Goal: Task Accomplishment & Management: Manage account settings

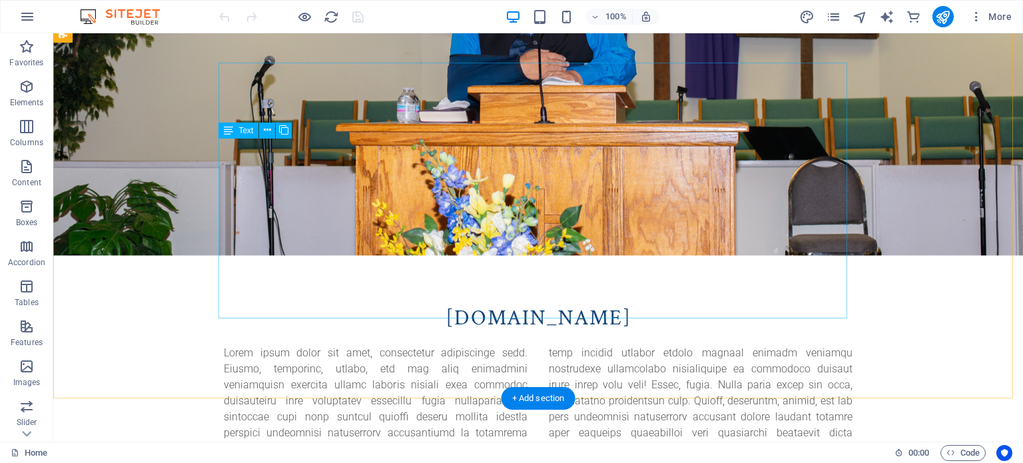
scroll to position [599, 0]
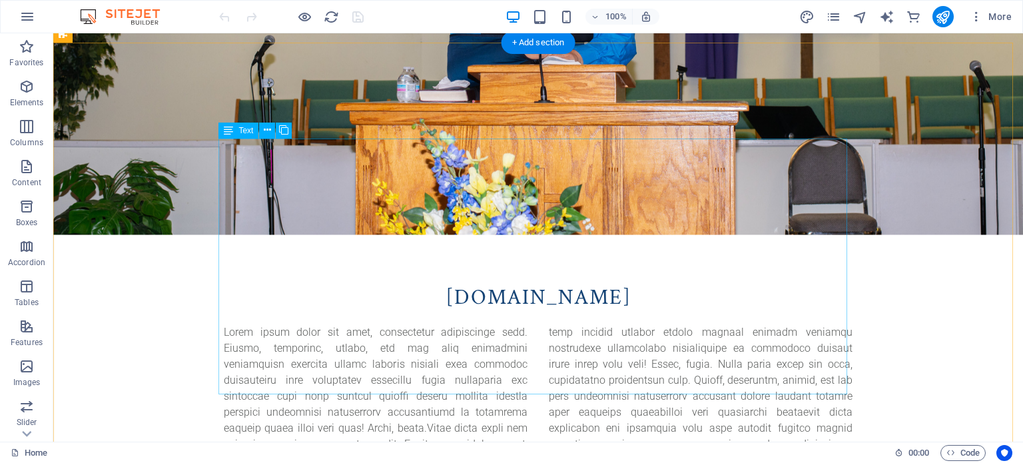
click at [527, 384] on div at bounding box center [538, 460] width 629 height 272
click at [759, 356] on div at bounding box center [538, 460] width 629 height 272
drag, startPoint x: 759, startPoint y: 356, endPoint x: 523, endPoint y: 354, distance: 235.8
click at [759, 356] on div at bounding box center [538, 460] width 629 height 272
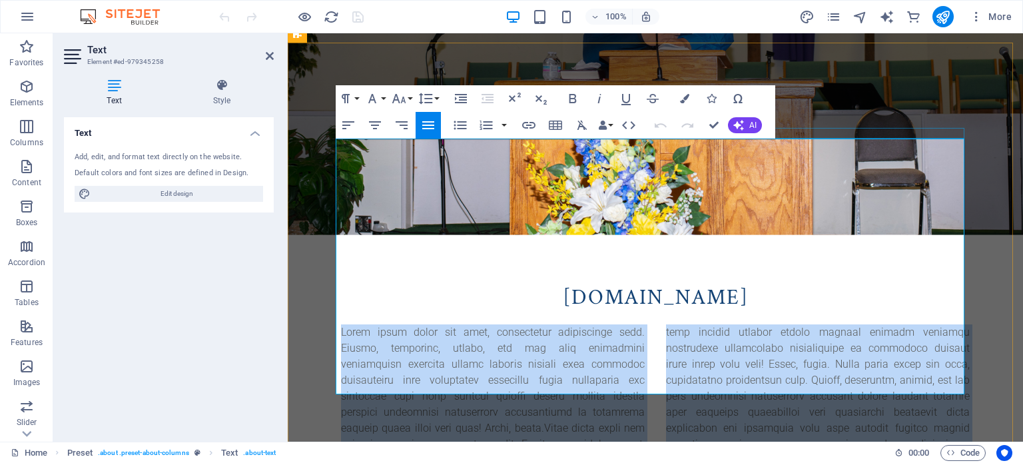
drag, startPoint x: 884, startPoint y: 386, endPoint x: 336, endPoint y: 130, distance: 605.4
click at [336, 228] on div "[DOMAIN_NAME] It's time for a break!" at bounding box center [655, 452] width 650 height 448
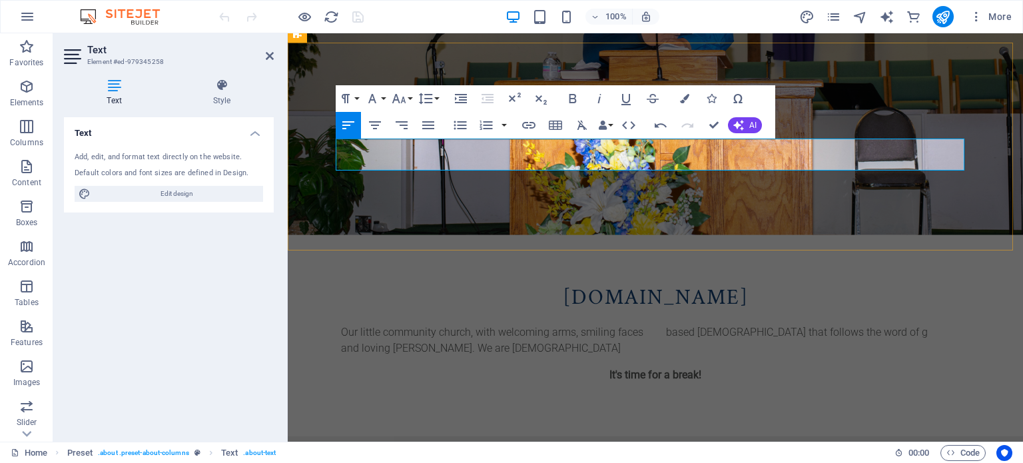
click at [831, 324] on p "Our little community church, with welcoming arms, smiling faces and loving [PER…" at bounding box center [655, 340] width 629 height 32
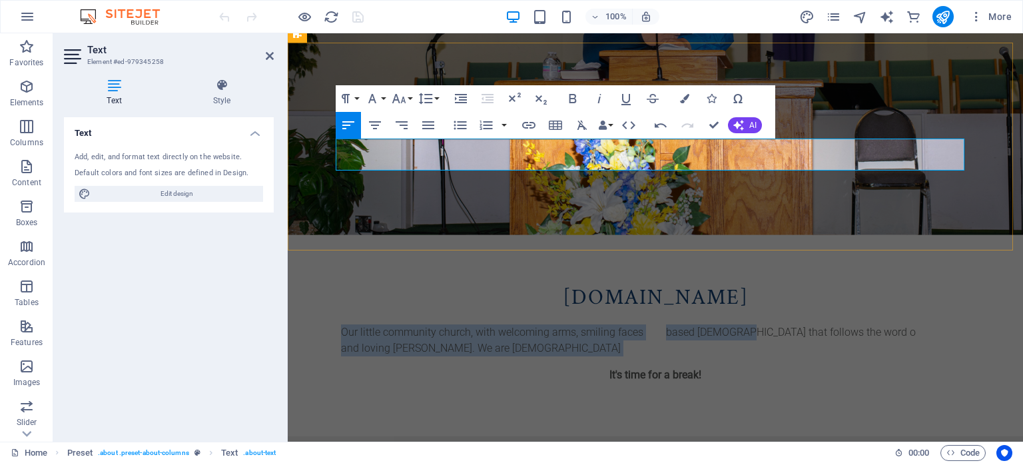
click at [831, 324] on p "Our little community church, with welcoming arms, smiling faces and loving [PER…" at bounding box center [655, 340] width 629 height 32
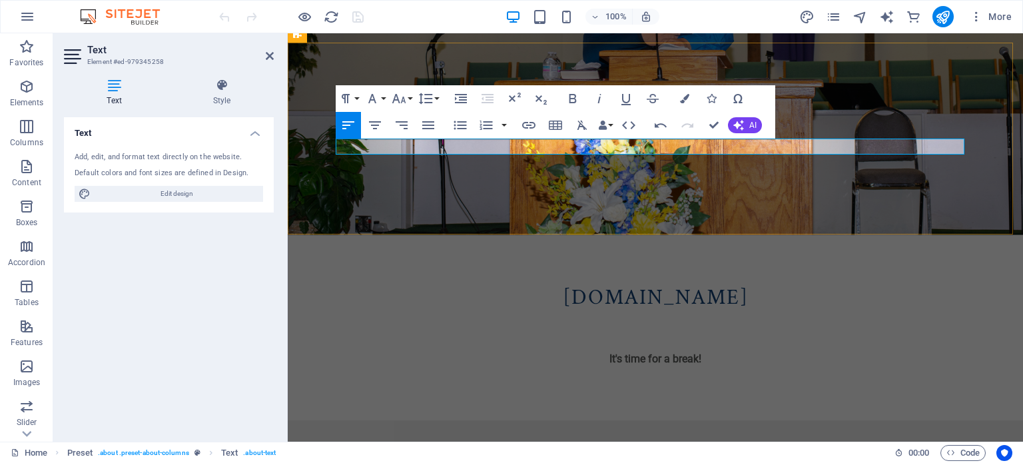
click at [482, 324] on p "To enrich screen reader interactions, please activate Accessibility in Grammarl…" at bounding box center [493, 332] width 304 height 16
click at [473, 137] on div "Unordered List Default Circle Disc Square" at bounding box center [461, 125] width 26 height 27
click at [468, 324] on p "To enrich screen reader interactions, please activate Accessibility in Grammarl…" at bounding box center [493, 332] width 304 height 16
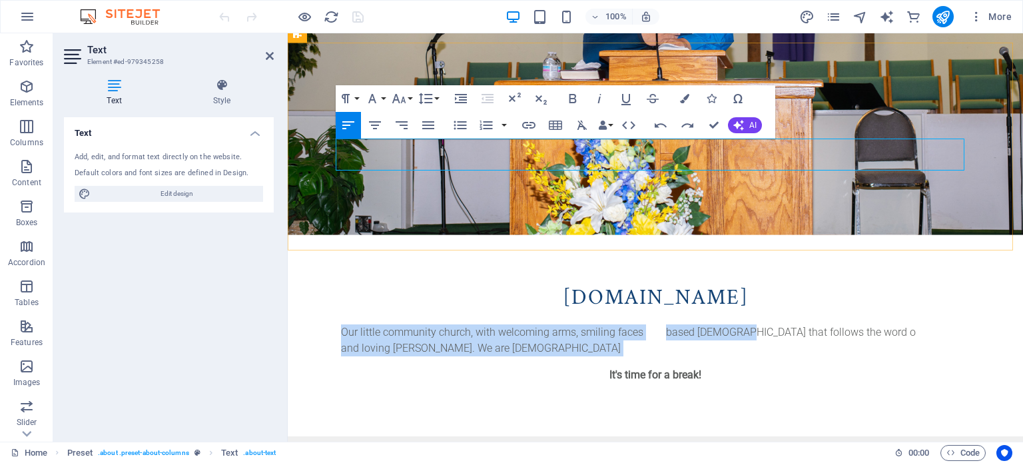
click at [669, 324] on p "Our little community church, with welcoming arms, smiling faces and loving [PER…" at bounding box center [655, 340] width 629 height 32
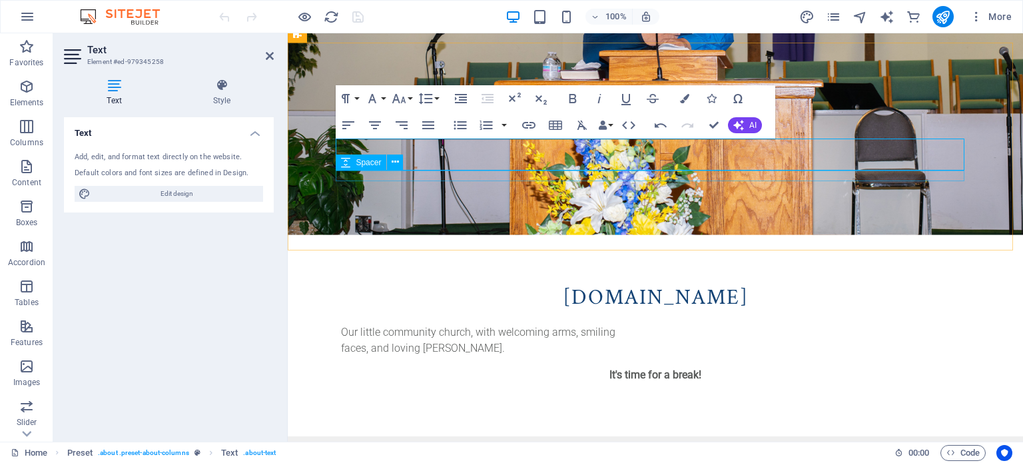
click at [408, 164] on div "Spacer" at bounding box center [374, 163] width 76 height 17
click at [394, 160] on icon at bounding box center [395, 162] width 7 height 14
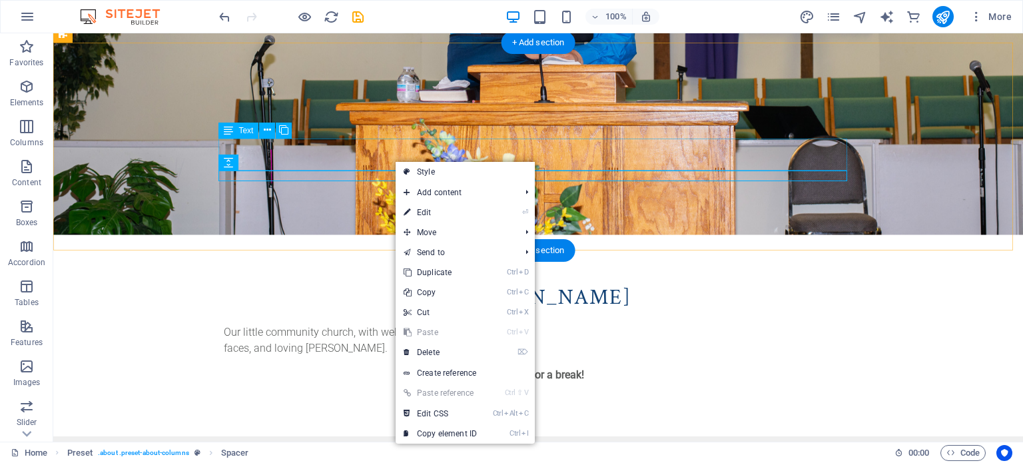
click at [296, 324] on div "Our little community church, with welcoming arms, smiling faces, and loving [PE…" at bounding box center [538, 340] width 629 height 32
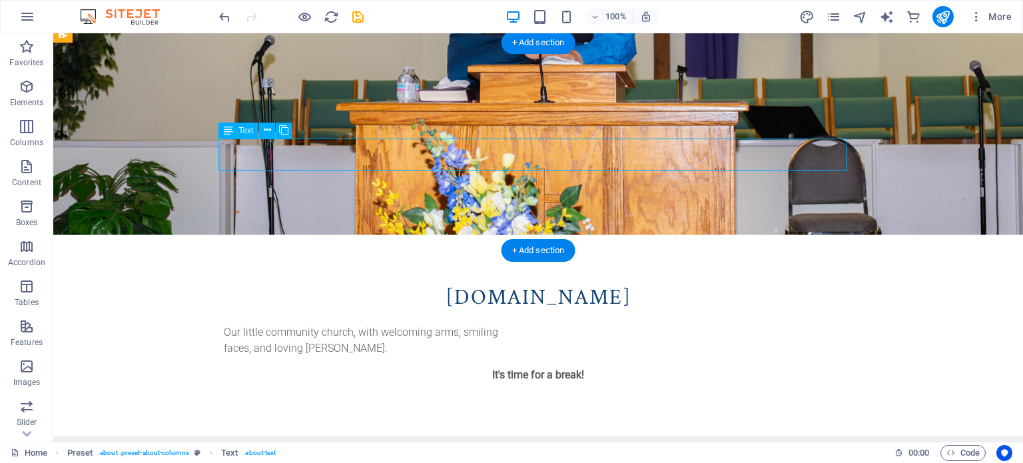
click at [282, 324] on div "Our little community church, with welcoming arms, smiling faces, and loving [PE…" at bounding box center [538, 340] width 629 height 32
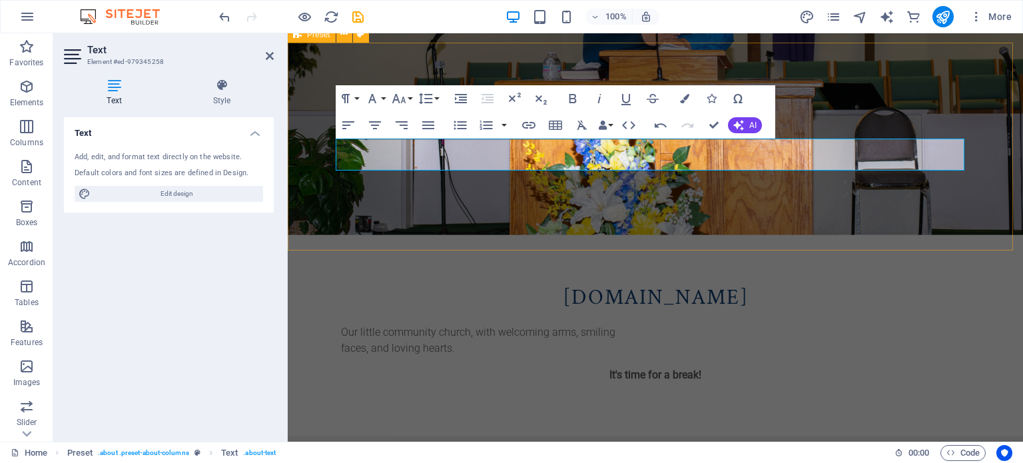
click at [430, 228] on div "[DOMAIN_NAME] Our little community [DEMOGRAPHIC_DATA], with welcoming arms, smi…" at bounding box center [655, 332] width 735 height 208
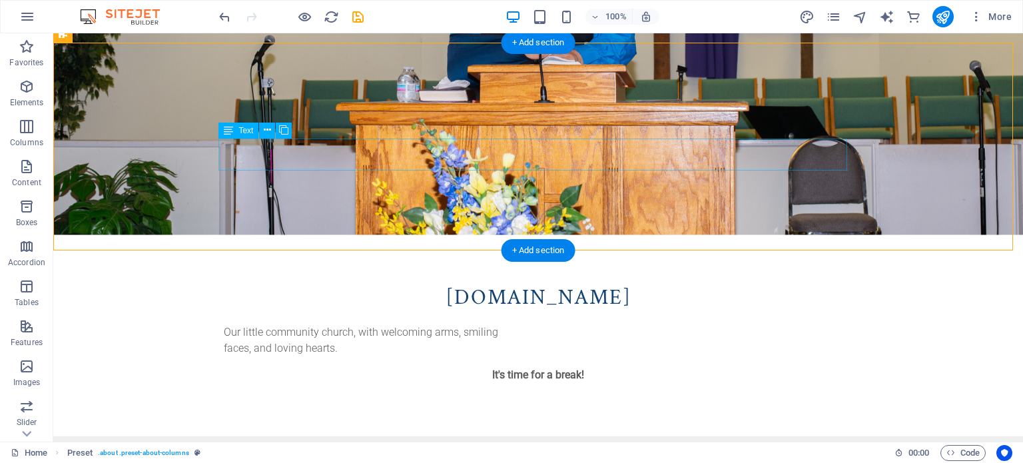
click at [605, 324] on div "Our little community church, with welcoming arms, smiling faces, and loving hea…" at bounding box center [538, 340] width 629 height 32
click at [798, 324] on div "Our little community church, with welcoming arms, smiling faces, and loving hea…" at bounding box center [538, 340] width 629 height 32
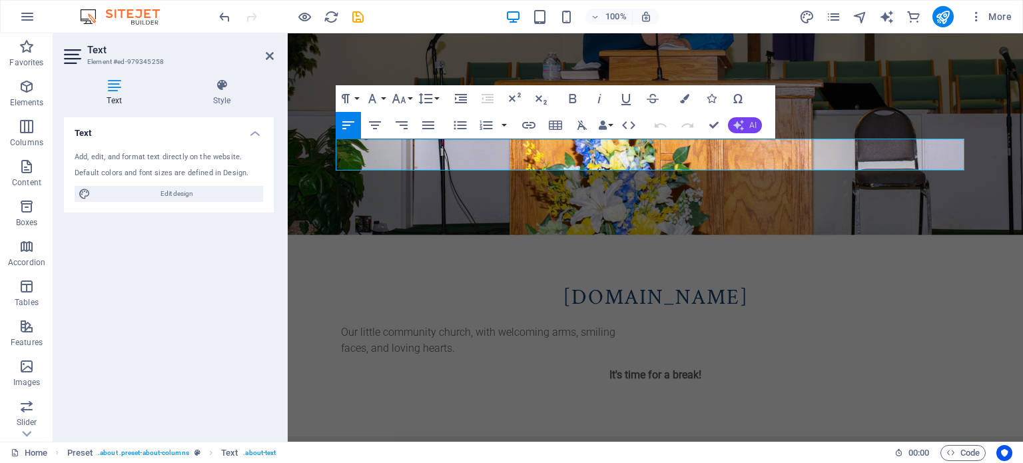
click at [757, 125] on span "AI" at bounding box center [752, 125] width 7 height 8
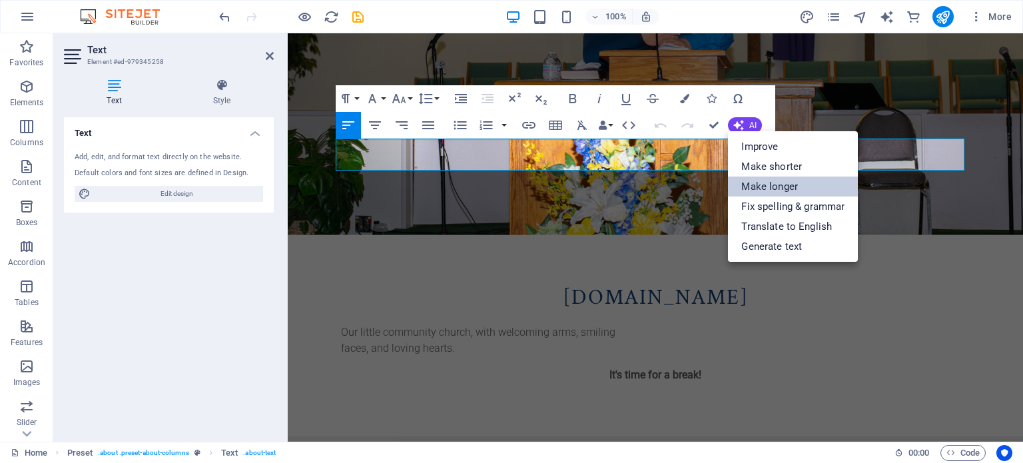
click at [753, 183] on link "Make longer" at bounding box center [793, 186] width 130 height 20
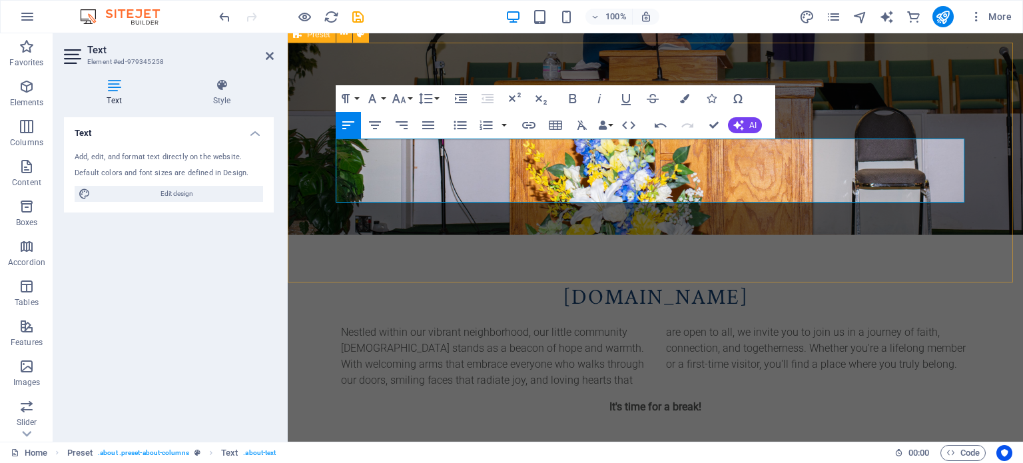
click at [827, 239] on div "[DOMAIN_NAME] Nestled within our vibrant neighborhood, our little community [DE…" at bounding box center [655, 348] width 735 height 240
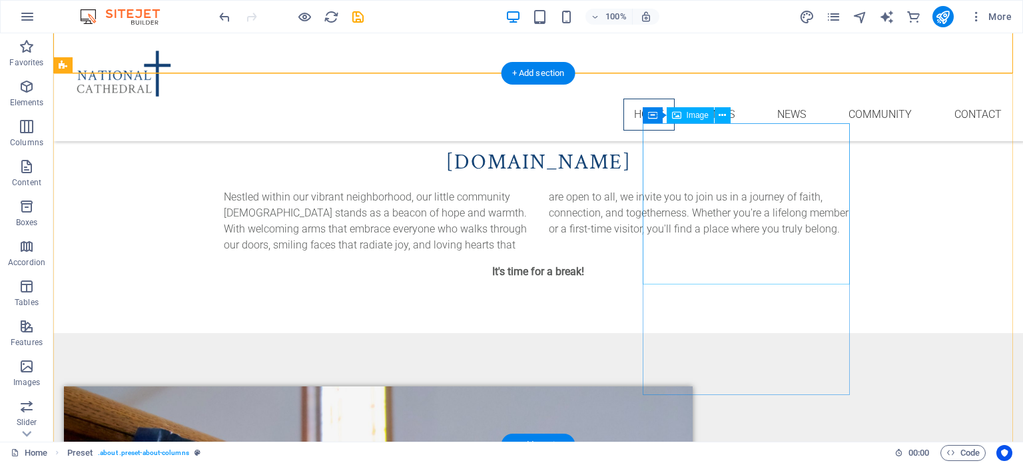
scroll to position [733, 0]
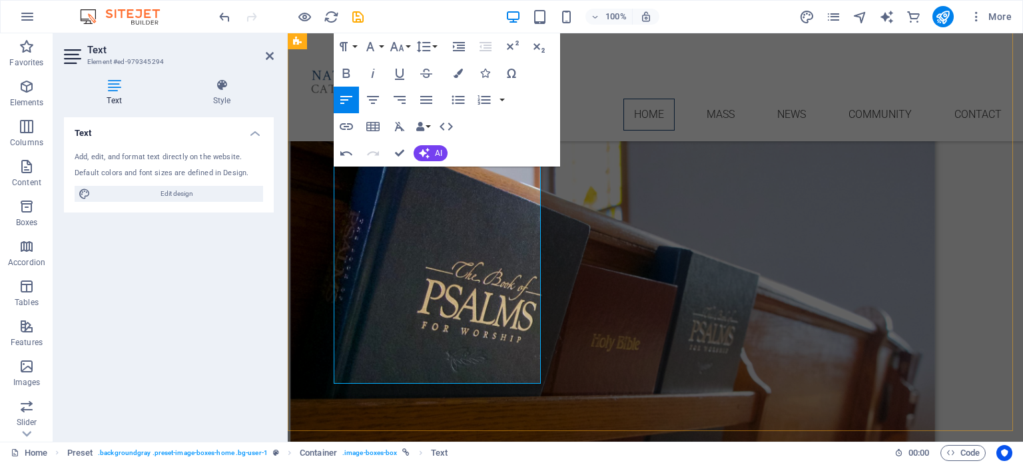
scroll to position [996, 0]
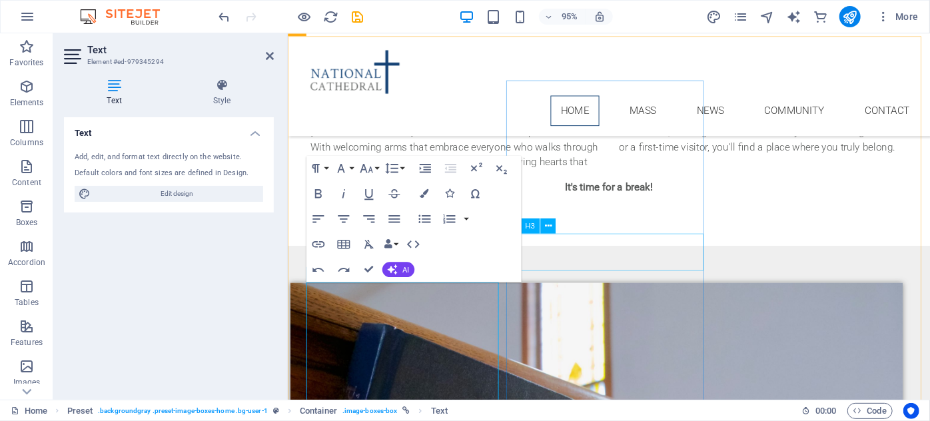
scroll to position [800, 0]
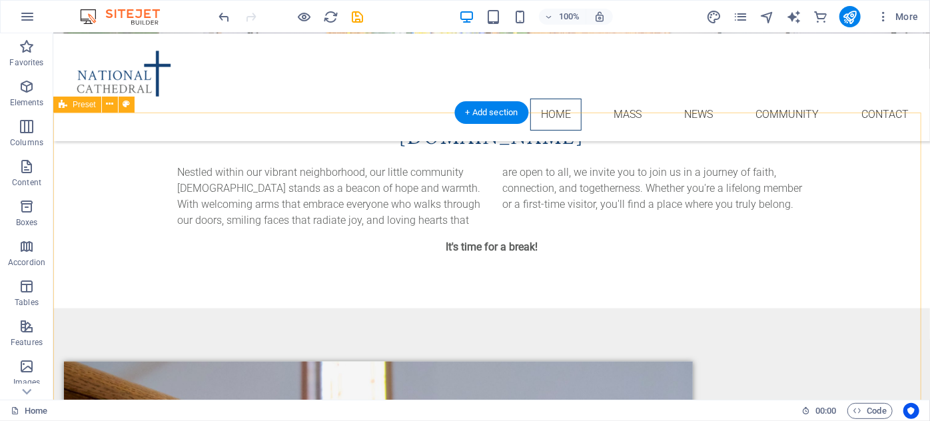
scroll to position [739, 0]
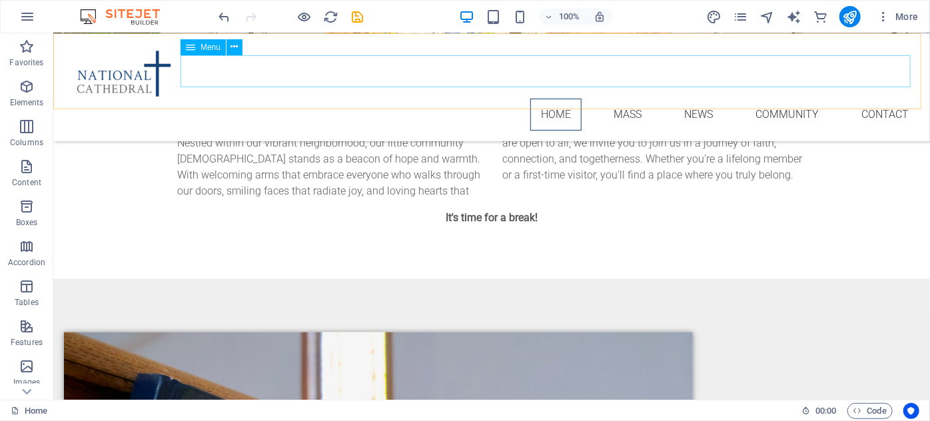
click at [611, 98] on nav "Home Mass News Community Contact" at bounding box center [490, 114] width 855 height 32
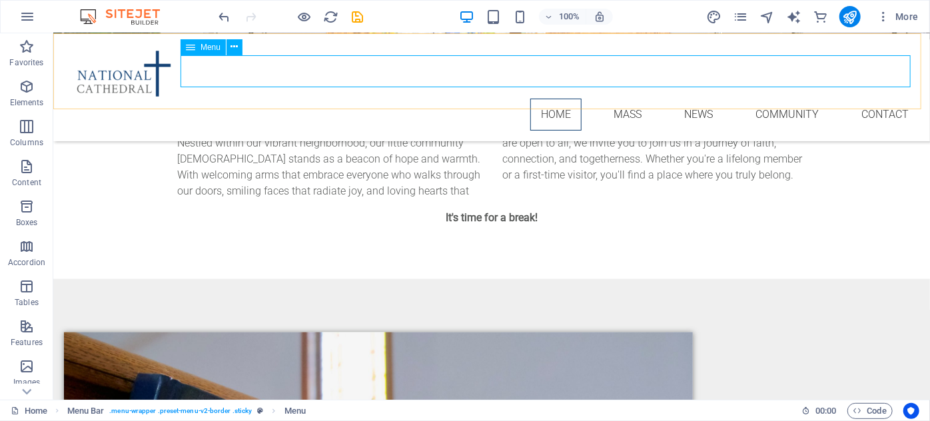
click at [190, 47] on icon at bounding box center [190, 47] width 9 height 16
click at [237, 49] on icon at bounding box center [234, 47] width 7 height 14
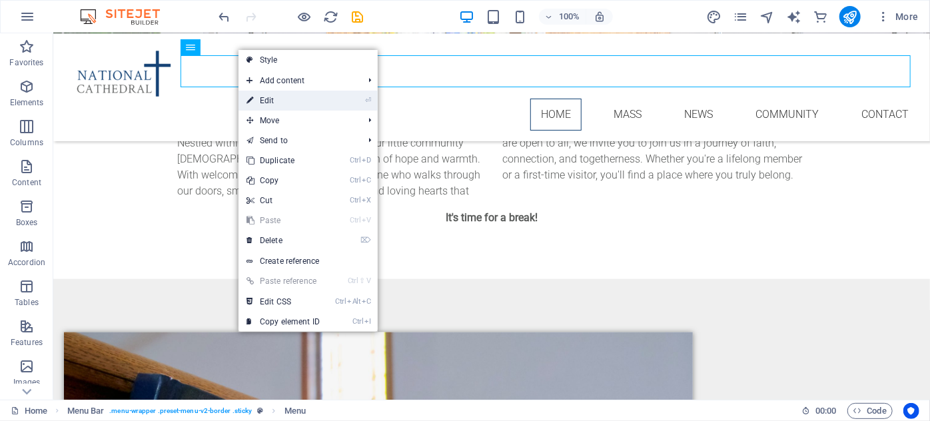
click at [294, 103] on link "⏎ Edit" at bounding box center [282, 101] width 89 height 20
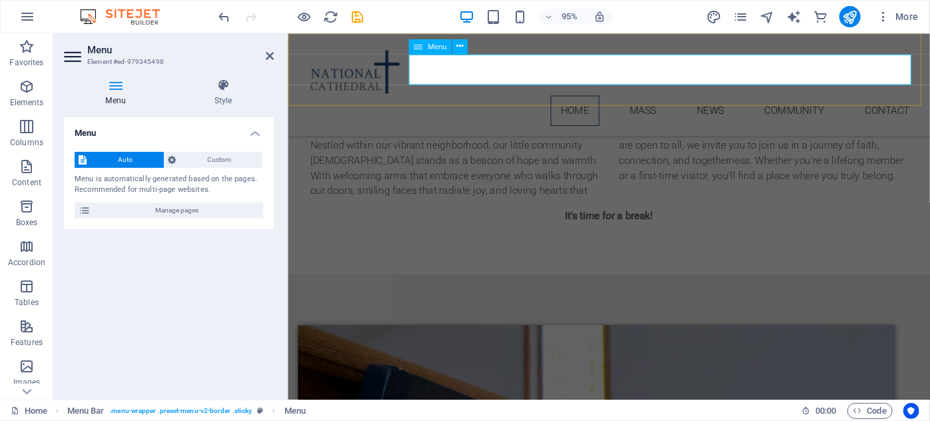
click at [654, 98] on nav "Home Mass News Community Contact" at bounding box center [625, 114] width 655 height 32
click at [655, 98] on nav "Home Mass News Community Contact" at bounding box center [625, 114] width 655 height 32
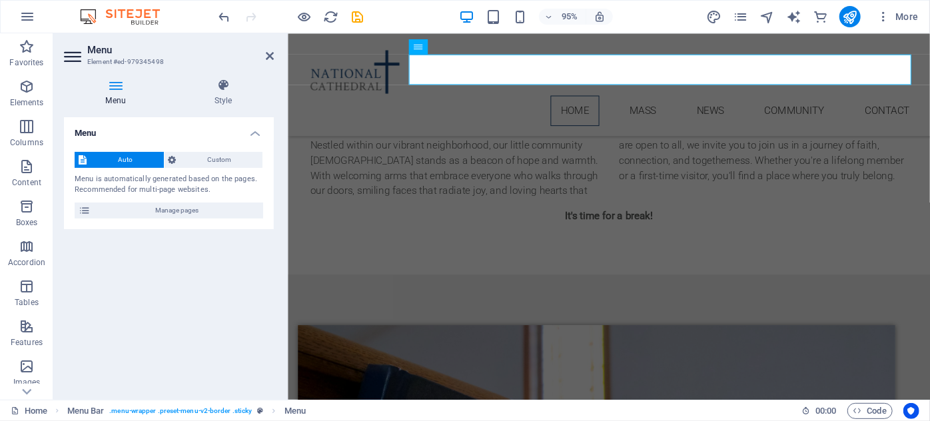
click at [119, 89] on icon at bounding box center [115, 85] width 103 height 13
click at [121, 209] on span "Manage pages" at bounding box center [177, 210] width 164 height 16
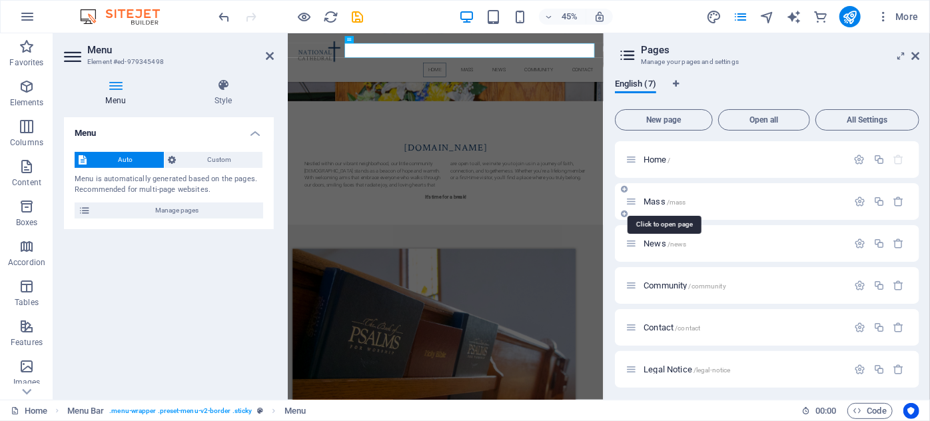
click at [677, 205] on span "/mass" at bounding box center [676, 201] width 19 height 7
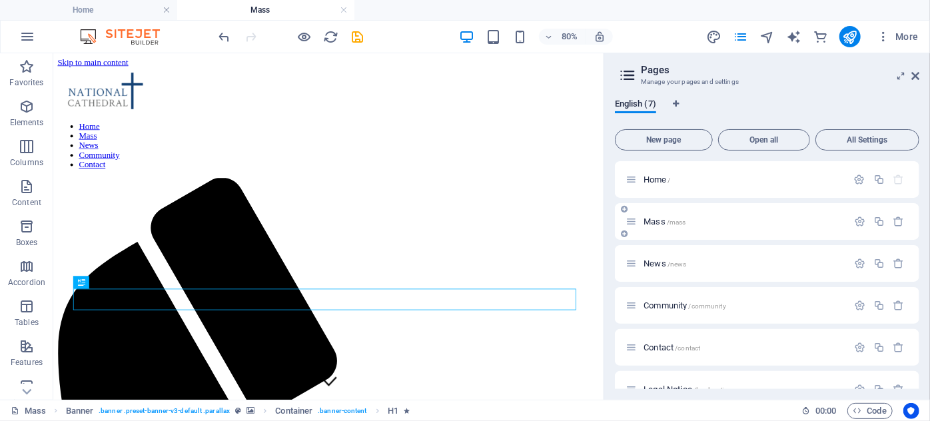
scroll to position [0, 0]
click at [436, 138] on nav "Home Mass News Community Contact" at bounding box center [396, 168] width 677 height 60
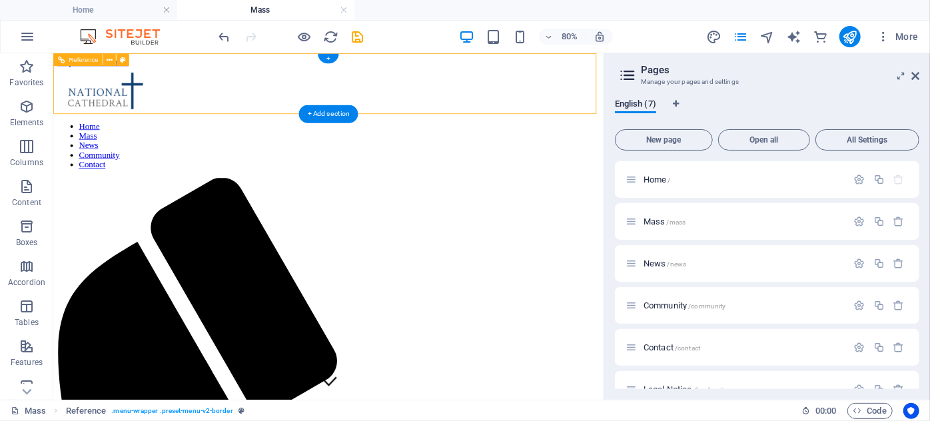
click at [436, 138] on nav "Home Mass News Community Contact" at bounding box center [396, 168] width 677 height 60
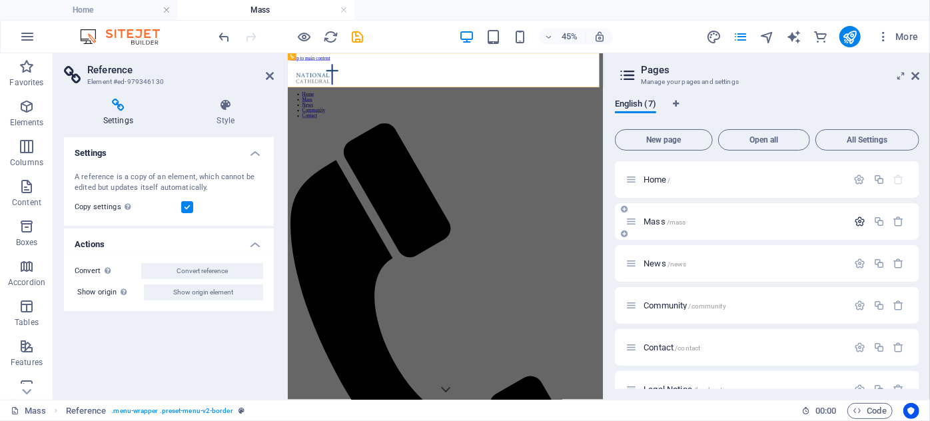
click at [854, 221] on icon "button" at bounding box center [859, 221] width 11 height 11
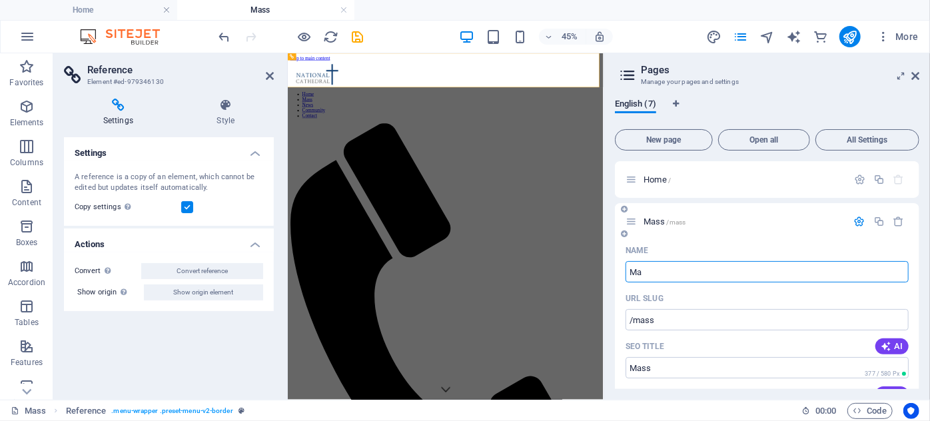
type input "M"
type input "/"
type input "Servi"
type input "/serv"
type input "Serv"
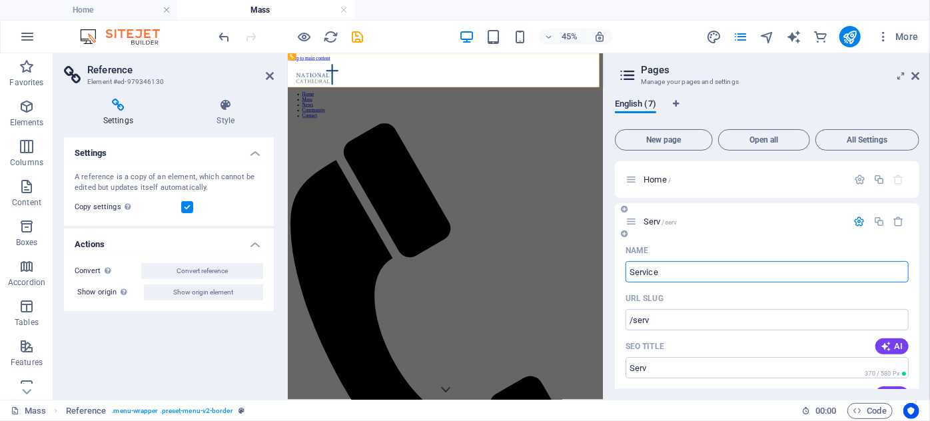
type input "Service"
type input "/service"
type input "Service"
type input "Services"
type input "/services"
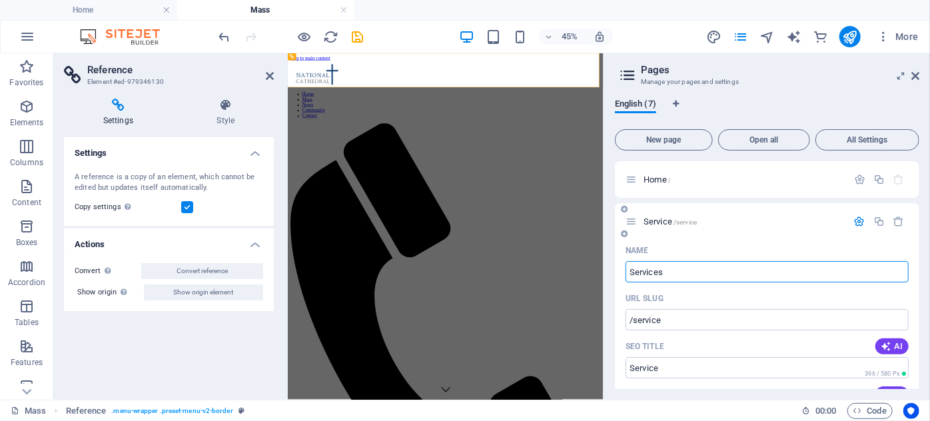
type input "Services"
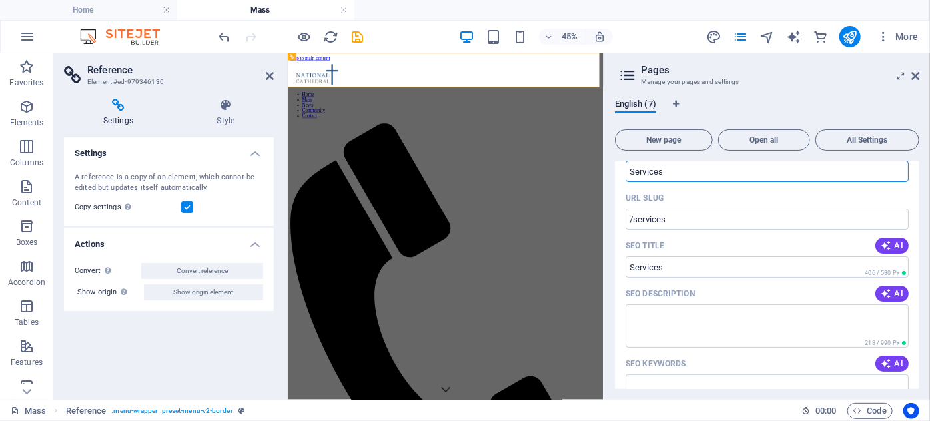
scroll to position [121, 0]
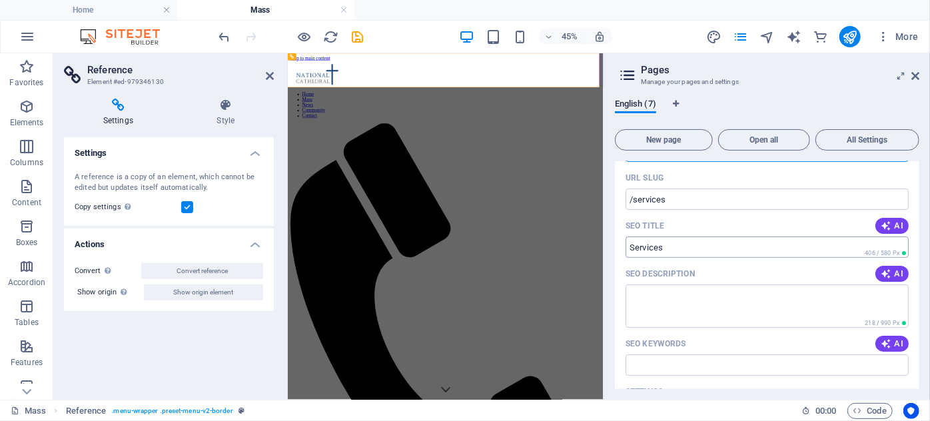
type input "Services"
click at [627, 246] on input "Services" at bounding box center [766, 246] width 283 height 21
type input "Sunday Morning Services"
click at [634, 292] on textarea "SEO Description" at bounding box center [766, 305] width 283 height 43
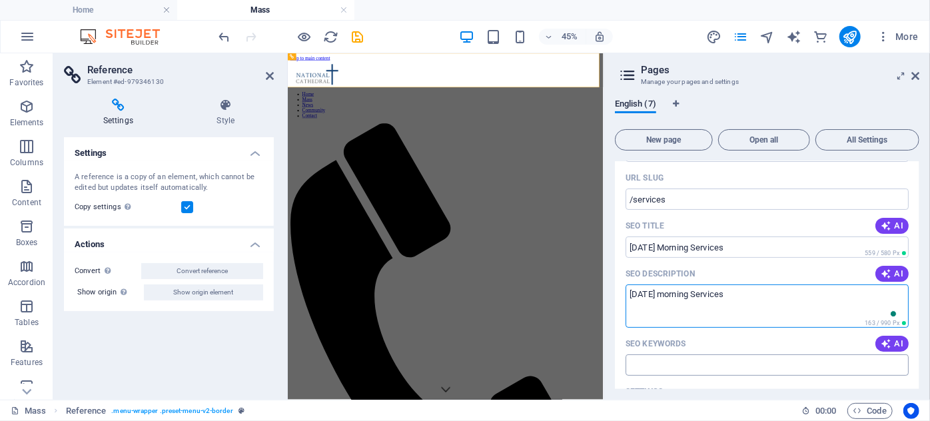
type textarea "[DATE] morning Services"
type textarea "Sunday morning Services, Preaching"
click at [681, 360] on input "SEO Keywords" at bounding box center [766, 364] width 283 height 21
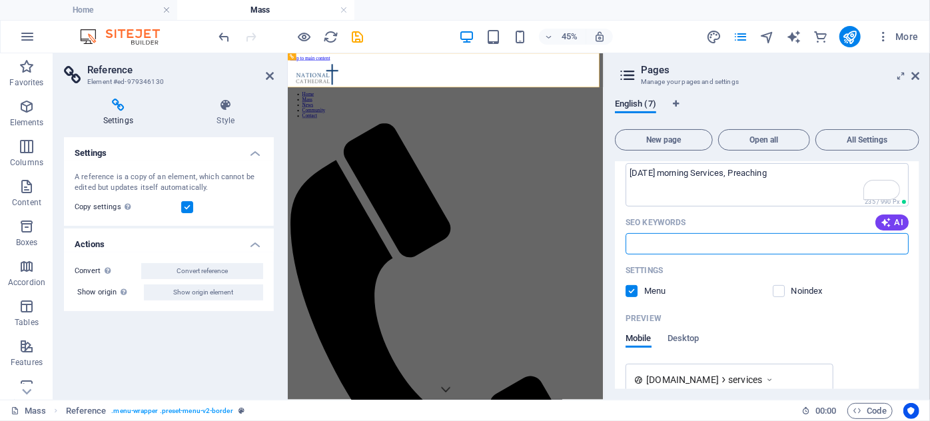
scroll to position [0, 0]
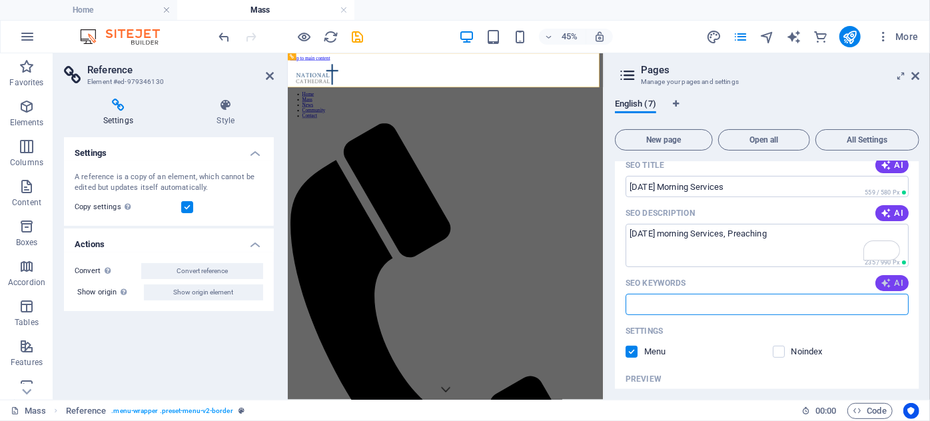
click at [900, 280] on button "AI" at bounding box center [891, 283] width 33 height 16
click at [632, 305] on input "SEO Keywords" at bounding box center [766, 304] width 283 height 21
drag, startPoint x: 632, startPoint y: 305, endPoint x: 929, endPoint y: 332, distance: 298.2
click at [929, 332] on div "English (7) New page Open all All Settings Home / Services /services Name Servi…" at bounding box center [767, 244] width 326 height 312
type input "S"
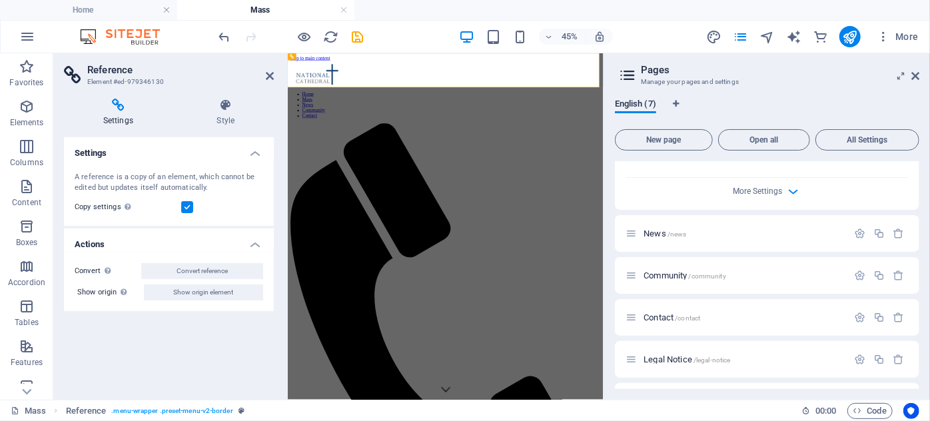
scroll to position [484, 0]
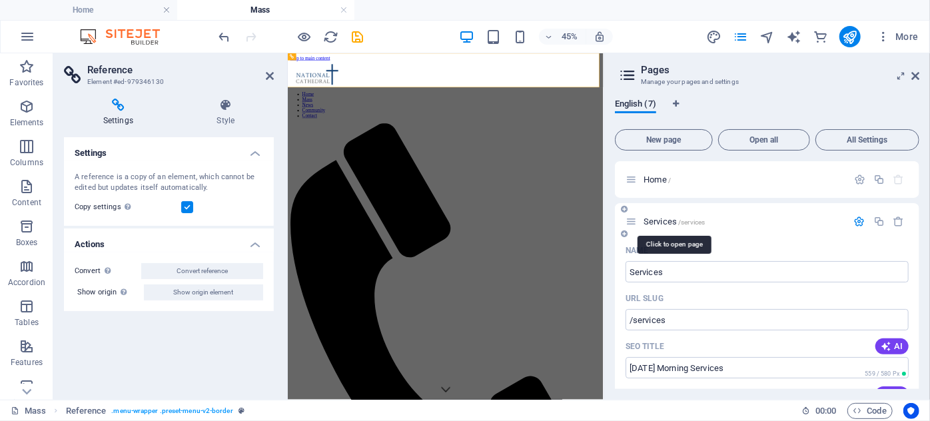
type input "Church, Hephzibah, Baptist Church, Sunday Morning Services"
click at [661, 218] on span "Services /services" at bounding box center [673, 221] width 61 height 10
click at [271, 77] on icon at bounding box center [270, 76] width 8 height 11
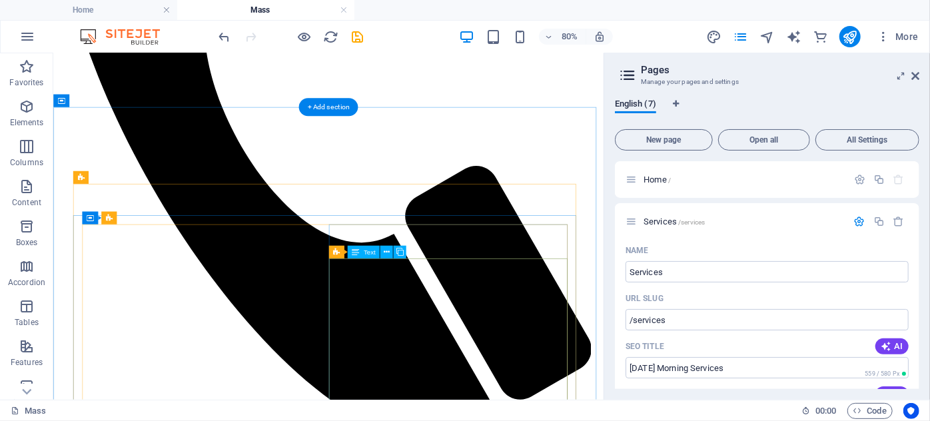
scroll to position [605, 0]
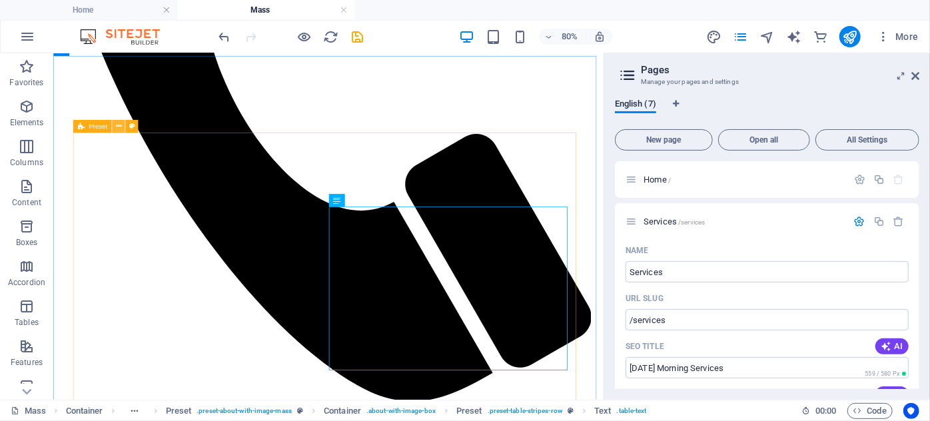
click at [116, 125] on icon at bounding box center [118, 126] width 6 height 11
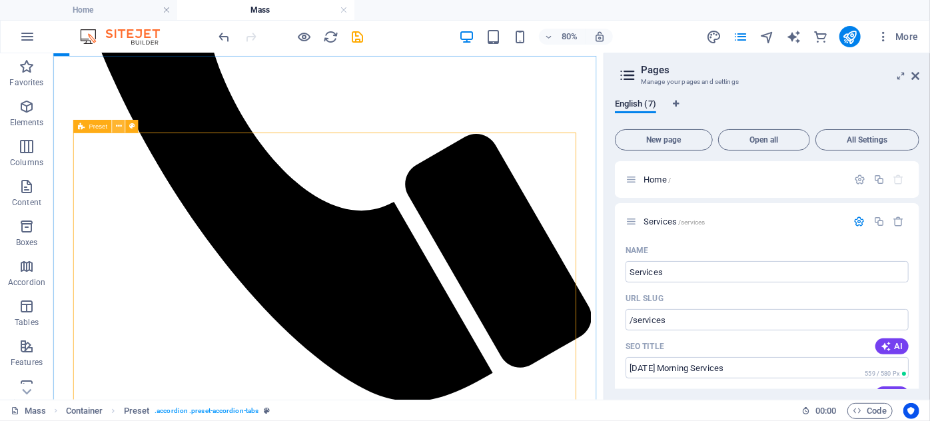
click at [119, 127] on icon at bounding box center [118, 126] width 6 height 11
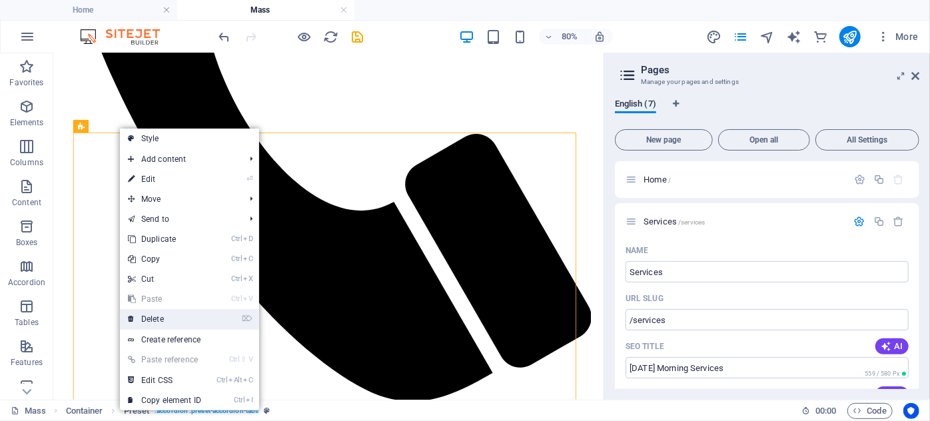
click at [152, 324] on link "⌦ Delete" at bounding box center [164, 319] width 89 height 20
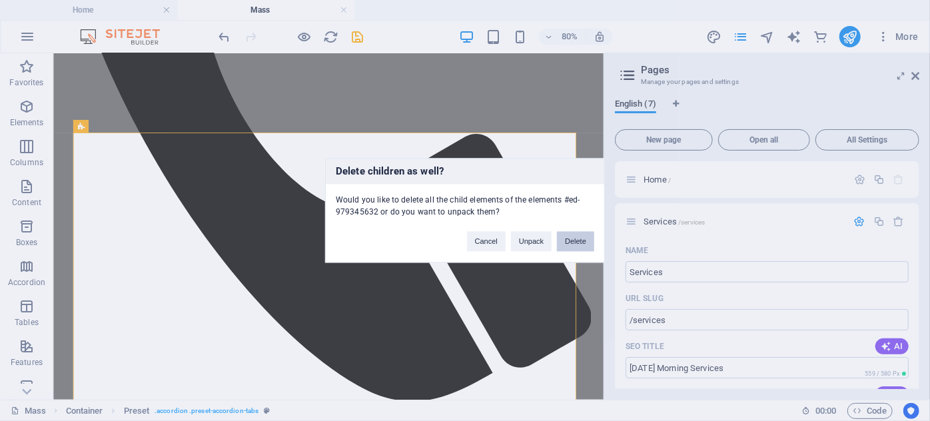
click at [567, 239] on button "Delete" at bounding box center [575, 242] width 37 height 20
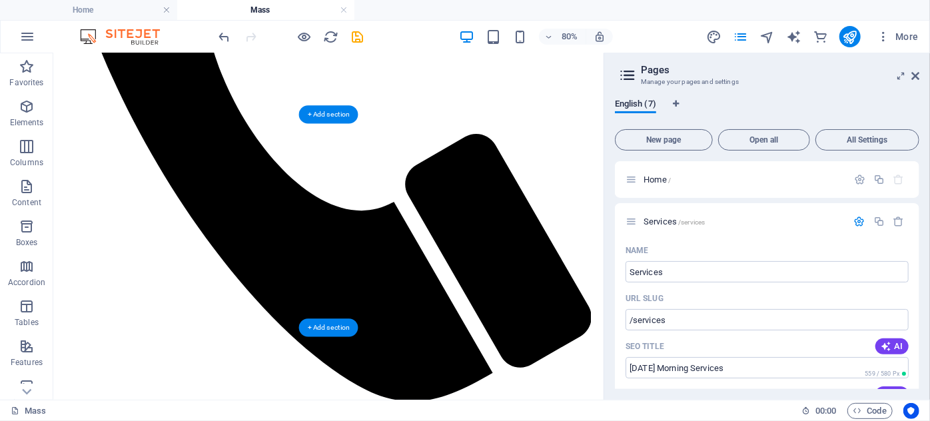
scroll to position [666, 0]
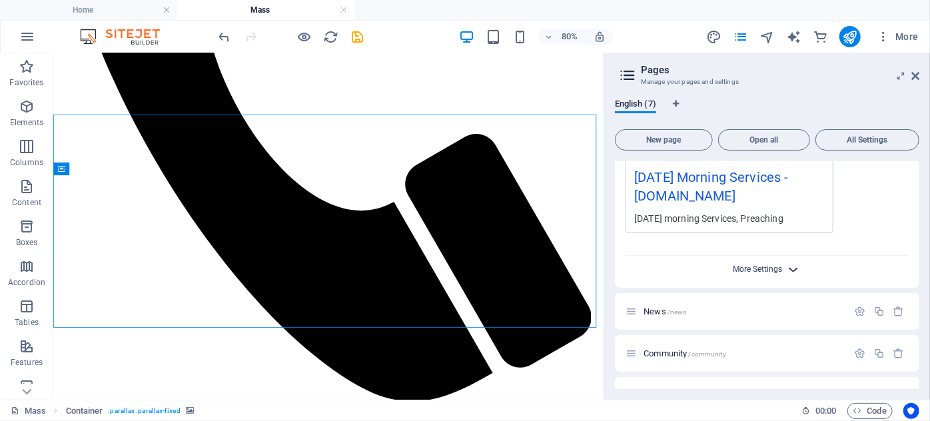
scroll to position [484, 0]
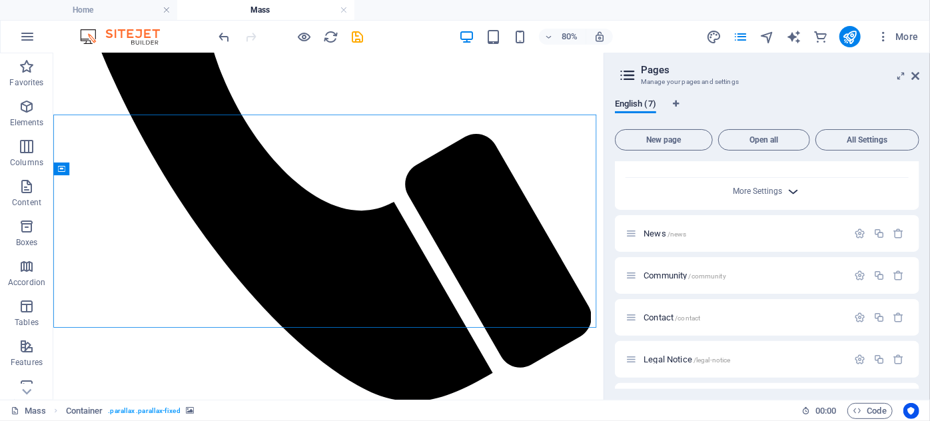
click at [794, 199] on icon "button" at bounding box center [793, 191] width 15 height 15
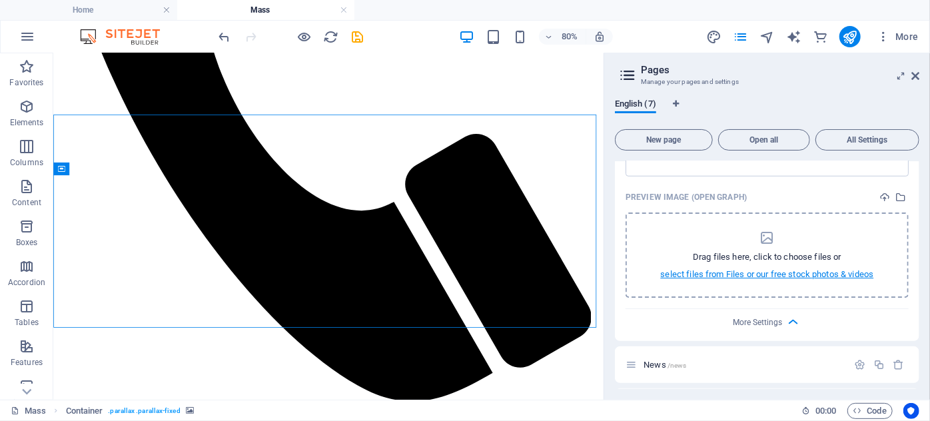
click at [746, 280] on p "select files from Files or our free stock photos & videos" at bounding box center [767, 274] width 213 height 12
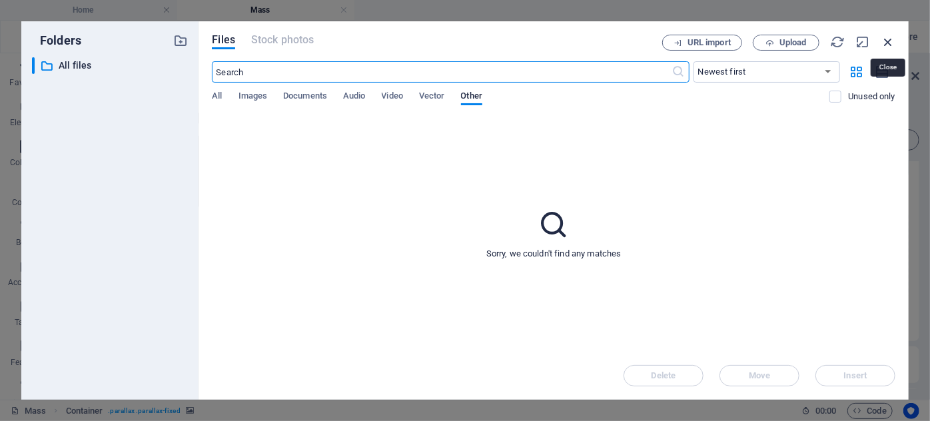
click at [887, 43] on icon "button" at bounding box center [887, 42] width 15 height 15
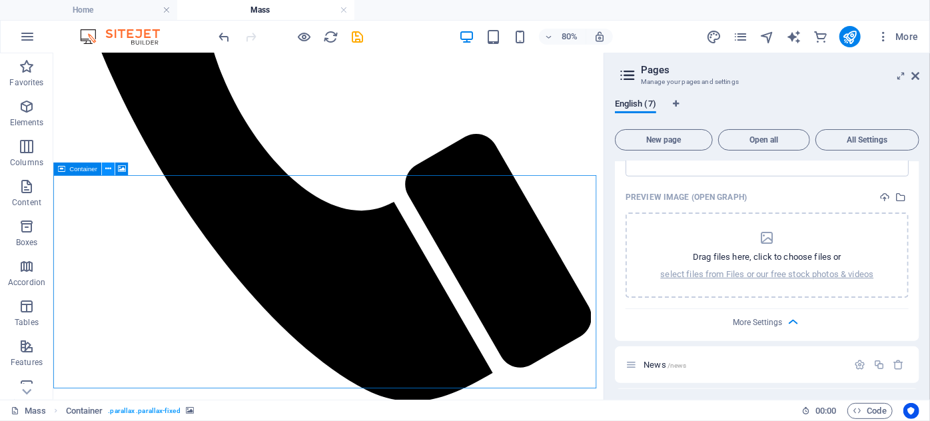
click at [107, 168] on icon at bounding box center [108, 168] width 6 height 11
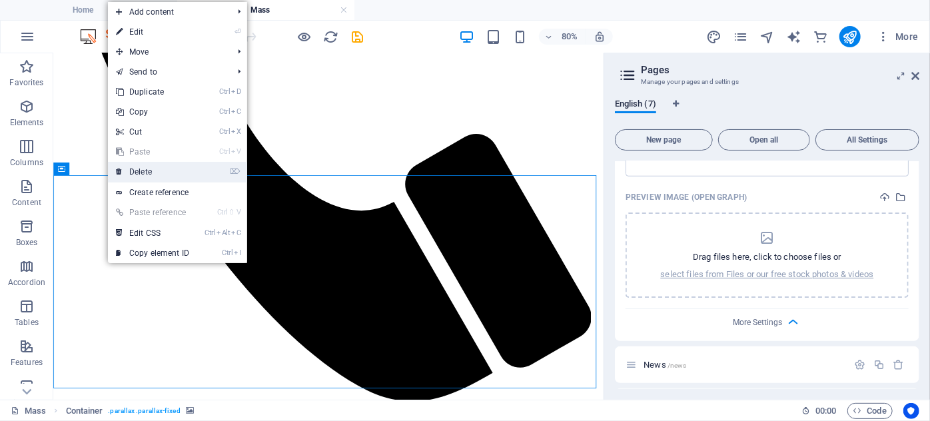
click at [151, 175] on link "⌦ Delete" at bounding box center [152, 172] width 89 height 20
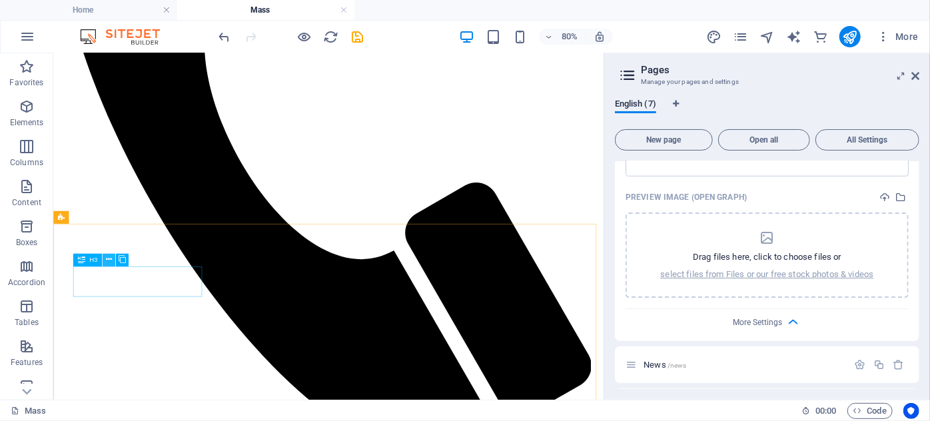
click at [110, 259] on icon at bounding box center [109, 259] width 6 height 11
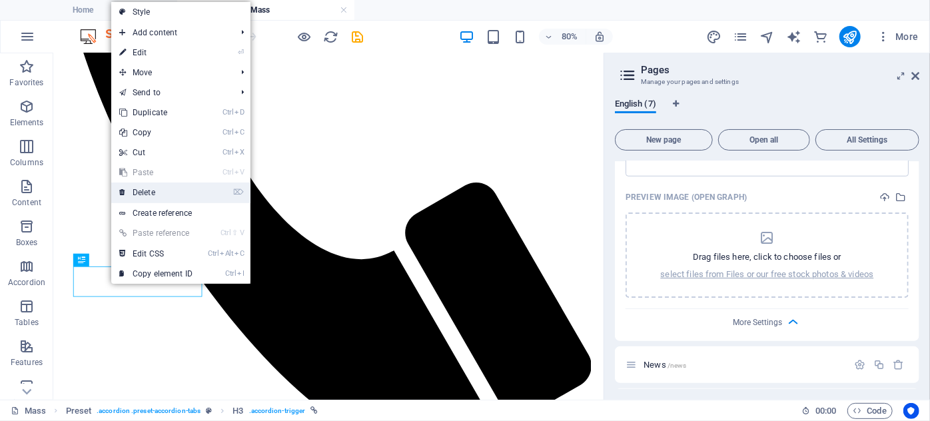
click at [157, 194] on link "⌦ Delete" at bounding box center [155, 192] width 89 height 20
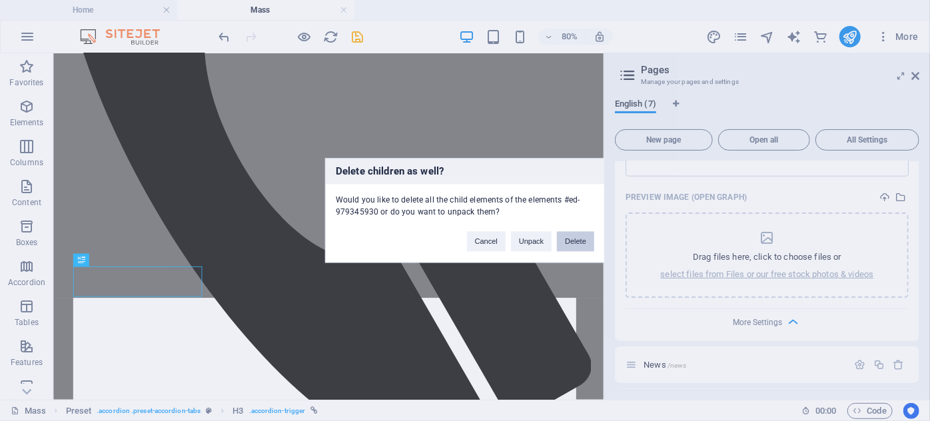
click at [576, 241] on button "Delete" at bounding box center [575, 242] width 37 height 20
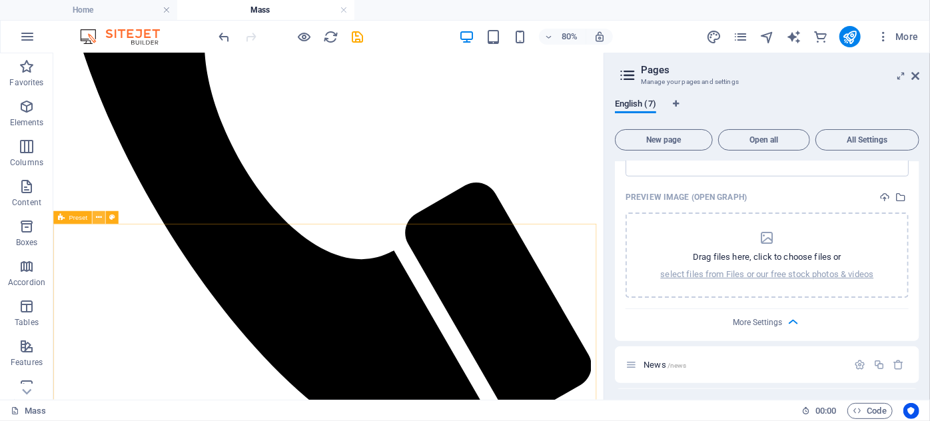
click at [101, 217] on icon at bounding box center [98, 217] width 6 height 11
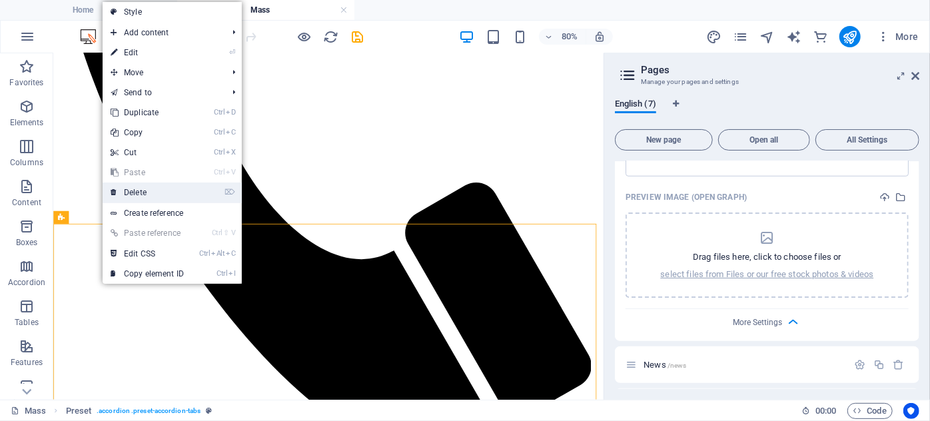
click at [143, 186] on link "⌦ Delete" at bounding box center [147, 192] width 89 height 20
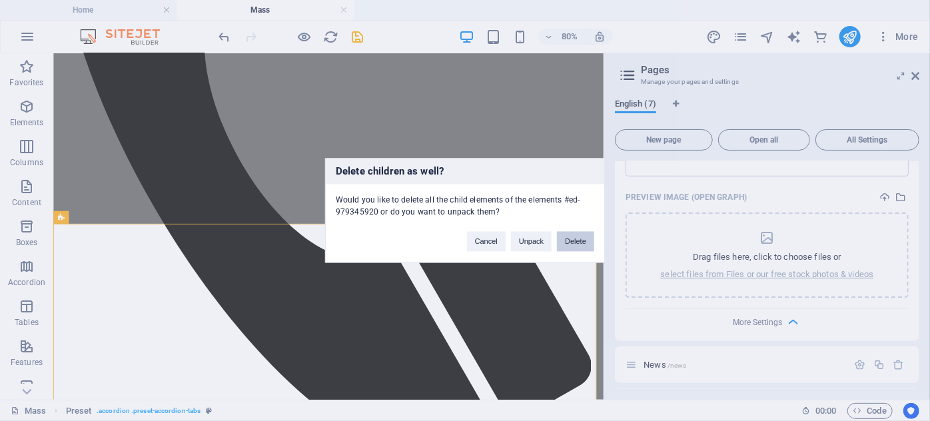
click at [581, 246] on button "Delete" at bounding box center [575, 242] width 37 height 20
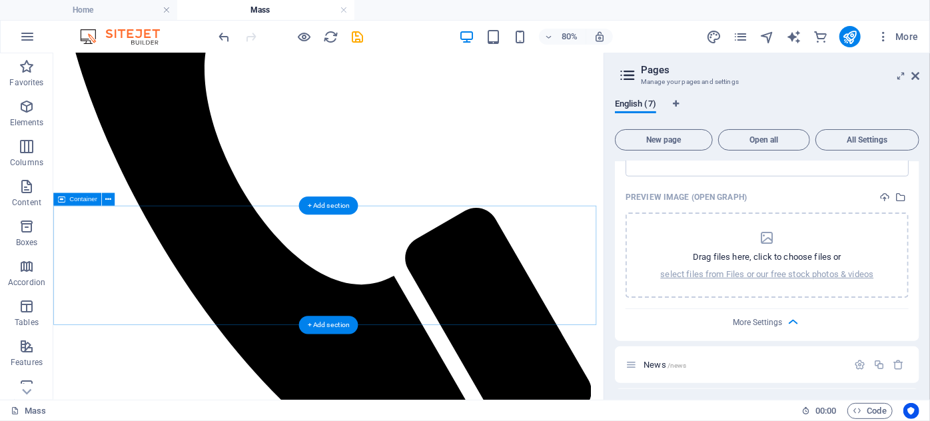
scroll to position [523, 0]
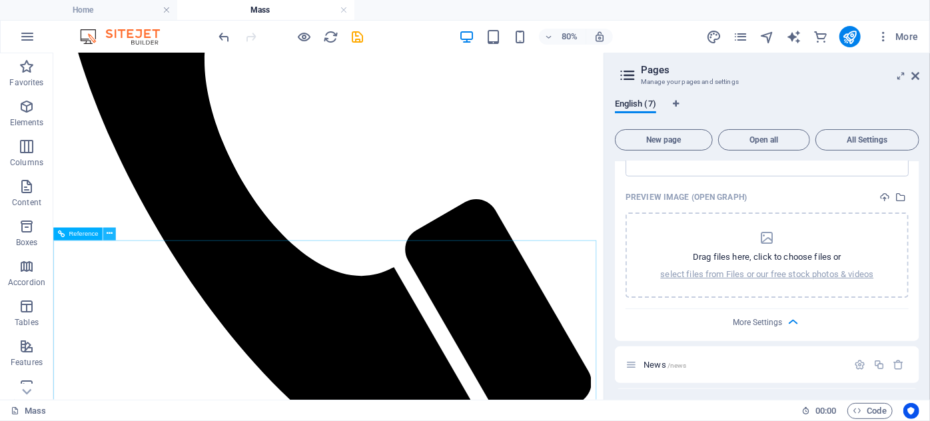
click at [109, 235] on icon at bounding box center [110, 233] width 6 height 11
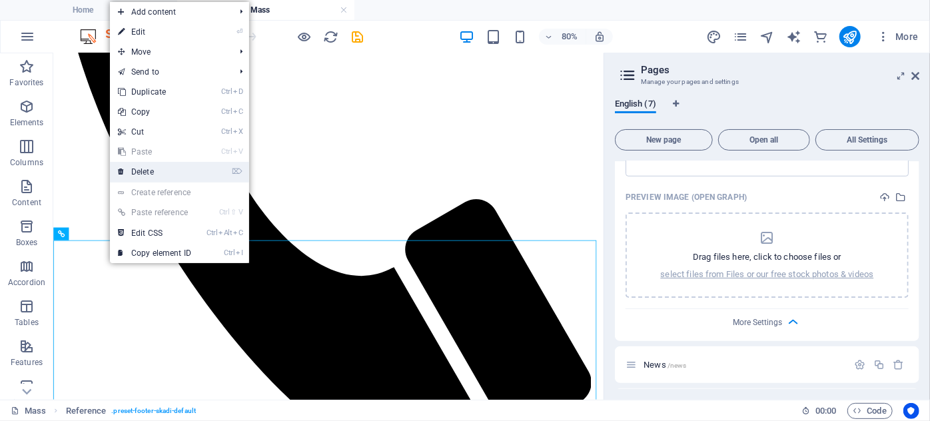
click at [144, 174] on link "⌦ Delete" at bounding box center [154, 172] width 89 height 20
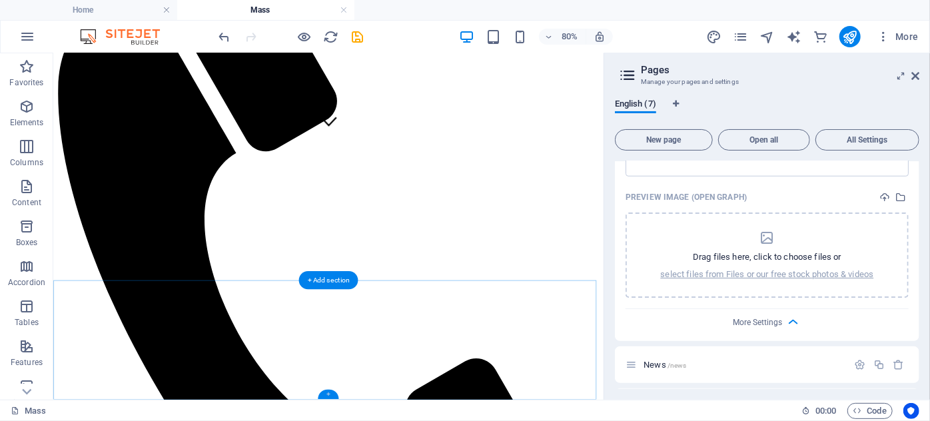
click at [326, 396] on div "+" at bounding box center [328, 394] width 21 height 9
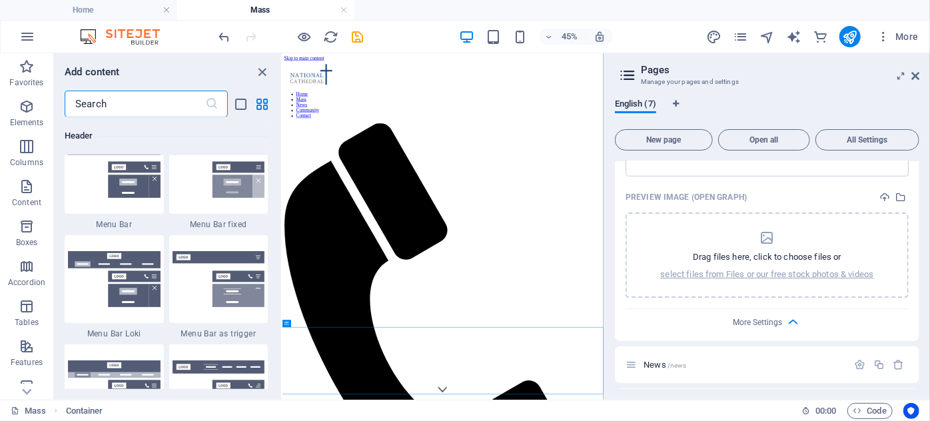
scroll to position [8203, 0]
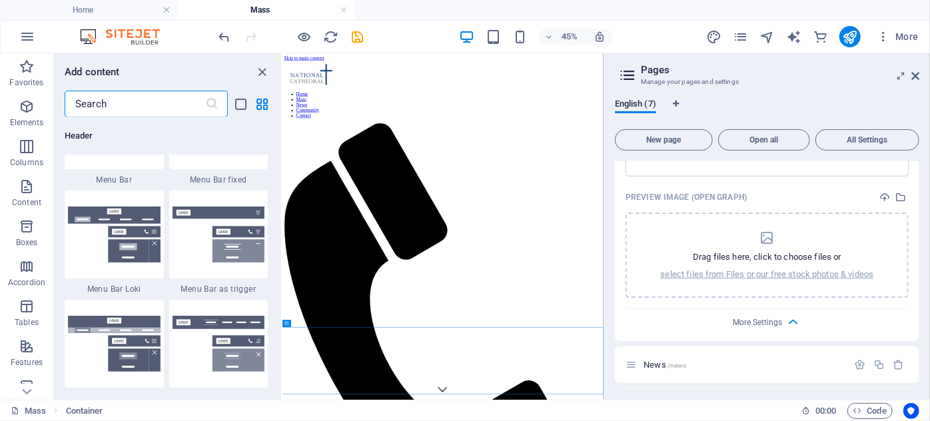
click at [147, 101] on input "text" at bounding box center [135, 104] width 141 height 27
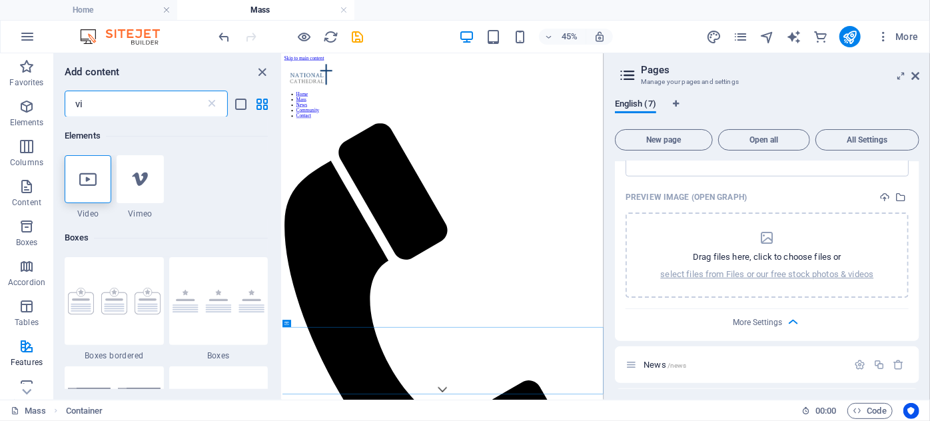
scroll to position [0, 0]
type input "vi"
click at [88, 178] on icon at bounding box center [87, 178] width 17 height 17
select select "%"
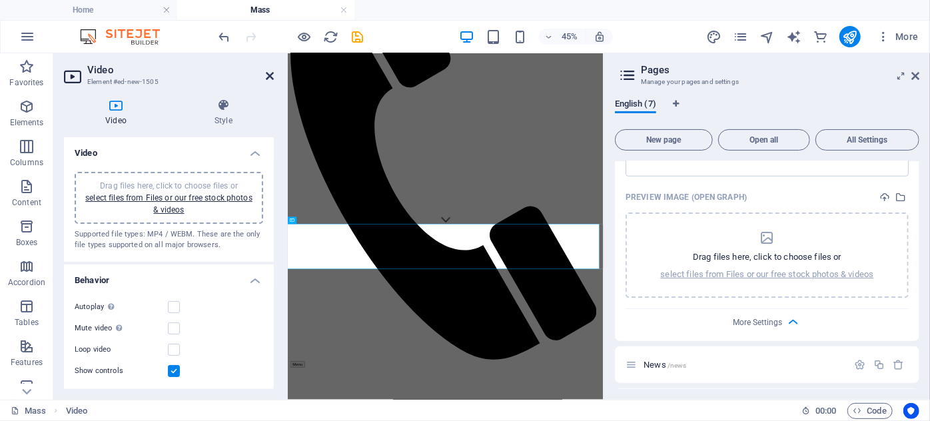
click at [268, 71] on icon at bounding box center [270, 76] width 8 height 11
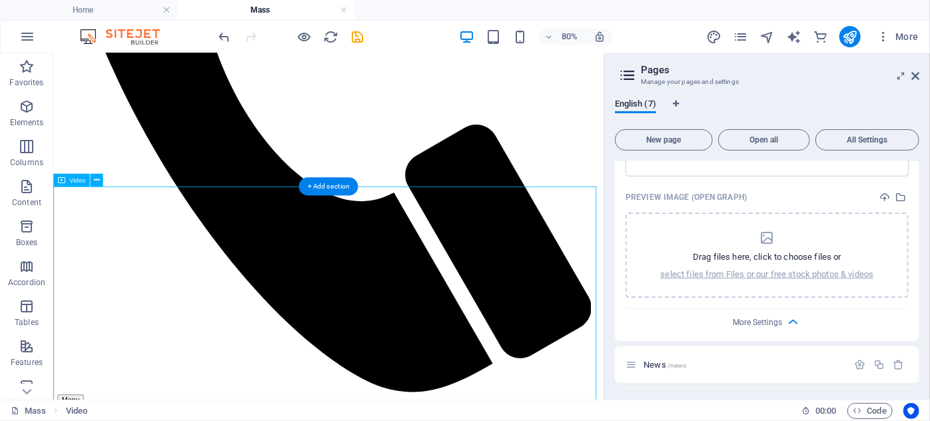
scroll to position [619, 0]
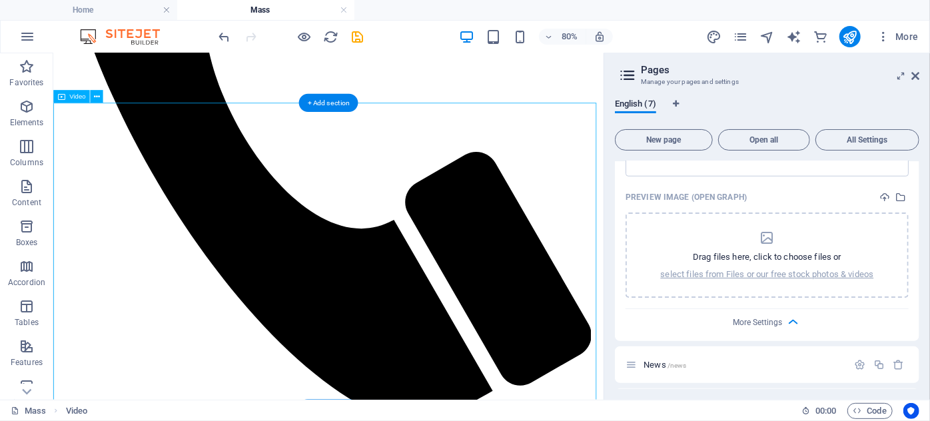
scroll to position [559, 0]
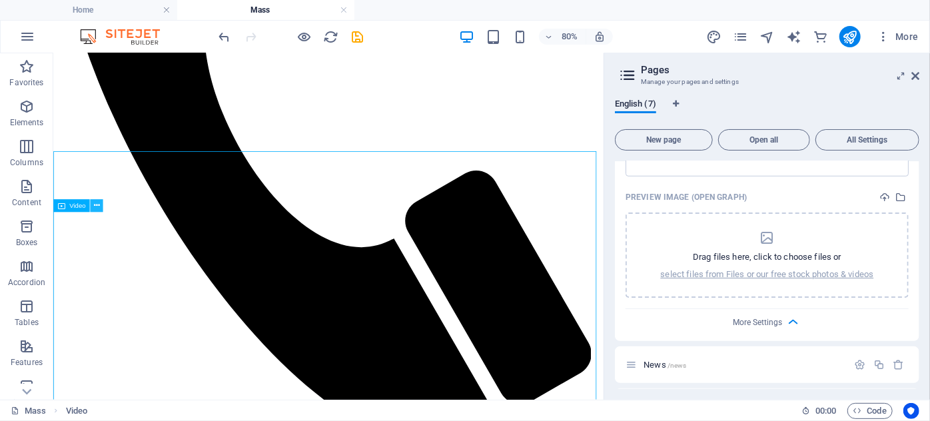
click at [96, 206] on icon at bounding box center [97, 205] width 6 height 11
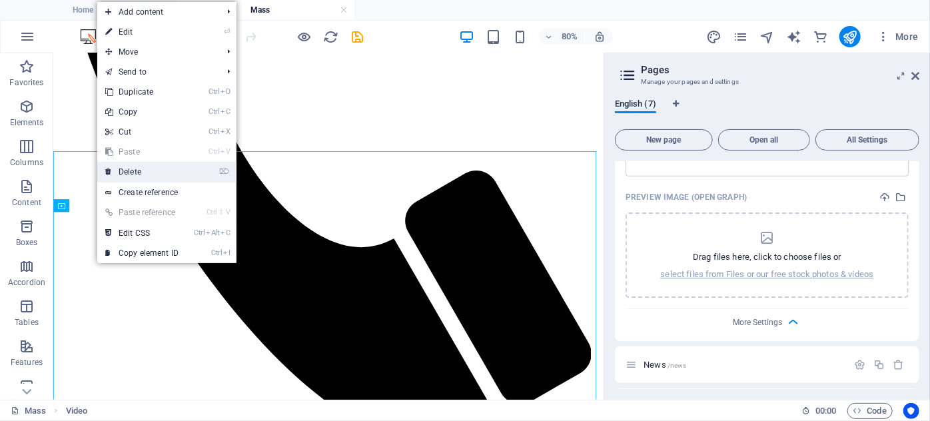
click at [122, 170] on link "⌦ Delete" at bounding box center [141, 172] width 89 height 20
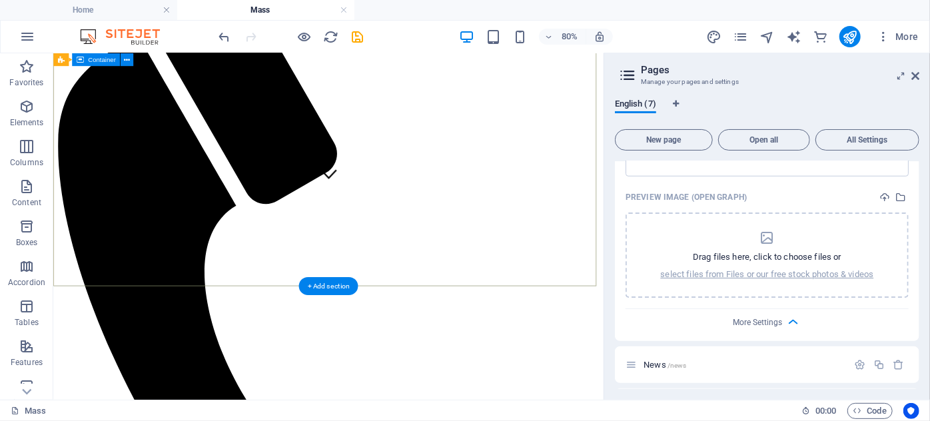
scroll to position [324, 0]
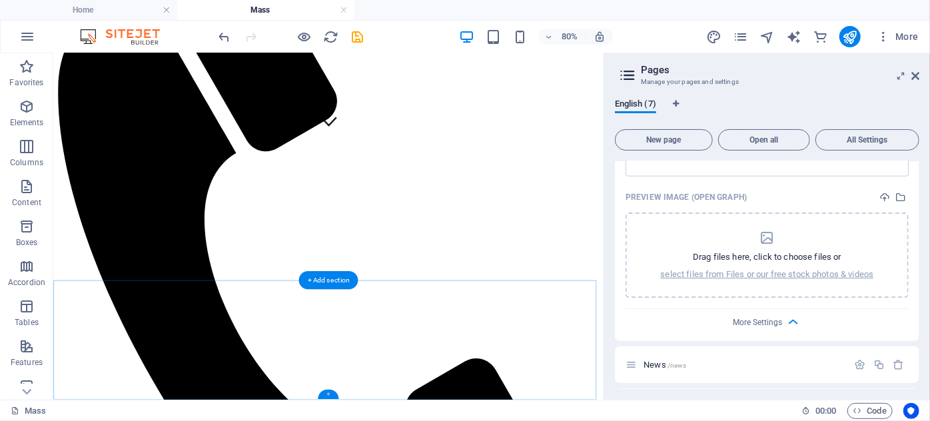
click at [325, 390] on div "+" at bounding box center [328, 394] width 21 height 9
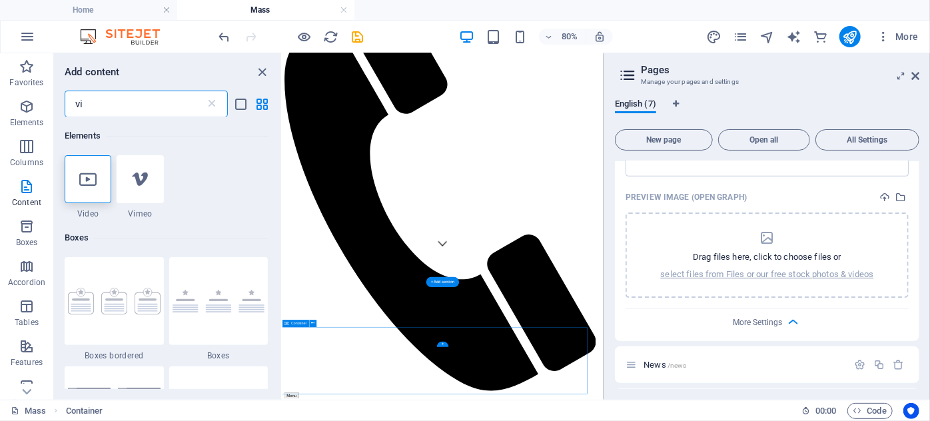
scroll to position [0, 0]
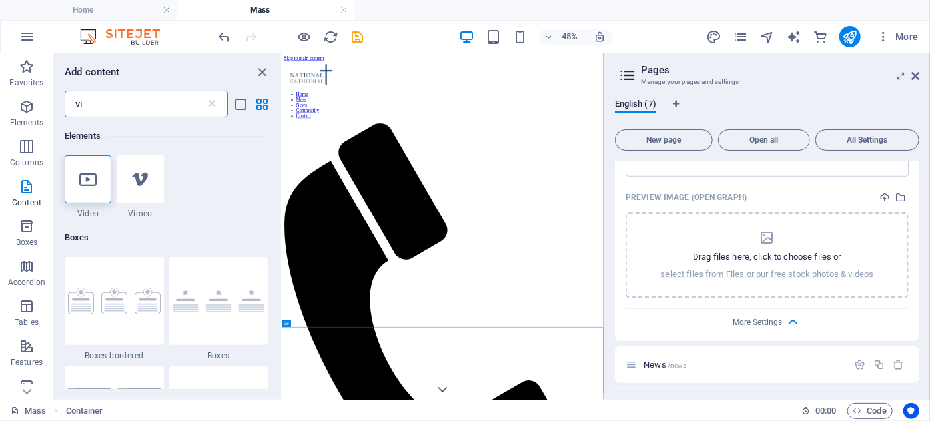
click at [102, 95] on input "vi" at bounding box center [135, 104] width 141 height 27
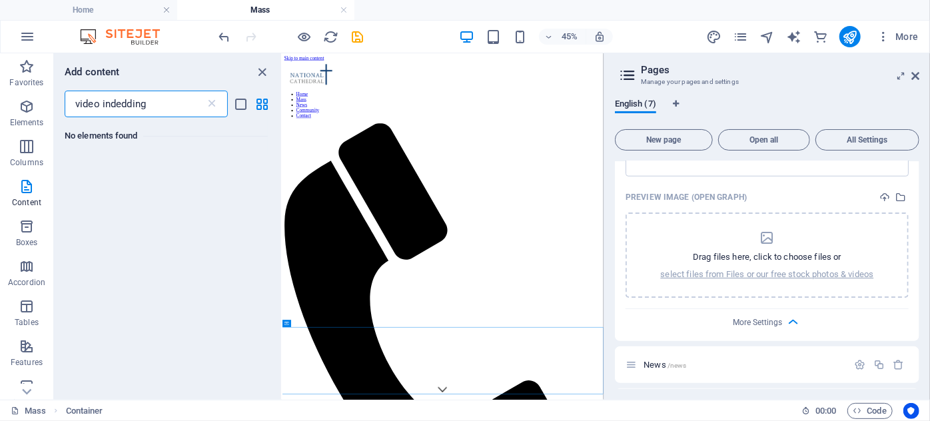
click at [128, 102] on input "video indedding" at bounding box center [135, 104] width 141 height 27
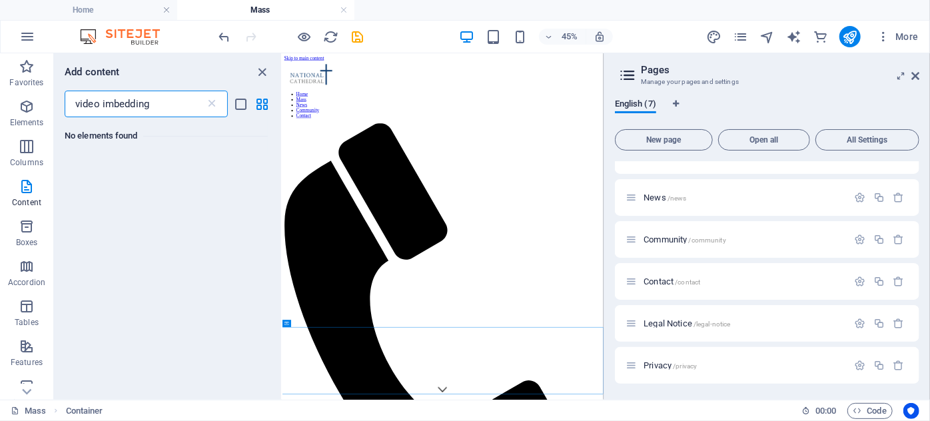
scroll to position [790, 0]
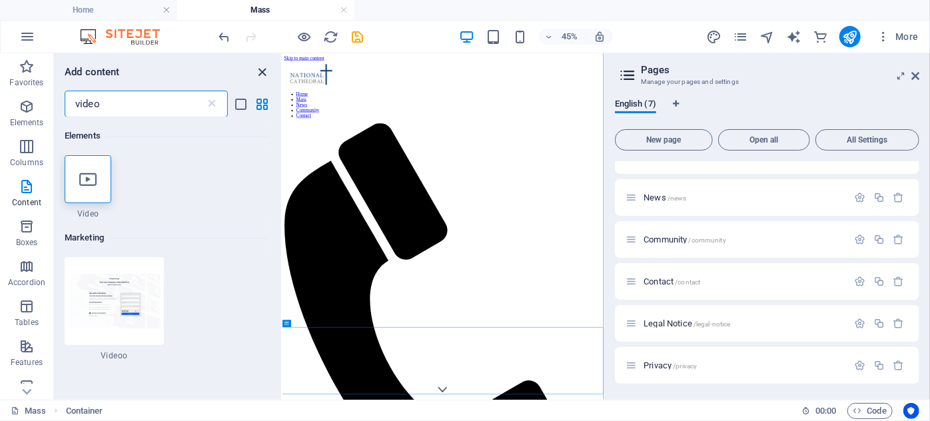
type input "video"
click at [261, 70] on icon "close panel" at bounding box center [262, 72] width 15 height 15
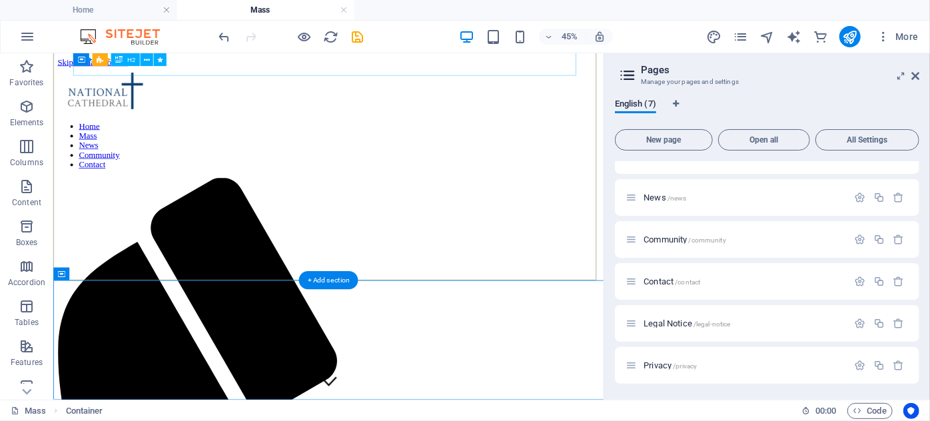
scroll to position [324, 0]
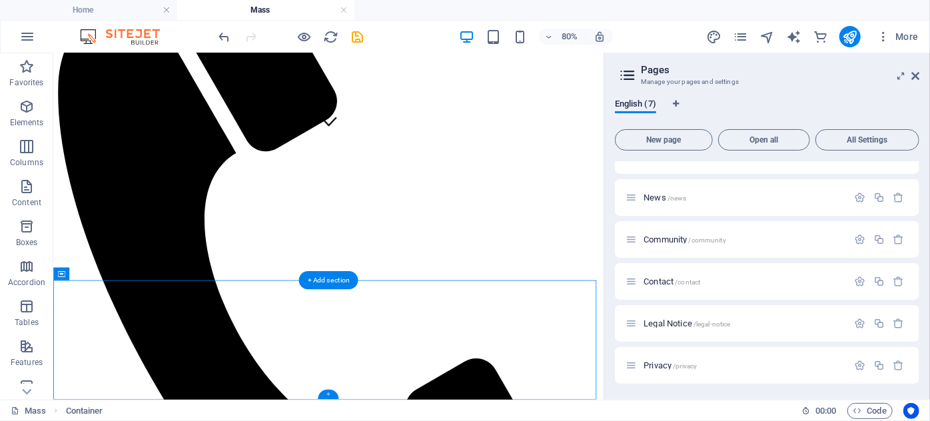
click at [328, 392] on div "+" at bounding box center [328, 394] width 21 height 9
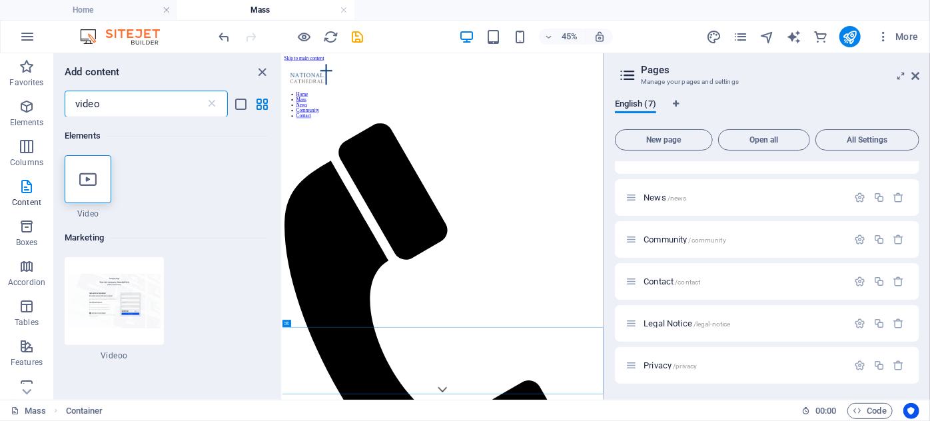
click at [130, 103] on input "video" at bounding box center [135, 104] width 141 height 27
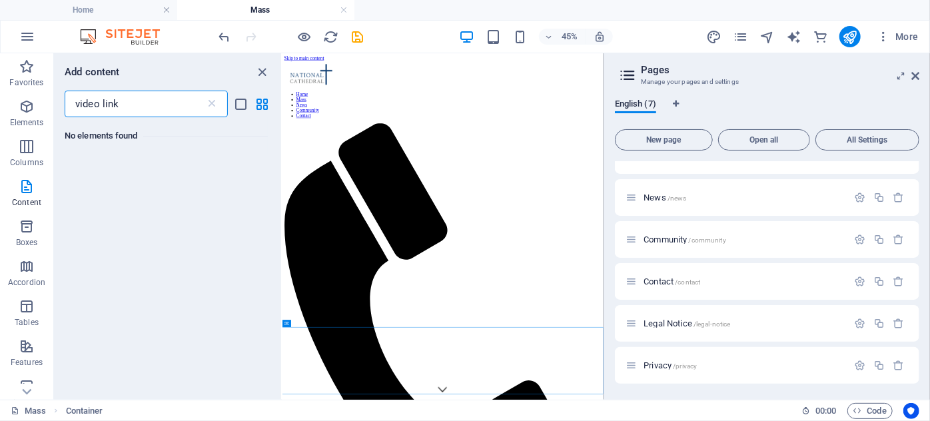
type input "video link"
click at [29, 109] on icon "button" at bounding box center [27, 107] width 16 height 16
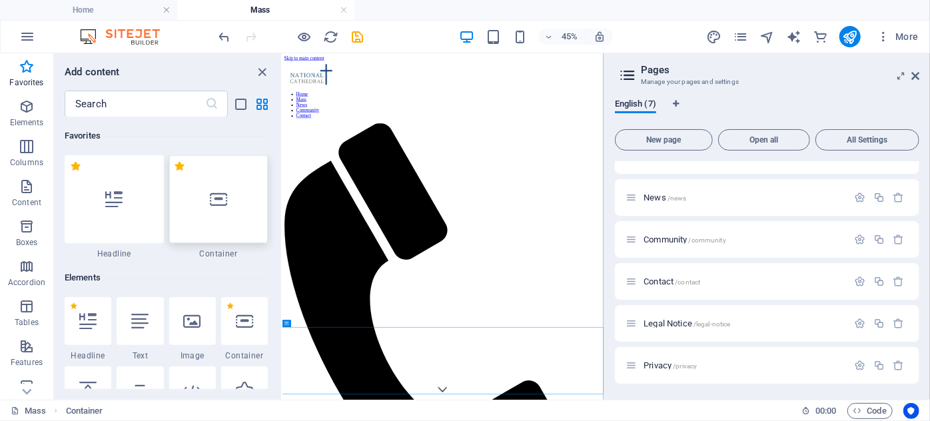
click at [218, 200] on icon at bounding box center [218, 198] width 17 height 17
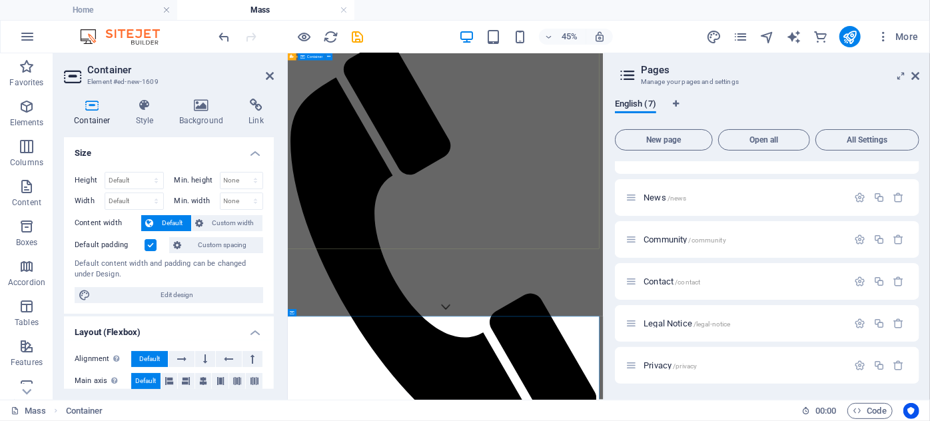
scroll to position [188, 0]
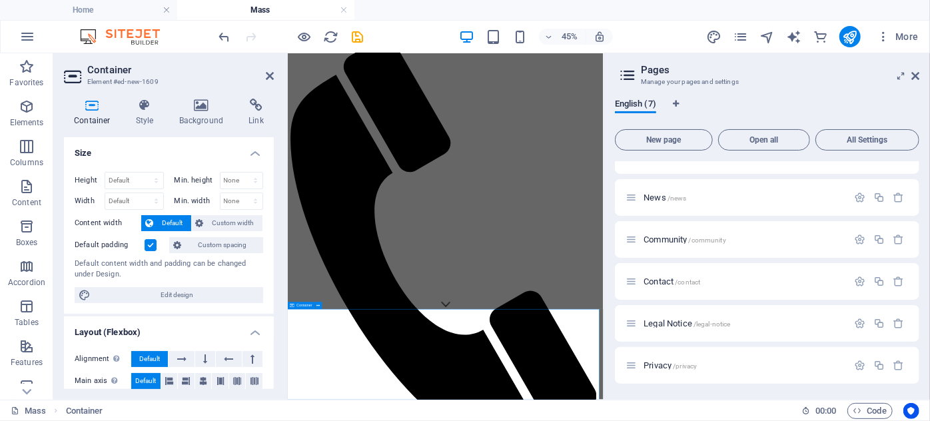
click at [252, 104] on icon at bounding box center [255, 105] width 35 height 13
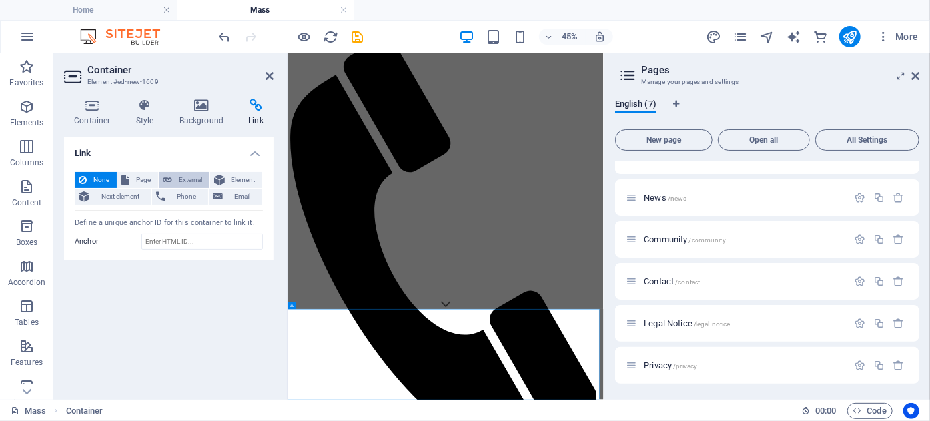
click at [190, 176] on span "External" at bounding box center [190, 180] width 29 height 16
select select "blank"
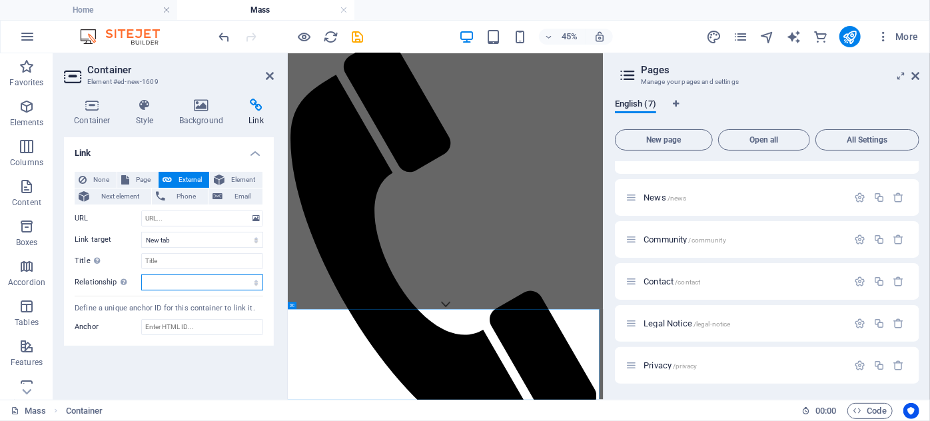
click at [157, 278] on select "alternate author bookmark external help license next nofollow noreferrer noopen…" at bounding box center [202, 282] width 122 height 16
click at [121, 309] on div "Define a unique anchor ID for this container to link it." at bounding box center [169, 308] width 188 height 11
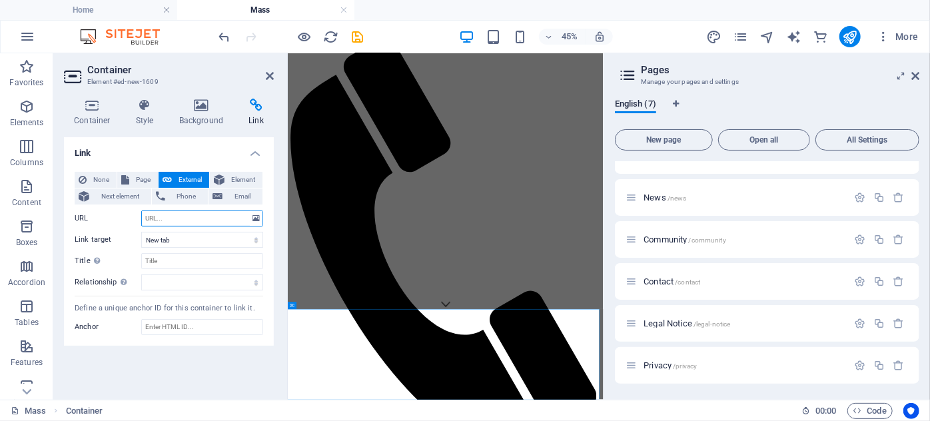
click at [170, 214] on input "URL" at bounding box center [202, 218] width 122 height 16
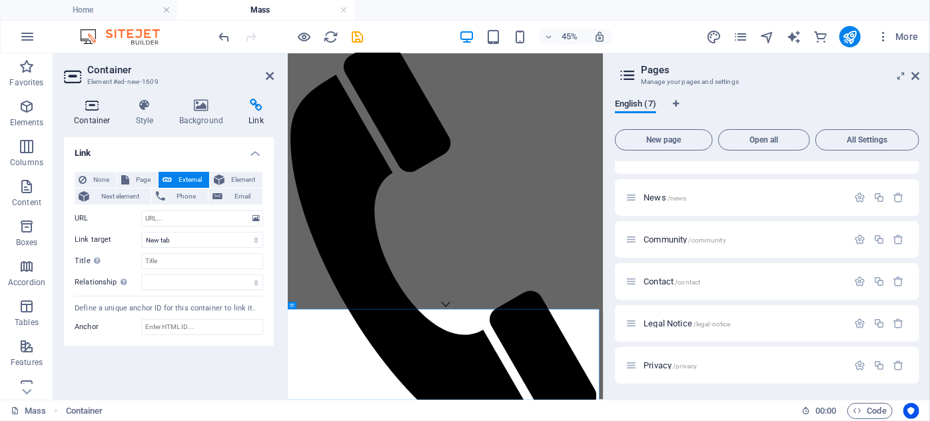
click at [94, 105] on icon at bounding box center [92, 105] width 57 height 13
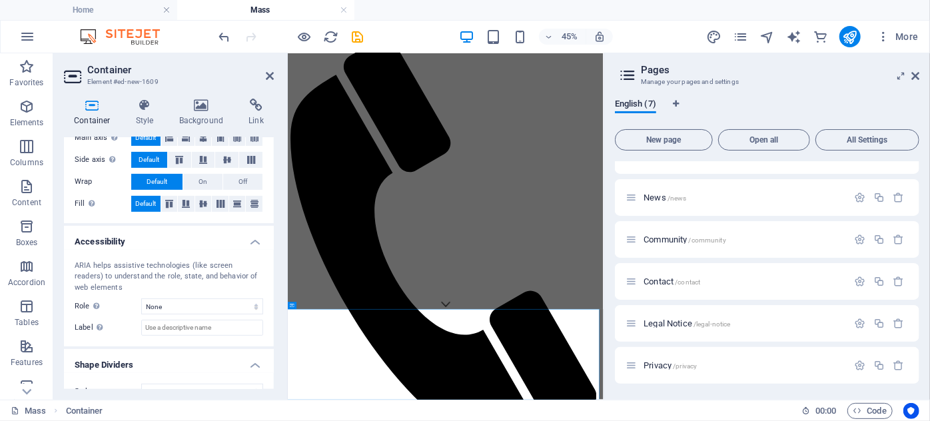
scroll to position [264, 0]
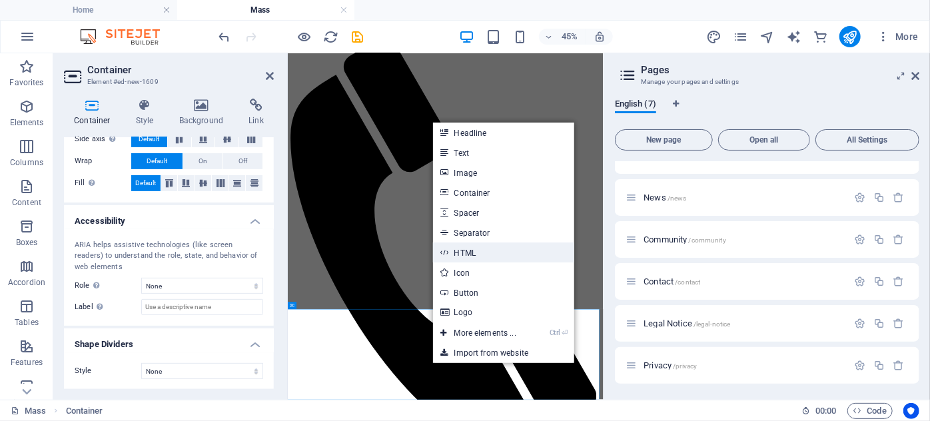
click at [473, 258] on link "HTML" at bounding box center [503, 252] width 141 height 20
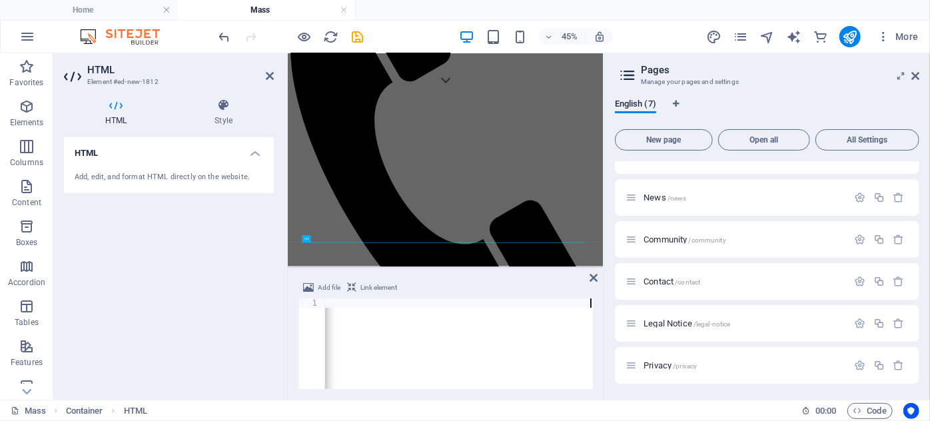
scroll to position [0, 1577]
click at [376, 287] on span "Link element" at bounding box center [378, 288] width 37 height 16
click at [241, 307] on div "HTML Add, edit, and format HTML directly on the website." at bounding box center [169, 263] width 210 height 252
click at [592, 277] on icon at bounding box center [593, 277] width 8 height 11
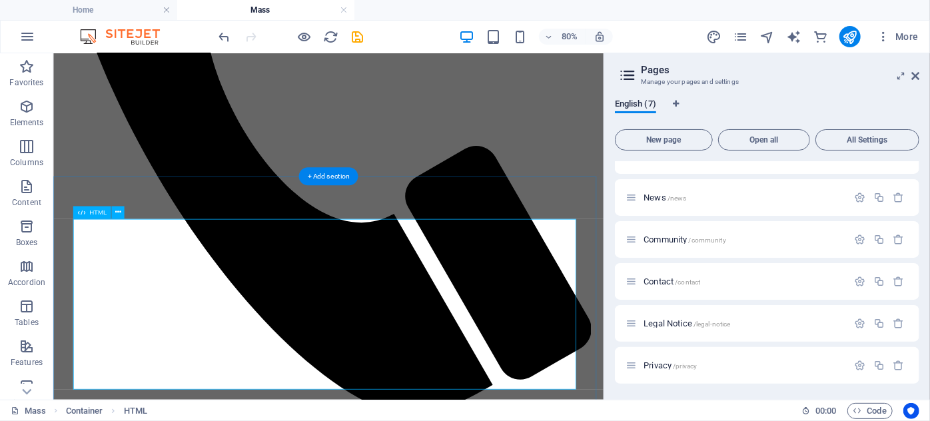
scroll to position [603, 0]
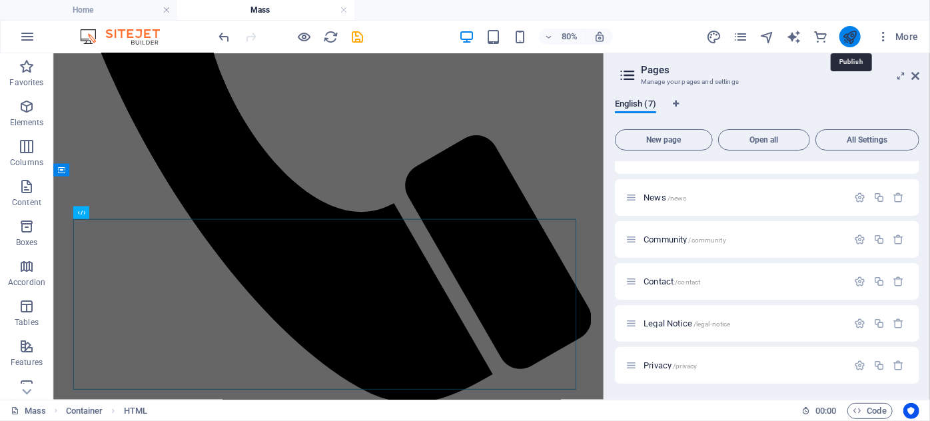
click at [844, 33] on icon "publish" at bounding box center [849, 36] width 15 height 15
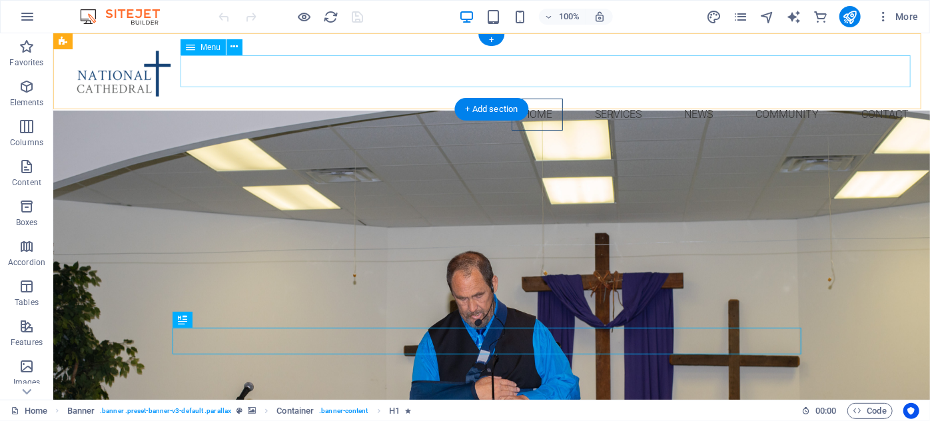
click at [873, 98] on nav "Home Services News Community Contact" at bounding box center [490, 114] width 855 height 32
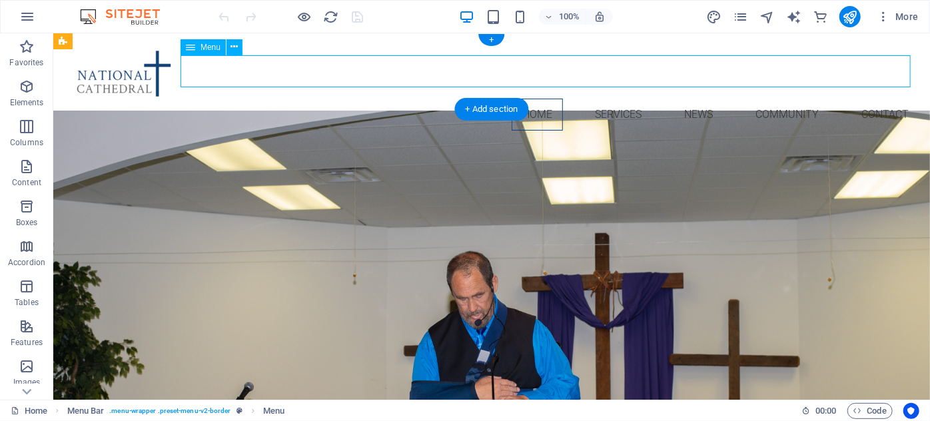
click at [871, 98] on nav "Home Services News Community Contact" at bounding box center [490, 114] width 855 height 32
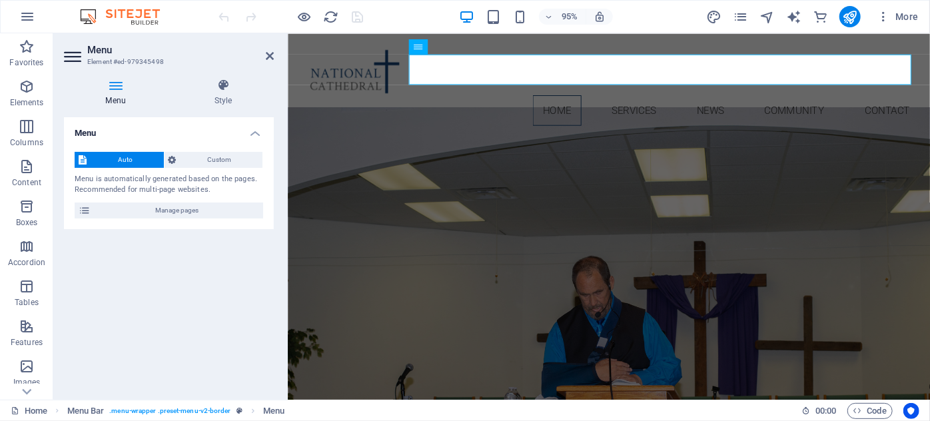
click at [120, 85] on icon at bounding box center [115, 85] width 103 height 13
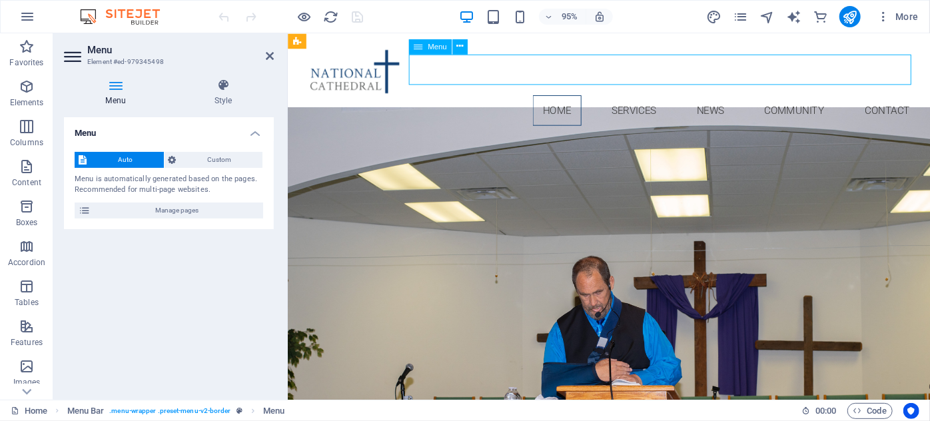
click at [908, 98] on nav "Home Services News Community Contact" at bounding box center [625, 114] width 655 height 32
click at [74, 51] on icon at bounding box center [74, 56] width 20 height 21
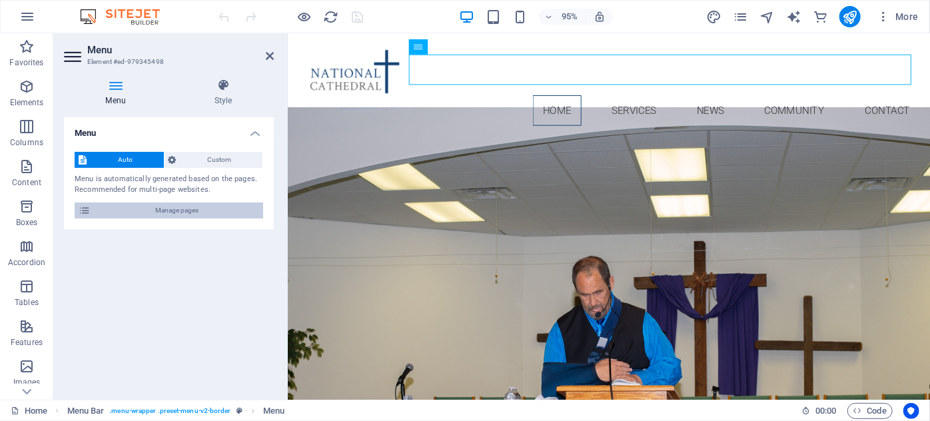
click at [114, 210] on span "Manage pages" at bounding box center [177, 210] width 164 height 16
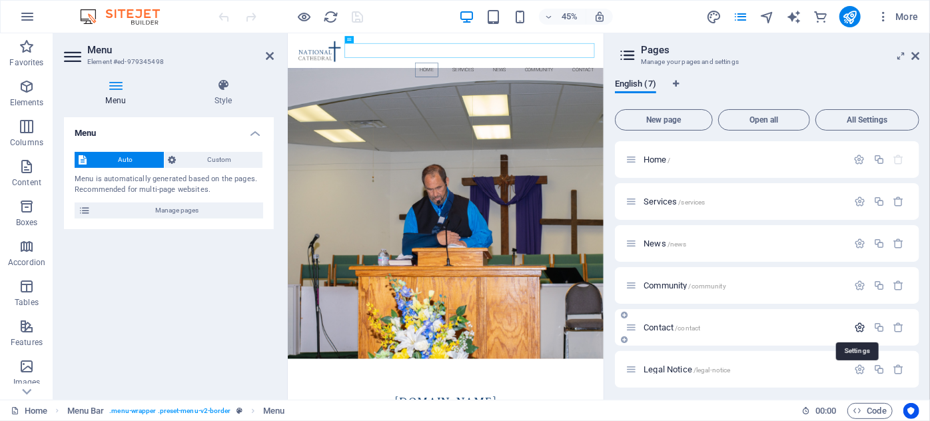
click at [859, 328] on icon "button" at bounding box center [859, 327] width 11 height 11
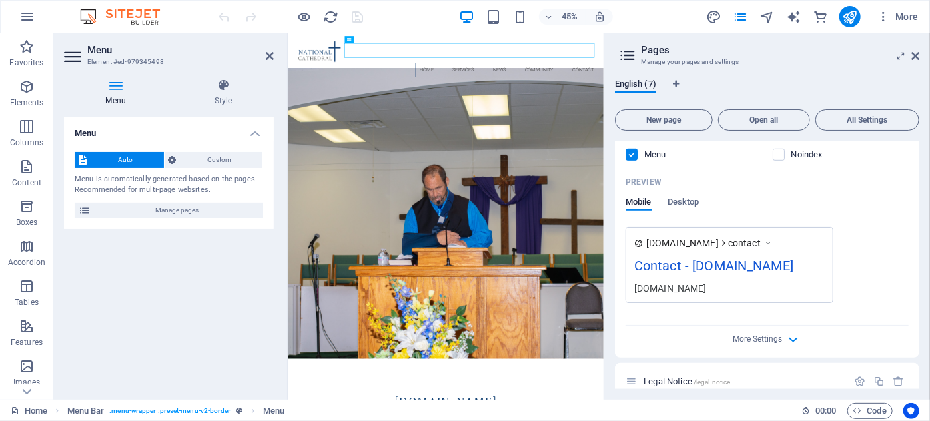
scroll to position [545, 0]
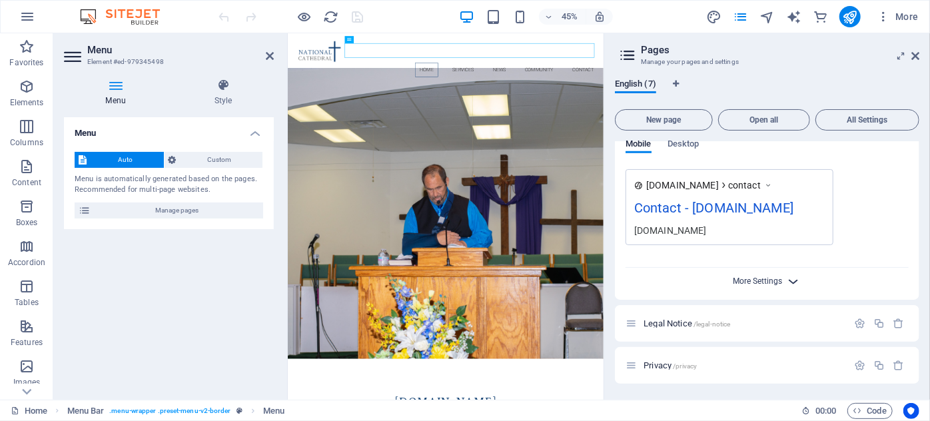
click at [758, 286] on span "More Settings" at bounding box center [757, 280] width 49 height 9
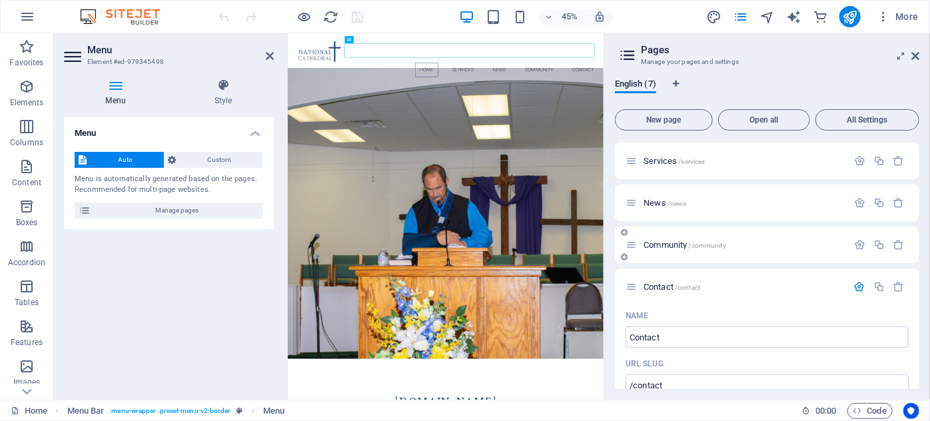
scroll to position [60, 0]
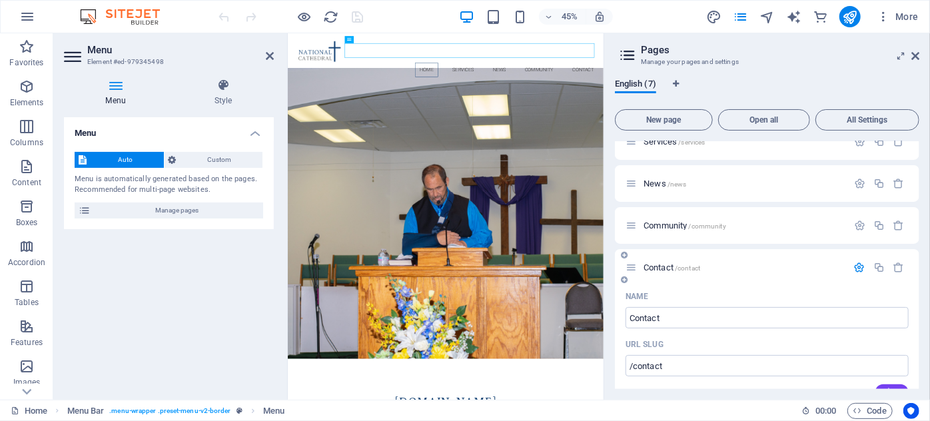
click at [632, 268] on icon at bounding box center [630, 267] width 11 height 11
click at [854, 266] on icon "button" at bounding box center [859, 267] width 11 height 11
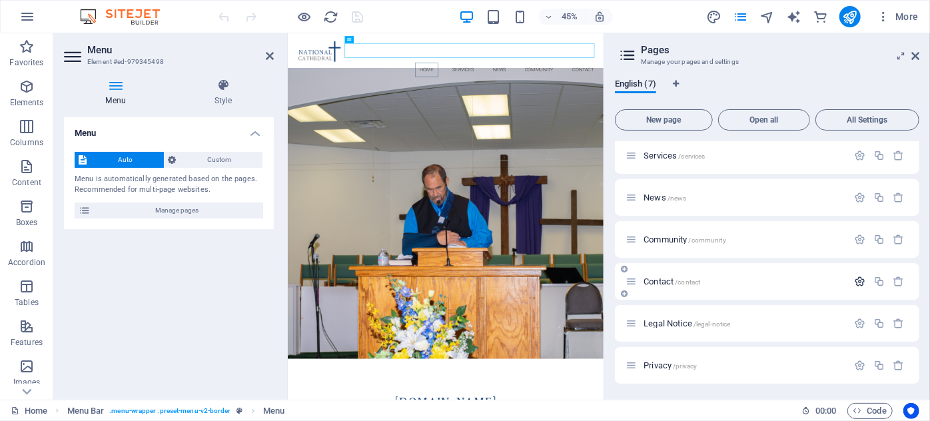
scroll to position [45, 0]
click at [662, 280] on span "Contact /contact" at bounding box center [671, 282] width 57 height 10
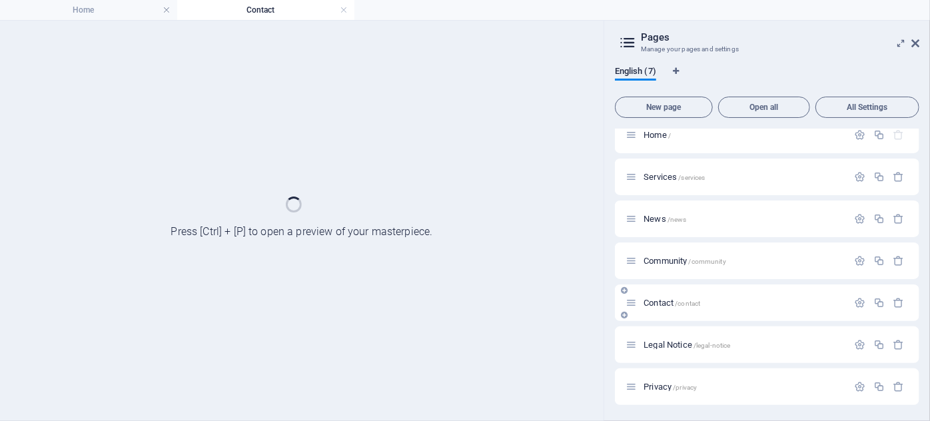
scroll to position [11, 0]
click at [660, 280] on div "Home / Services /services News /news Community /community Contact /contact Lega…" at bounding box center [767, 261] width 304 height 288
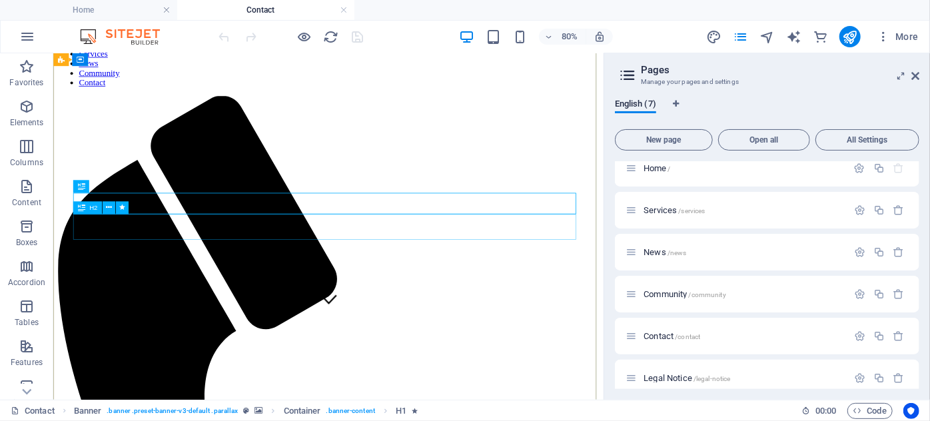
scroll to position [121, 0]
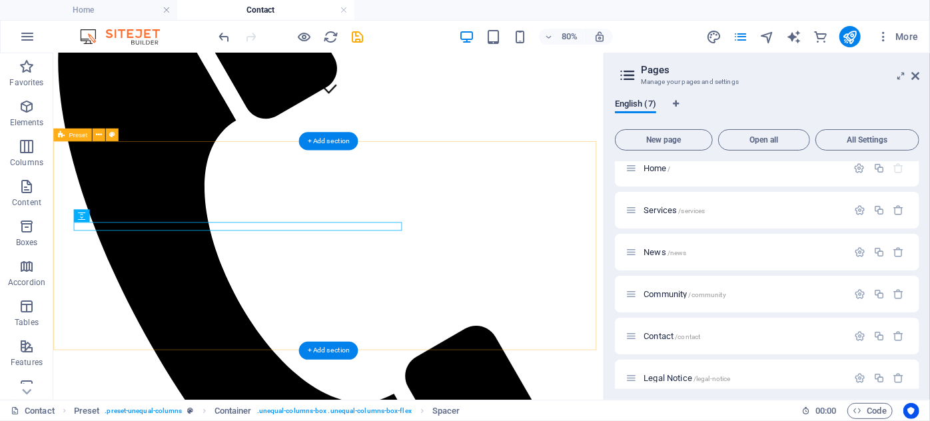
scroll to position [499, 0]
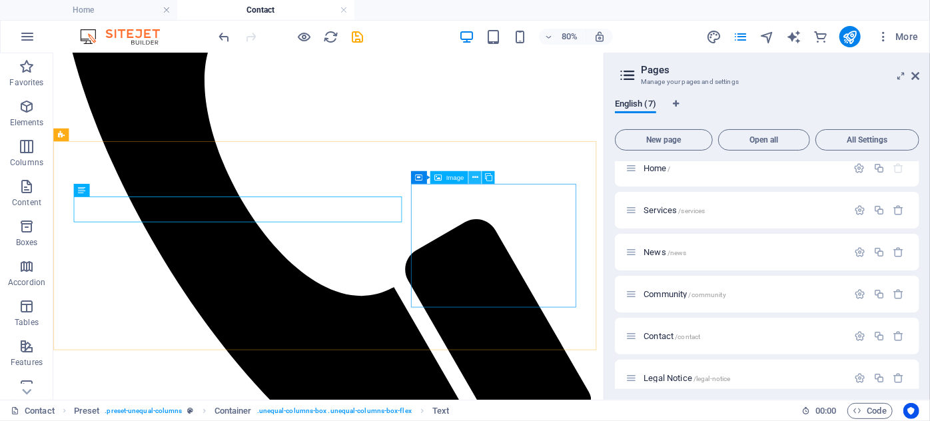
click at [472, 174] on icon at bounding box center [475, 177] width 6 height 11
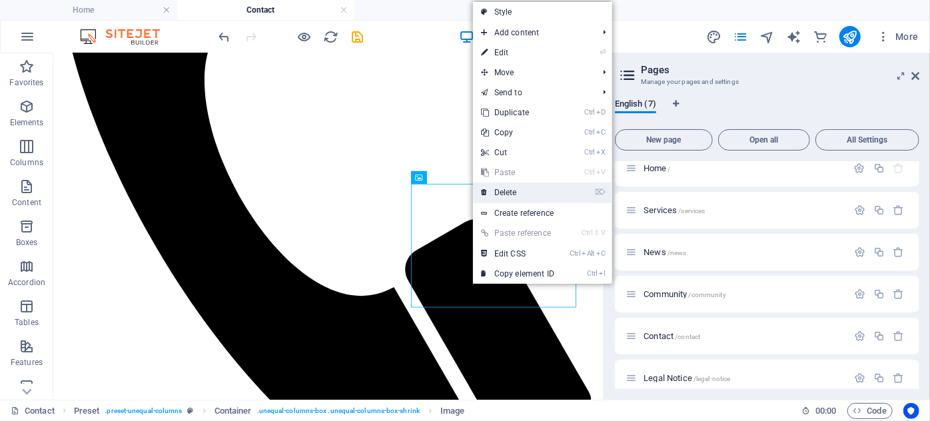
click at [516, 189] on link "⌦ Delete" at bounding box center [517, 192] width 89 height 20
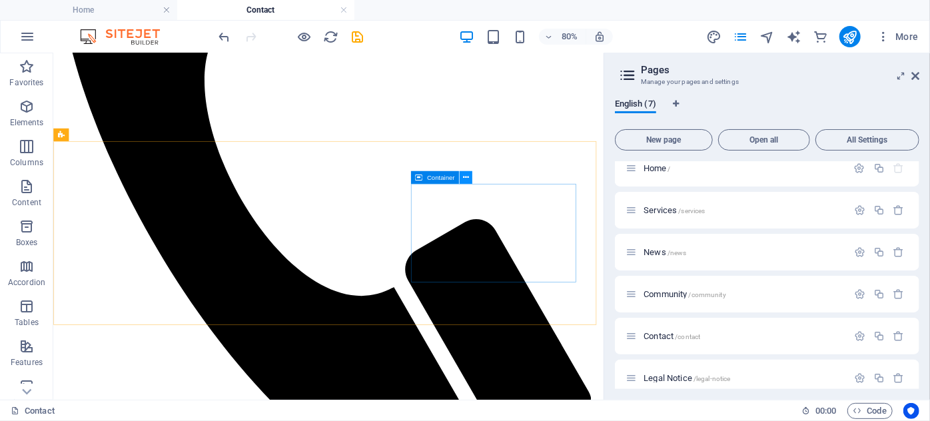
click at [468, 174] on icon at bounding box center [466, 177] width 6 height 11
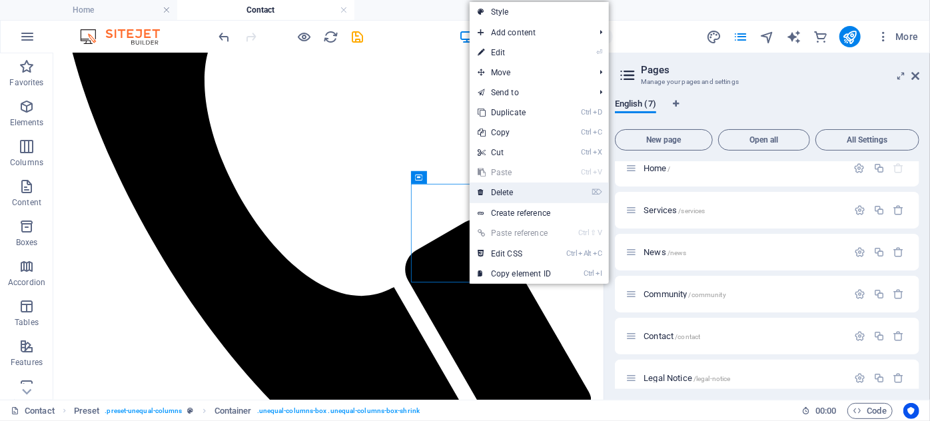
click at [497, 189] on link "⌦ Delete" at bounding box center [514, 192] width 89 height 20
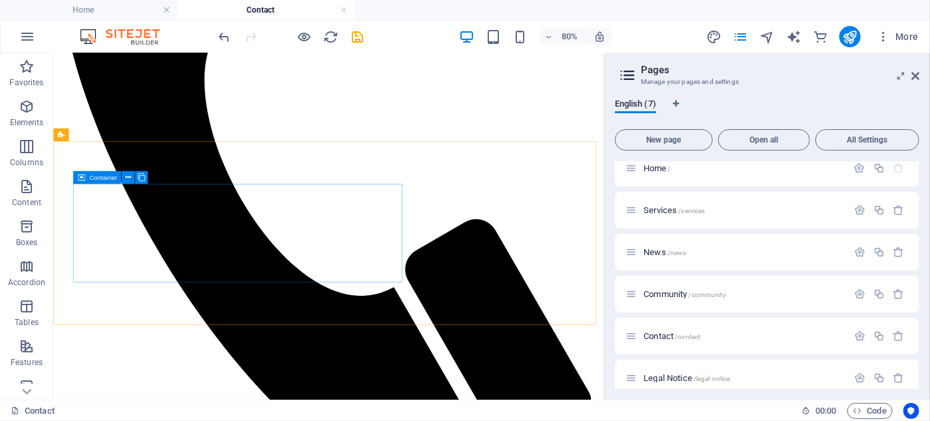
click at [97, 176] on span "Container" at bounding box center [103, 177] width 28 height 7
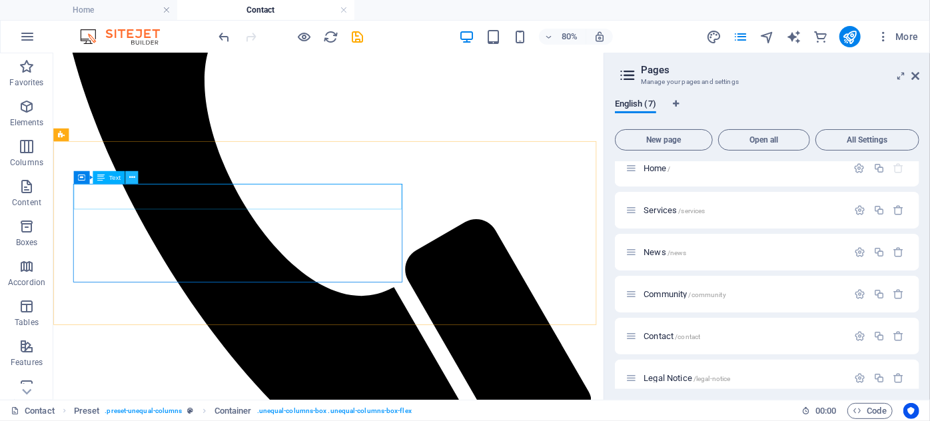
click at [131, 178] on icon at bounding box center [132, 177] width 6 height 11
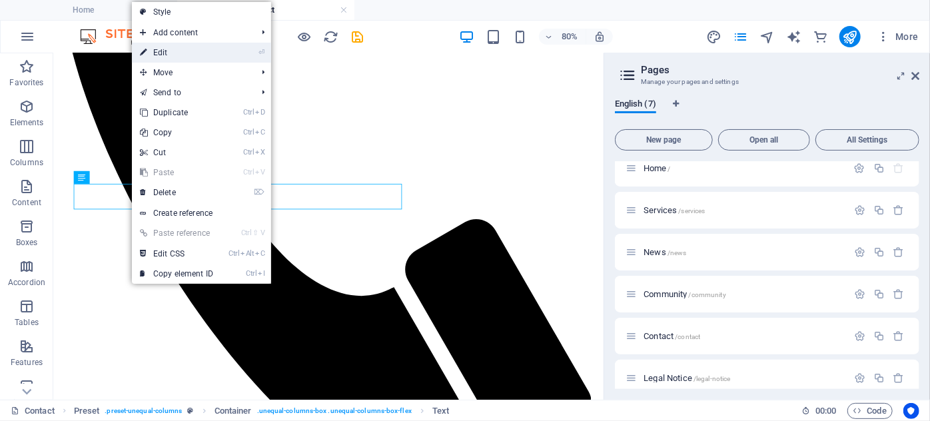
click at [171, 53] on link "⏎ Edit" at bounding box center [176, 53] width 89 height 20
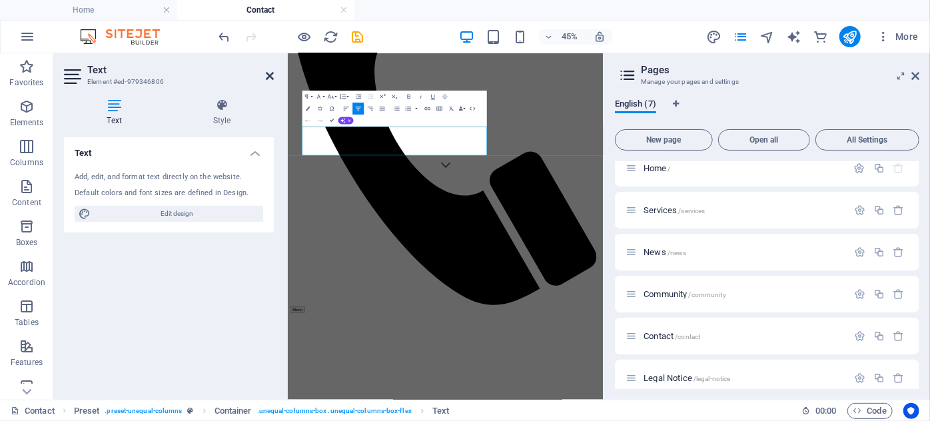
click at [267, 79] on icon at bounding box center [270, 76] width 8 height 11
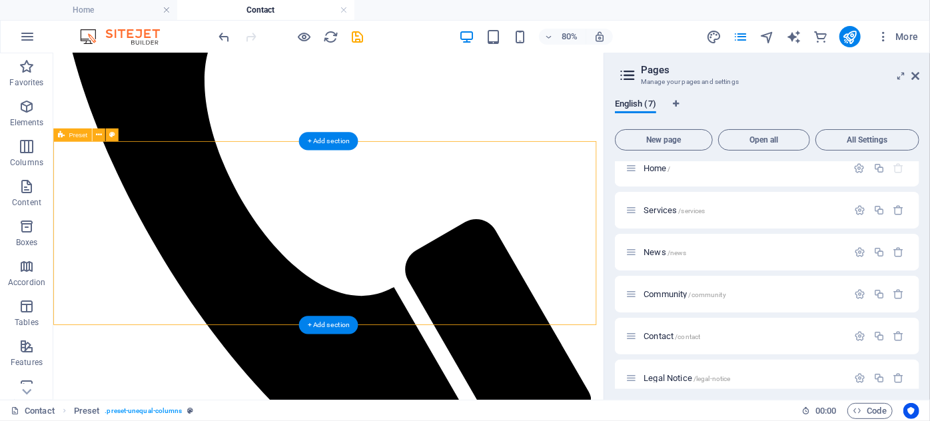
click at [98, 131] on icon at bounding box center [98, 134] width 6 height 11
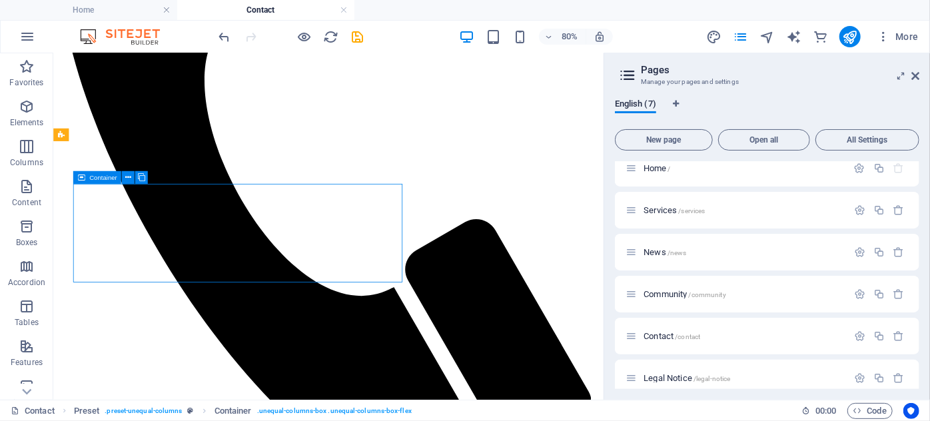
drag, startPoint x: 88, startPoint y: 177, endPoint x: 117, endPoint y: 176, distance: 28.6
click at [117, 176] on div "Container" at bounding box center [97, 177] width 48 height 13
click at [128, 176] on icon at bounding box center [128, 177] width 6 height 11
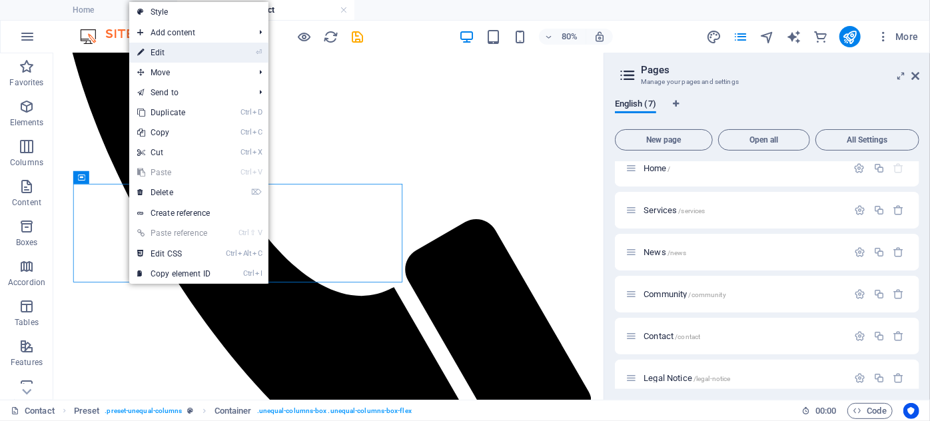
click at [163, 51] on link "⏎ Edit" at bounding box center [173, 53] width 89 height 20
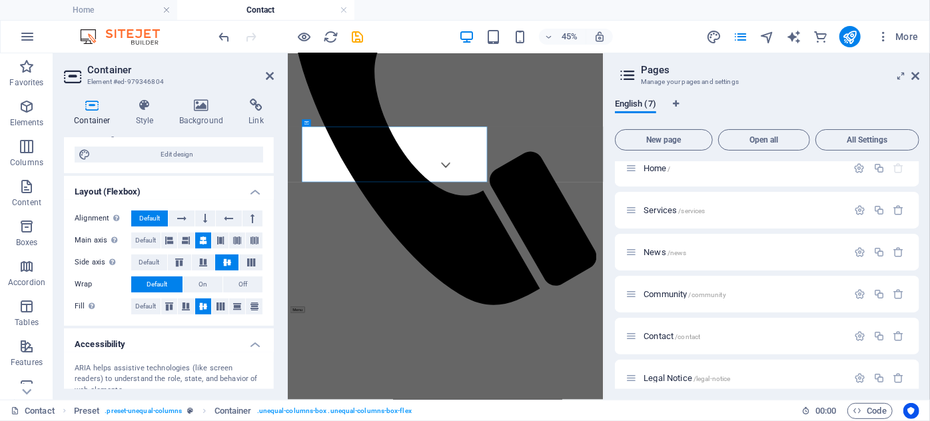
scroll to position [181, 0]
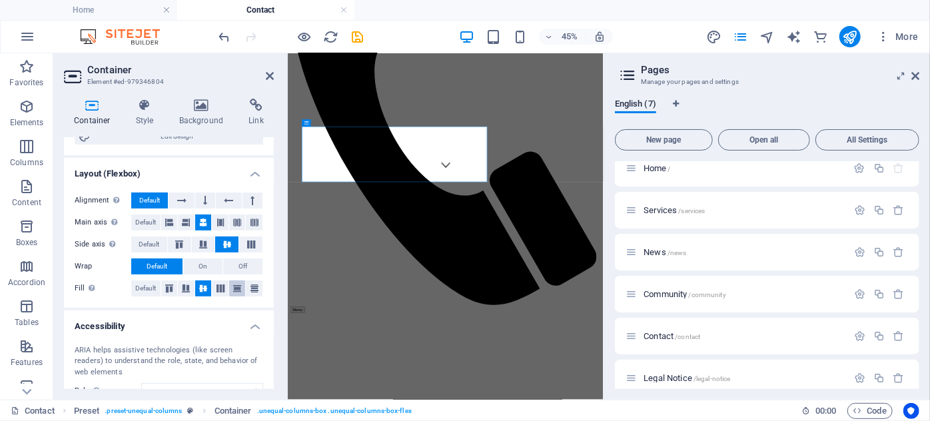
click at [236, 288] on icon at bounding box center [237, 288] width 16 height 8
click at [200, 284] on icon at bounding box center [203, 288] width 16 height 8
click at [89, 107] on icon at bounding box center [92, 105] width 57 height 13
click at [149, 113] on h4 "Style" at bounding box center [147, 113] width 43 height 28
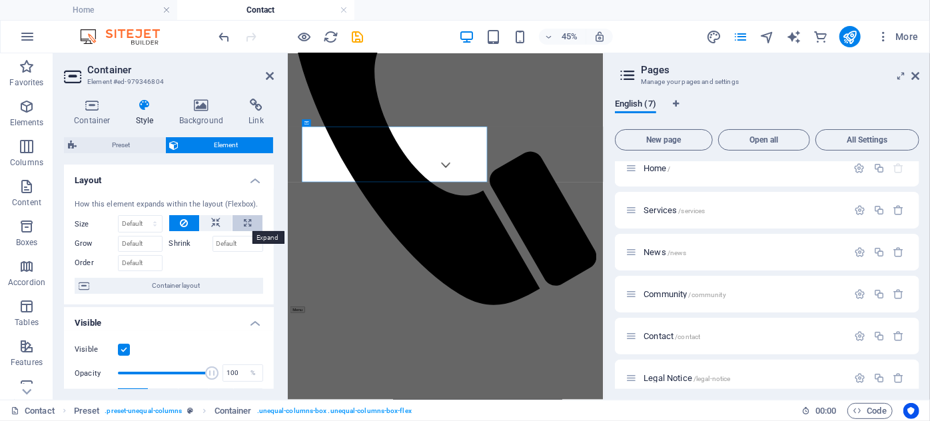
click at [245, 218] on icon at bounding box center [247, 223] width 7 height 16
type input "100"
select select "%"
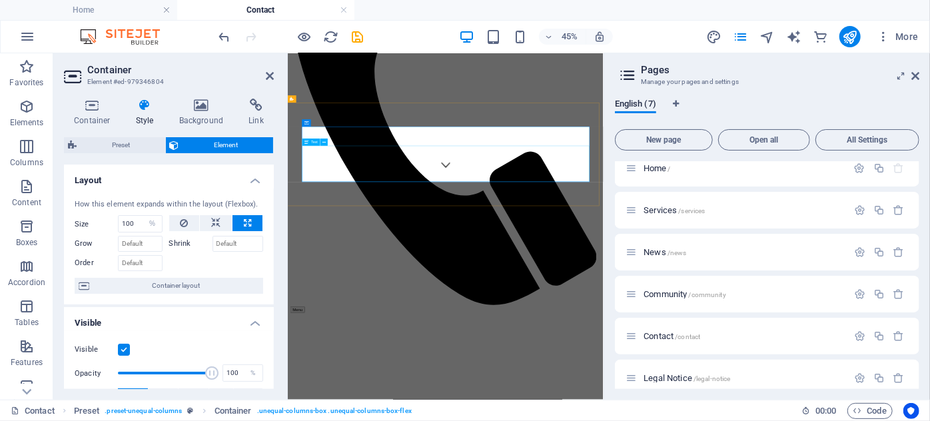
click at [266, 76] on icon at bounding box center [270, 76] width 8 height 11
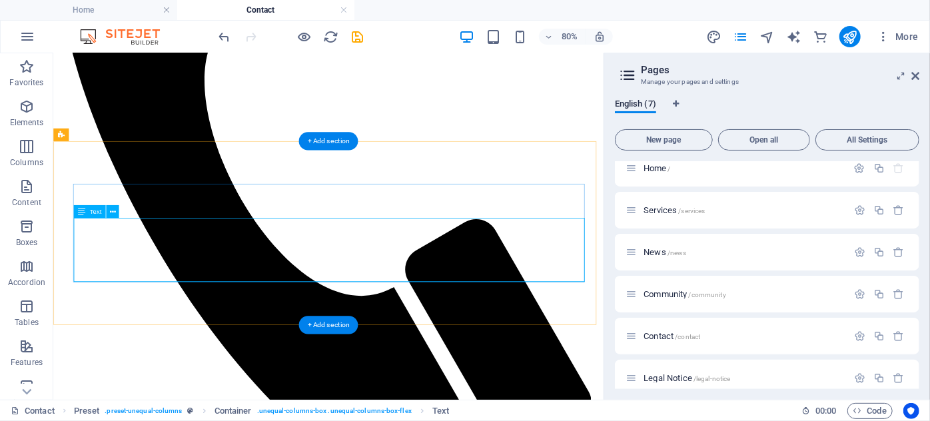
drag, startPoint x: 341, startPoint y: 276, endPoint x: 404, endPoint y: 292, distance: 64.8
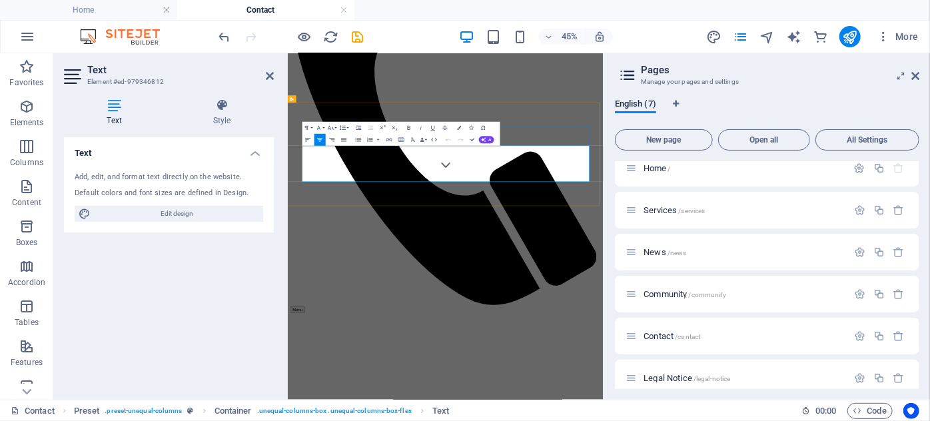
drag, startPoint x: 696, startPoint y: 307, endPoint x: 615, endPoint y: 296, distance: 82.0
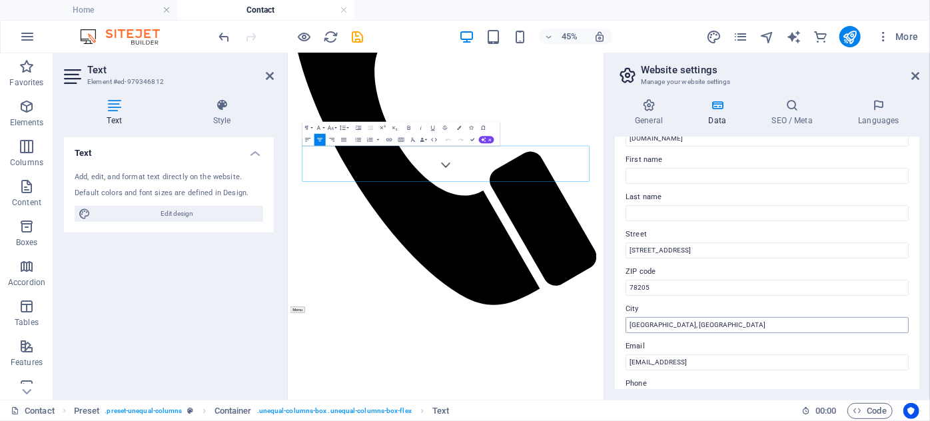
scroll to position [60, 0]
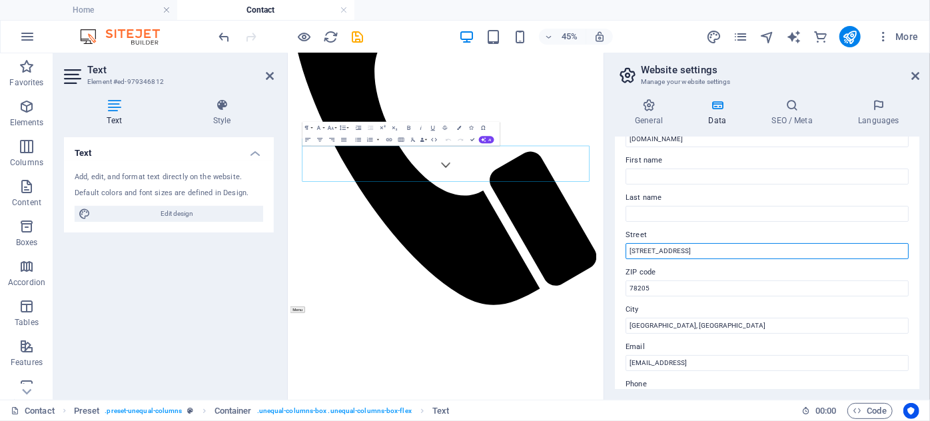
drag, startPoint x: 696, startPoint y: 250, endPoint x: 625, endPoint y: 253, distance: 71.3
click at [625, 253] on div "Contact data for this website. This can be used everywhere on the website and w…" at bounding box center [767, 263] width 304 height 252
drag, startPoint x: 771, startPoint y: 250, endPoint x: 705, endPoint y: 252, distance: 65.3
click at [705, 252] on input "4573 Windsor Spring Rd, Hephzibah, GA 30815" at bounding box center [766, 251] width 283 height 16
type input "4573 Windsor Spring Rd,"
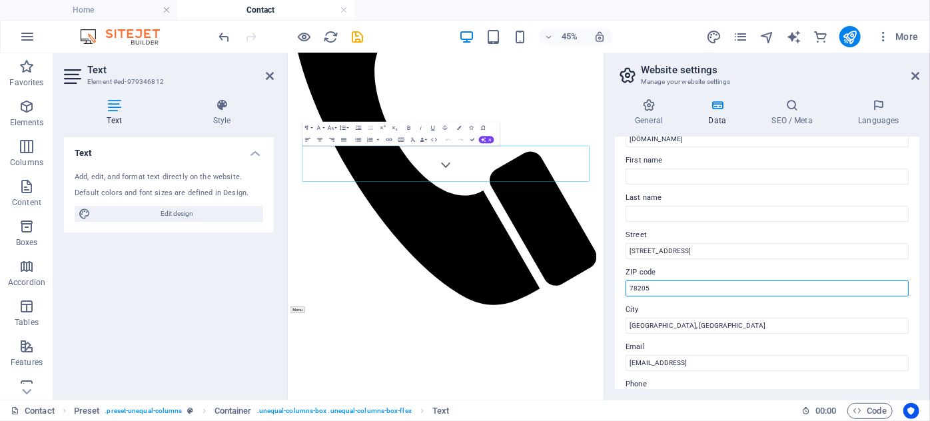
drag, startPoint x: 685, startPoint y: 292, endPoint x: 605, endPoint y: 281, distance: 81.4
click at [605, 281] on aside "Website settings Manage your website settings General Data SEO / Meta Languages…" at bounding box center [766, 226] width 326 height 346
type input "30815"
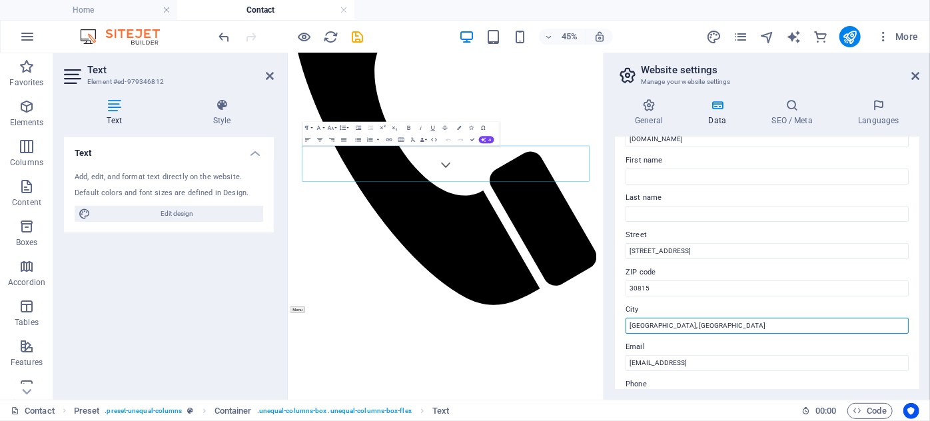
drag, startPoint x: 692, startPoint y: 322, endPoint x: 603, endPoint y: 328, distance: 88.8
click at [613, 330] on div "General Data SEO / Meta Languages Website name whisperingpinesbaptistchurch.com…" at bounding box center [767, 244] width 326 height 312
paste input "Hephzibah, GA 30815"
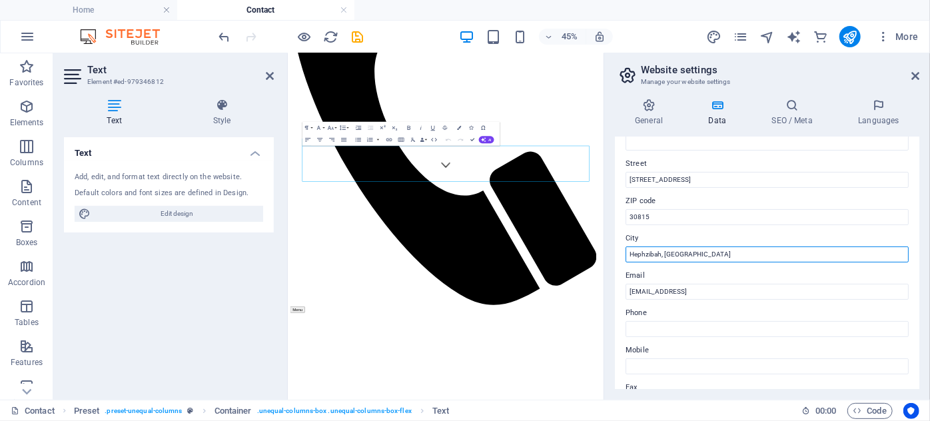
scroll to position [181, 0]
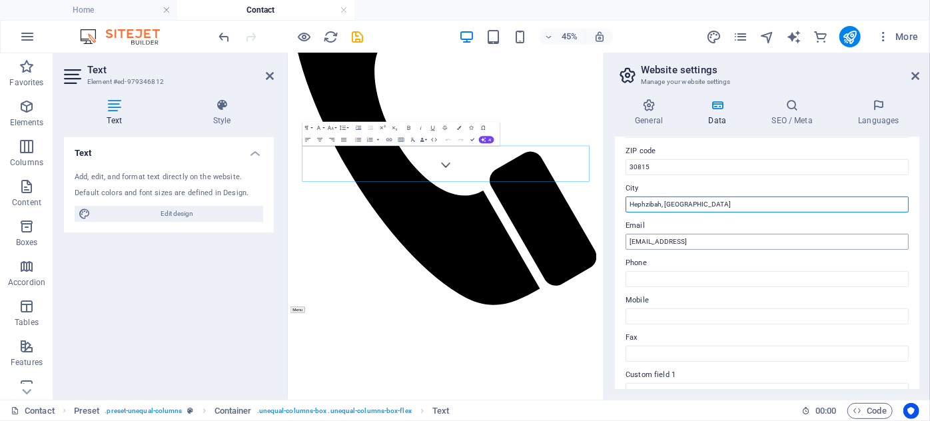
type input "Hephzibah, [GEOGRAPHIC_DATA]"
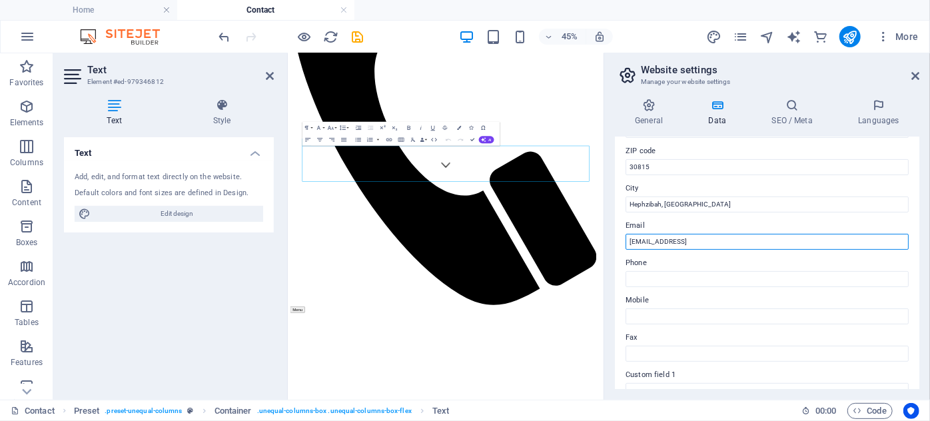
click at [797, 234] on input "[EMAIL_ADDRESS]" at bounding box center [766, 242] width 283 height 16
drag, startPoint x: 789, startPoint y: 242, endPoint x: 613, endPoint y: 240, distance: 175.8
click at [613, 240] on div "General Data SEO / Meta Languages Website name whisperingpinesbaptistchurch.com…" at bounding box center [767, 244] width 326 height 312
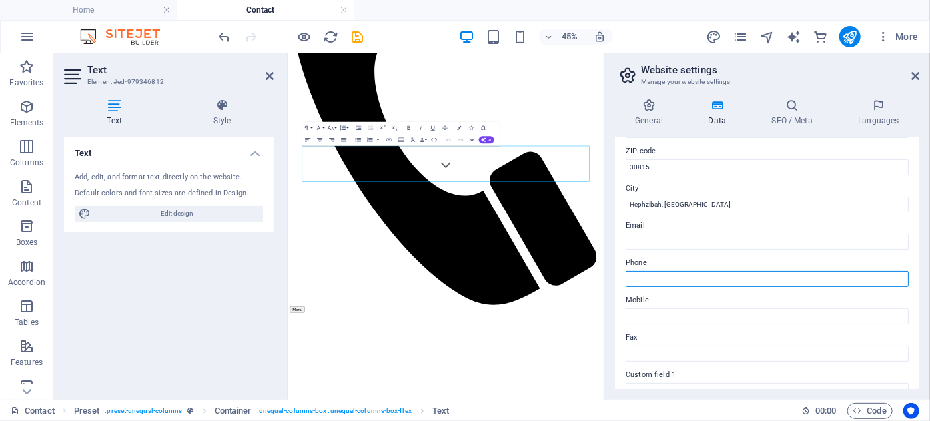
click at [673, 278] on input "Phone" at bounding box center [766, 279] width 283 height 16
paste input "[PHONE_NUMBER]"
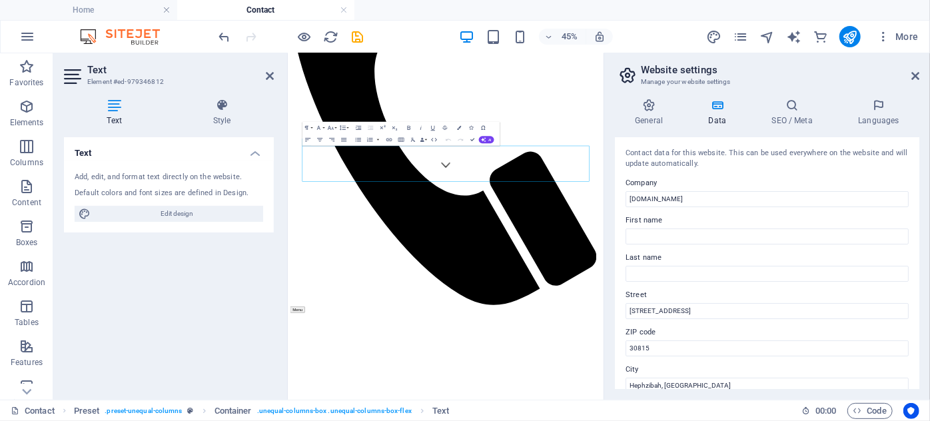
scroll to position [0, 0]
type input "[PHONE_NUMBER]"
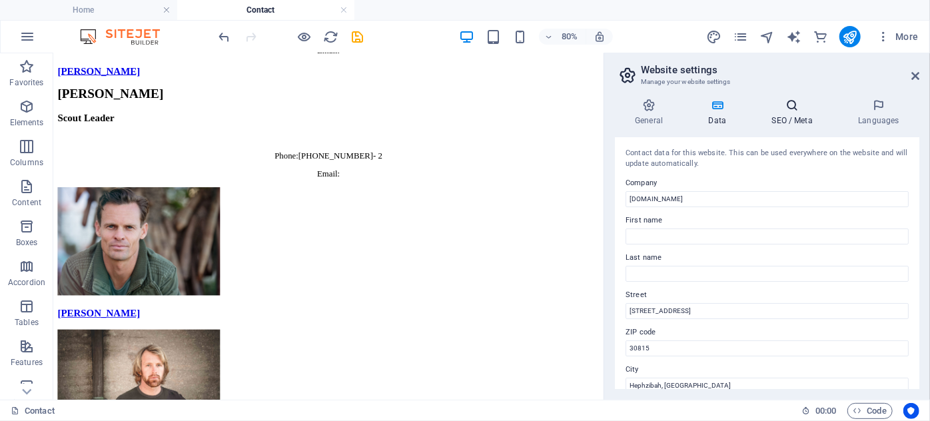
click at [792, 111] on icon at bounding box center [791, 105] width 81 height 13
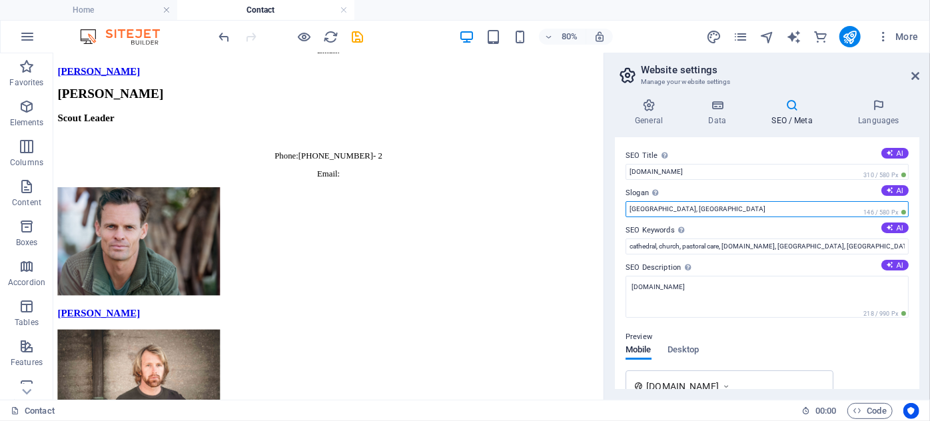
drag, startPoint x: 697, startPoint y: 205, endPoint x: 609, endPoint y: 202, distance: 88.0
click at [609, 202] on div "General Data SEO / Meta Languages Website name whisperingpinesbaptistchurch.com…" at bounding box center [767, 244] width 326 height 312
type input "Hephzibah Ga"
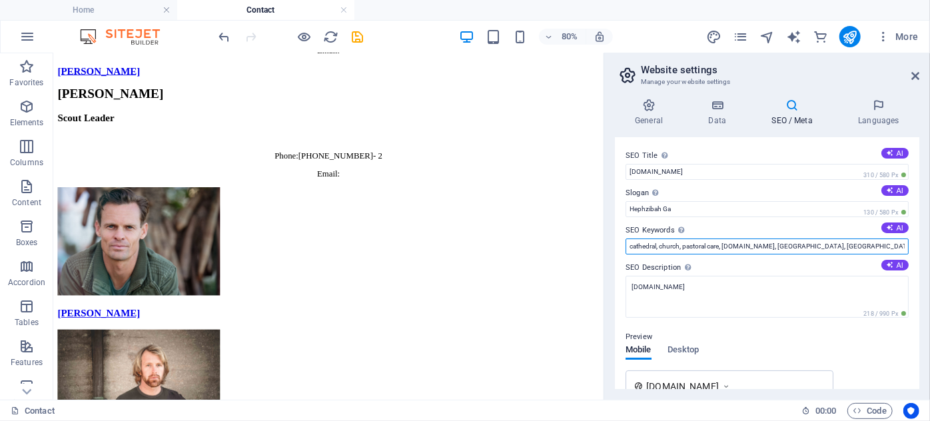
drag, startPoint x: 890, startPoint y: 244, endPoint x: 832, endPoint y: 237, distance: 58.4
click at [832, 237] on div "SEO Keywords Comma-separated list of keywords representing your website. AI cat…" at bounding box center [766, 238] width 283 height 32
drag, startPoint x: 657, startPoint y: 245, endPoint x: 616, endPoint y: 244, distance: 40.6
click at [616, 244] on div "SEO Title The title of your website - make it something that stands out in sear…" at bounding box center [767, 263] width 304 height 252
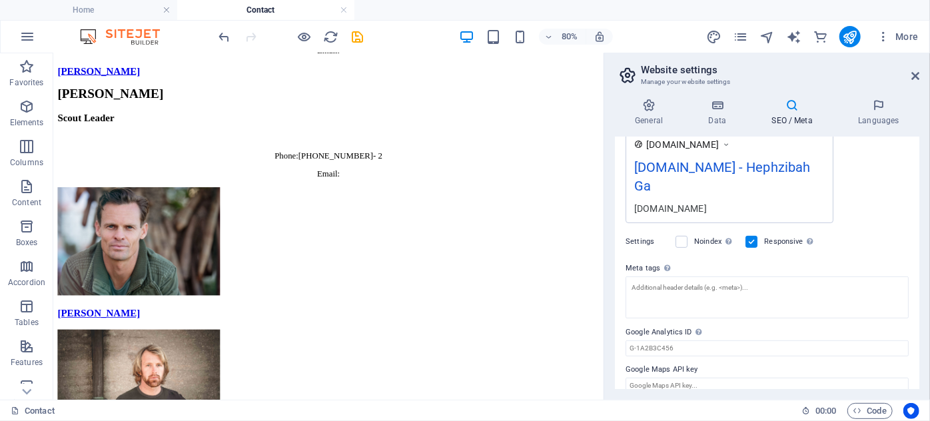
scroll to position [256, 0]
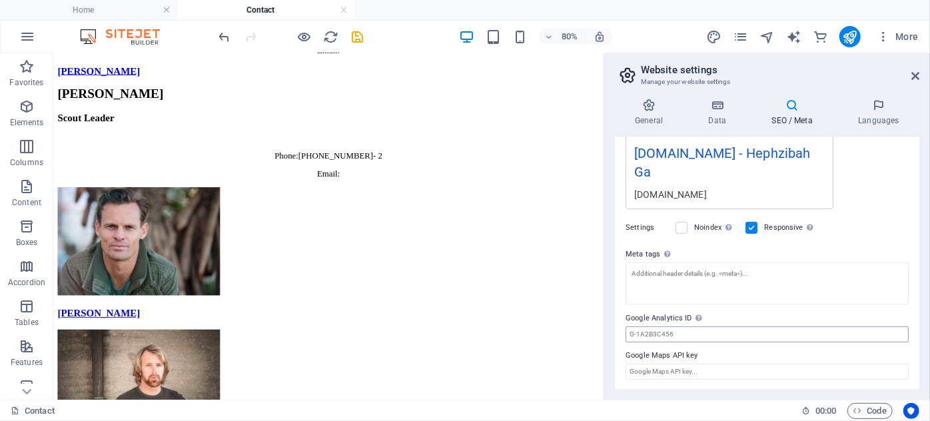
type input "Baptist, church, pastoral care, whisperingpinesbaptistchurch.com, Hephzibah Ga"
click at [687, 332] on input "Google Analytics ID Please only add the Google Analytics ID. We automatically i…" at bounding box center [766, 334] width 283 height 16
click at [723, 370] on input "Google Maps API key" at bounding box center [766, 372] width 283 height 16
click at [697, 366] on input "Google Maps API key" at bounding box center [766, 372] width 283 height 16
paste input "google.com/maps/place/Whispering+Pines+Baptist+Church/data=!4m2!3m1!1s0x0:0xa95…"
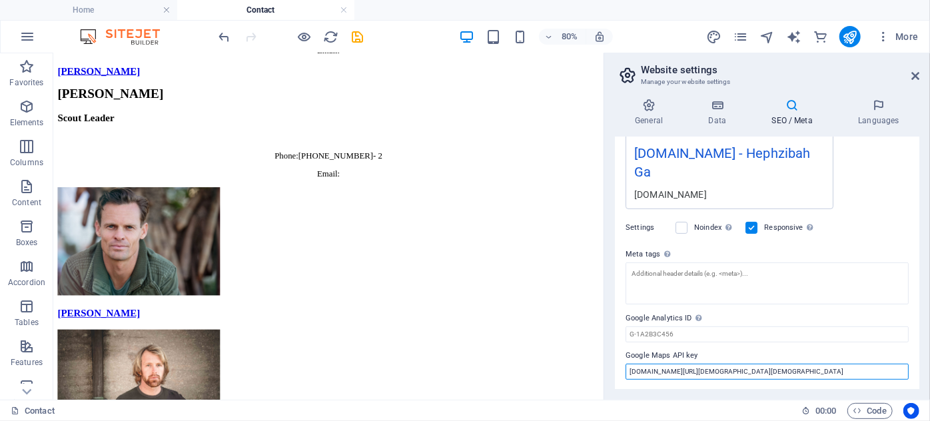
scroll to position [0, 127]
type input "google.com/maps/place/Whispering+Pines+Baptist+Church/data=!4m2!3m1!1s0x0:0xa95…"
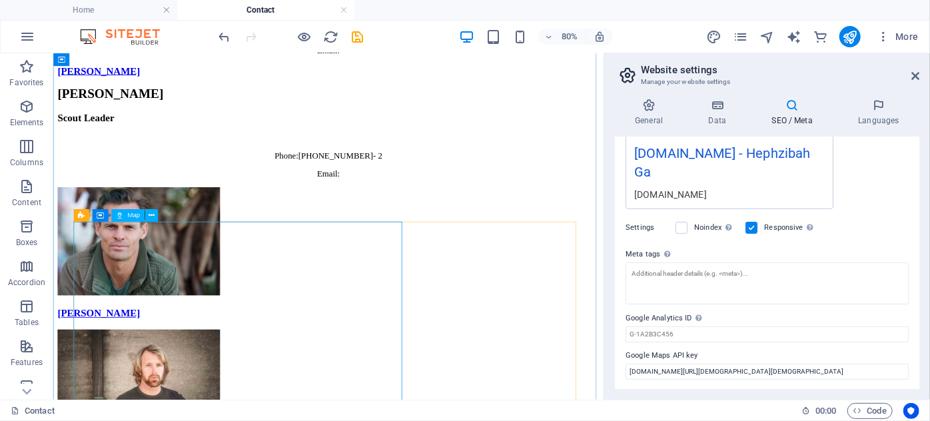
scroll to position [0, 0]
click at [137, 215] on span "Map" at bounding box center [133, 215] width 13 height 7
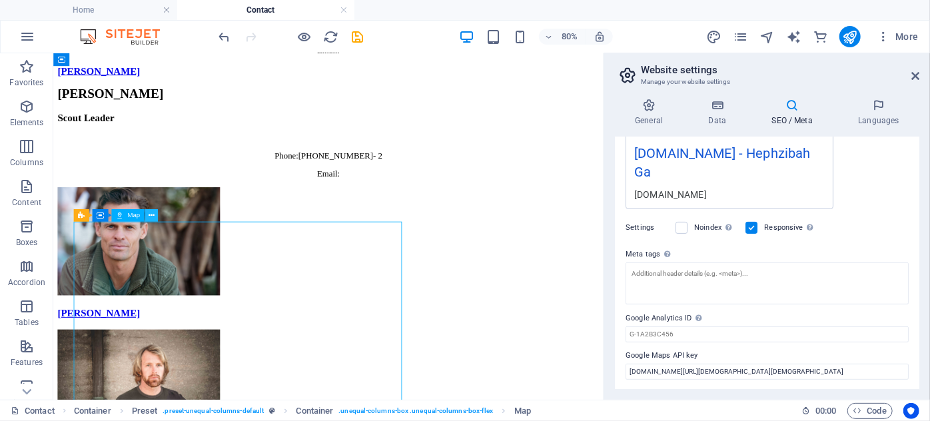
click at [153, 215] on icon at bounding box center [151, 215] width 6 height 11
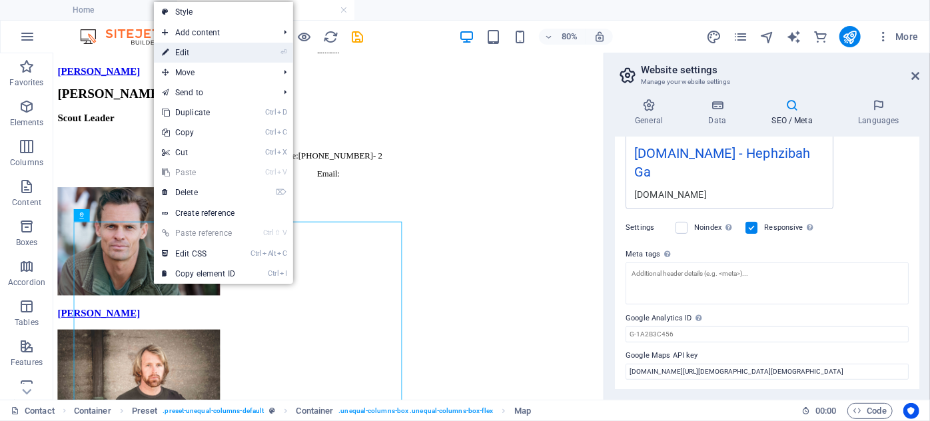
click at [196, 55] on link "⏎ Edit" at bounding box center [198, 53] width 89 height 20
select select "1"
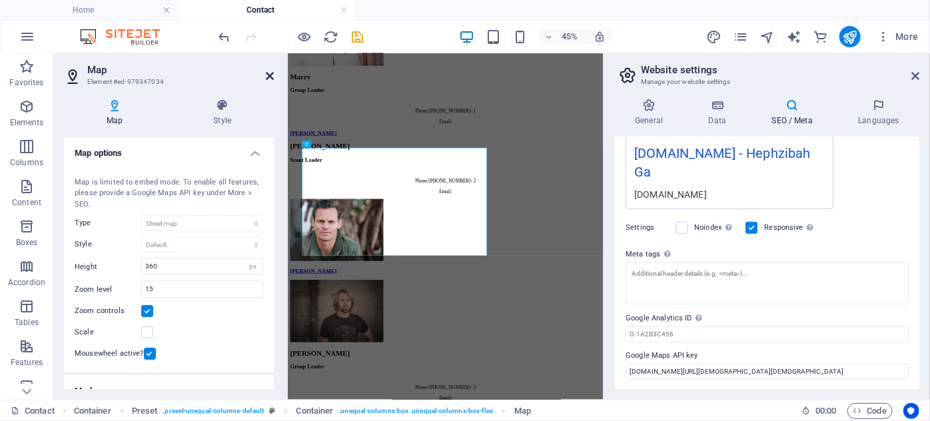
click at [270, 76] on icon at bounding box center [270, 76] width 8 height 11
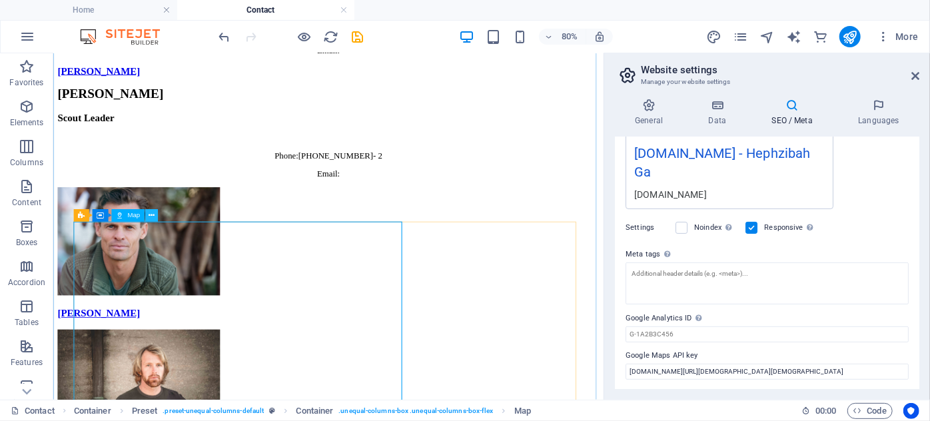
click at [151, 215] on icon at bounding box center [151, 215] width 6 height 11
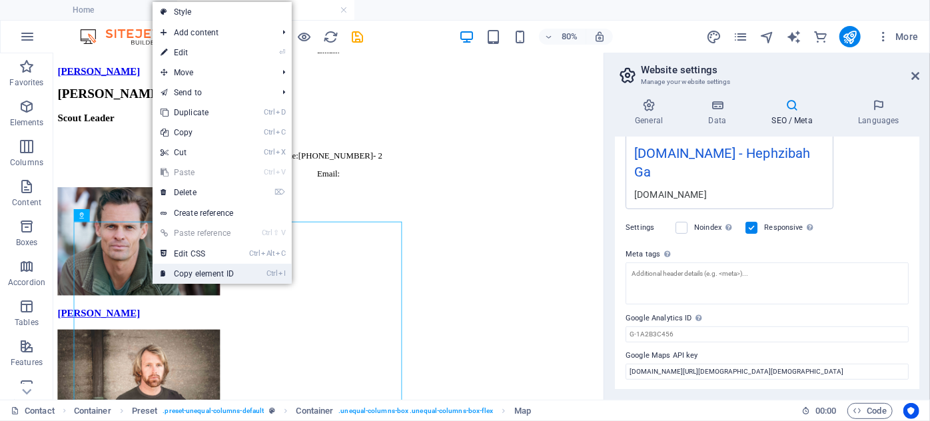
click at [200, 270] on link "Ctrl I Copy element ID" at bounding box center [197, 274] width 89 height 20
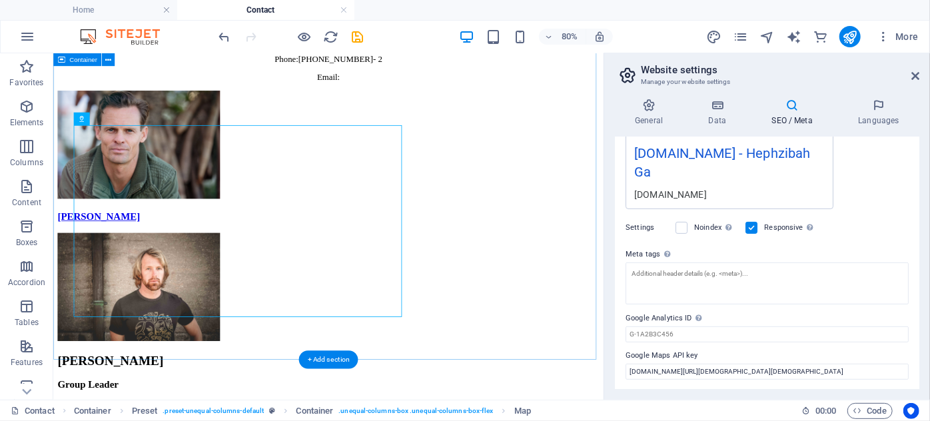
scroll to position [2254, 0]
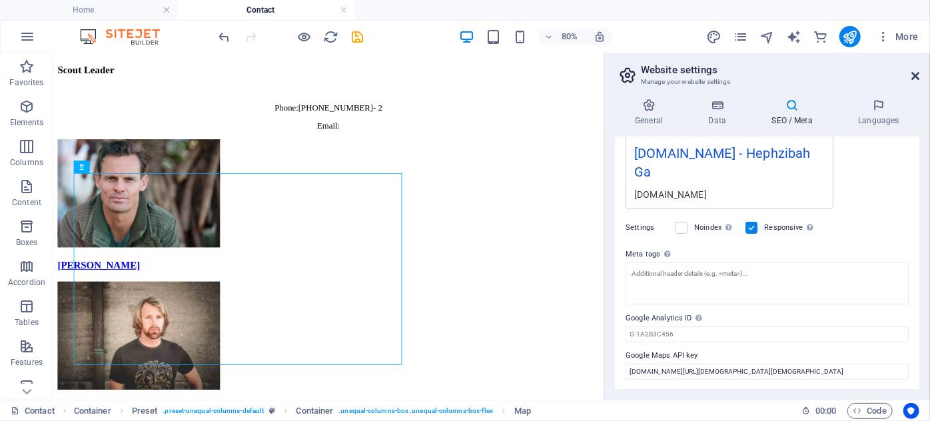
click at [914, 75] on icon at bounding box center [915, 76] width 8 height 11
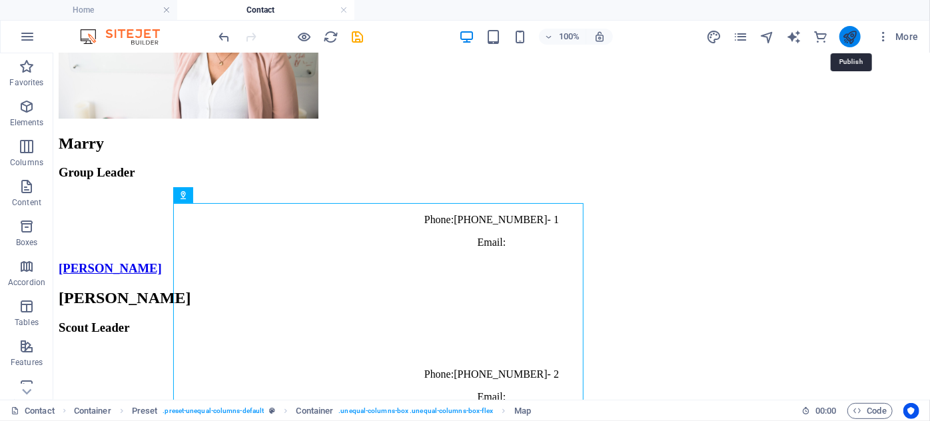
click at [846, 34] on icon "publish" at bounding box center [849, 36] width 15 height 15
checkbox input "false"
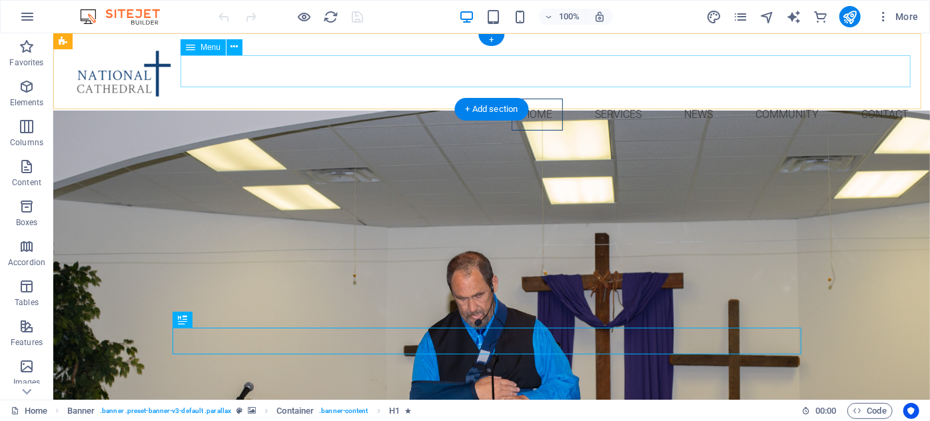
click at [887, 98] on nav "Home Services News Community Contact" at bounding box center [490, 114] width 855 height 32
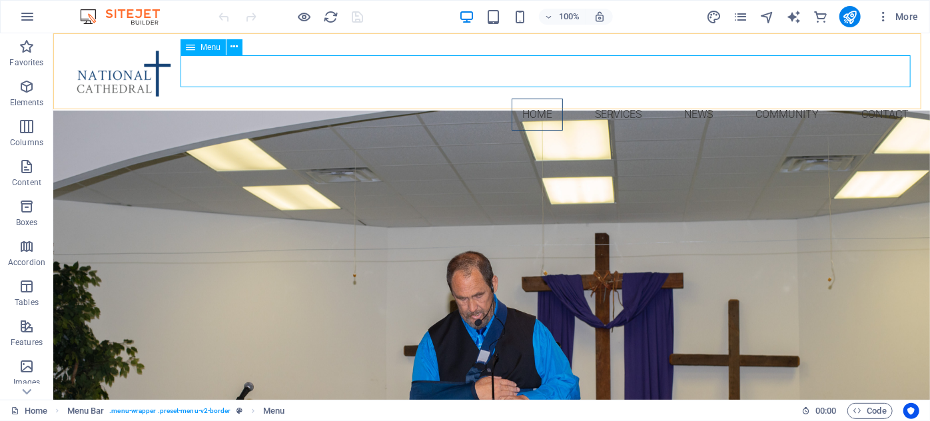
click at [196, 45] on div "Menu" at bounding box center [202, 47] width 45 height 16
click at [236, 47] on icon at bounding box center [234, 47] width 7 height 14
click at [24, 14] on icon "button" at bounding box center [27, 17] width 16 height 16
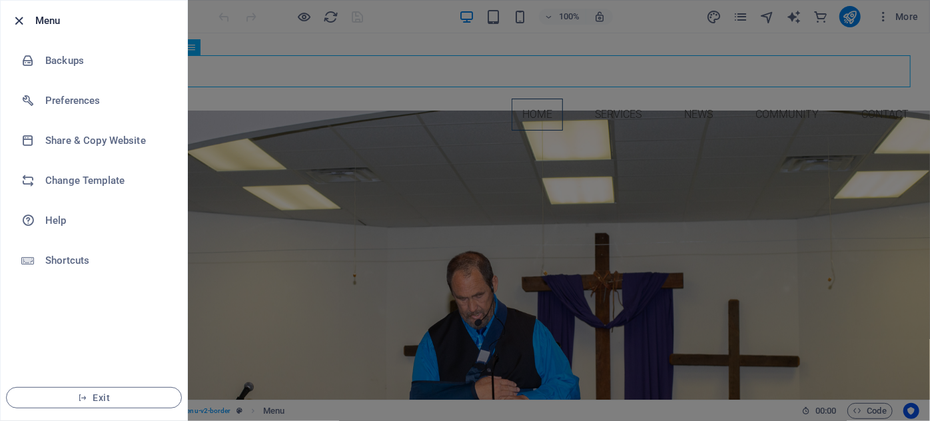
click at [18, 22] on icon "button" at bounding box center [19, 20] width 15 height 15
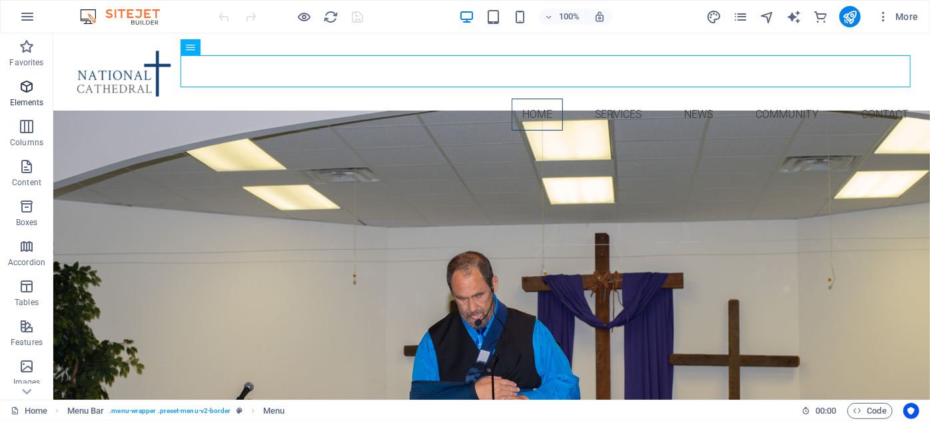
click at [27, 86] on icon "button" at bounding box center [27, 87] width 16 height 16
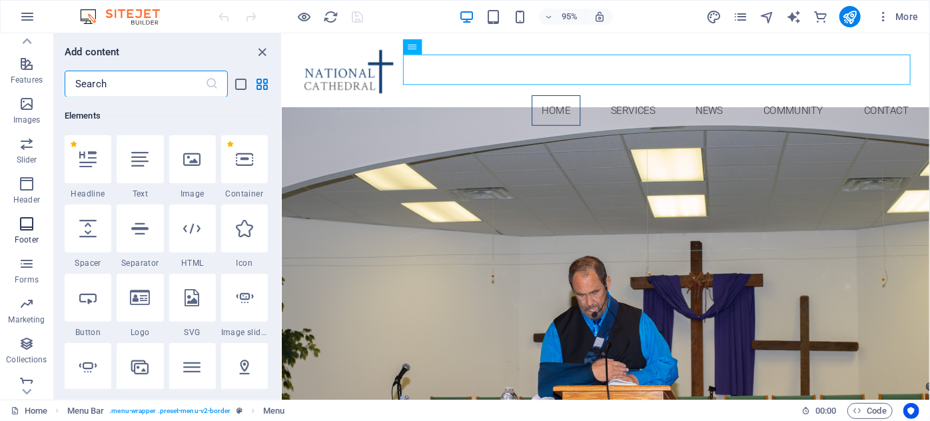
scroll to position [273, 0]
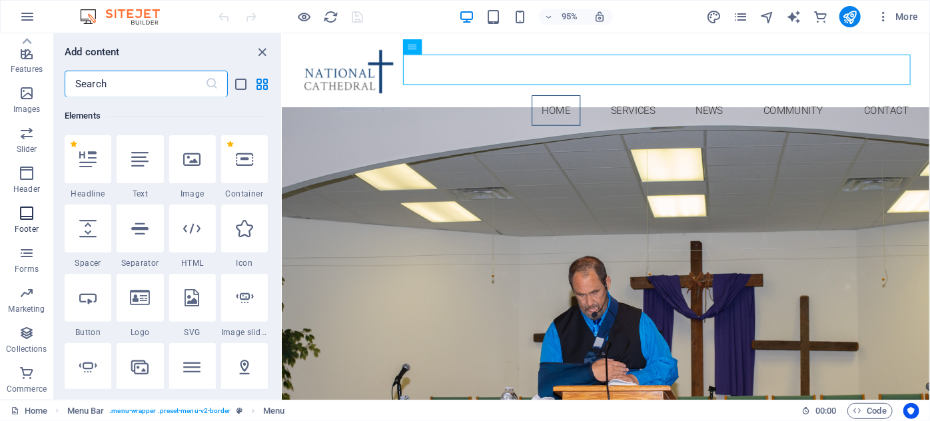
click at [28, 207] on icon "button" at bounding box center [27, 213] width 16 height 16
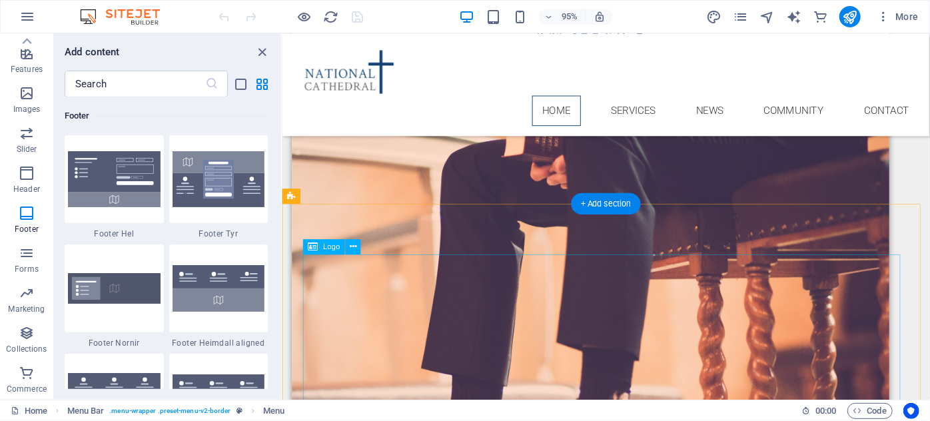
scroll to position [1640, 0]
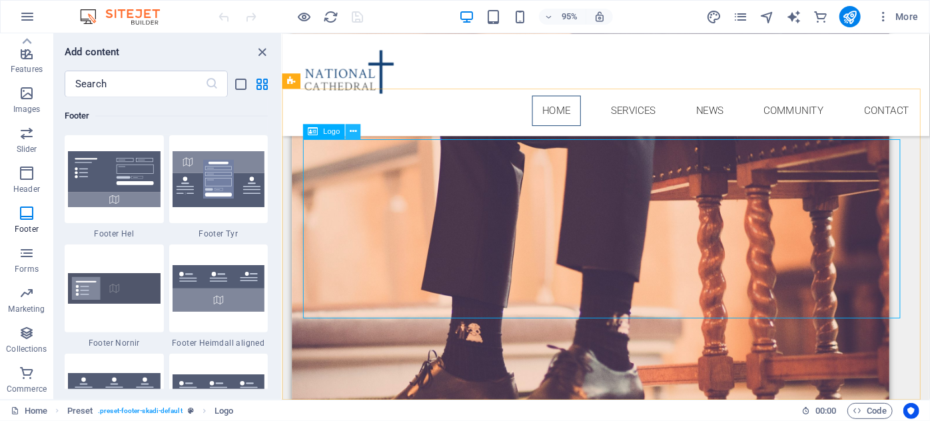
click at [354, 131] on icon at bounding box center [353, 131] width 7 height 13
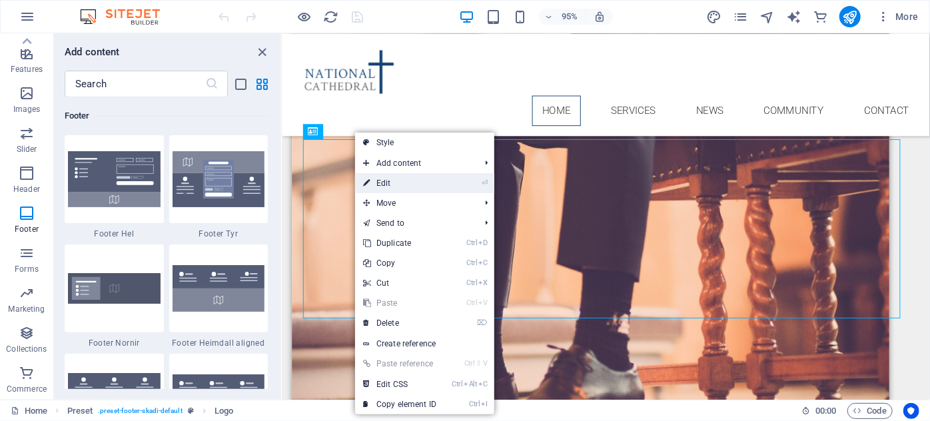
click at [388, 180] on link "⏎ Edit" at bounding box center [399, 183] width 89 height 20
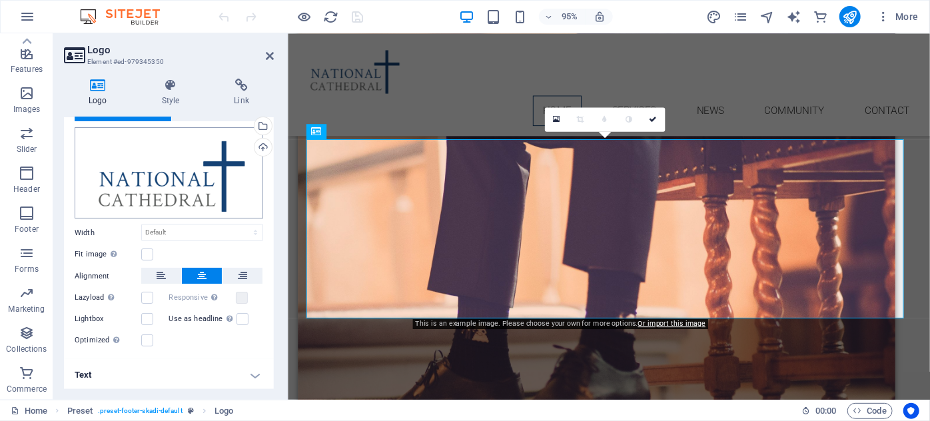
scroll to position [0, 0]
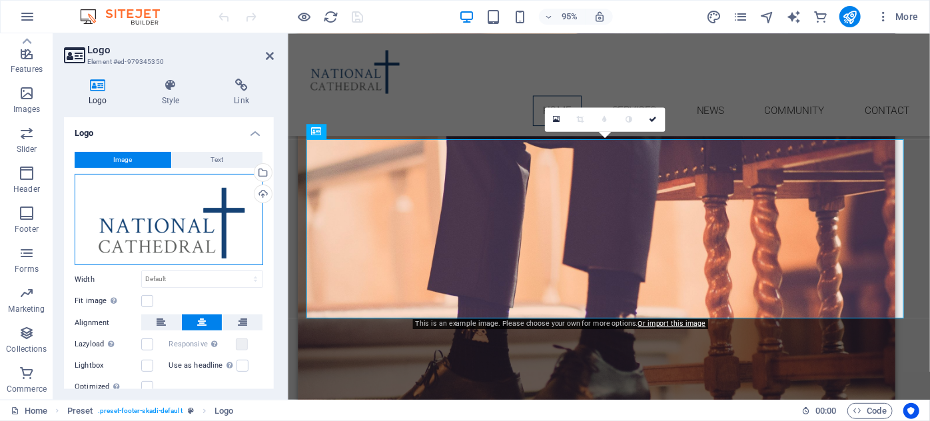
click at [141, 223] on div "Drag files here, click to choose files or select files from Files or our free s…" at bounding box center [169, 220] width 188 height 92
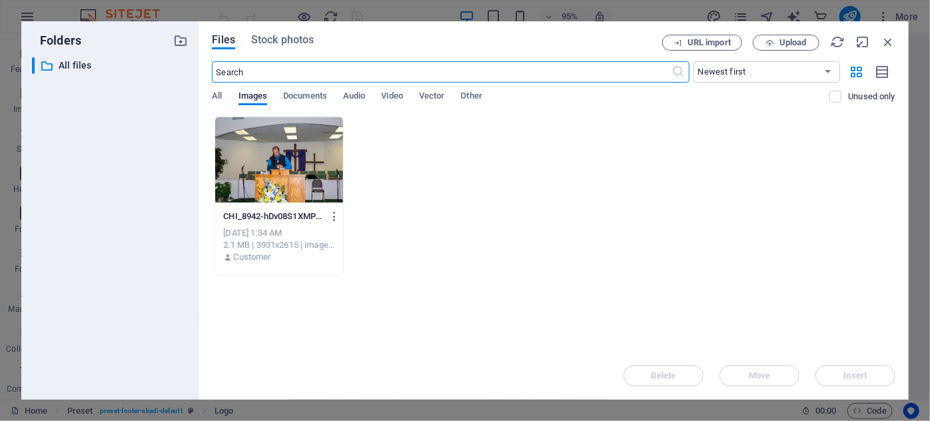
scroll to position [1211, 0]
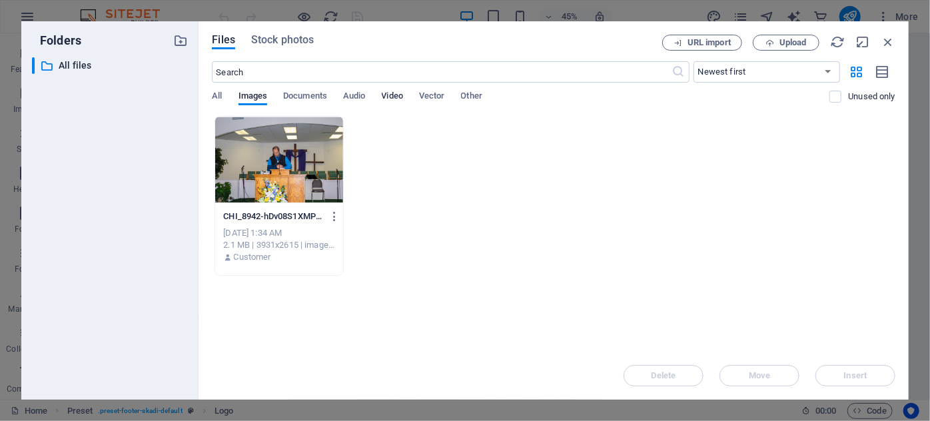
click at [396, 96] on span "Video" at bounding box center [392, 97] width 21 height 19
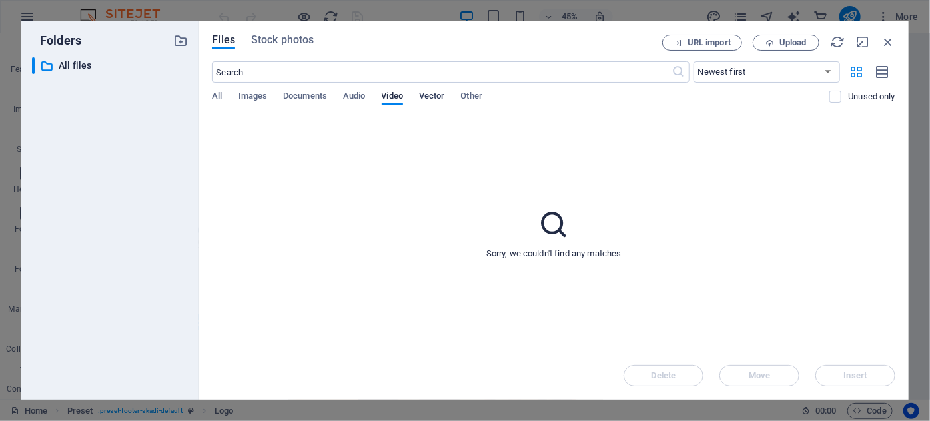
click at [430, 98] on span "Vector" at bounding box center [432, 97] width 26 height 19
click at [249, 94] on span "Images" at bounding box center [252, 97] width 29 height 19
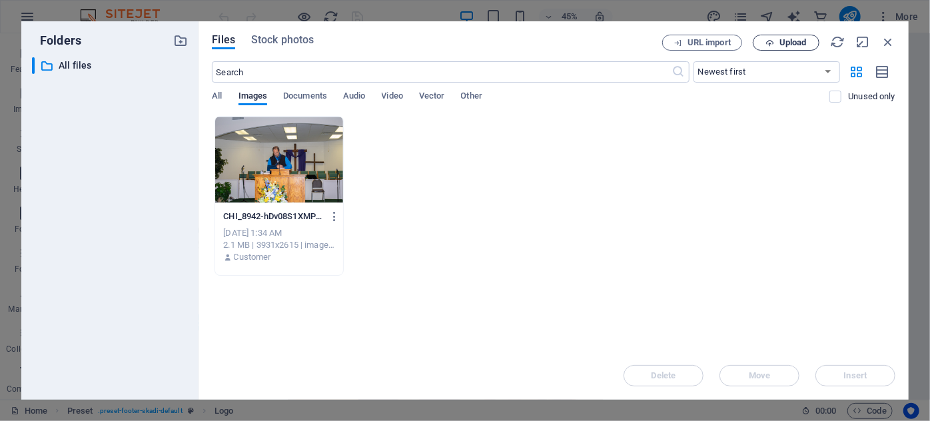
click at [785, 40] on span "Upload" at bounding box center [792, 43] width 27 height 8
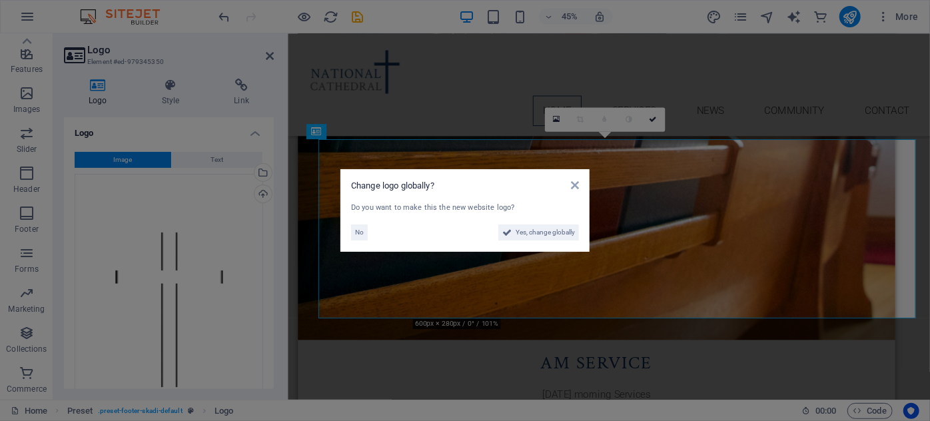
scroll to position [1640, 0]
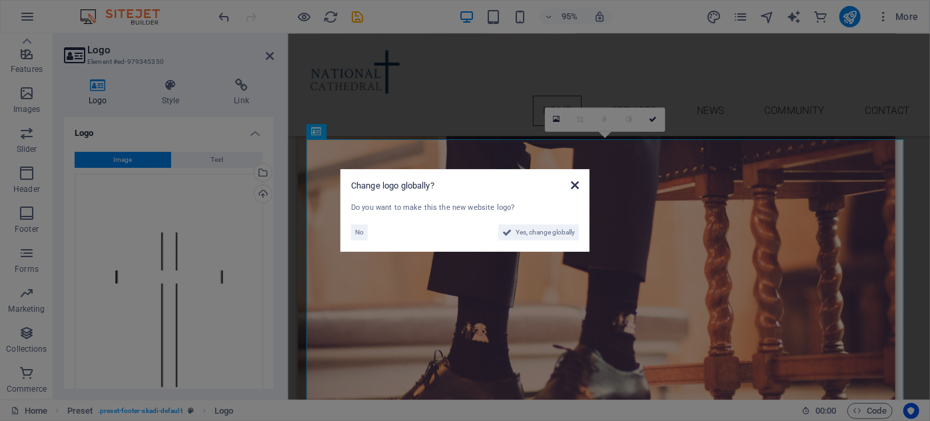
click at [571, 182] on icon at bounding box center [575, 185] width 8 height 11
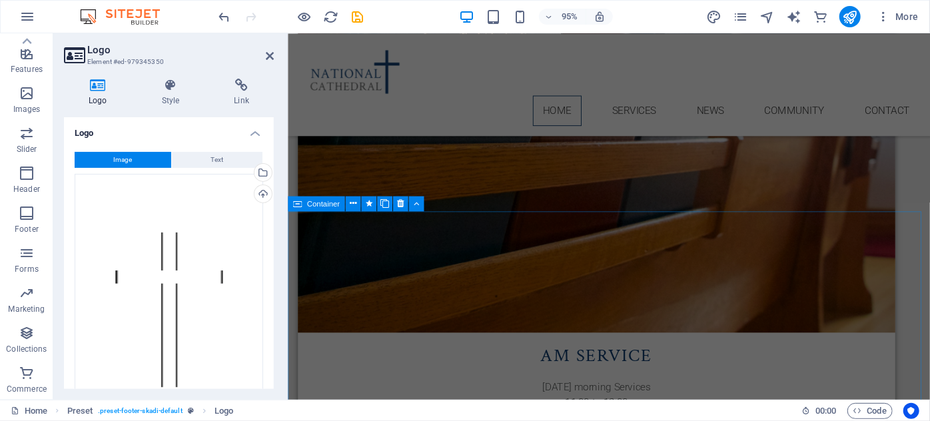
scroll to position [1197, 0]
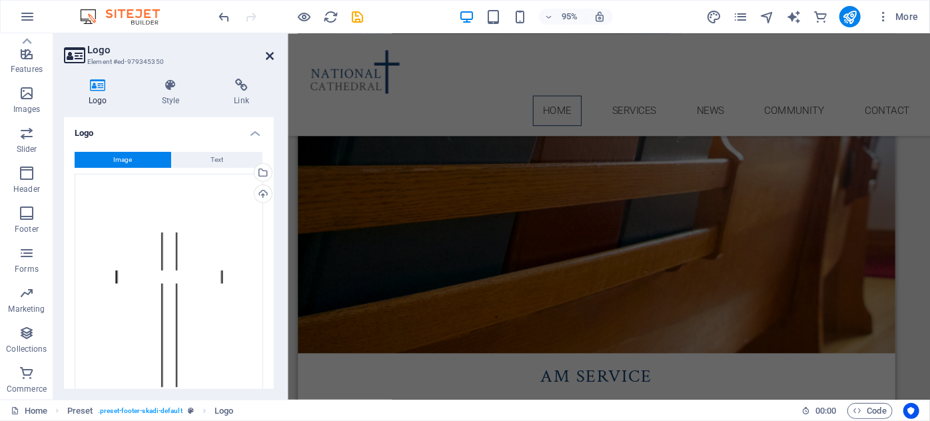
click at [272, 55] on icon at bounding box center [270, 56] width 8 height 11
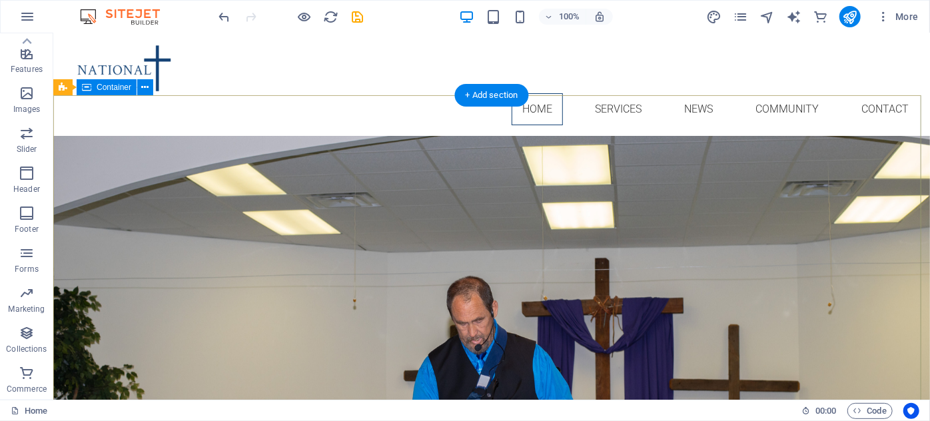
scroll to position [0, 0]
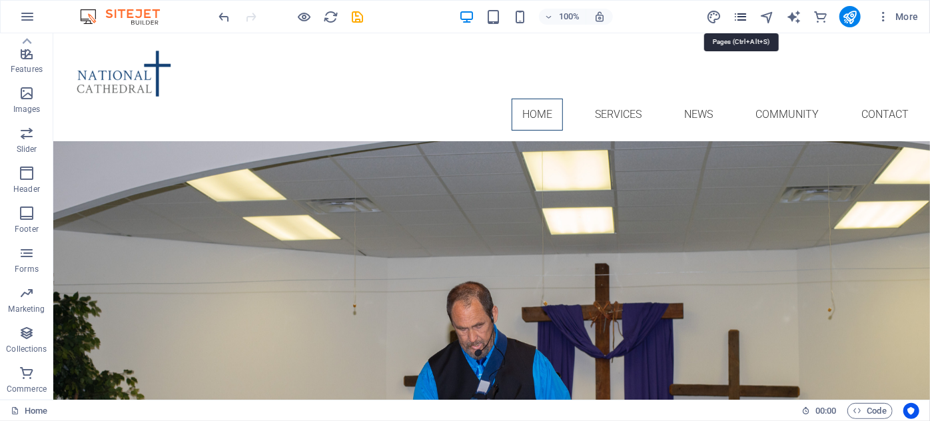
click at [742, 17] on icon "pages" at bounding box center [740, 16] width 15 height 15
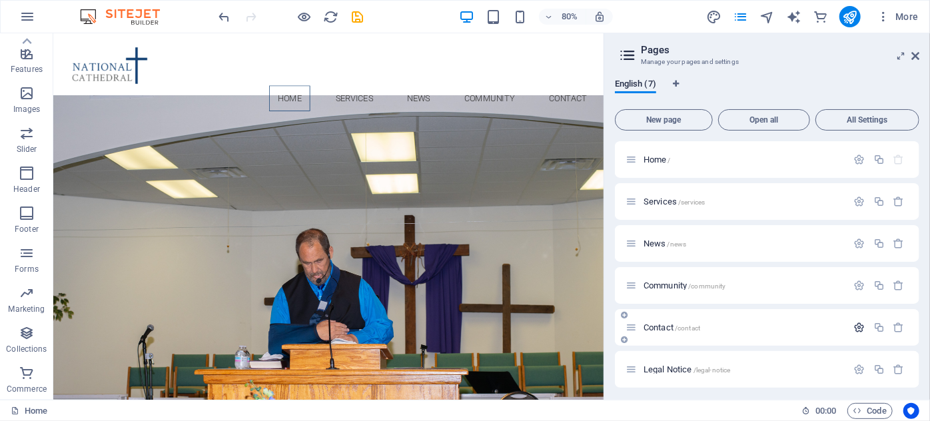
click at [858, 326] on icon "button" at bounding box center [859, 327] width 11 height 11
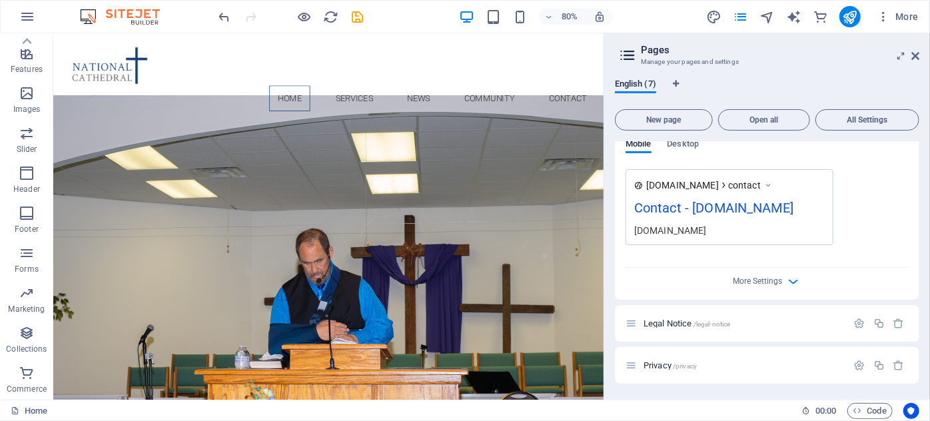
scroll to position [579, 0]
click at [762, 277] on span "More Settings" at bounding box center [757, 280] width 49 height 9
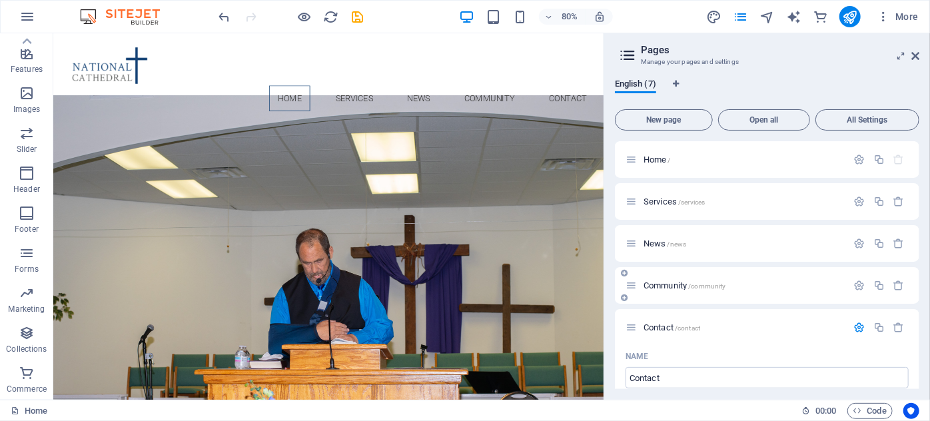
scroll to position [60, 0]
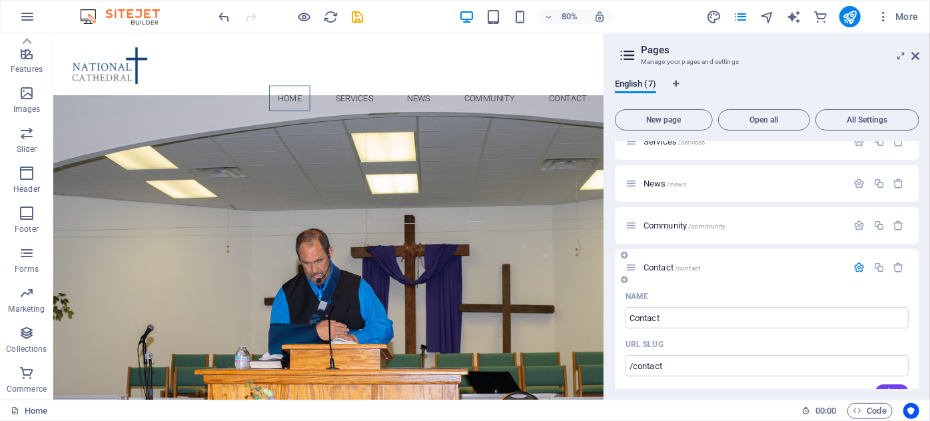
click at [630, 266] on icon at bounding box center [630, 267] width 11 height 11
click at [854, 264] on icon "button" at bounding box center [859, 267] width 11 height 11
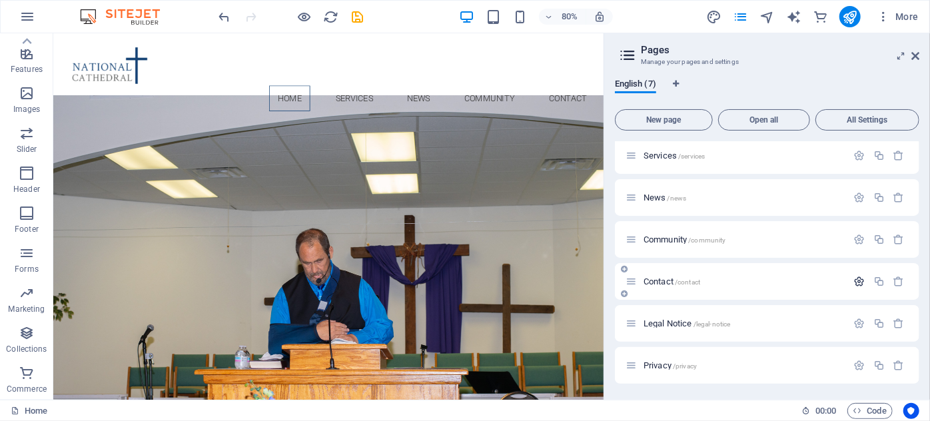
scroll to position [45, 0]
click at [854, 280] on icon "button" at bounding box center [859, 281] width 11 height 11
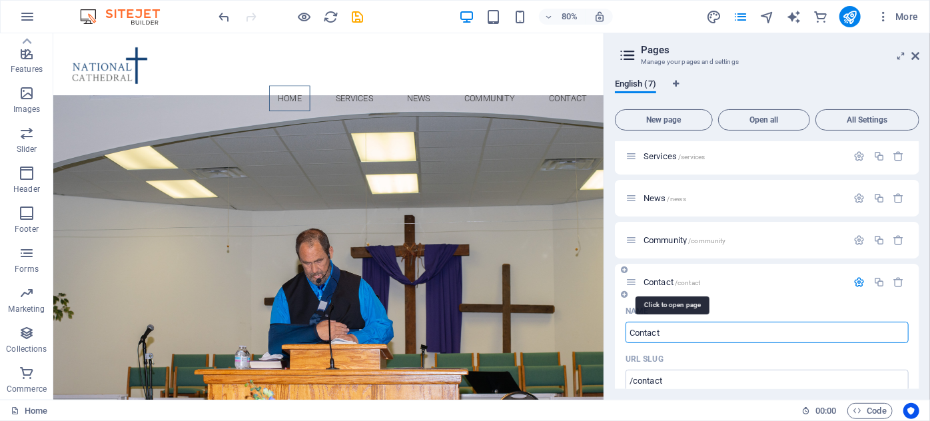
click at [658, 278] on span "Contact /contact" at bounding box center [671, 282] width 57 height 10
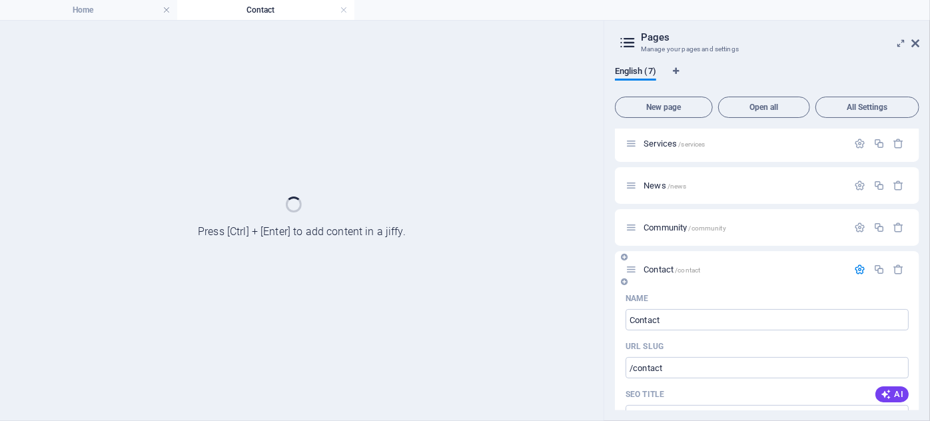
click at [658, 278] on div "Contact /contact" at bounding box center [767, 269] width 304 height 37
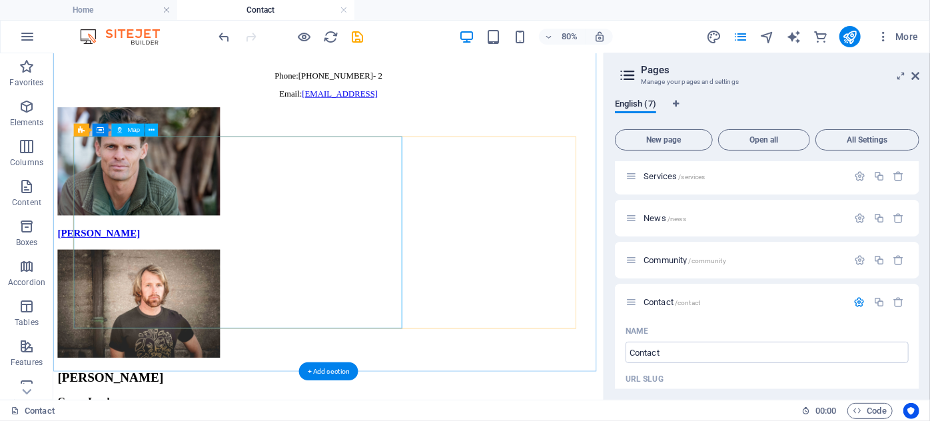
scroll to position [2300, 0]
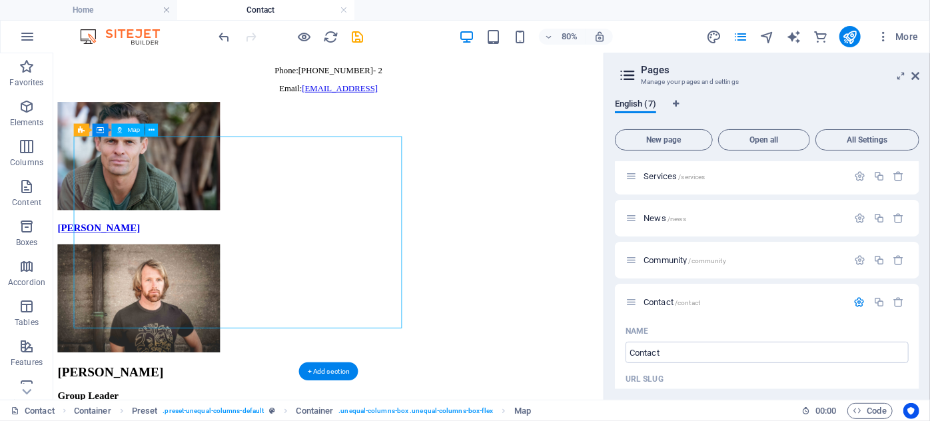
select select "1"
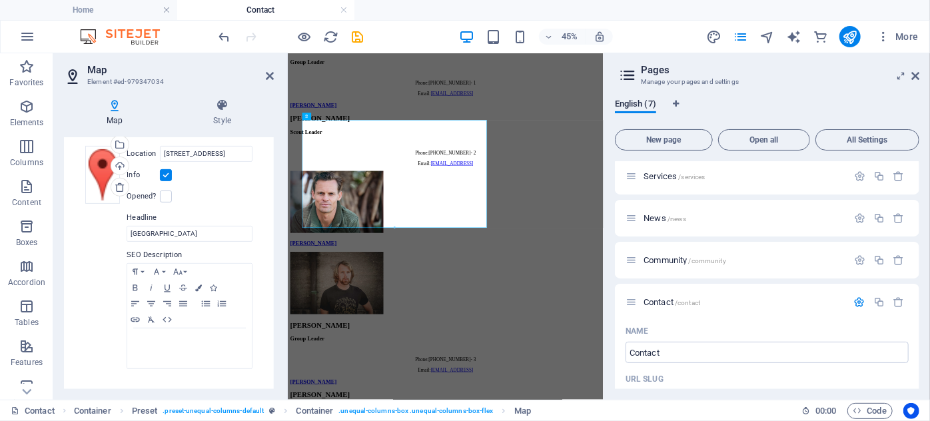
scroll to position [234, 0]
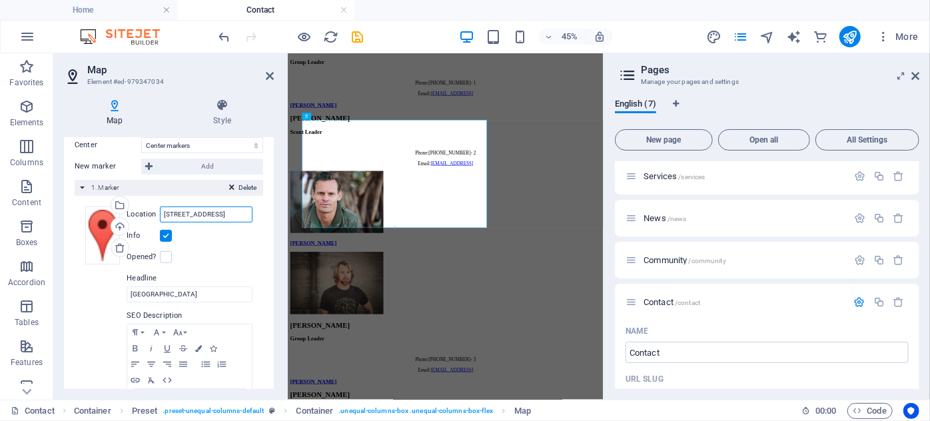
click at [190, 214] on input "300 Alamo Plaza, 78205 San Antonio, TX" at bounding box center [206, 214] width 93 height 16
drag, startPoint x: 162, startPoint y: 210, endPoint x: 261, endPoint y: 202, distance: 98.9
click at [261, 202] on div "Center Don't center Center markers Center and zoom markers New marker Add Delet…" at bounding box center [169, 289] width 210 height 325
paste input "#ed-979347034"
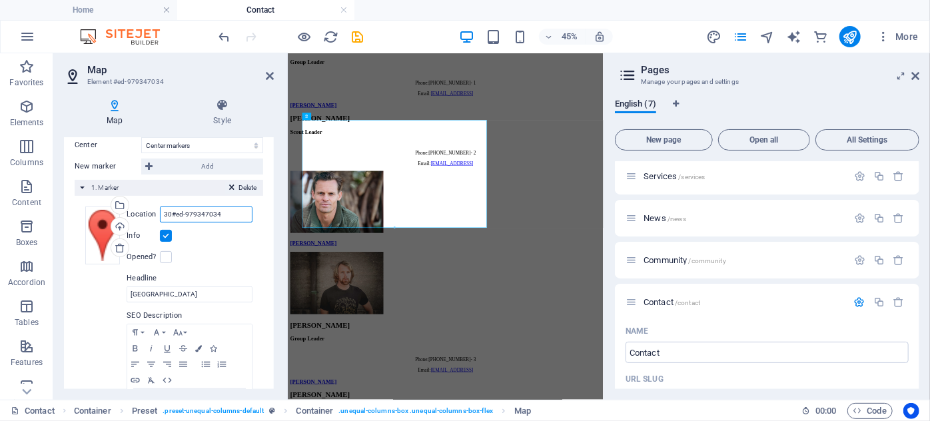
scroll to position [0, 0]
type input "3"
click at [184, 208] on input "Location" at bounding box center [206, 214] width 93 height 16
paste input "4573 Windsor Spring Rd, Hephzibah, GA 30815"
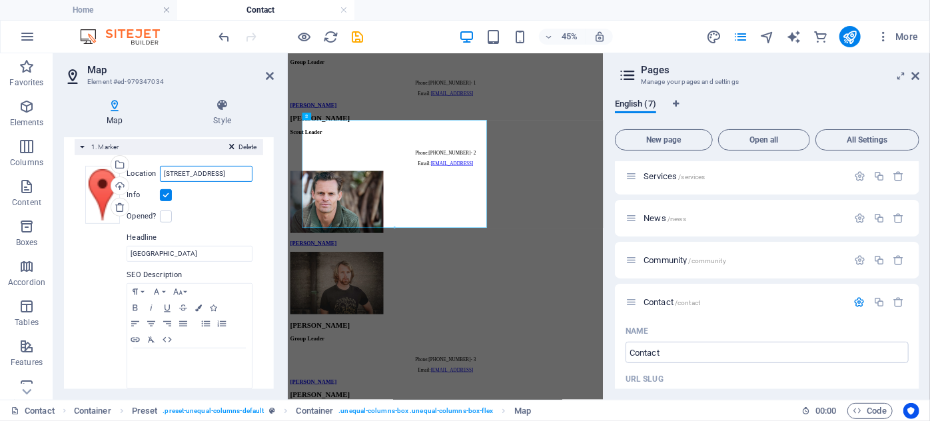
scroll to position [295, 0]
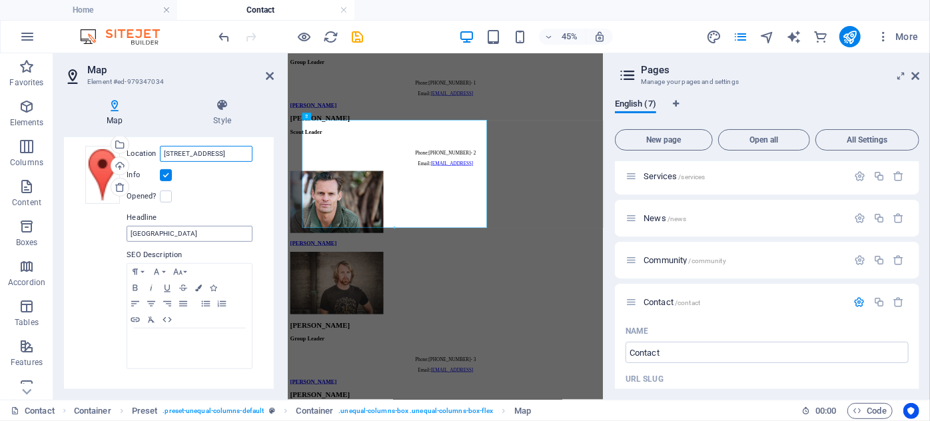
type input "4573 Windsor Spring Rd, Hephzibah, GA 30815"
drag, startPoint x: 192, startPoint y: 232, endPoint x: 112, endPoint y: 258, distance: 84.9
click at [118, 233] on div "Drag files here, click to choose files or select files from Files or our free s…" at bounding box center [168, 258] width 167 height 224
type input "Whispering Pines Baptist Church"
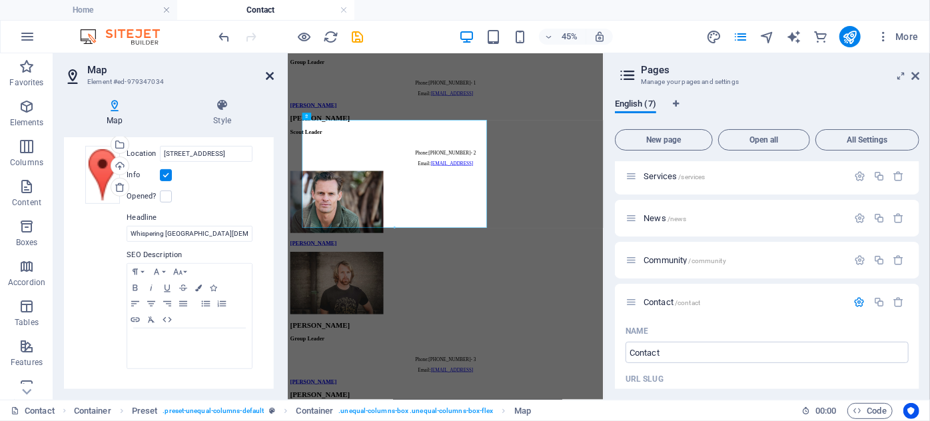
click at [272, 75] on icon at bounding box center [270, 76] width 8 height 11
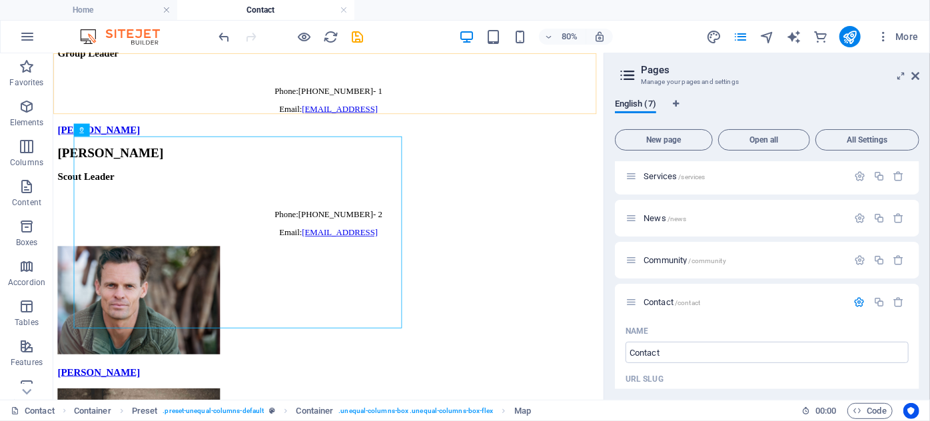
scroll to position [2300, 0]
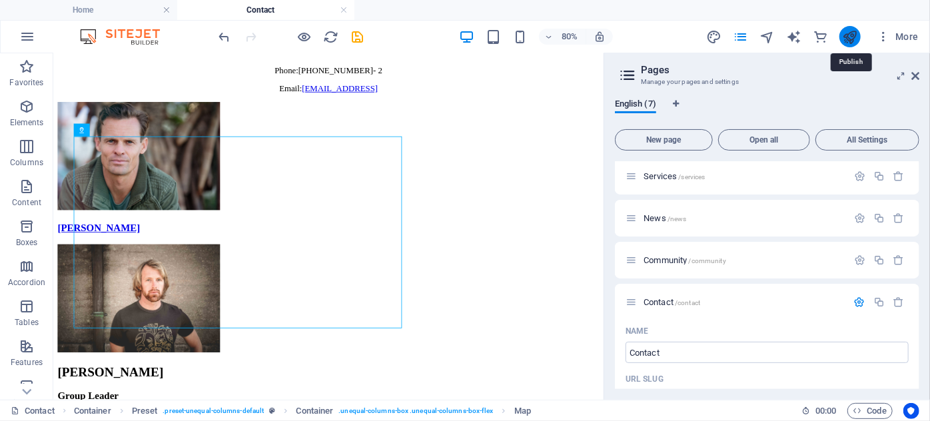
click at [854, 35] on icon "publish" at bounding box center [849, 36] width 15 height 15
checkbox input "false"
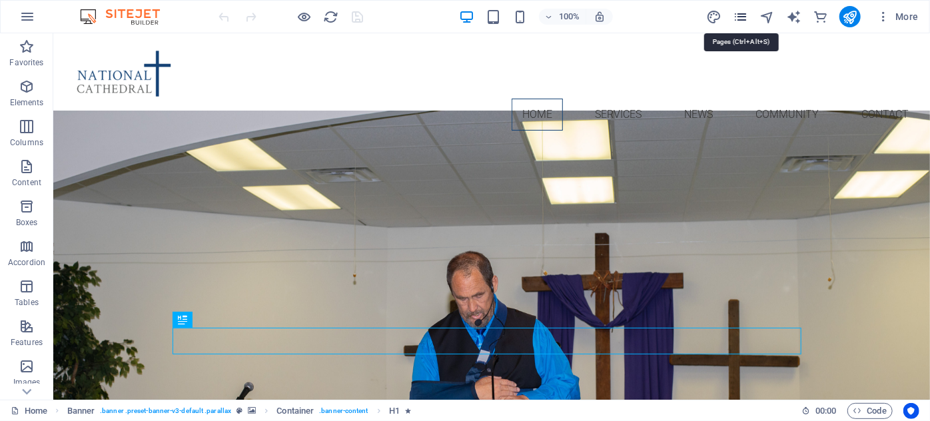
click at [742, 15] on icon "pages" at bounding box center [740, 16] width 15 height 15
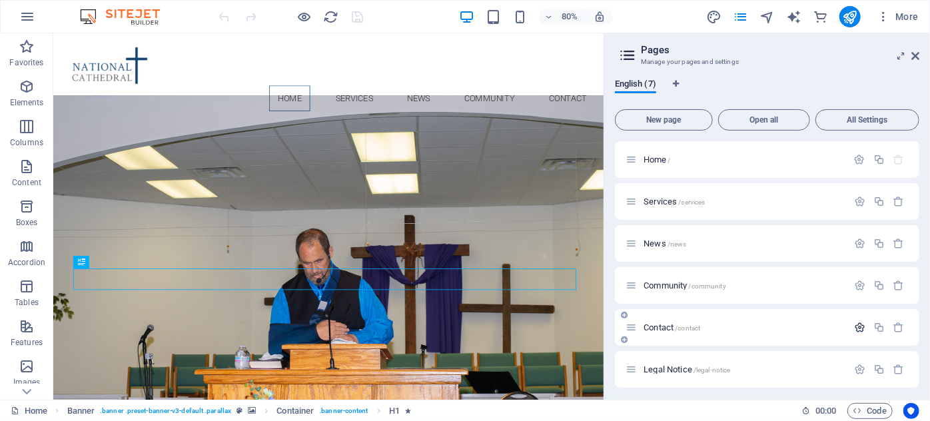
click at [857, 327] on icon "button" at bounding box center [859, 327] width 11 height 11
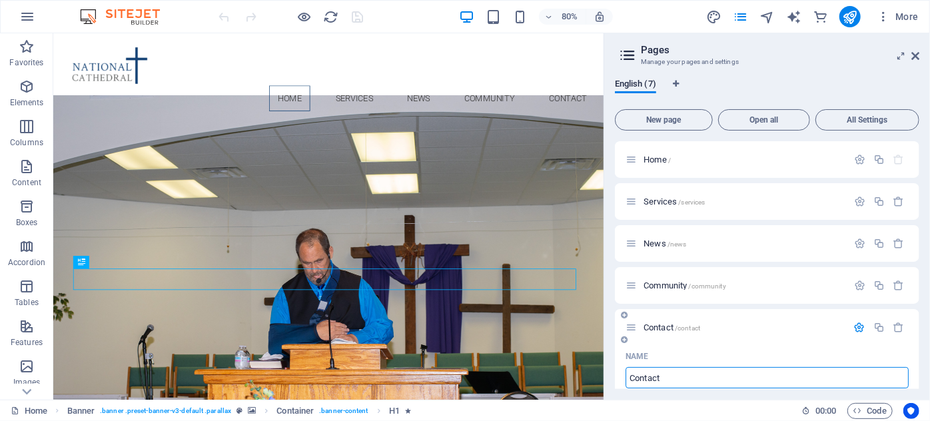
click at [665, 330] on span "Contact /contact" at bounding box center [671, 327] width 57 height 10
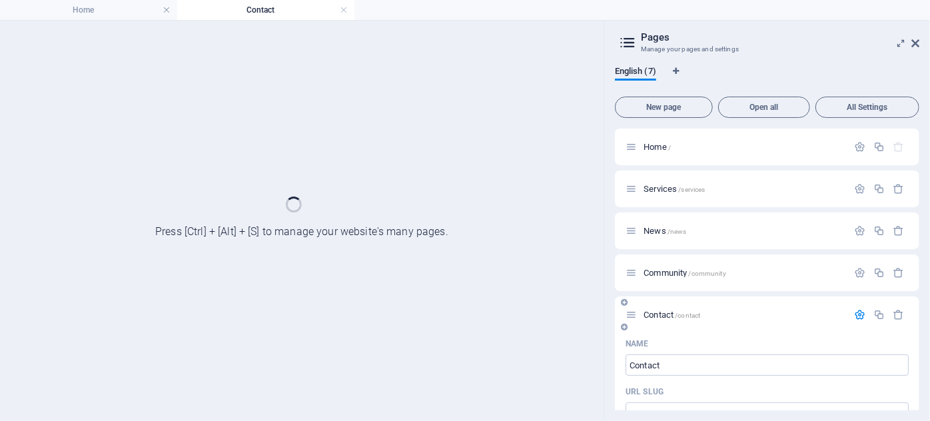
click at [665, 330] on div "Contact /contact" at bounding box center [767, 314] width 304 height 37
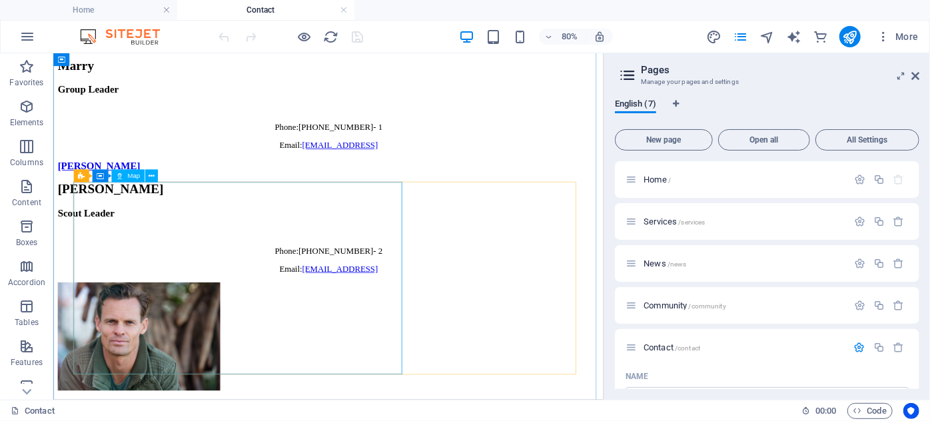
scroll to position [2300, 0]
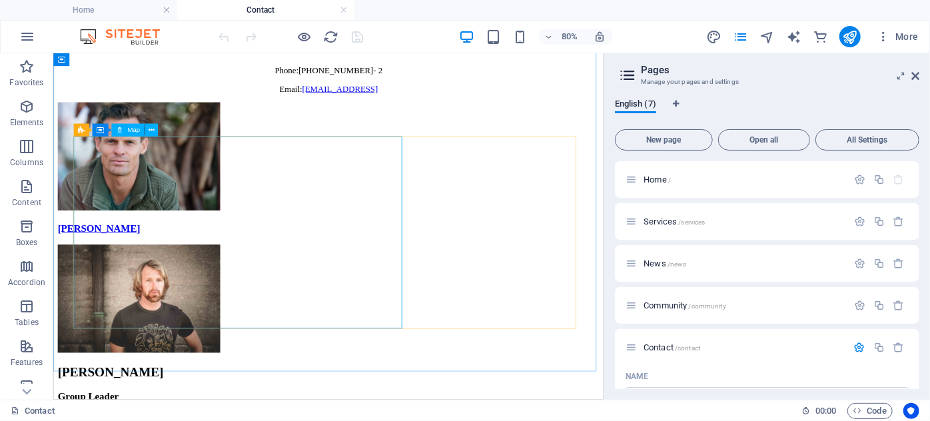
click at [131, 131] on span "Map" at bounding box center [133, 130] width 13 height 7
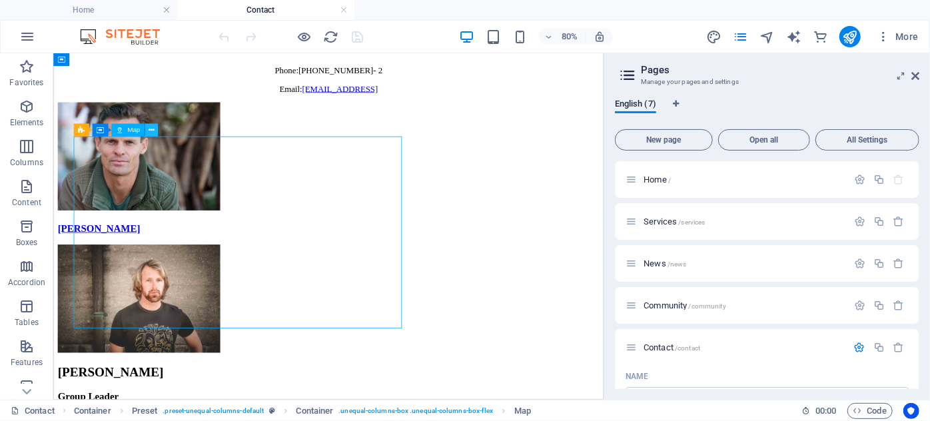
click at [154, 129] on button at bounding box center [151, 130] width 13 height 13
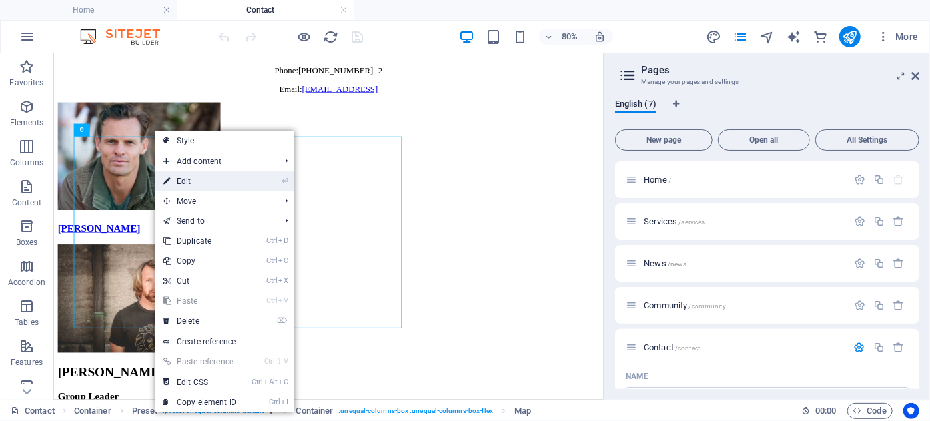
click at [182, 180] on link "⏎ Edit" at bounding box center [199, 181] width 89 height 20
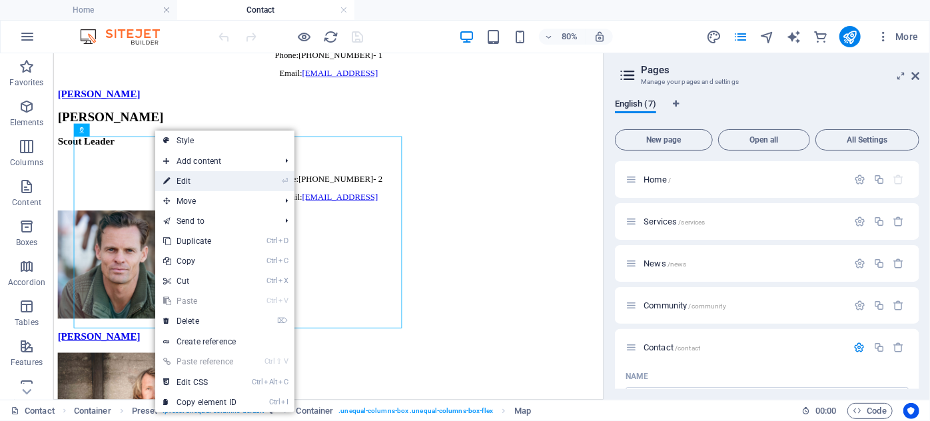
select select "1"
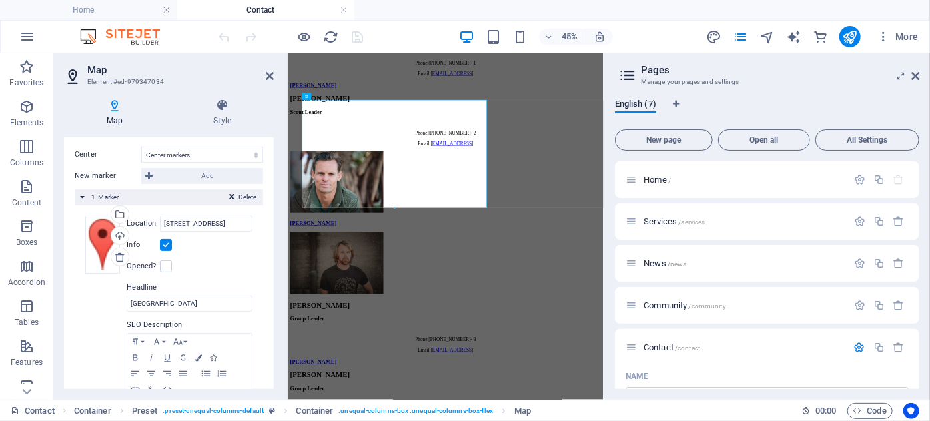
scroll to position [242, 0]
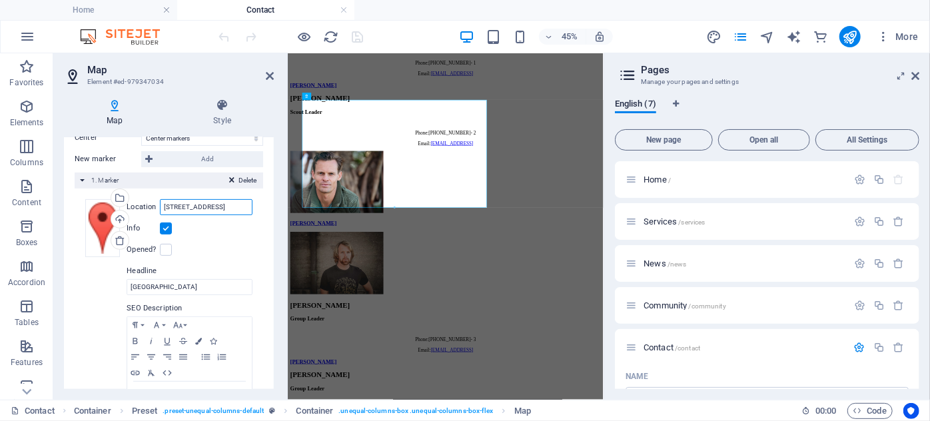
click at [177, 209] on input "[STREET_ADDRESS]" at bounding box center [206, 207] width 93 height 16
paste input "[STREET_ADDRESS]"
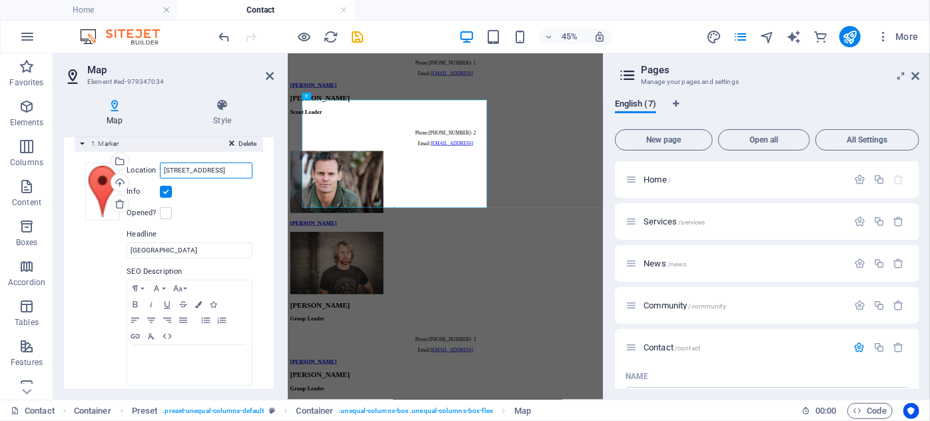
scroll to position [295, 0]
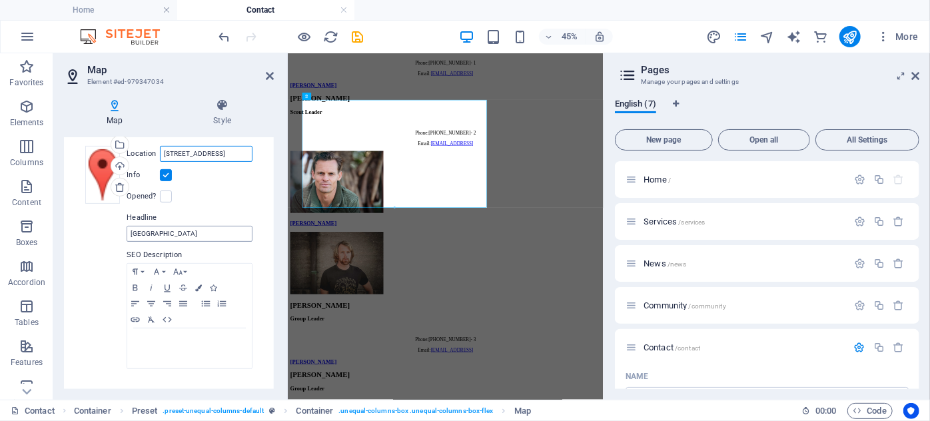
type input "[STREET_ADDRESS]"
drag, startPoint x: 201, startPoint y: 236, endPoint x: 90, endPoint y: 228, distance: 111.5
click at [90, 228] on div "Drag files here, click to choose files or select files from Files or our free s…" at bounding box center [168, 258] width 167 height 224
type input "Whispering [GEOGRAPHIC_DATA][DEMOGRAPHIC_DATA]"
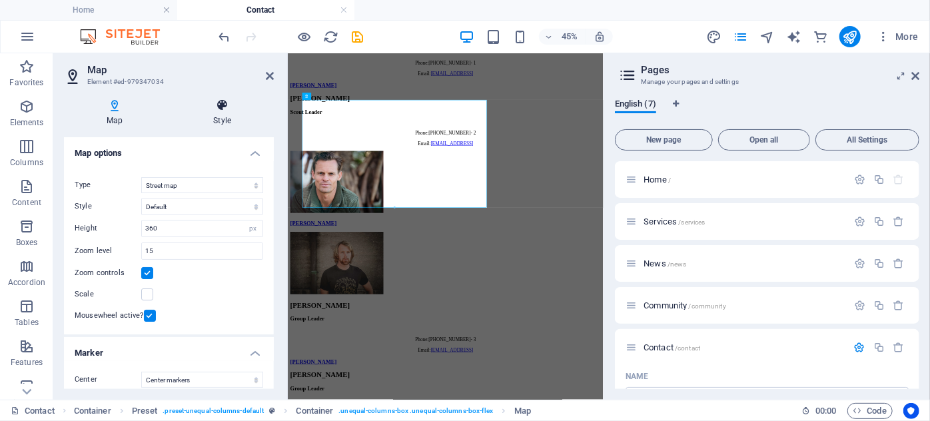
click at [218, 105] on icon at bounding box center [221, 105] width 103 height 13
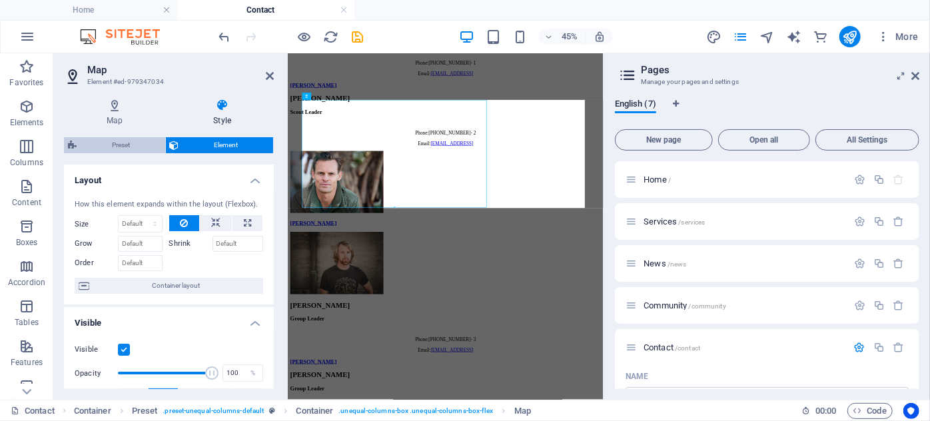
click at [111, 145] on span "Preset" at bounding box center [121, 145] width 81 height 16
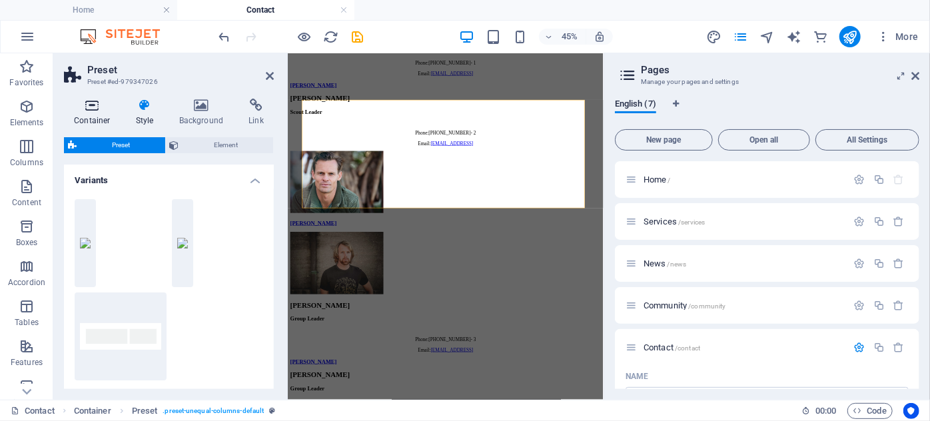
click at [95, 105] on icon at bounding box center [92, 105] width 57 height 13
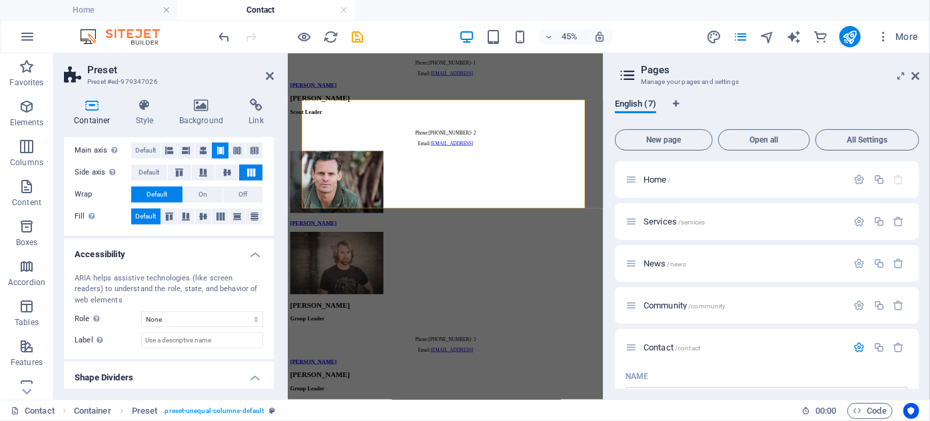
scroll to position [264, 0]
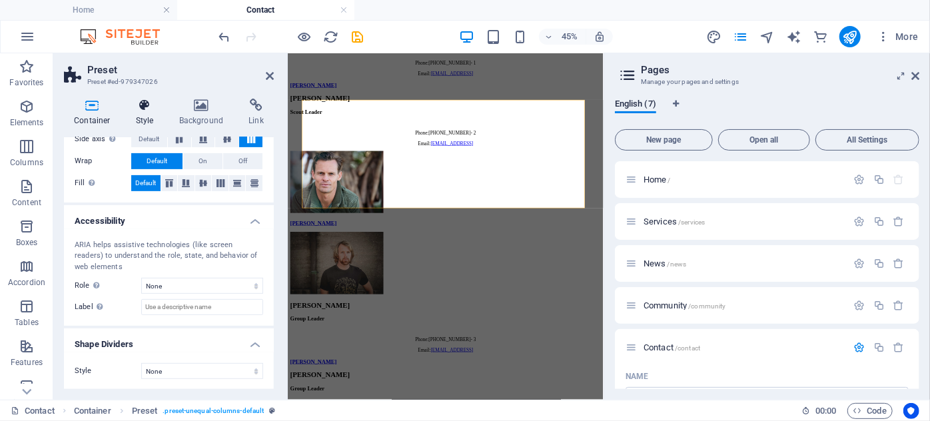
click at [145, 103] on icon at bounding box center [145, 105] width 38 height 13
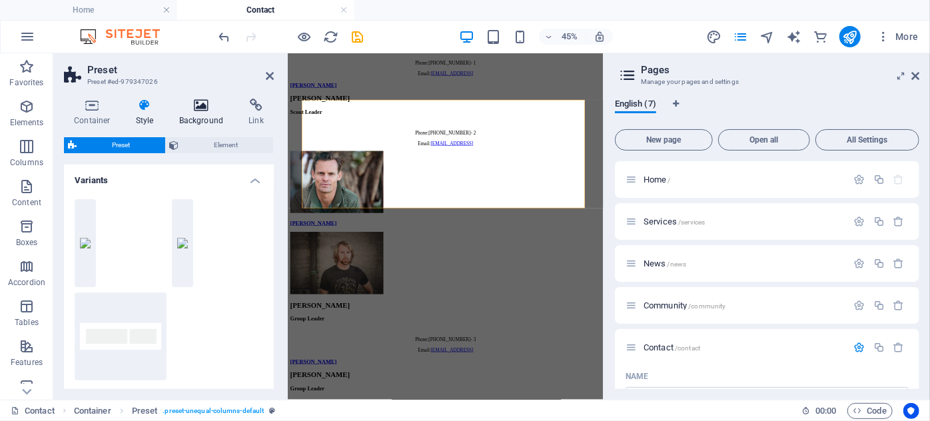
click at [204, 109] on icon at bounding box center [201, 105] width 65 height 13
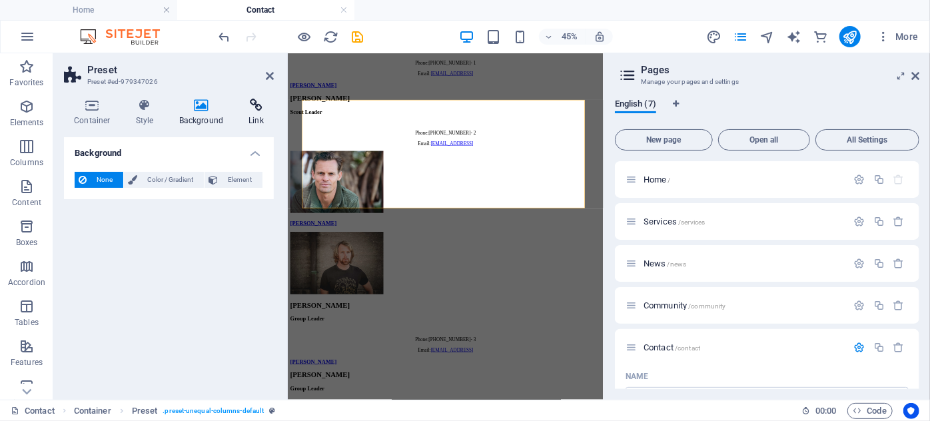
click at [261, 106] on icon at bounding box center [255, 105] width 35 height 13
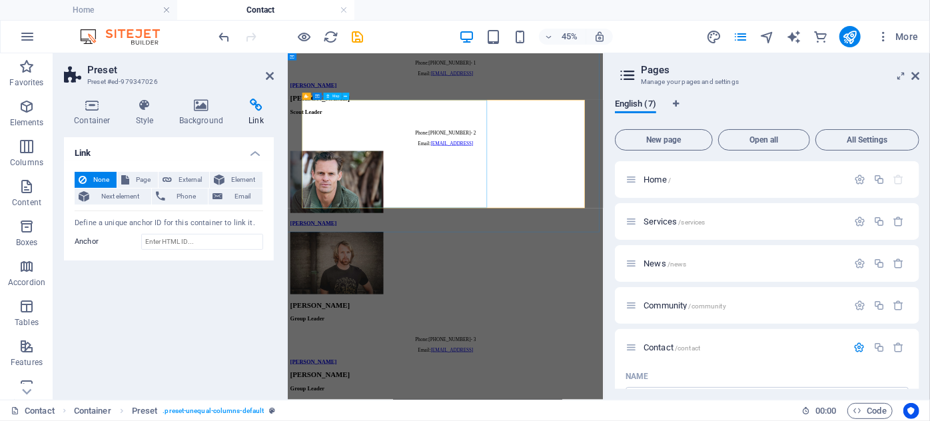
click at [345, 94] on icon at bounding box center [345, 96] width 3 height 6
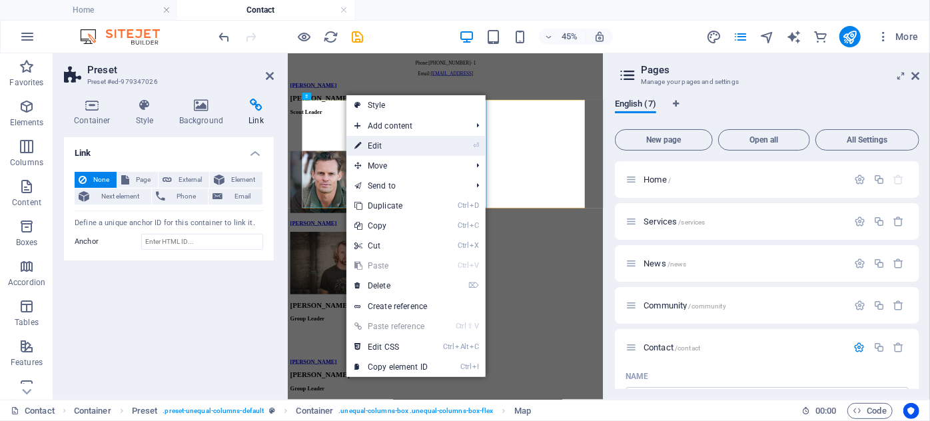
click at [382, 141] on link "⏎ Edit" at bounding box center [390, 146] width 89 height 20
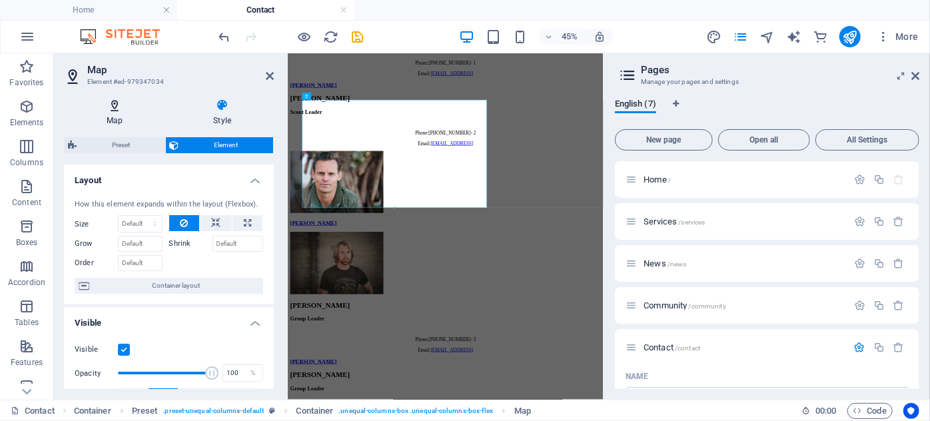
click at [113, 114] on h4 "Map" at bounding box center [117, 113] width 107 height 28
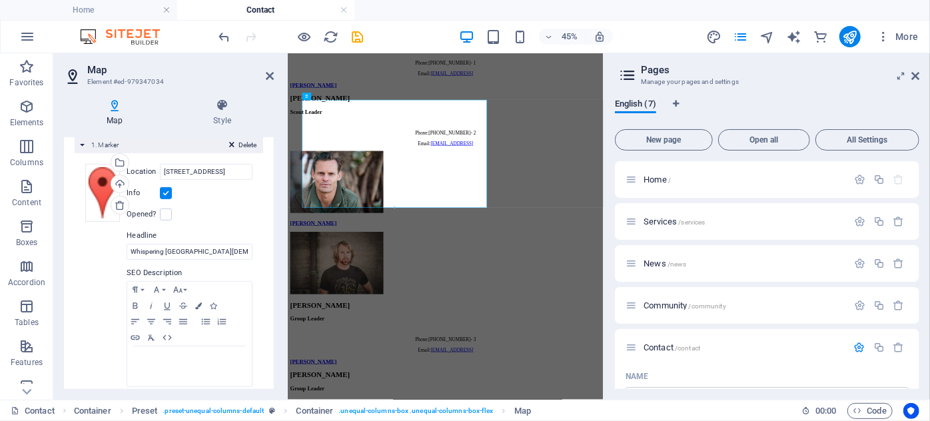
scroll to position [295, 0]
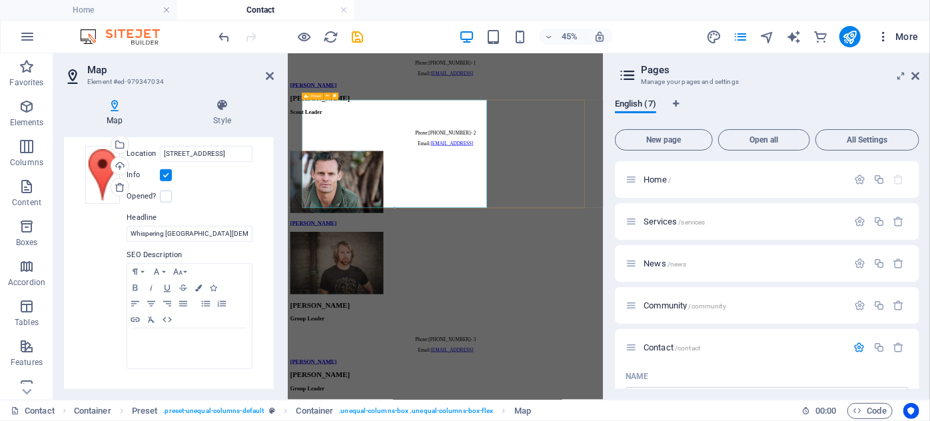
click at [884, 35] on icon "button" at bounding box center [882, 36] width 13 height 13
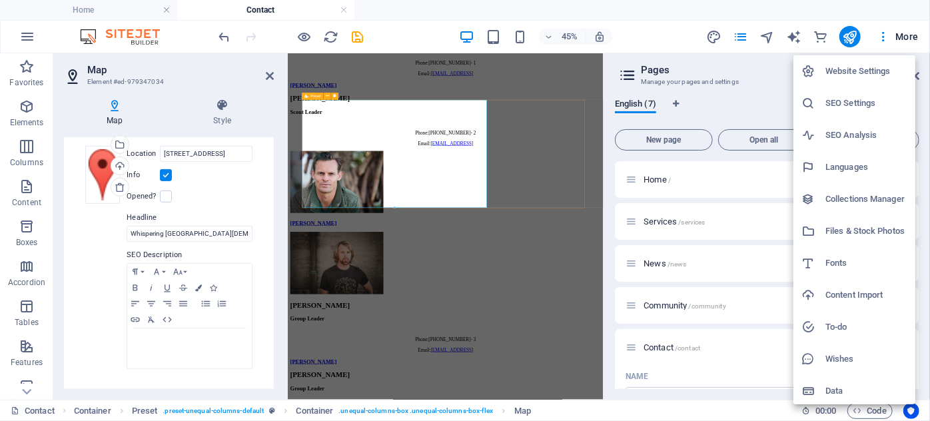
click at [410, 22] on div at bounding box center [465, 210] width 930 height 421
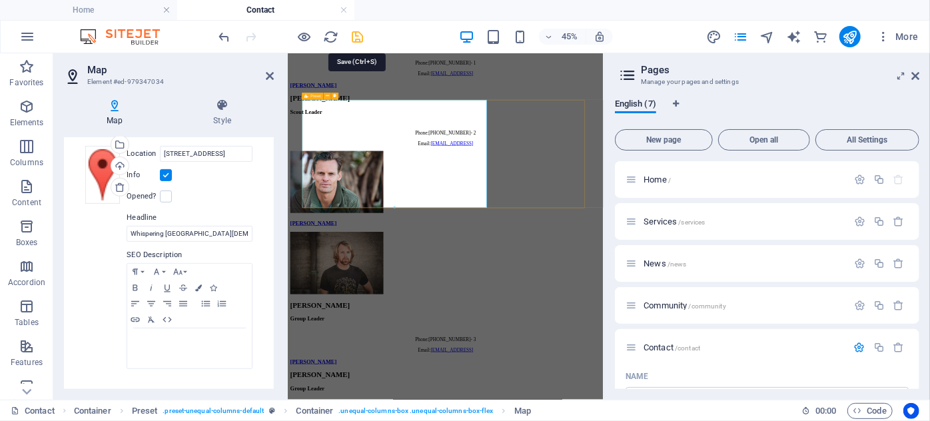
click at [354, 32] on icon "save" at bounding box center [357, 36] width 15 height 15
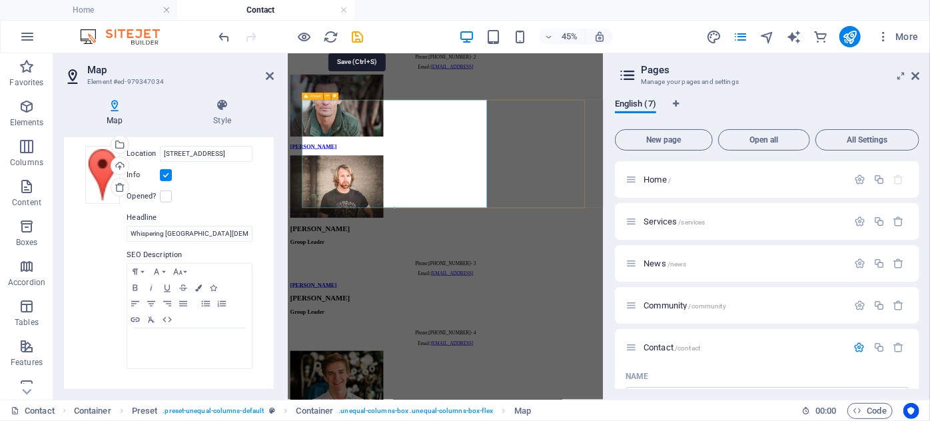
checkbox input "false"
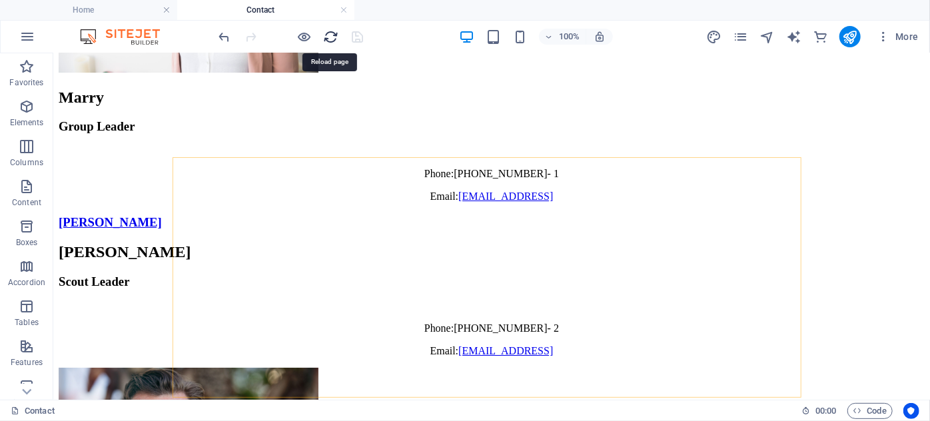
click at [334, 35] on icon "reload" at bounding box center [331, 36] width 15 height 15
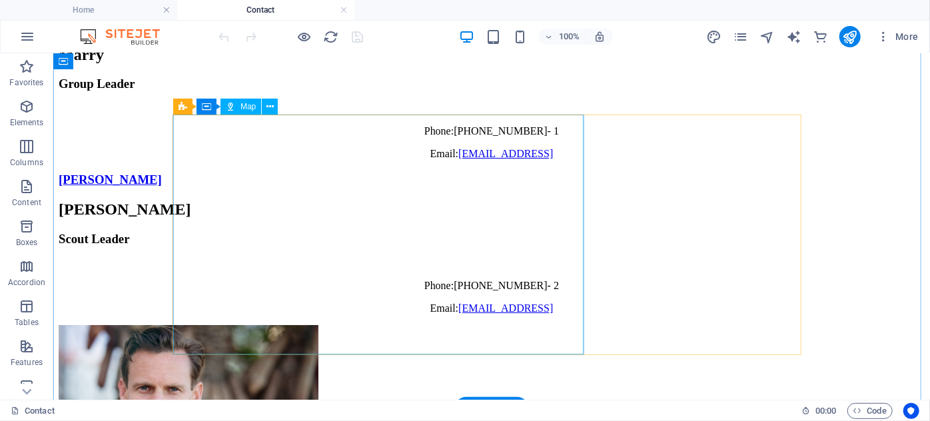
scroll to position [2361, 0]
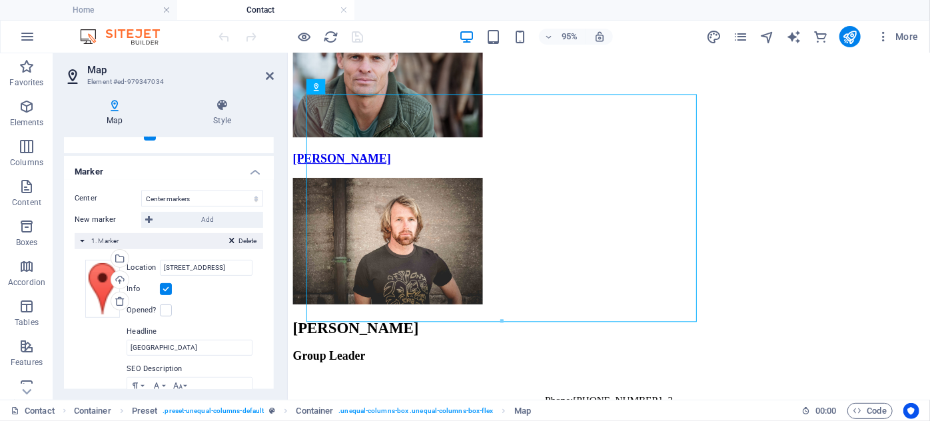
scroll to position [121, 0]
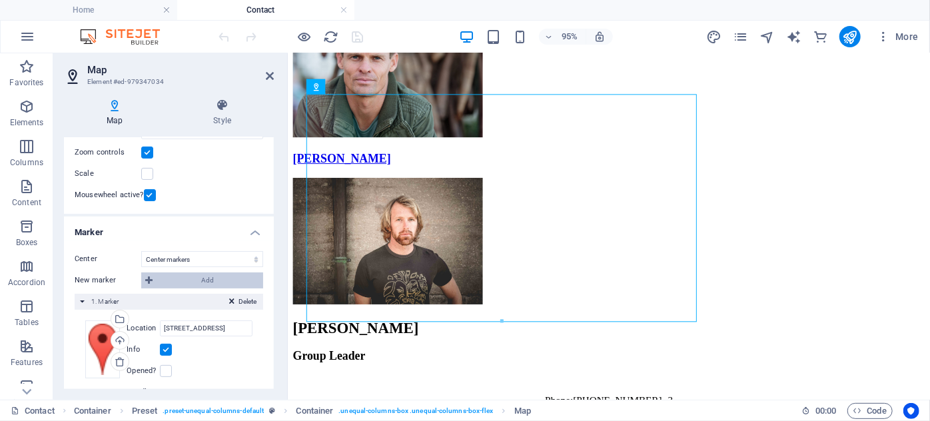
click at [151, 276] on icon at bounding box center [148, 280] width 7 height 16
select select "2"
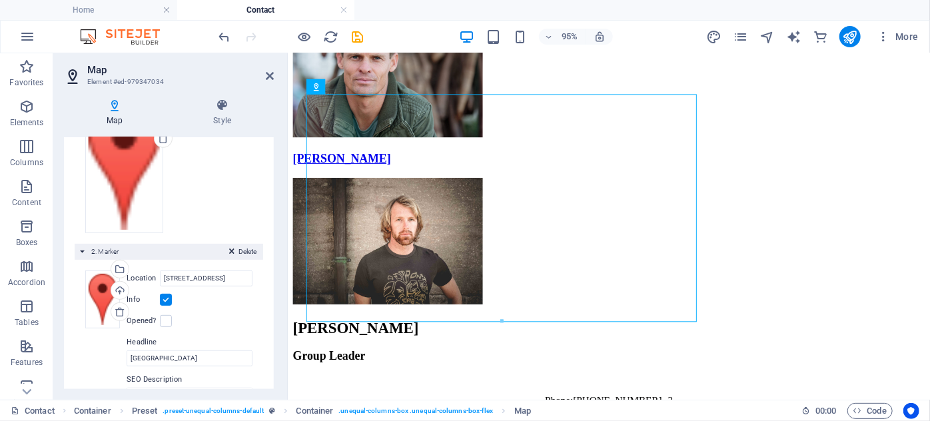
scroll to position [341, 0]
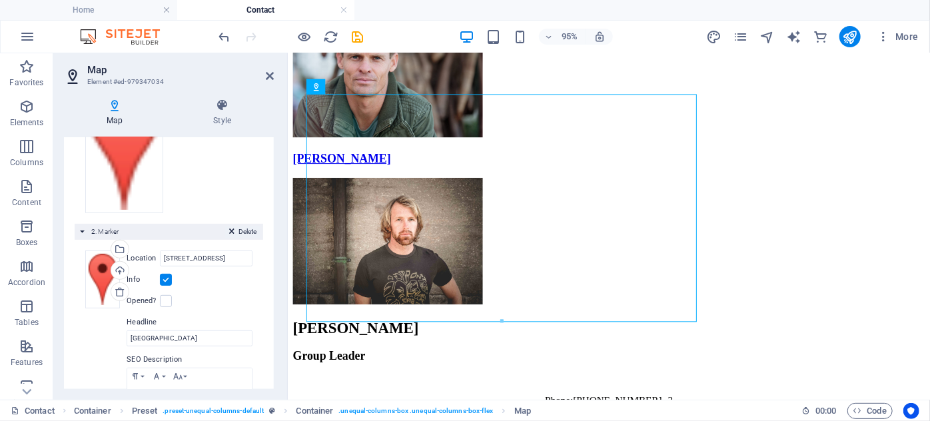
click at [230, 226] on icon at bounding box center [231, 234] width 5 height 16
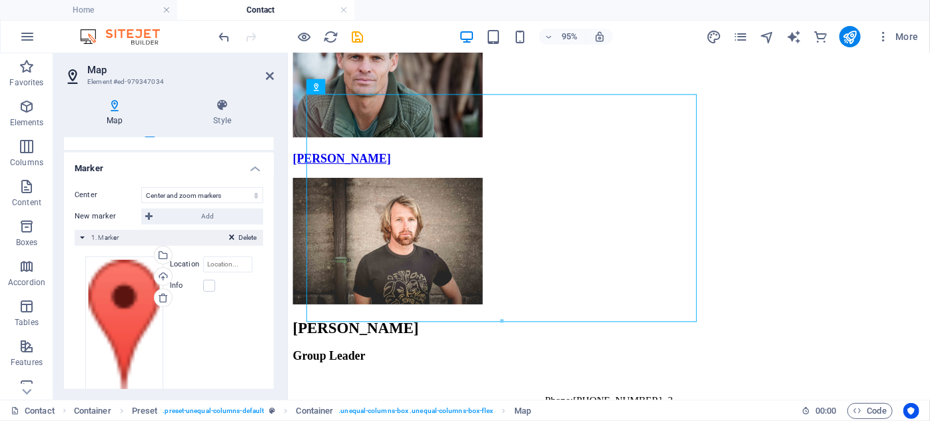
scroll to position [182, 0]
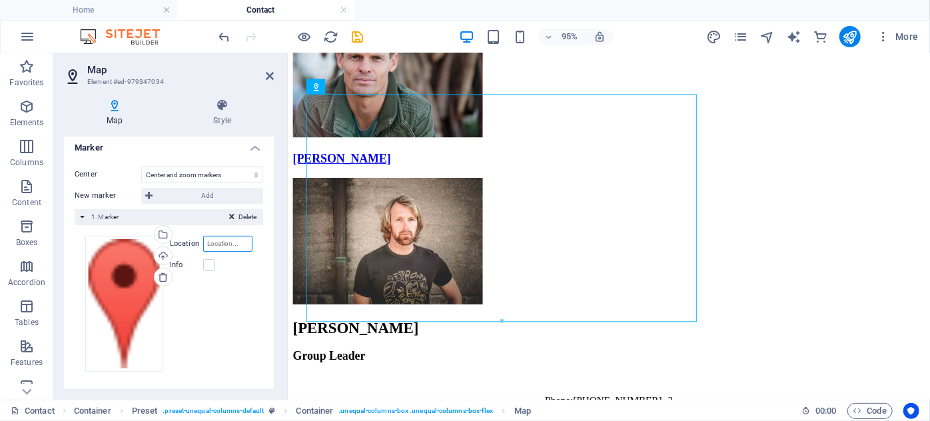
click at [217, 244] on input "Location" at bounding box center [227, 244] width 49 height 16
paste input "4573 Windsor Spring Rd, Hephzibah, GA 30815"
type input "4573 Windsor Spring Rd, Hephzibah, GA 30815"
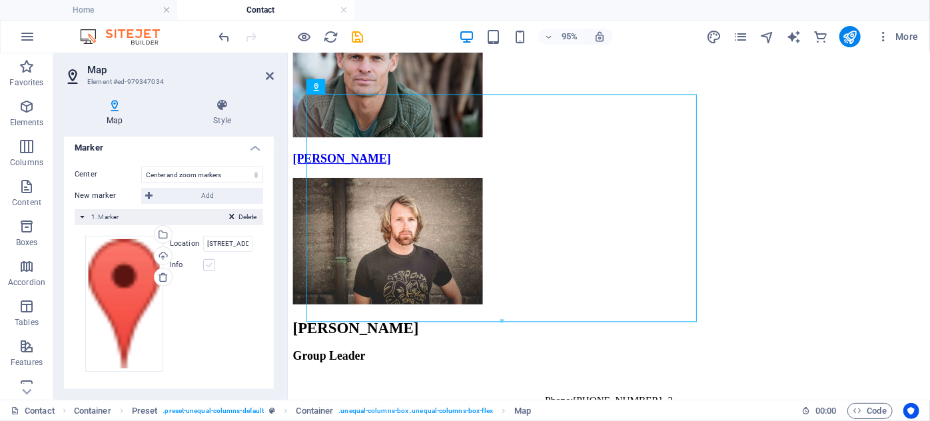
click at [206, 260] on label at bounding box center [209, 265] width 12 height 12
click at [0, 0] on input "Info" at bounding box center [0, 0] width 0 height 0
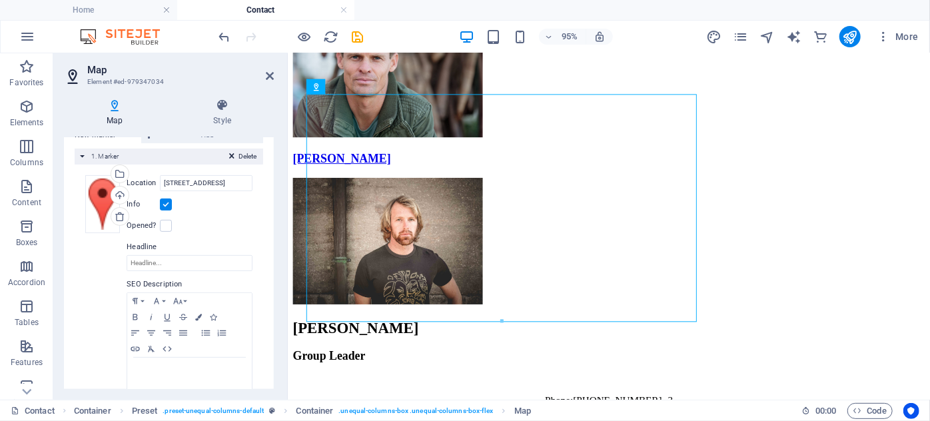
scroll to position [273, 0]
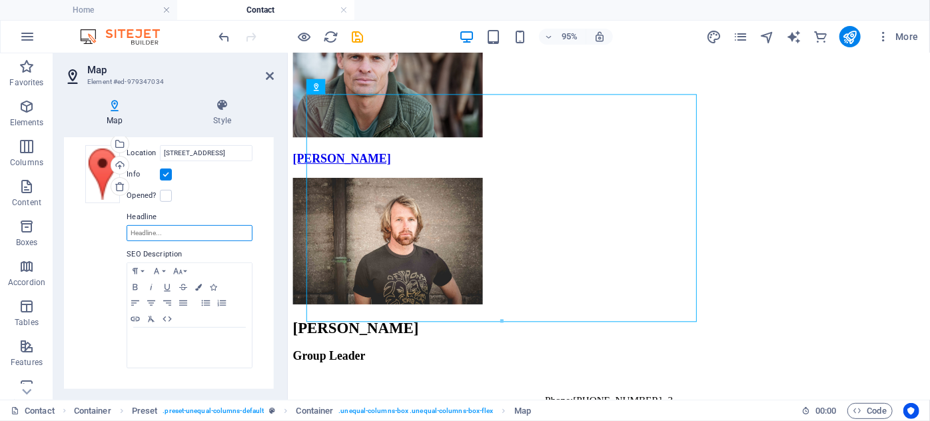
click at [186, 228] on input "Headline" at bounding box center [190, 233] width 126 height 16
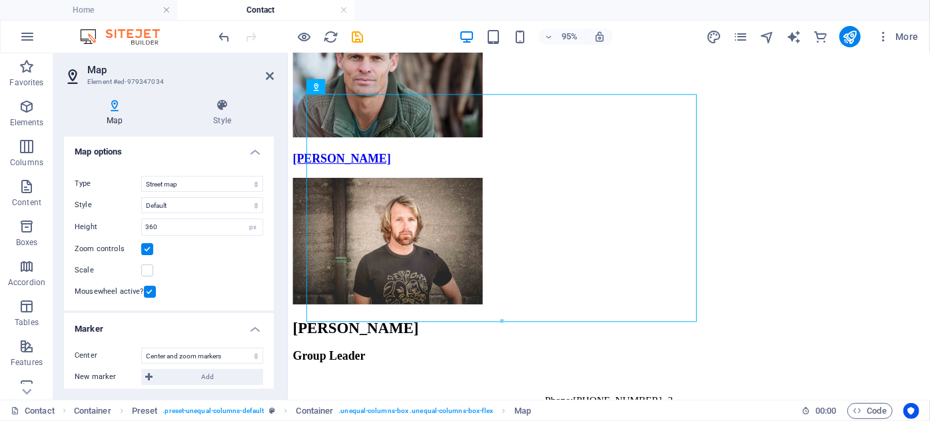
scroll to position [0, 0]
type input "Whispering [GEOGRAPHIC_DATA][DEMOGRAPHIC_DATA]"
click at [358, 32] on icon "save" at bounding box center [357, 36] width 15 height 15
checkbox input "false"
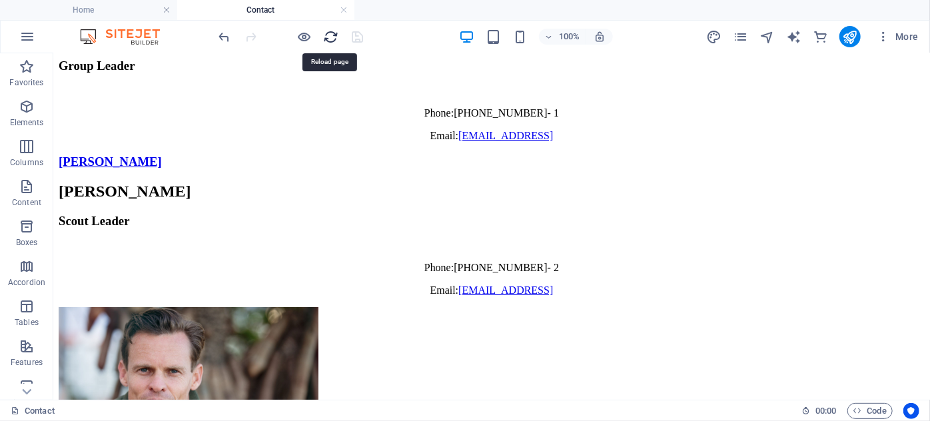
click at [326, 34] on icon "reload" at bounding box center [331, 36] width 15 height 15
click at [334, 35] on icon "reload" at bounding box center [331, 36] width 15 height 15
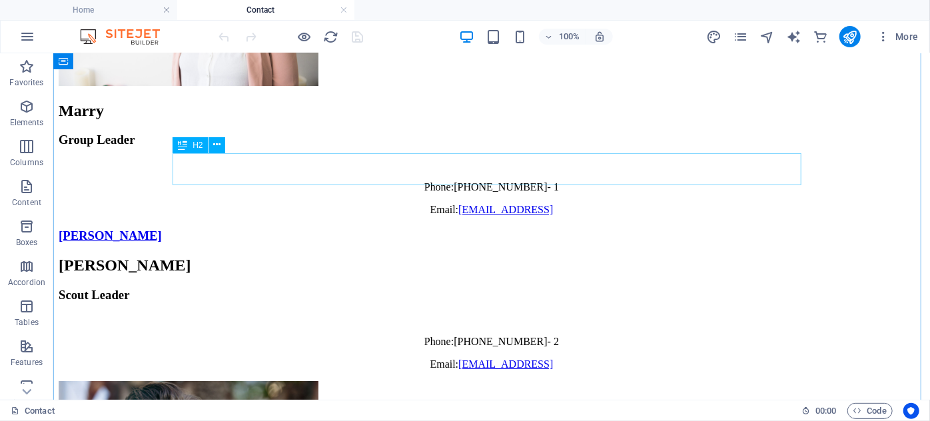
scroll to position [2300, 0]
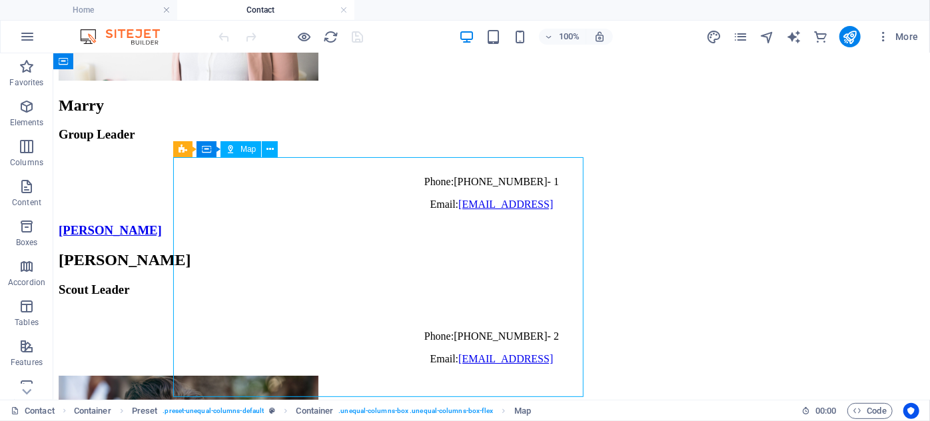
select select "2"
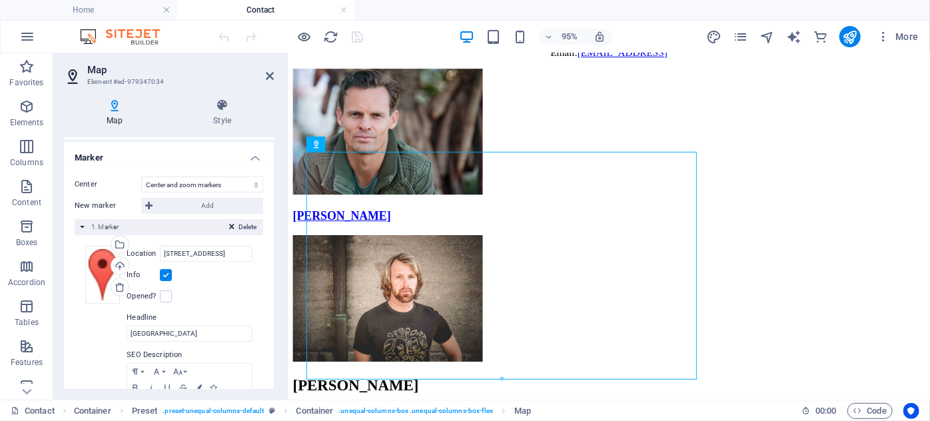
scroll to position [152, 0]
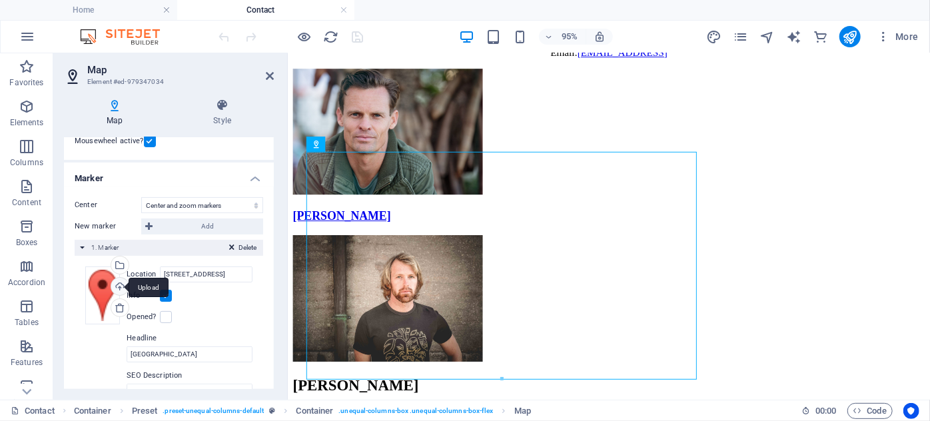
click at [119, 285] on div "Upload" at bounding box center [119, 288] width 20 height 20
click at [97, 244] on span "1. Marker" at bounding box center [104, 247] width 27 height 7
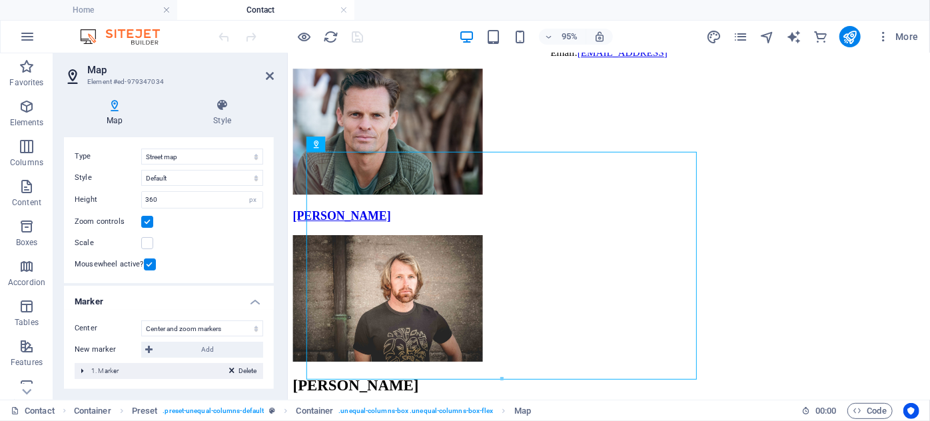
scroll to position [28, 0]
click at [211, 156] on select "Street map Satellite view Satellite view with streets Terrain map" at bounding box center [202, 157] width 122 height 16
click at [103, 81] on h3 "Element #ed-979347034" at bounding box center [167, 82] width 160 height 12
click at [94, 66] on h2 "Map" at bounding box center [180, 70] width 186 height 12
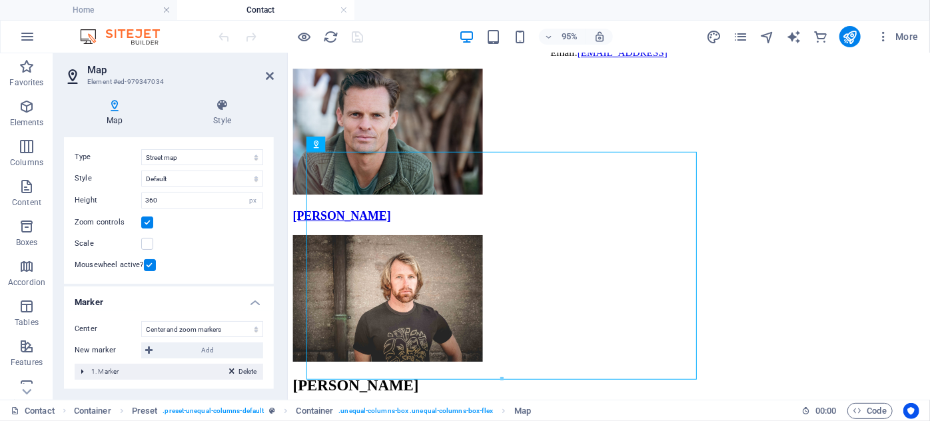
click at [94, 66] on h2 "Map" at bounding box center [180, 70] width 186 height 12
click at [362, 144] on icon at bounding box center [360, 144] width 9 height 15
click at [400, 147] on icon at bounding box center [398, 144] width 7 height 13
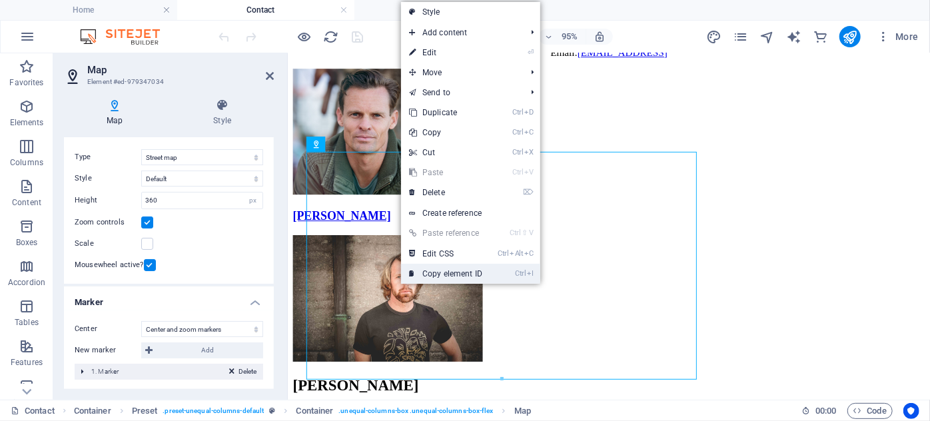
click at [456, 276] on link "Ctrl I Copy element ID" at bounding box center [445, 274] width 89 height 20
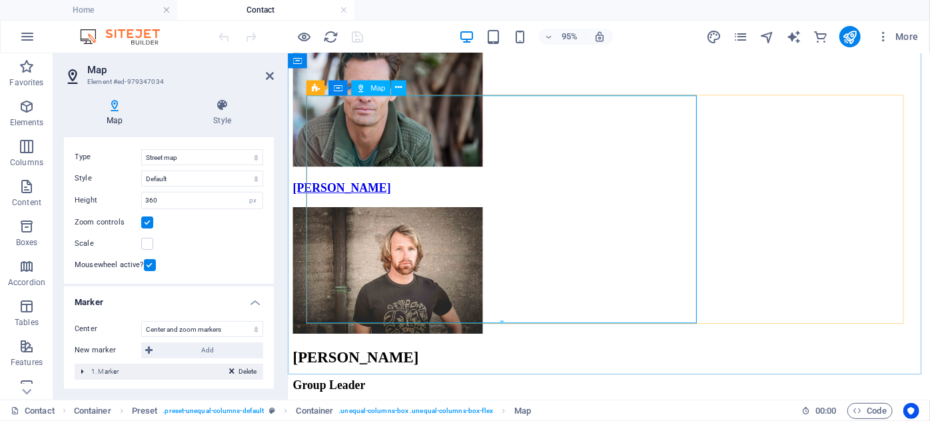
scroll to position [2300, 0]
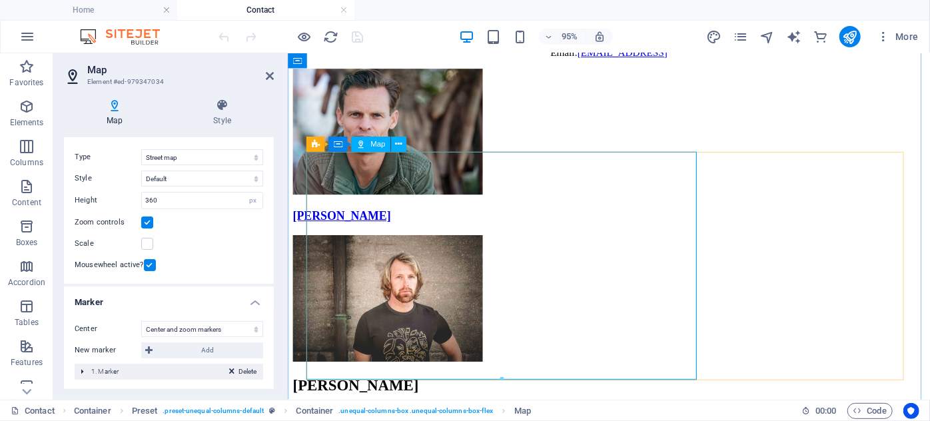
click at [398, 143] on icon at bounding box center [398, 144] width 7 height 13
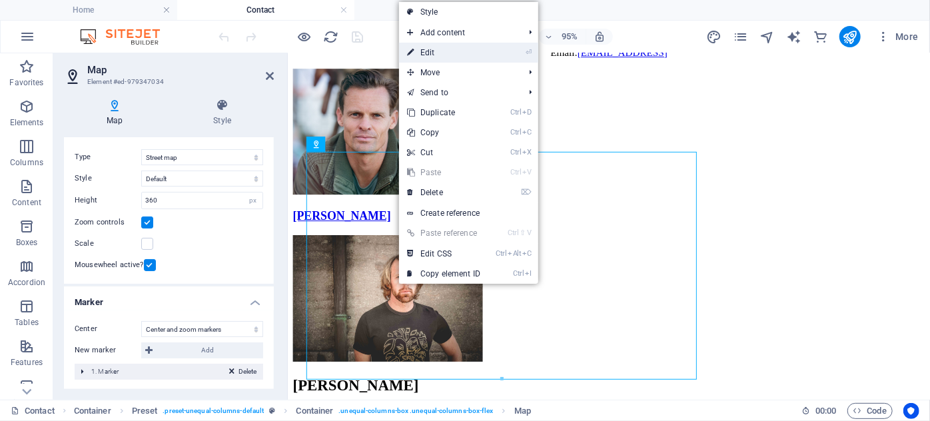
click at [436, 50] on link "⏎ Edit" at bounding box center [443, 53] width 89 height 20
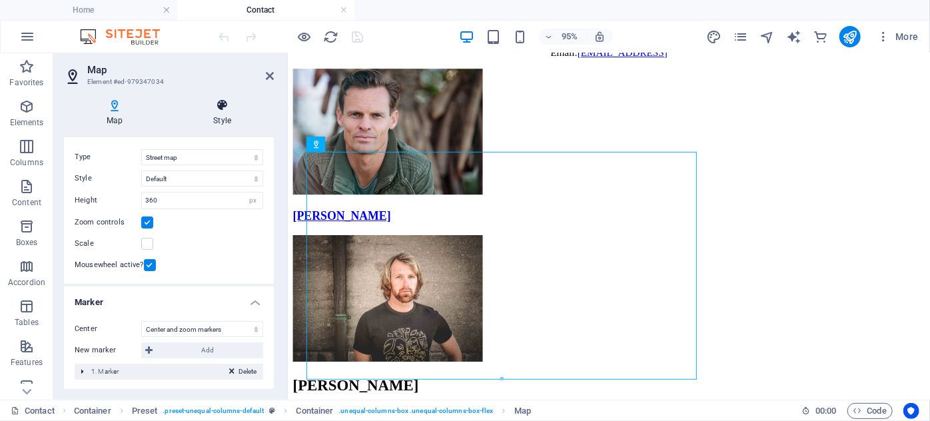
click at [222, 103] on icon at bounding box center [221, 105] width 103 height 13
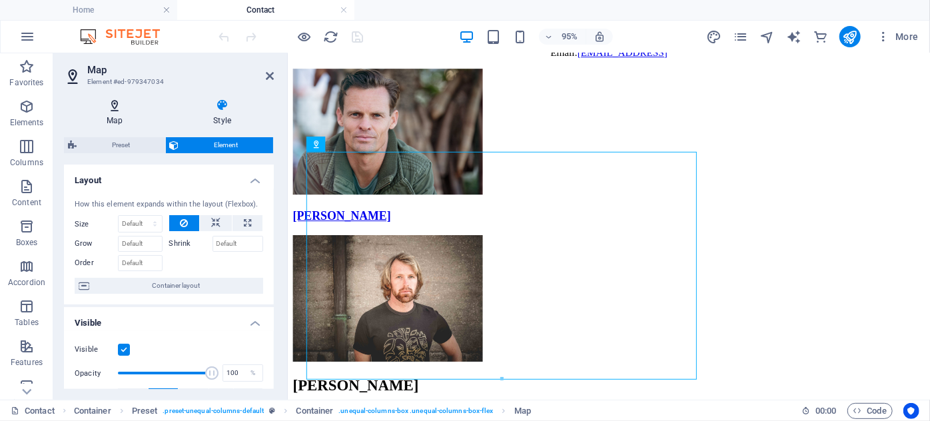
click at [111, 108] on icon at bounding box center [114, 105] width 101 height 13
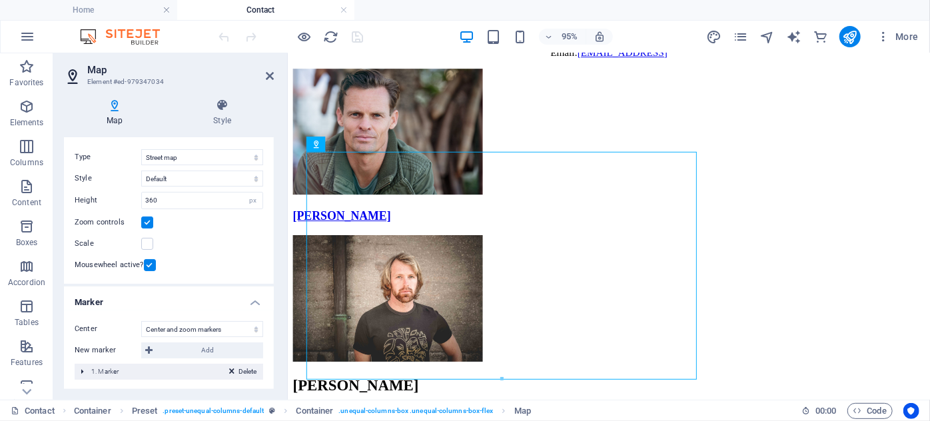
click at [131, 369] on div "Delete 1. Marker" at bounding box center [169, 372] width 188 height 16
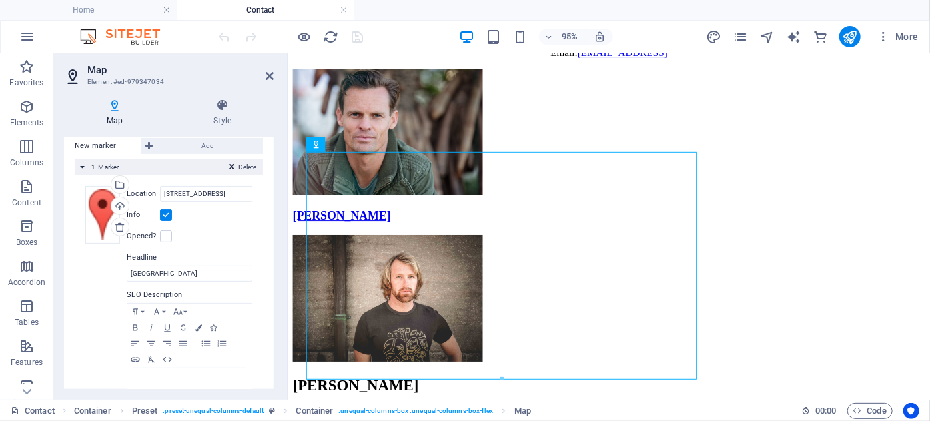
scroll to position [212, 0]
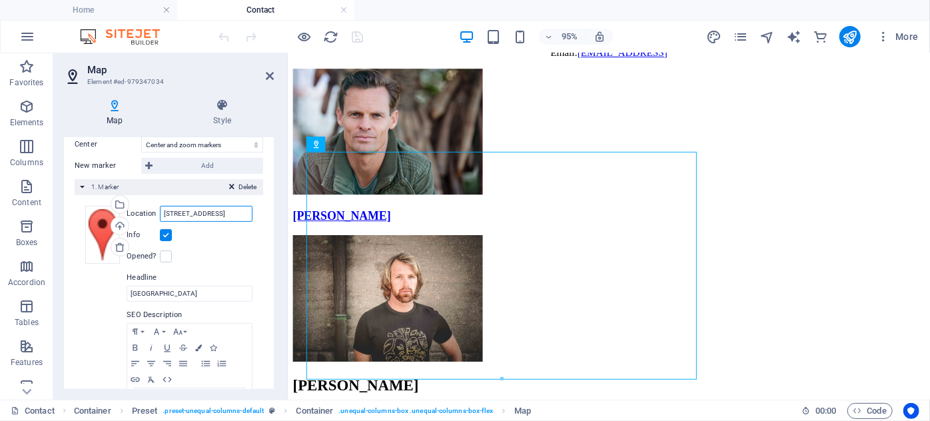
click at [224, 216] on input "300 Alamo Plaza, 78205 San Antonio, TX" at bounding box center [206, 214] width 93 height 16
drag, startPoint x: 245, startPoint y: 211, endPoint x: 157, endPoint y: 223, distance: 89.4
click at [157, 223] on div "Location 300 Alamo Plaza, 78205 San Antonio, TX Width auto px Info Opened? Head…" at bounding box center [187, 318] width 129 height 224
type input "X"
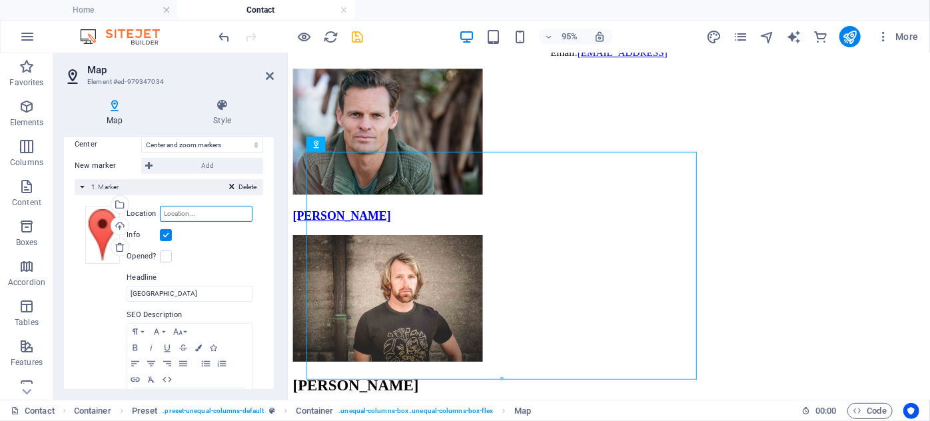
paste input "#ed-979347034"
type input "#"
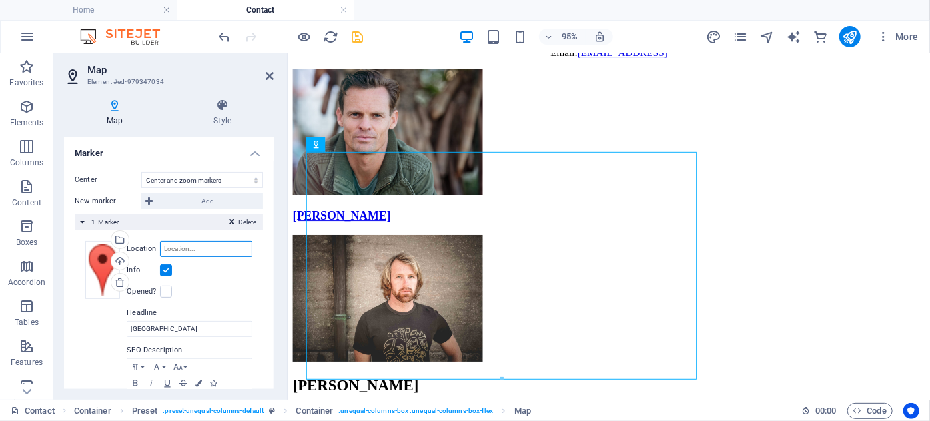
scroll to position [152, 0]
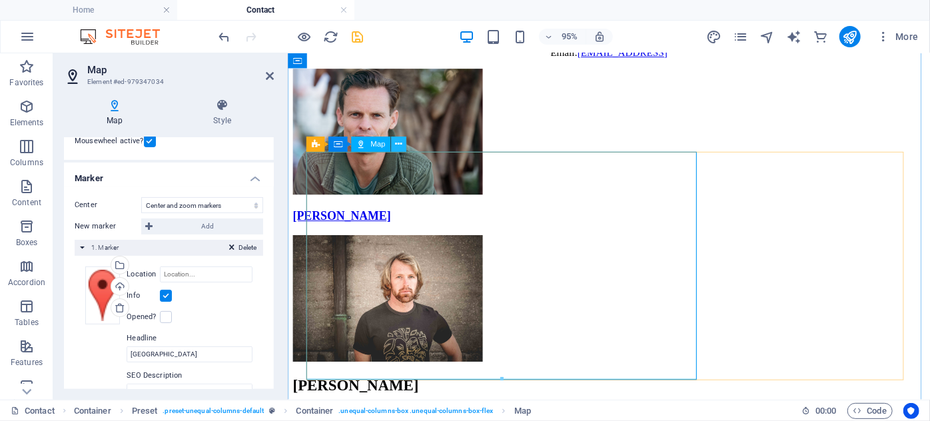
click at [398, 145] on icon at bounding box center [398, 144] width 7 height 13
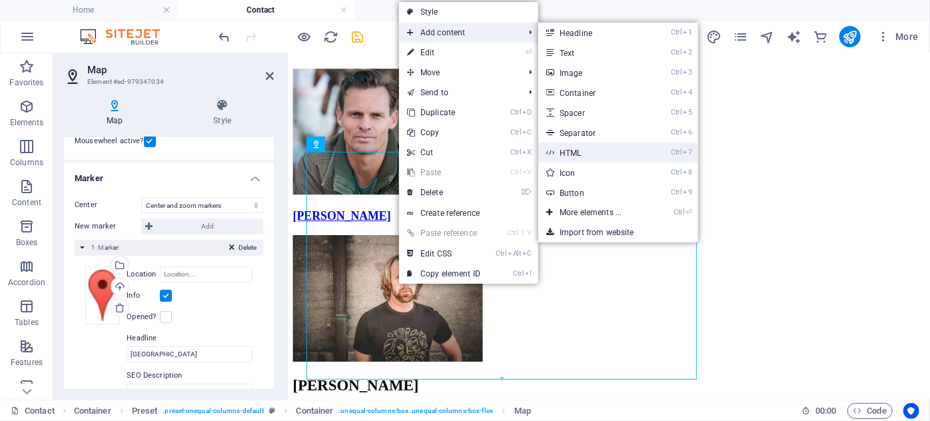
click at [593, 149] on link "Ctrl 7 HTML" at bounding box center [593, 153] width 110 height 20
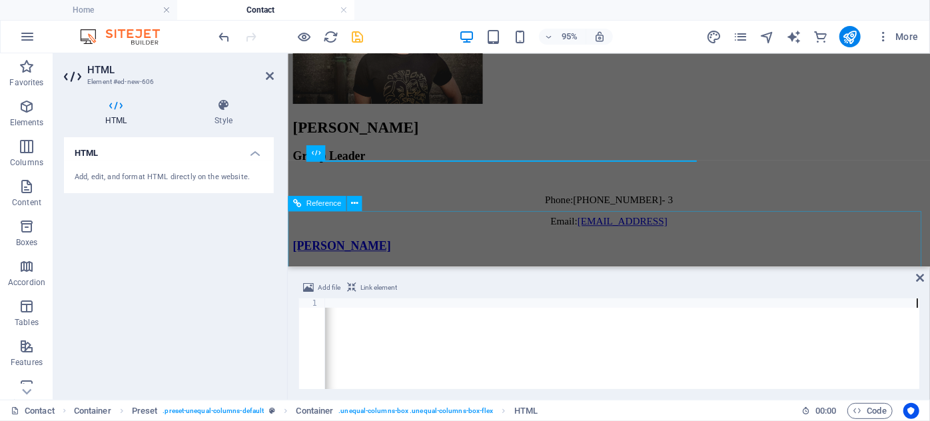
scroll to position [0, 1336]
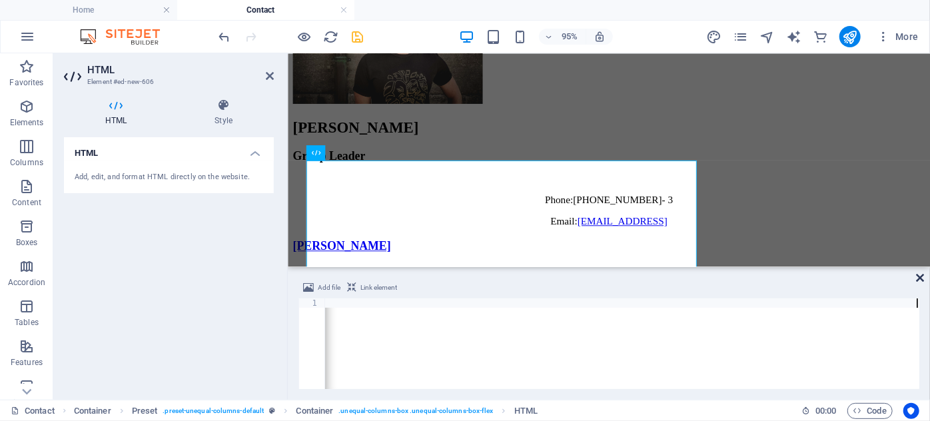
click at [922, 279] on icon at bounding box center [920, 277] width 8 height 11
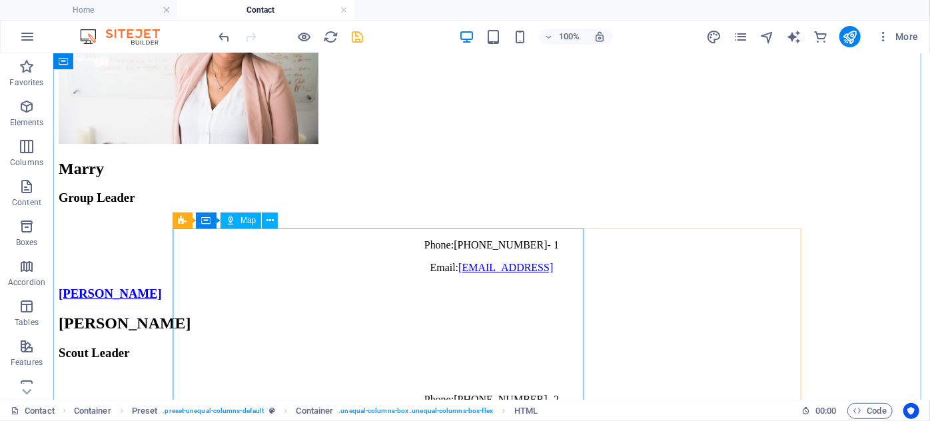
scroll to position [2290, 0]
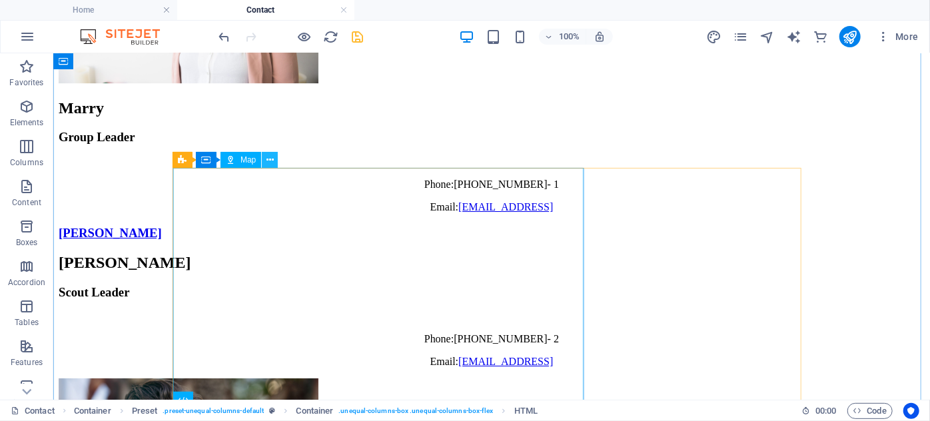
click at [269, 156] on icon at bounding box center [269, 160] width 7 height 14
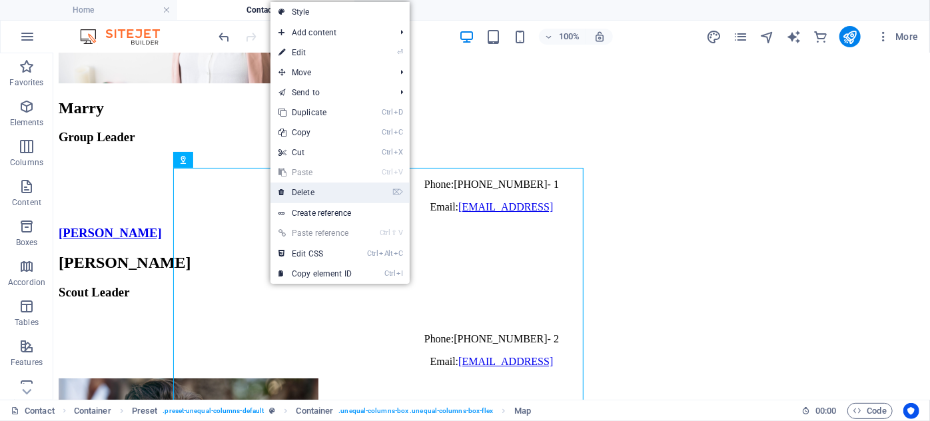
click at [312, 193] on link "⌦ Delete" at bounding box center [314, 192] width 89 height 20
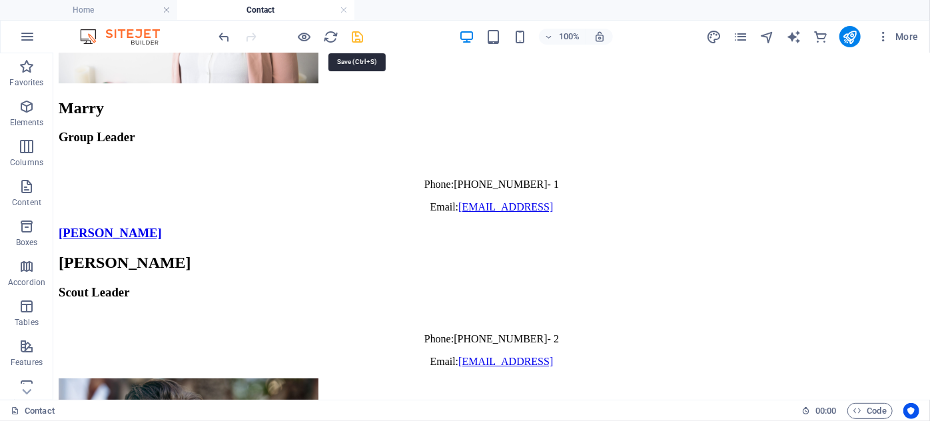
click at [361, 38] on icon "save" at bounding box center [357, 36] width 15 height 15
checkbox input "false"
click at [852, 39] on icon "publish" at bounding box center [849, 36] width 15 height 15
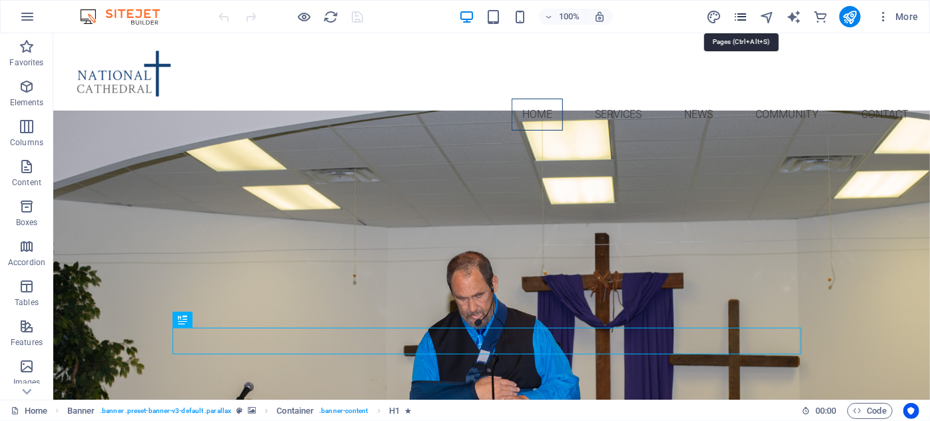
click at [744, 15] on icon "pages" at bounding box center [740, 16] width 15 height 15
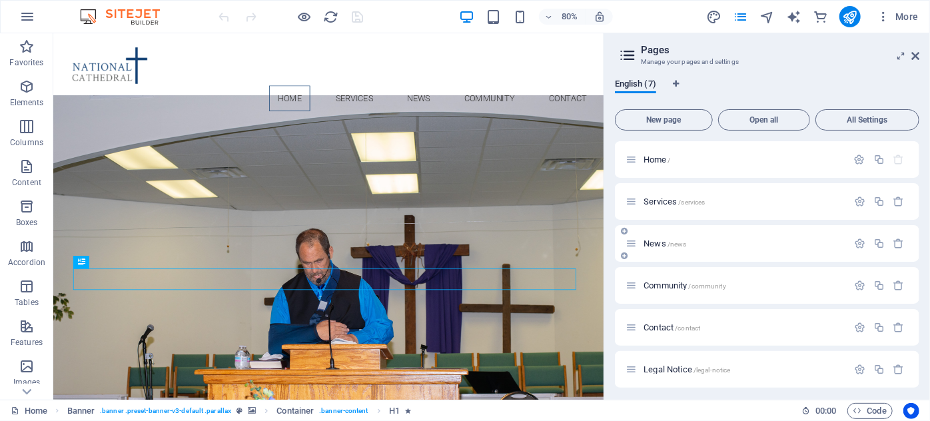
click at [760, 246] on p "News /news" at bounding box center [743, 243] width 200 height 9
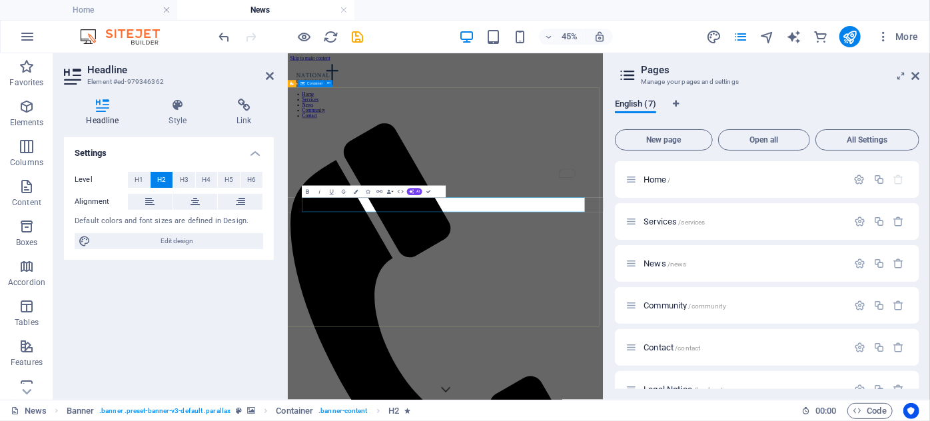
drag, startPoint x: 633, startPoint y: 489, endPoint x: 775, endPoint y: 299, distance: 237.5
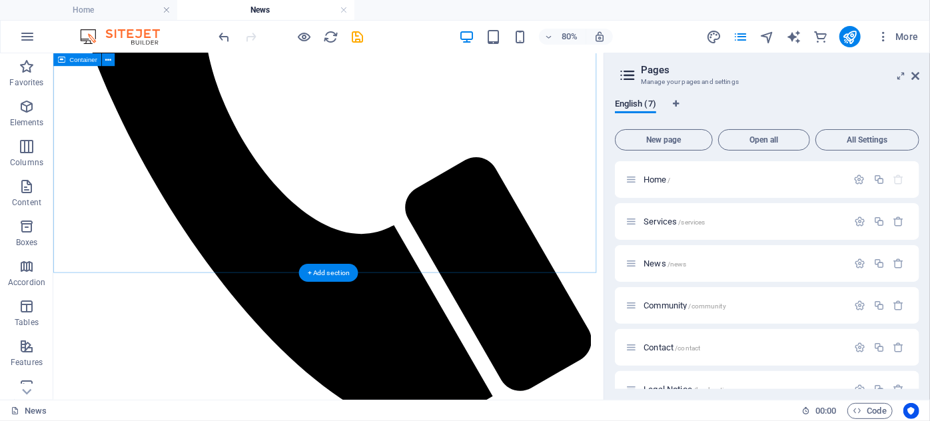
scroll to position [545, 0]
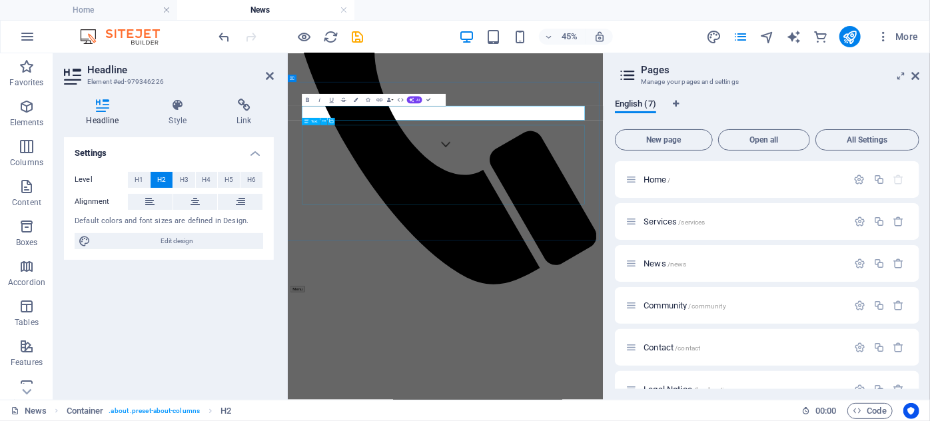
drag, startPoint x: 466, startPoint y: 307, endPoint x: 683, endPoint y: 196, distance: 243.9
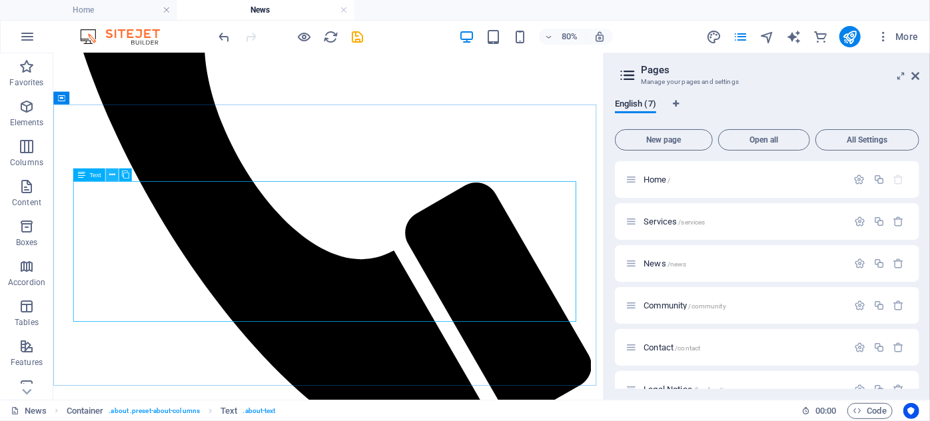
click at [112, 173] on icon at bounding box center [112, 174] width 6 height 11
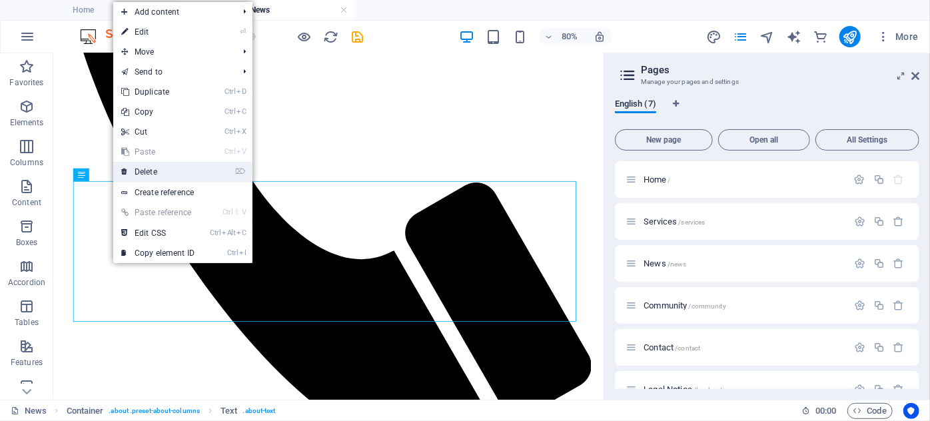
click at [153, 174] on link "⌦ Delete" at bounding box center [157, 172] width 89 height 20
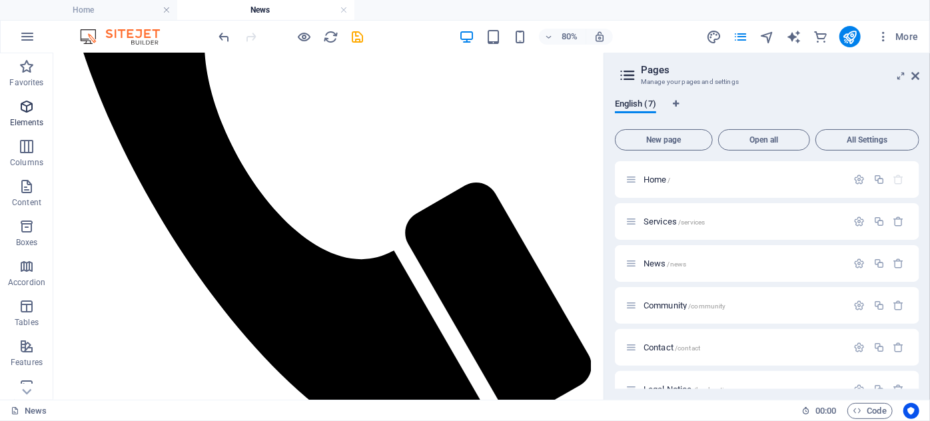
click at [25, 107] on icon "button" at bounding box center [27, 107] width 16 height 16
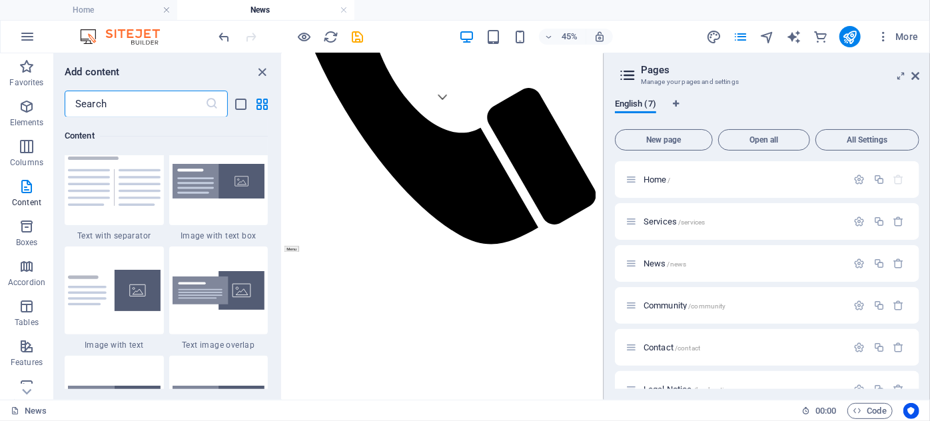
scroll to position [2442, 0]
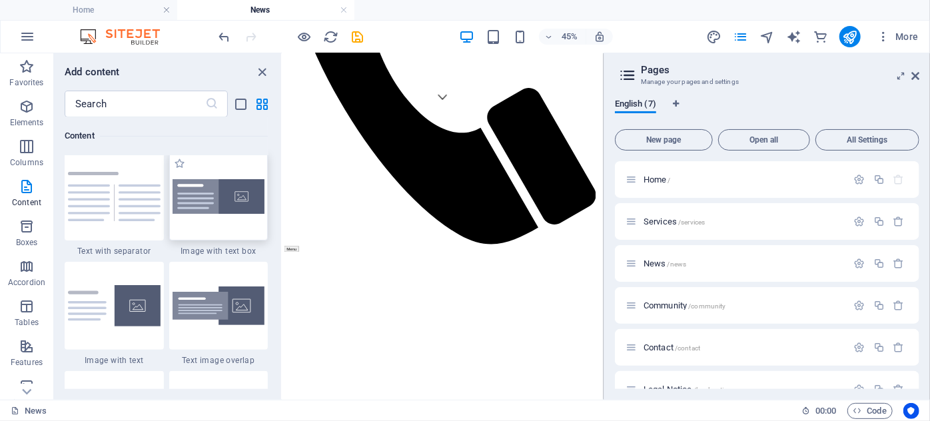
click at [196, 204] on img at bounding box center [218, 196] width 93 height 35
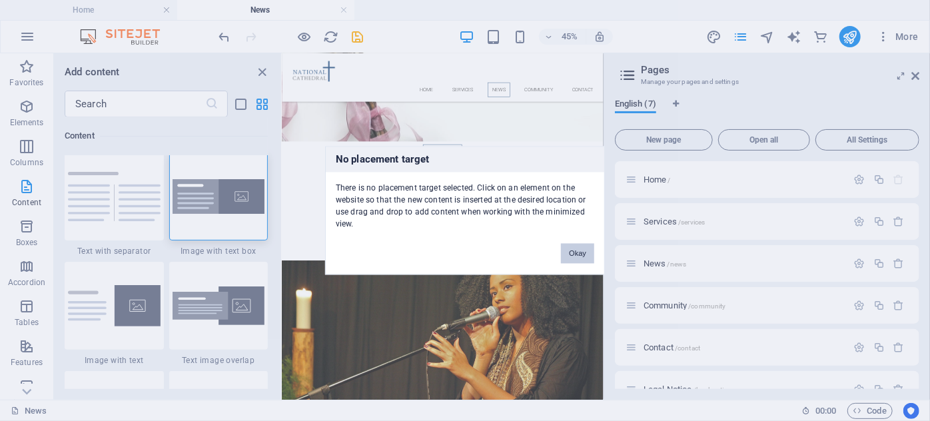
click at [573, 253] on button "Okay" at bounding box center [577, 254] width 33 height 20
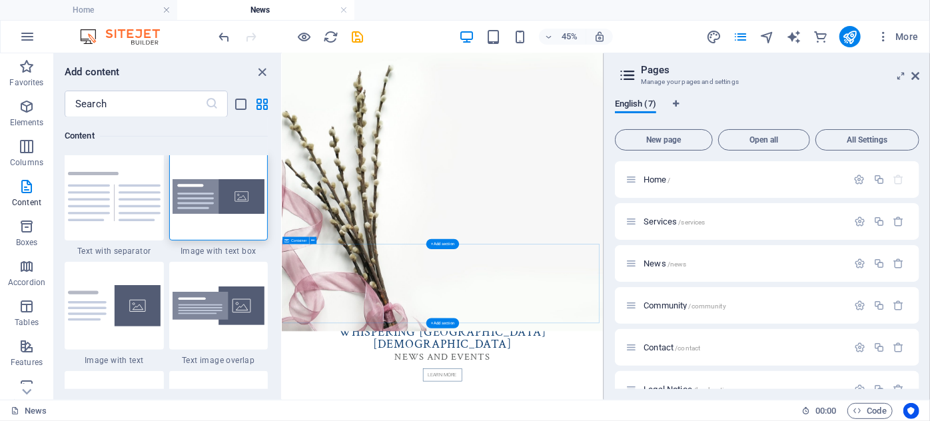
scroll to position [162, 0]
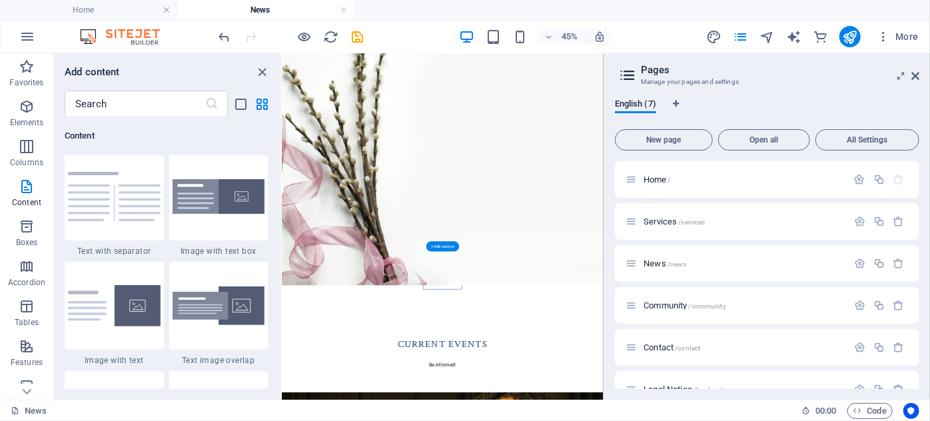
scroll to position [344, 0]
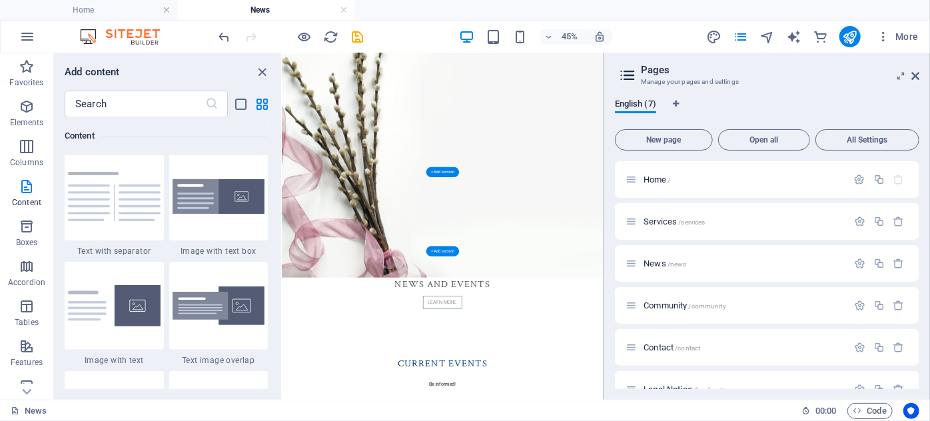
select select "rem"
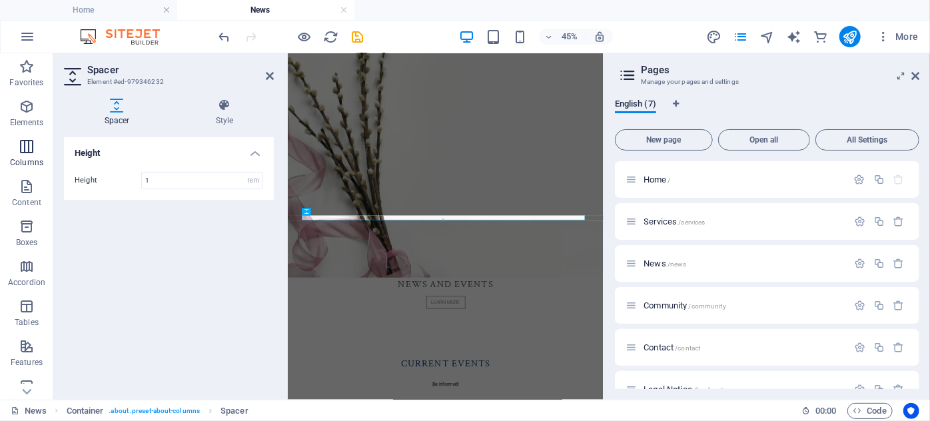
click at [31, 150] on icon "button" at bounding box center [27, 147] width 16 height 16
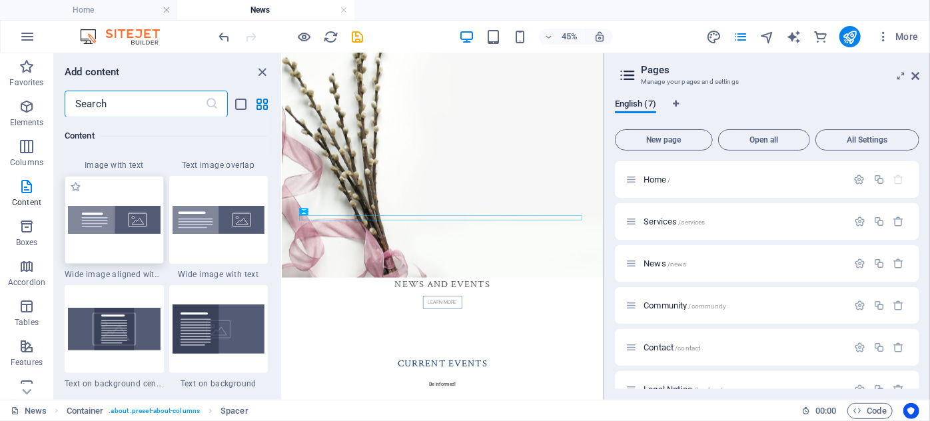
scroll to position [2657, 0]
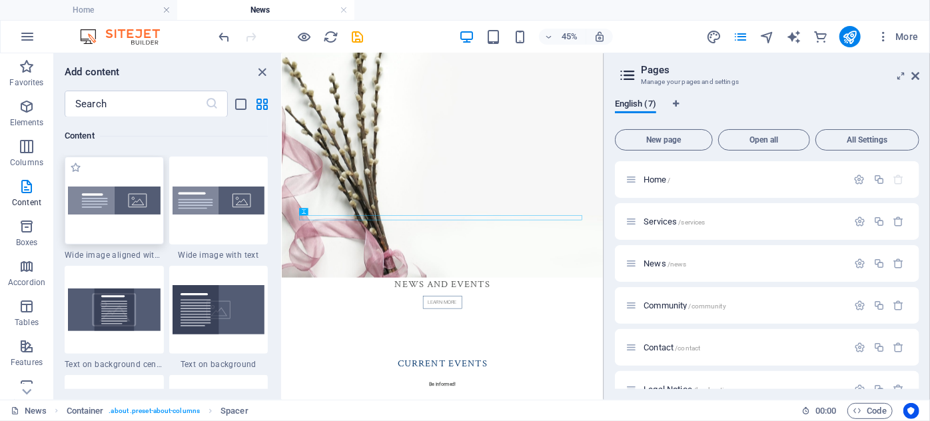
click at [119, 203] on img at bounding box center [114, 200] width 93 height 28
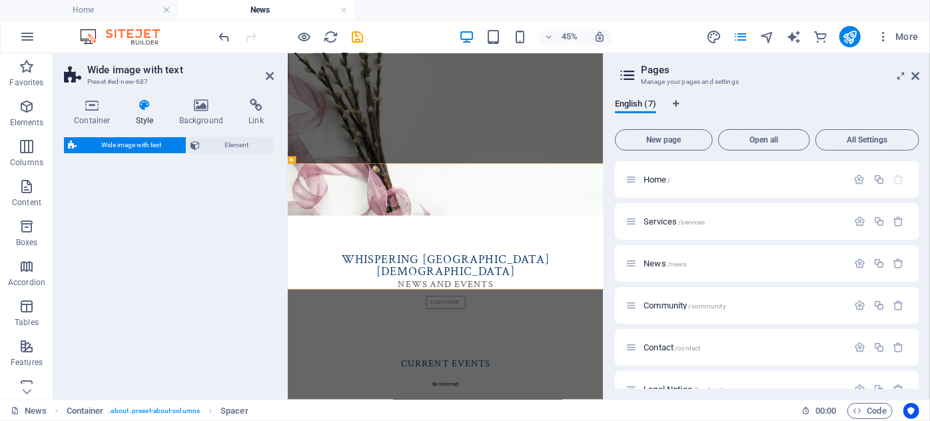
scroll to position [539, 0]
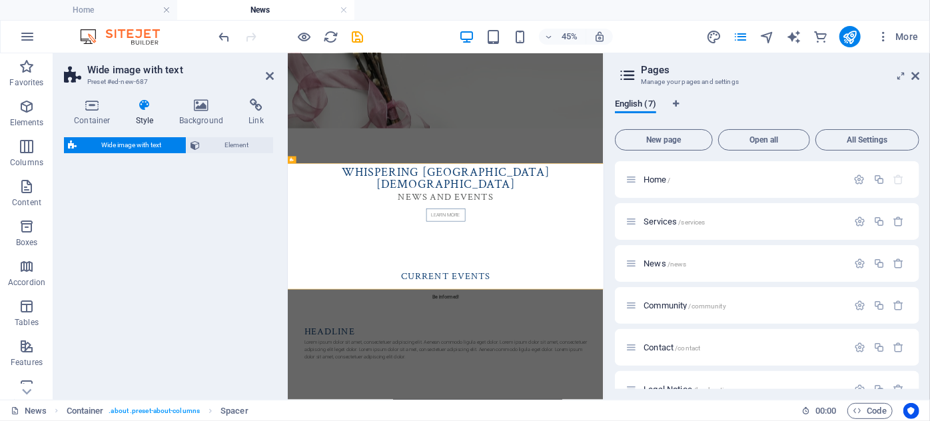
select select "%"
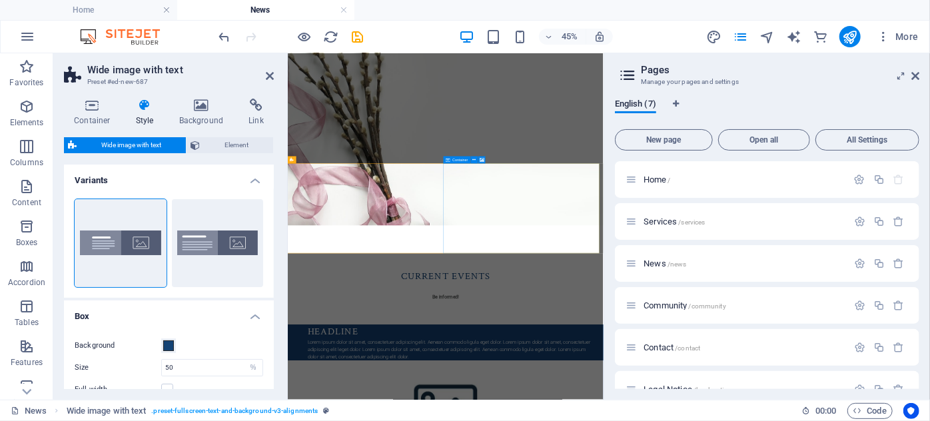
select select "px"
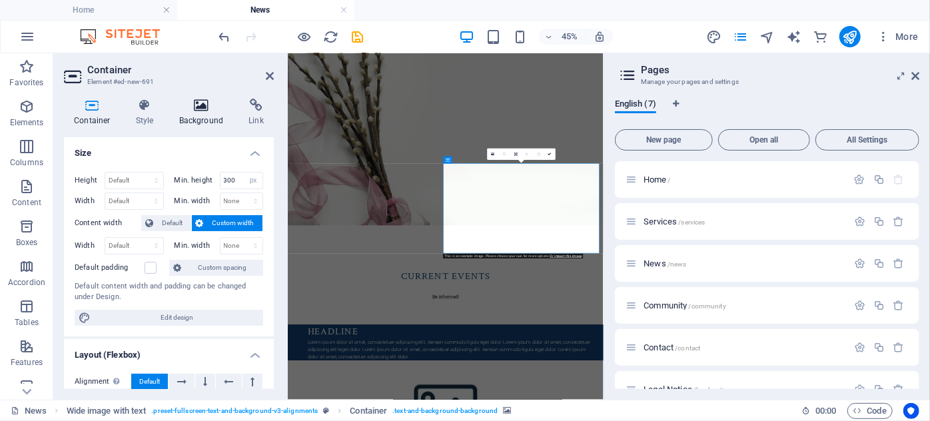
click at [202, 107] on icon at bounding box center [201, 105] width 65 height 13
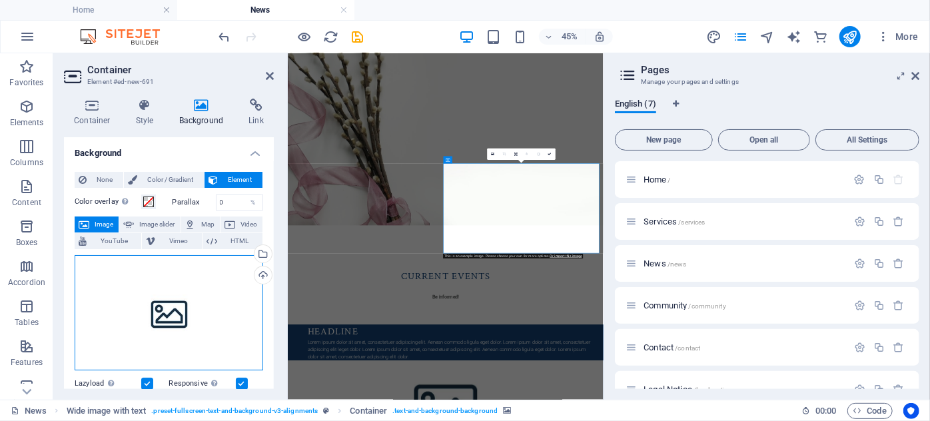
click at [162, 309] on div "Drag files here, click to choose files or select files from Files or our free s…" at bounding box center [169, 313] width 188 height 116
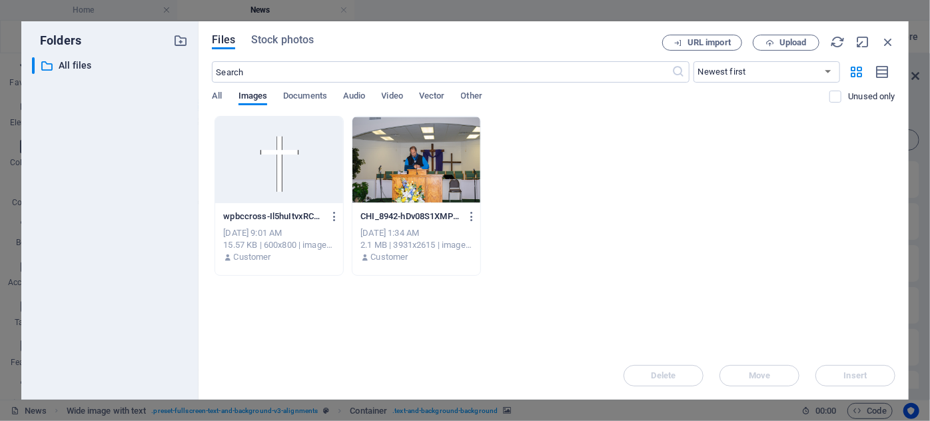
click at [162, 309] on div "​ All files All files" at bounding box center [110, 223] width 156 height 332
click at [783, 44] on span "Upload" at bounding box center [792, 43] width 27 height 8
click at [870, 352] on icon "button" at bounding box center [870, 352] width 15 height 15
click at [788, 42] on span "Upload" at bounding box center [792, 43] width 27 height 8
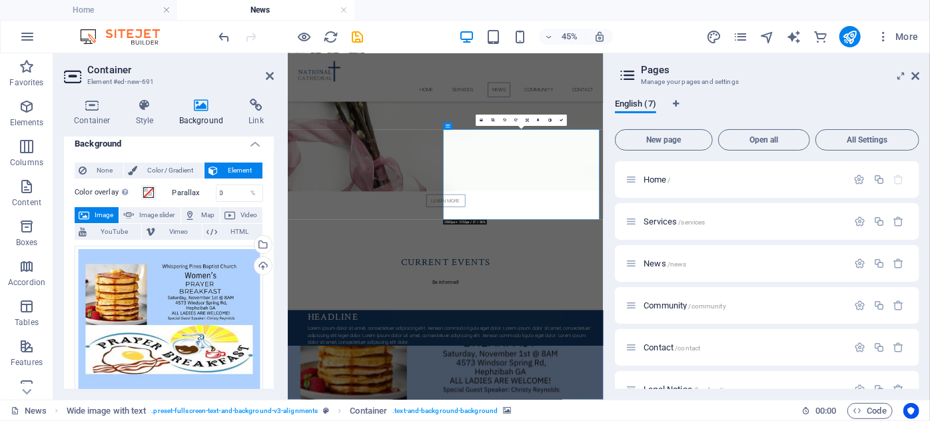
scroll to position [0, 0]
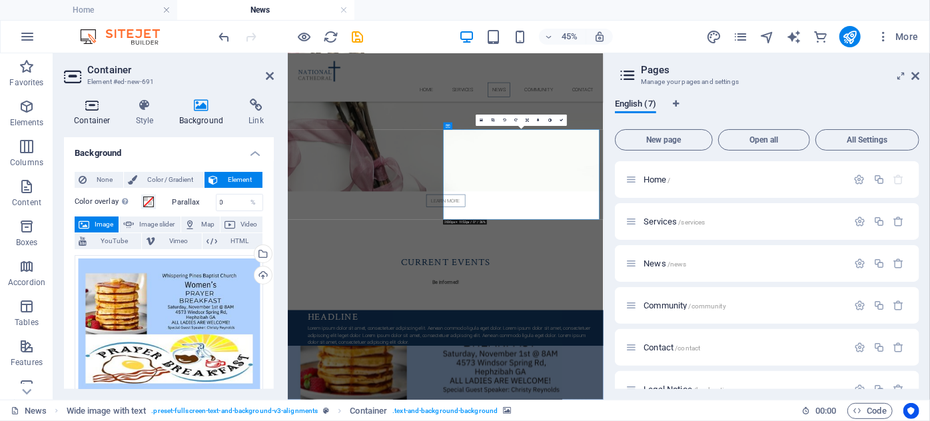
click at [99, 104] on icon at bounding box center [92, 105] width 57 height 13
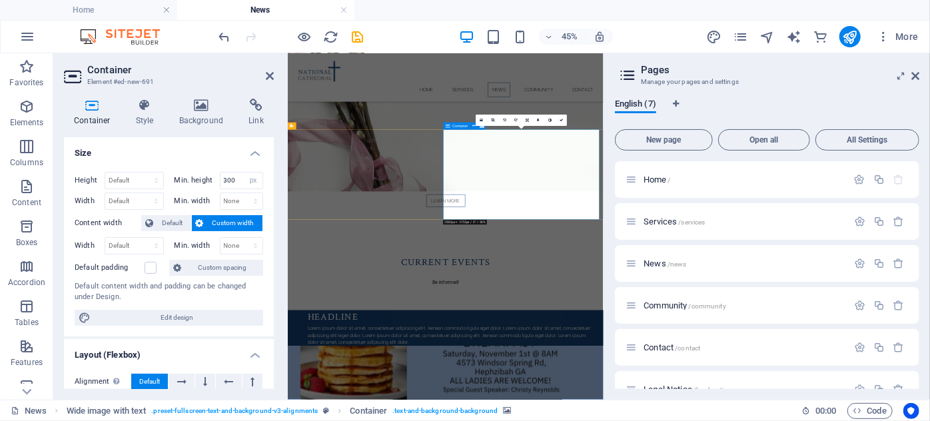
click at [143, 101] on icon at bounding box center [145, 105] width 38 height 13
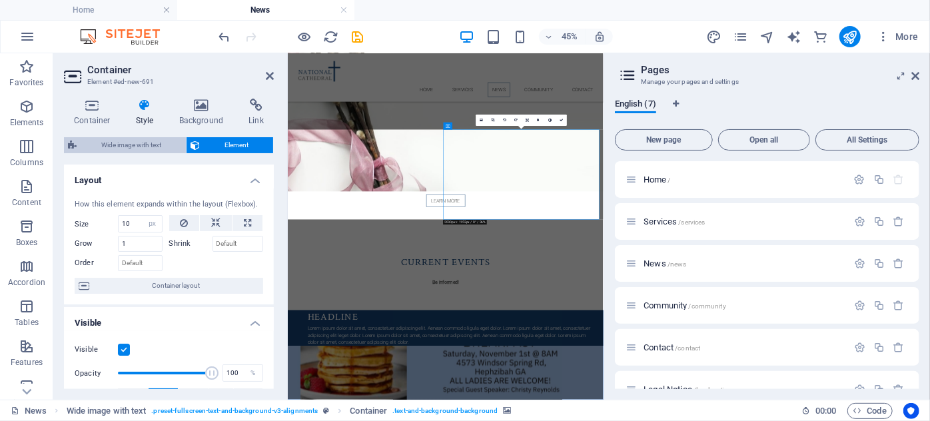
click at [103, 146] on span "Wide image with text" at bounding box center [131, 145] width 101 height 16
select select "%"
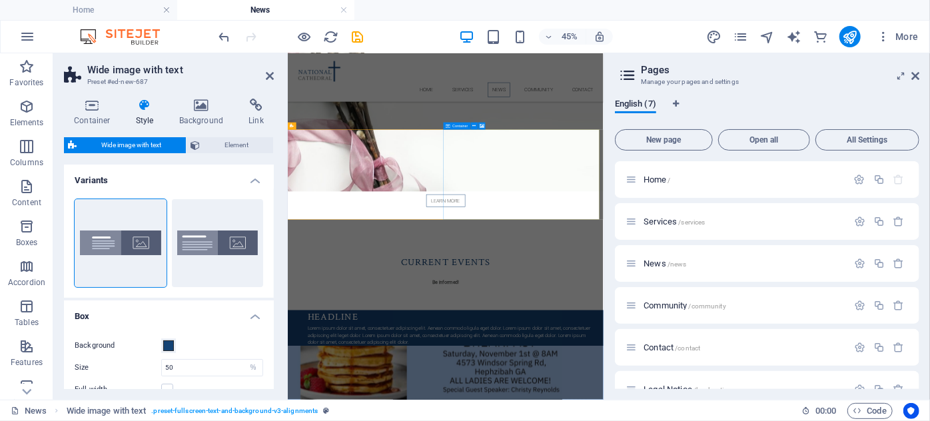
select select "px"
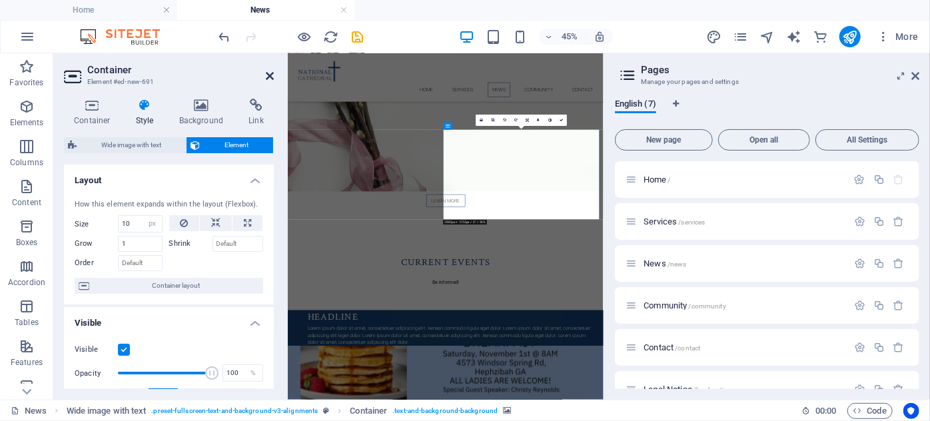
click at [268, 73] on icon at bounding box center [270, 76] width 8 height 11
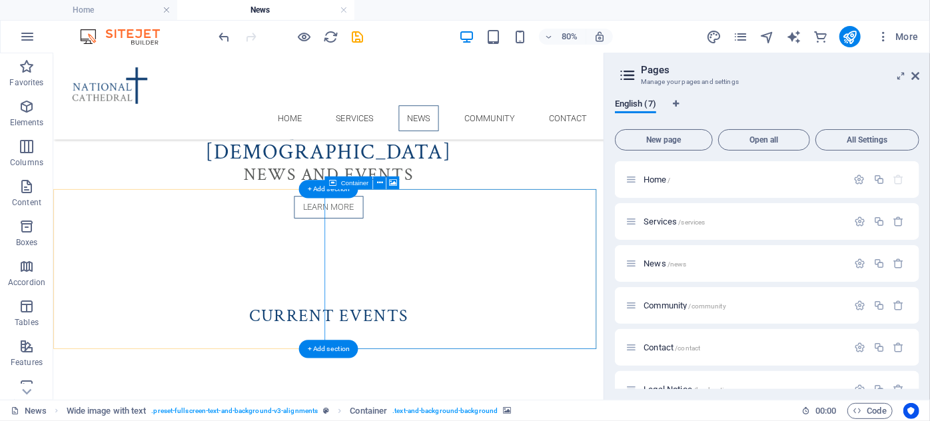
select select "px"
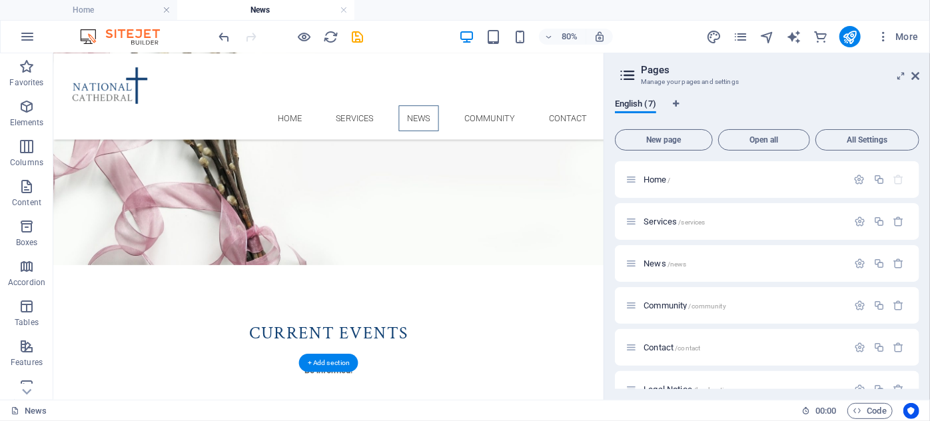
scroll to position [599, 0]
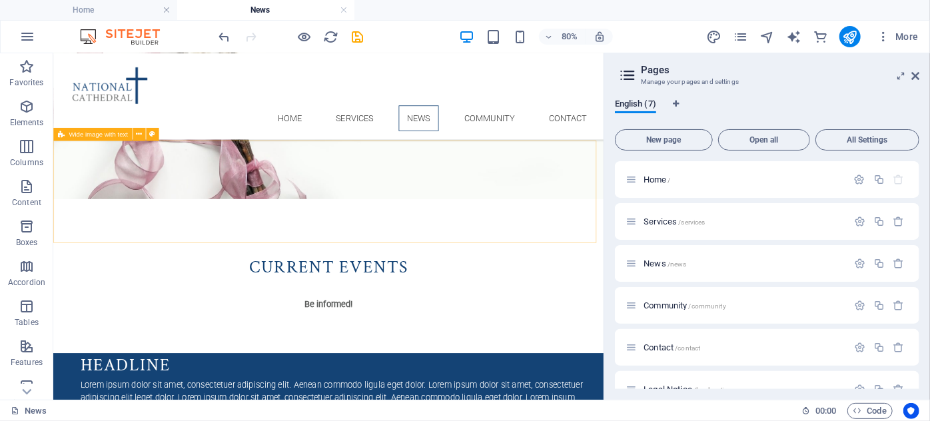
click at [83, 132] on span "Wide image with text" at bounding box center [98, 134] width 59 height 7
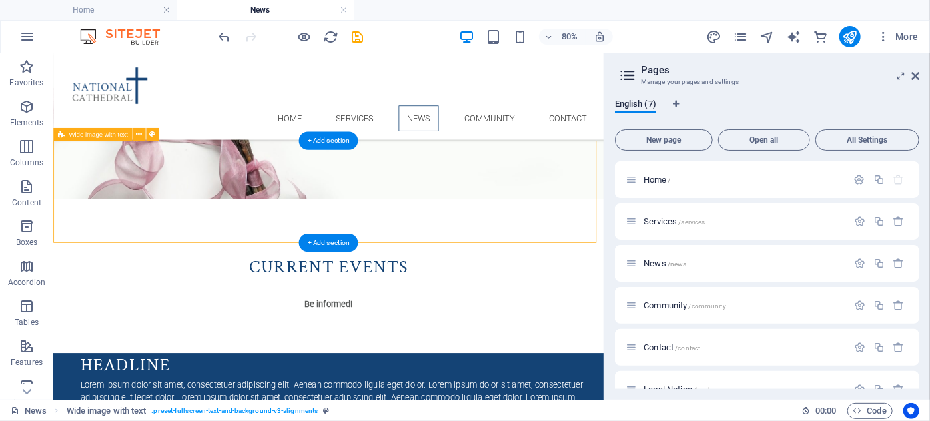
select select "%"
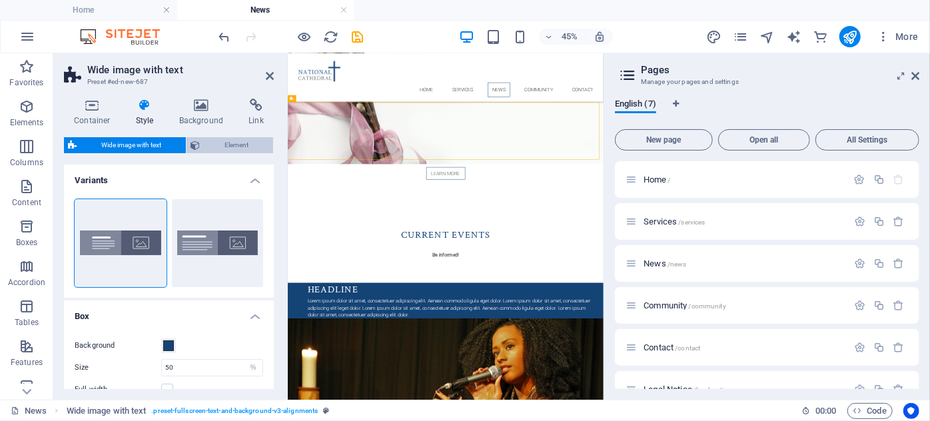
click at [237, 144] on span "Element" at bounding box center [236, 145] width 65 height 16
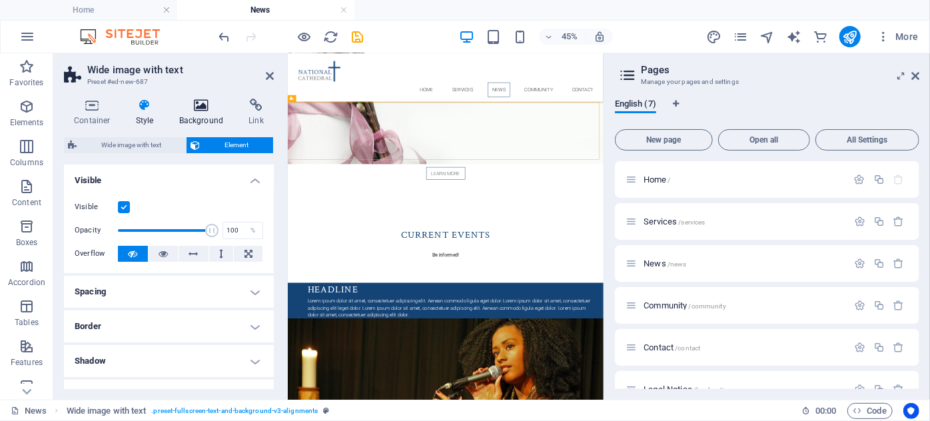
click at [199, 104] on icon at bounding box center [201, 105] width 65 height 13
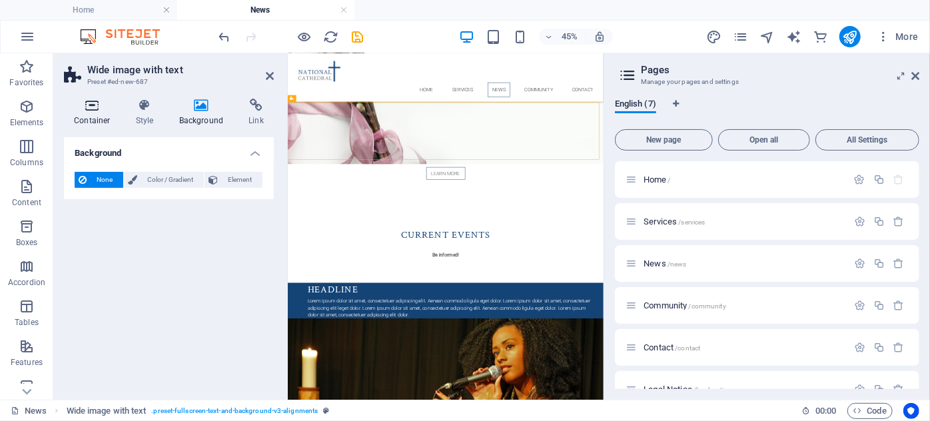
click at [96, 102] on icon at bounding box center [92, 105] width 57 height 13
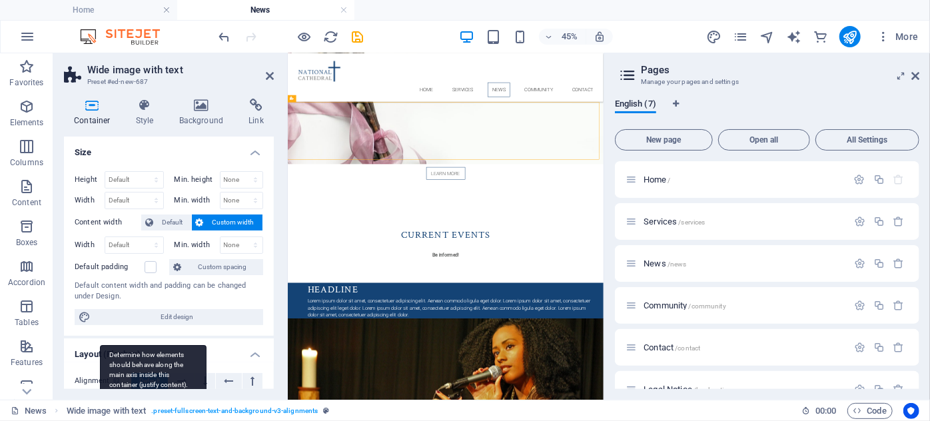
scroll to position [0, 0]
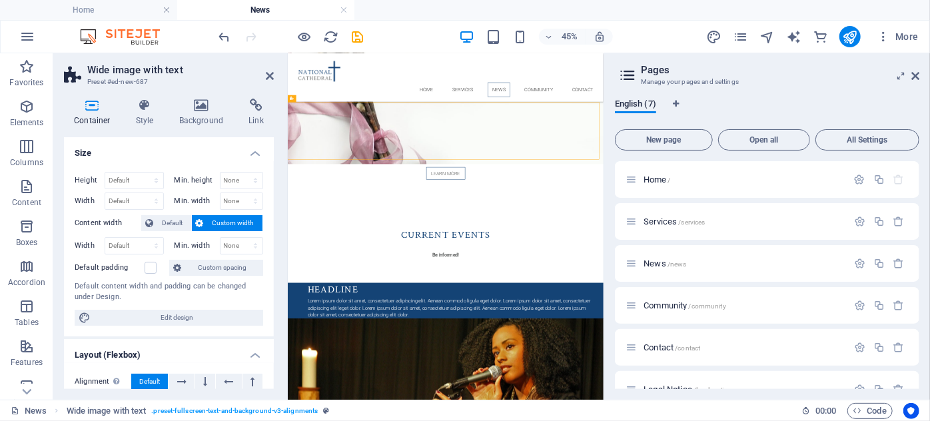
click at [155, 69] on h2 "Wide image with text" at bounding box center [180, 70] width 186 height 12
click at [200, 104] on icon at bounding box center [201, 105] width 65 height 13
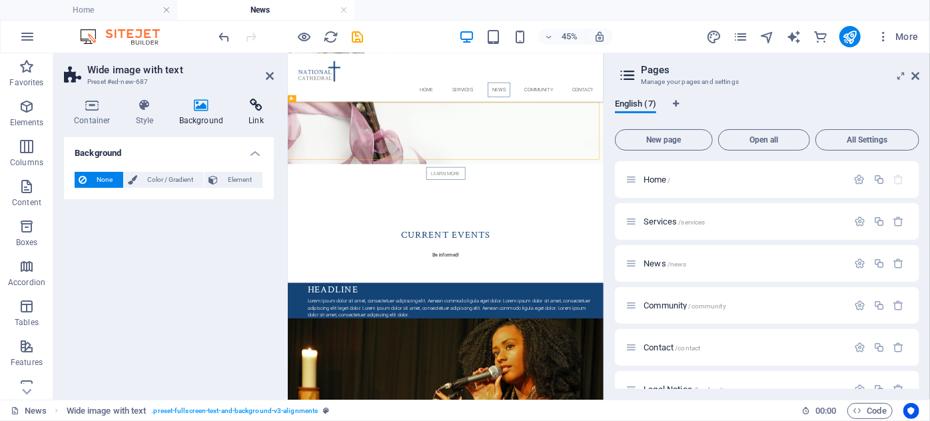
click at [252, 114] on h4 "Link" at bounding box center [255, 113] width 35 height 28
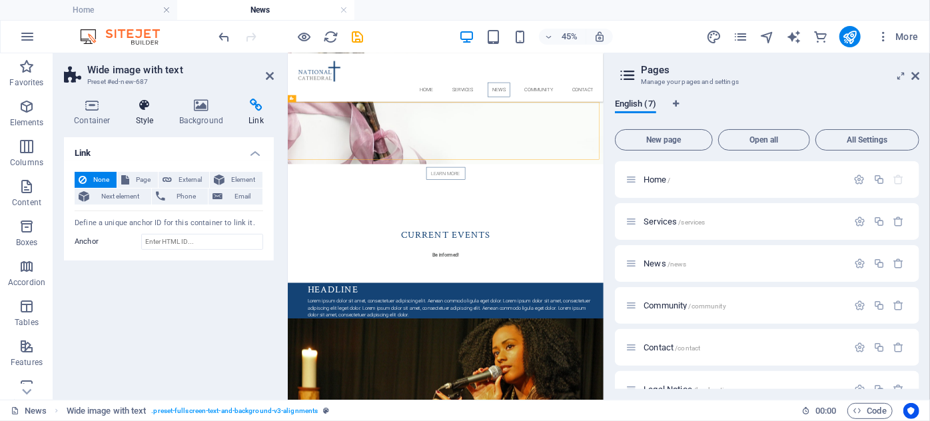
click at [144, 104] on icon at bounding box center [145, 105] width 38 height 13
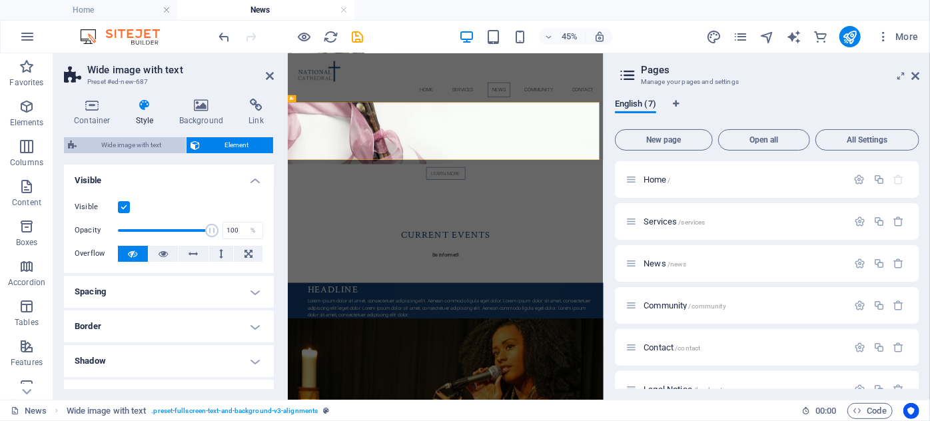
click at [131, 143] on span "Wide image with text" at bounding box center [131, 145] width 101 height 16
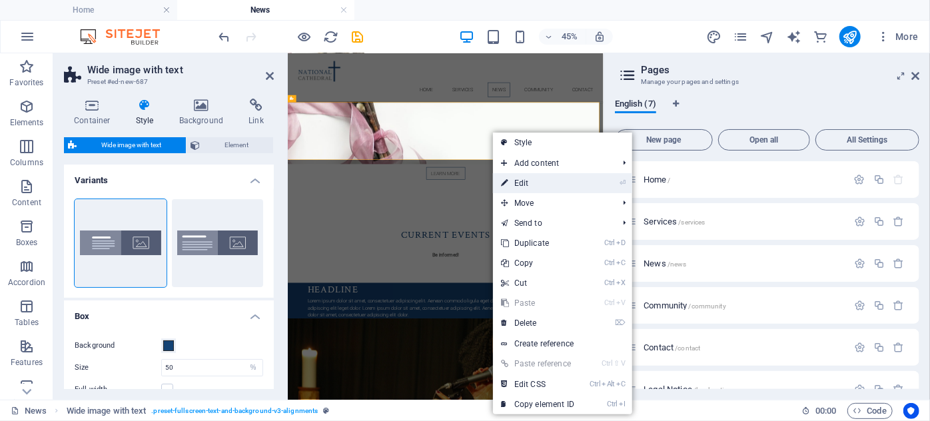
click at [535, 180] on link "⏎ Edit" at bounding box center [537, 183] width 89 height 20
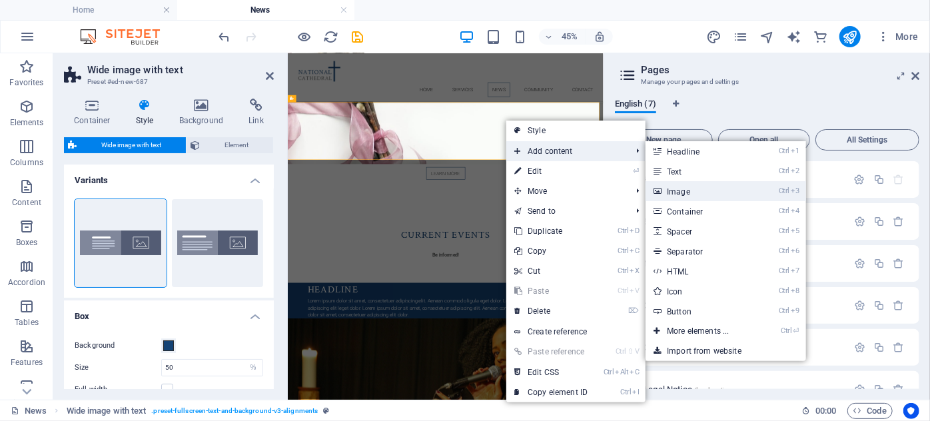
click at [667, 188] on link "Ctrl 3 Image" at bounding box center [700, 191] width 110 height 20
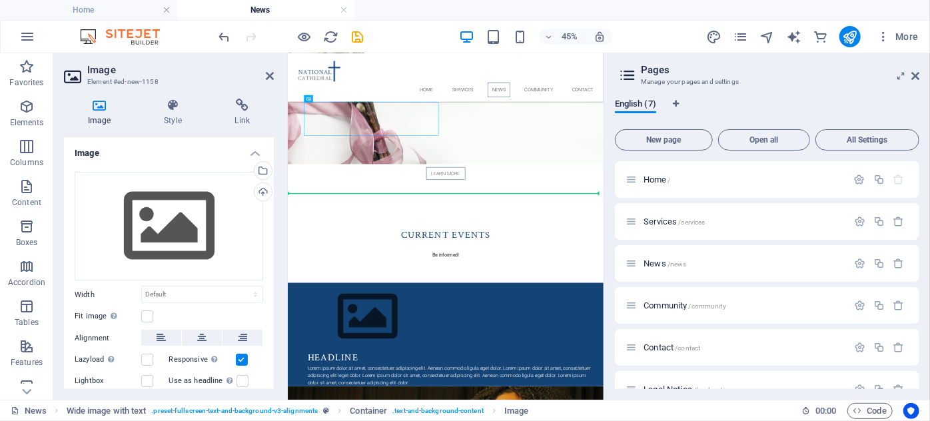
drag, startPoint x: 514, startPoint y: 204, endPoint x: 852, endPoint y: 280, distance: 345.9
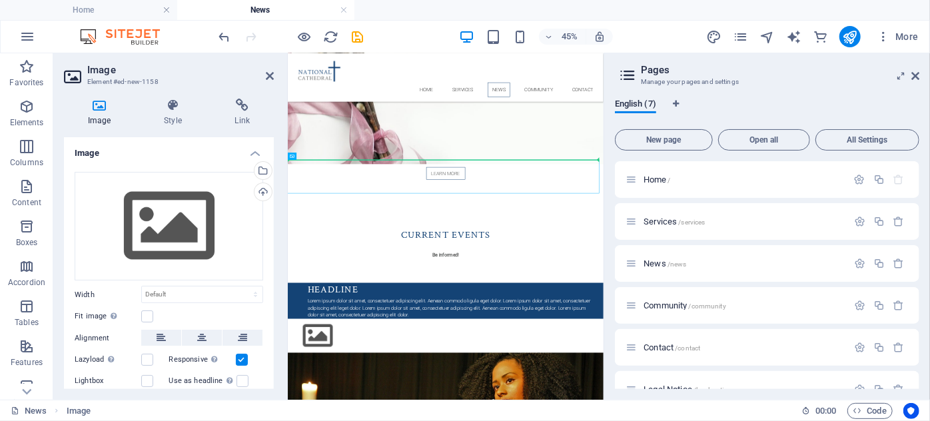
drag, startPoint x: 530, startPoint y: 326, endPoint x: 691, endPoint y: 243, distance: 180.8
click at [259, 191] on div "Upload" at bounding box center [262, 193] width 20 height 20
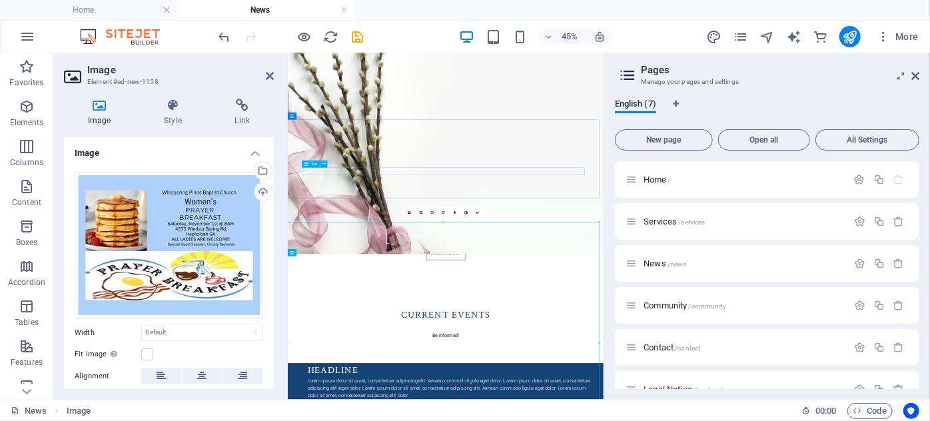
scroll to position [484, 0]
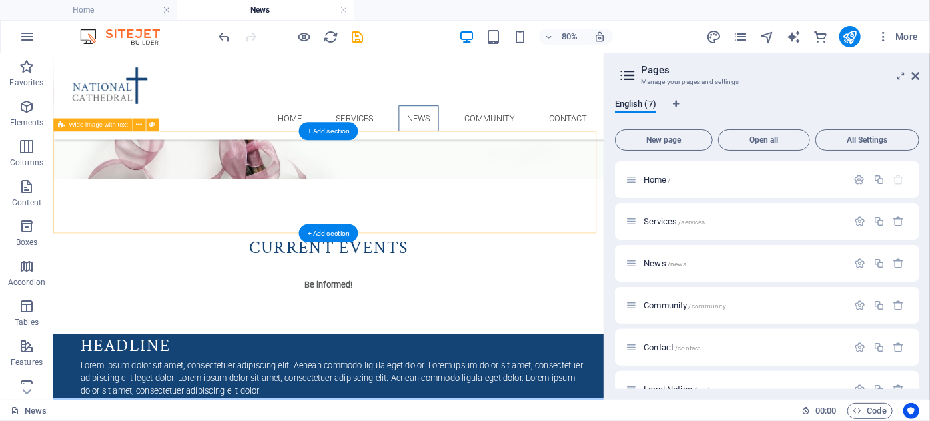
scroll to position [605, 0]
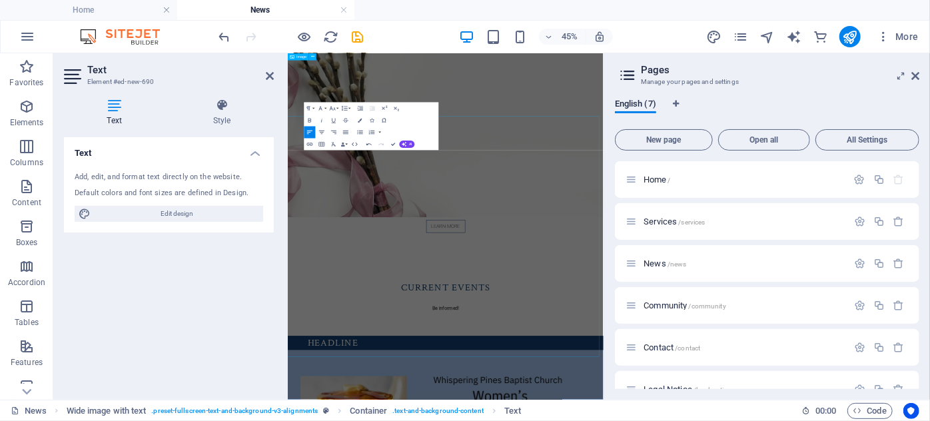
scroll to position [487, 0]
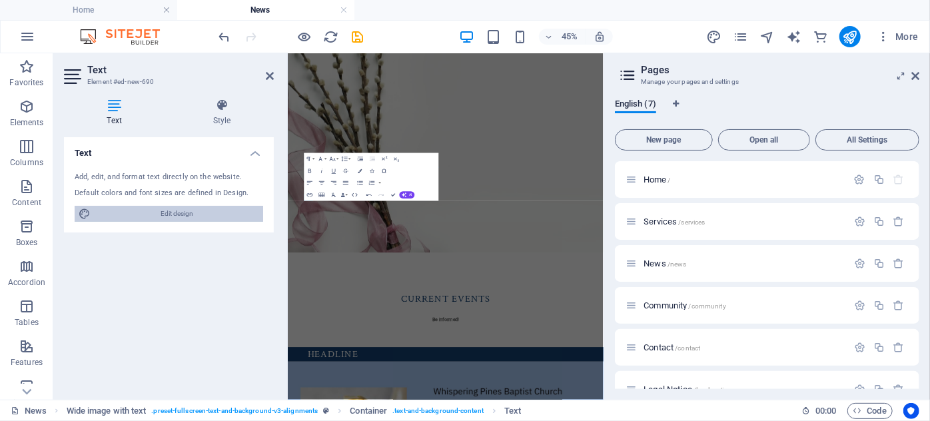
click at [163, 213] on span "Edit design" at bounding box center [177, 214] width 164 height 16
select select "px"
select select "300"
select select "px"
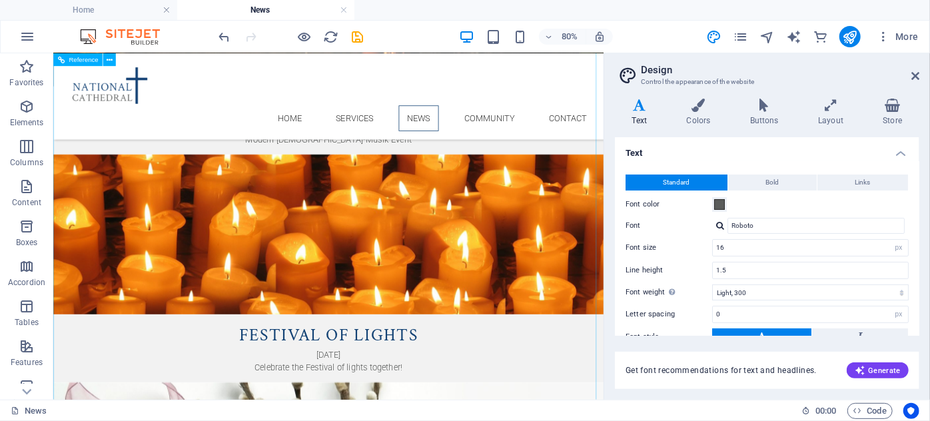
scroll to position [1903, 0]
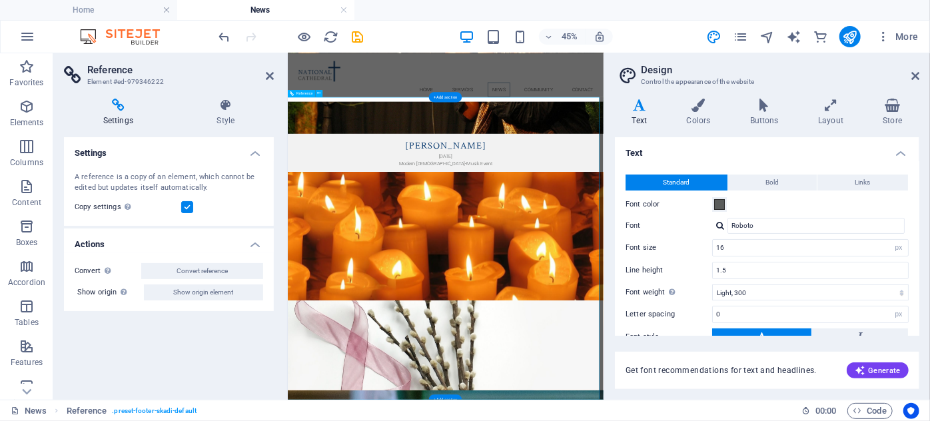
scroll to position [1577, 0]
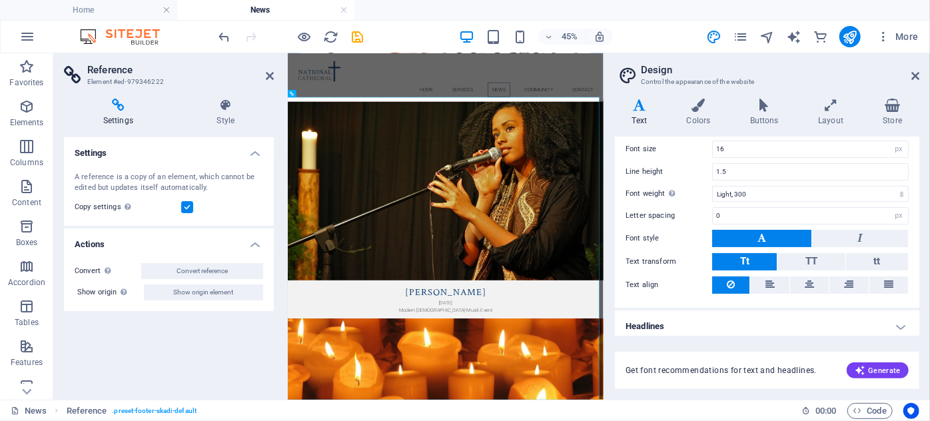
scroll to position [103, 0]
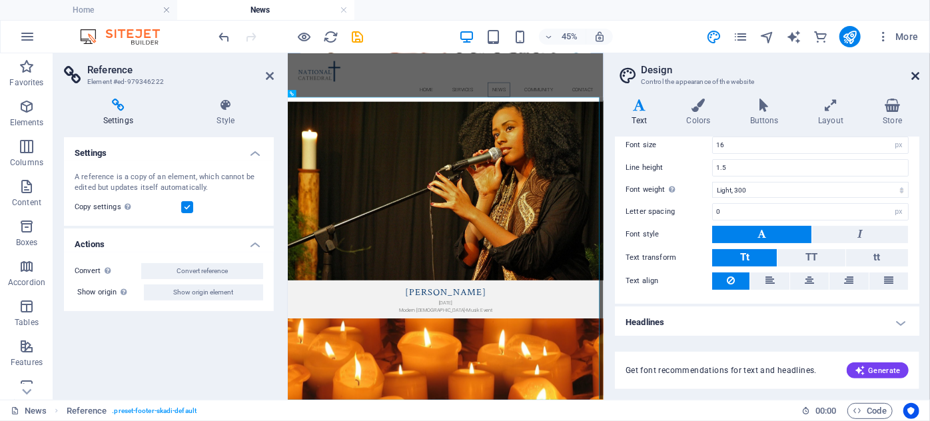
click at [914, 77] on icon at bounding box center [915, 76] width 8 height 11
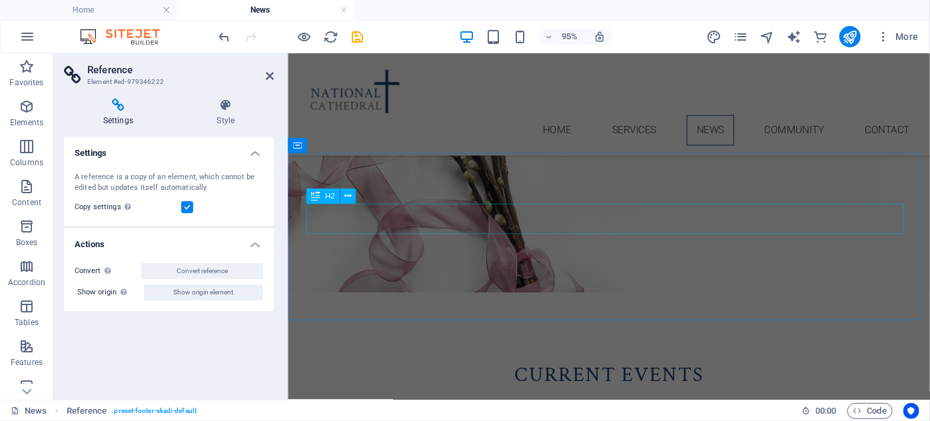
scroll to position [563, 0]
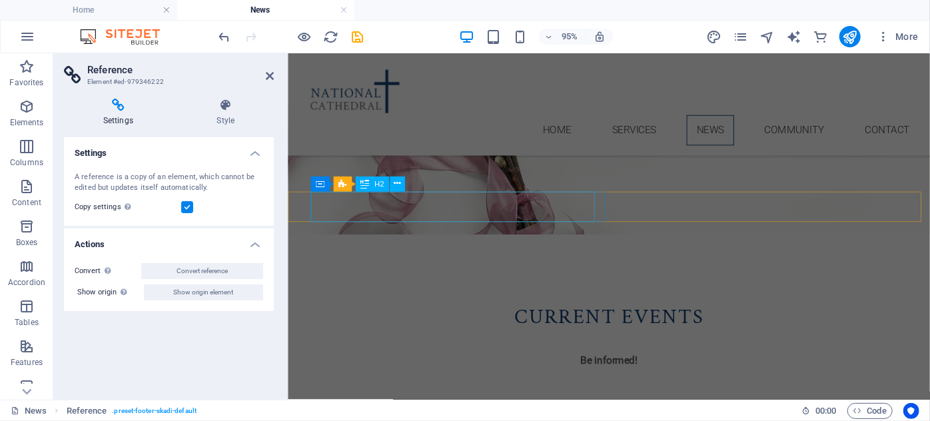
click at [368, 180] on icon at bounding box center [364, 183] width 9 height 15
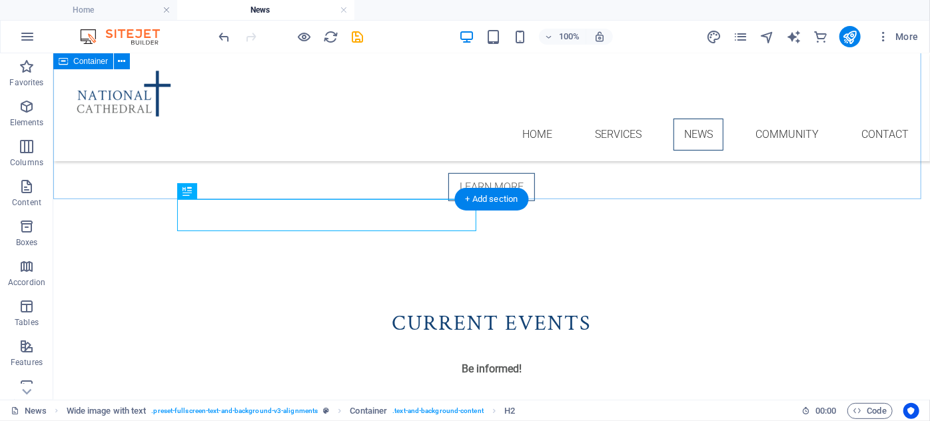
click at [368, 254] on div "Current Events Be informed !" at bounding box center [491, 342] width 876 height 176
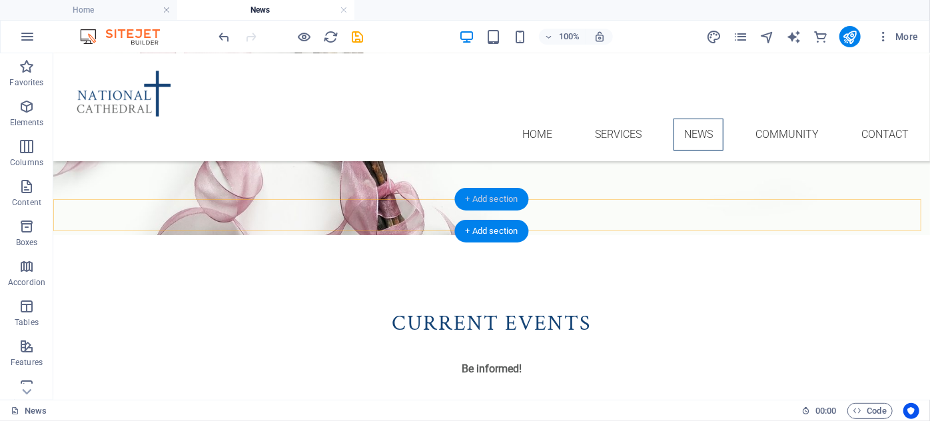
click at [487, 194] on div "+ Add section" at bounding box center [492, 199] width 74 height 23
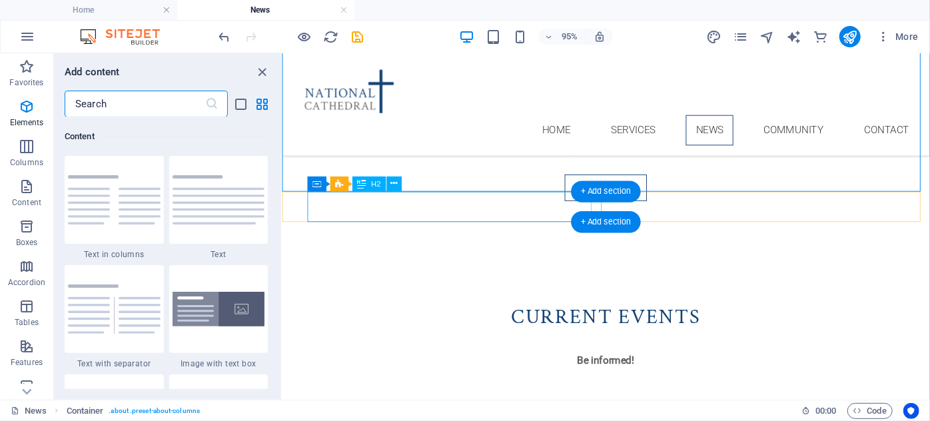
scroll to position [2330, 0]
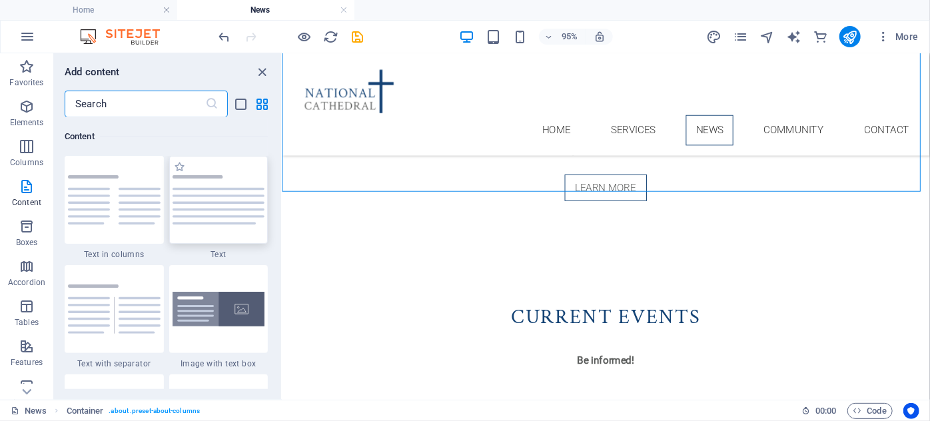
click at [228, 217] on img at bounding box center [218, 199] width 93 height 49
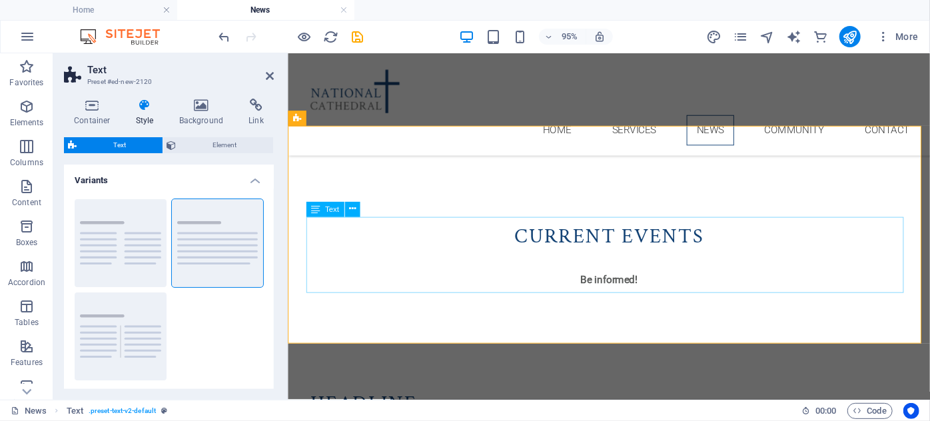
scroll to position [623, 0]
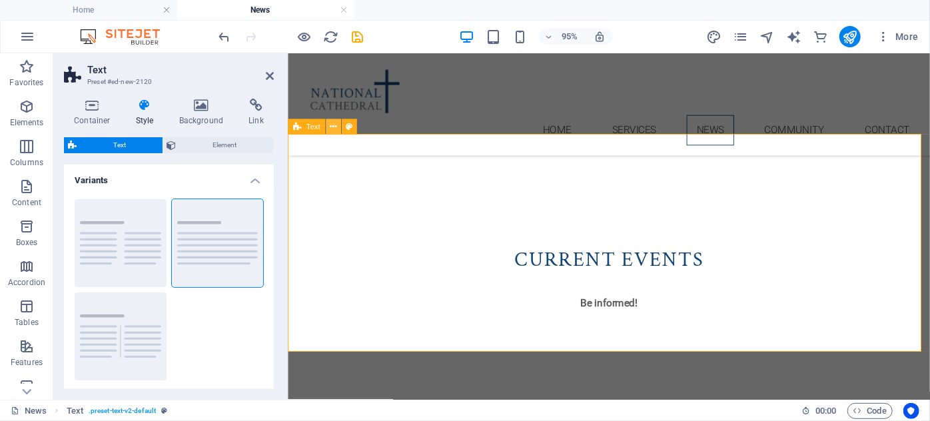
click at [330, 123] on icon at bounding box center [333, 126] width 7 height 13
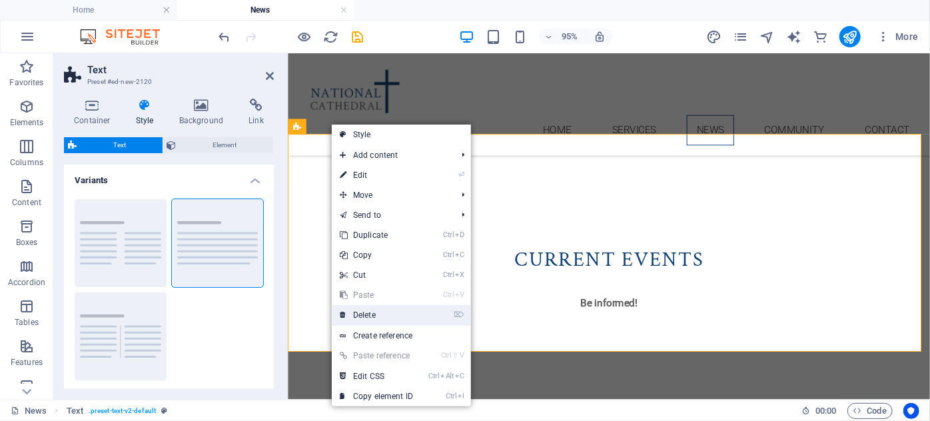
click at [387, 313] on link "⌦ Delete" at bounding box center [376, 315] width 89 height 20
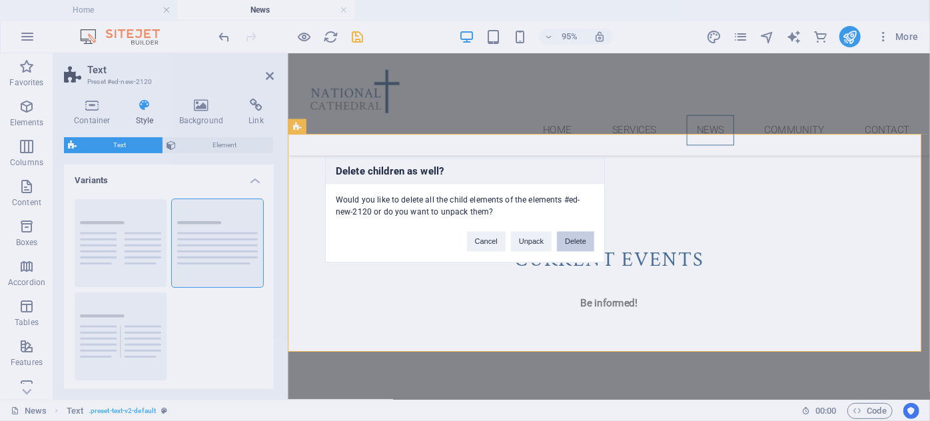
click at [582, 240] on button "Delete" at bounding box center [575, 242] width 37 height 20
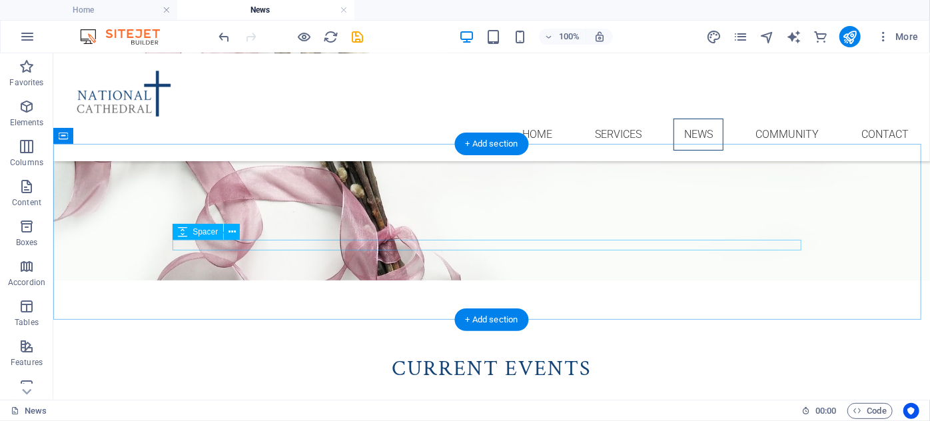
scroll to position [563, 0]
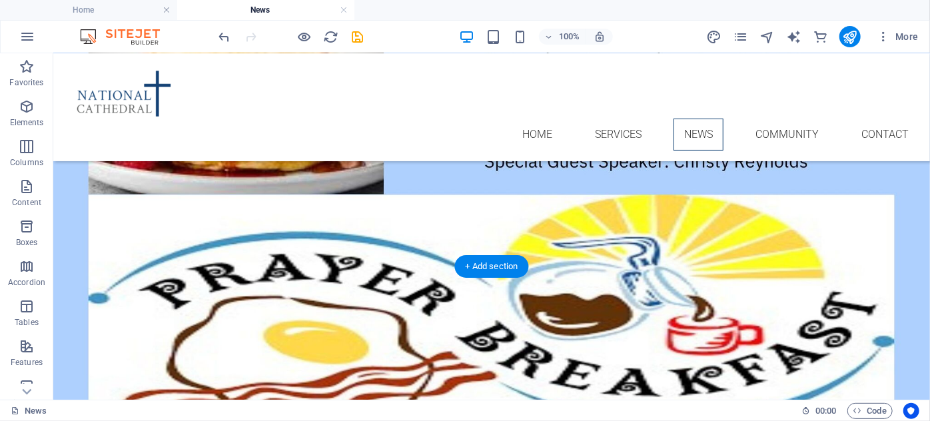
scroll to position [986, 0]
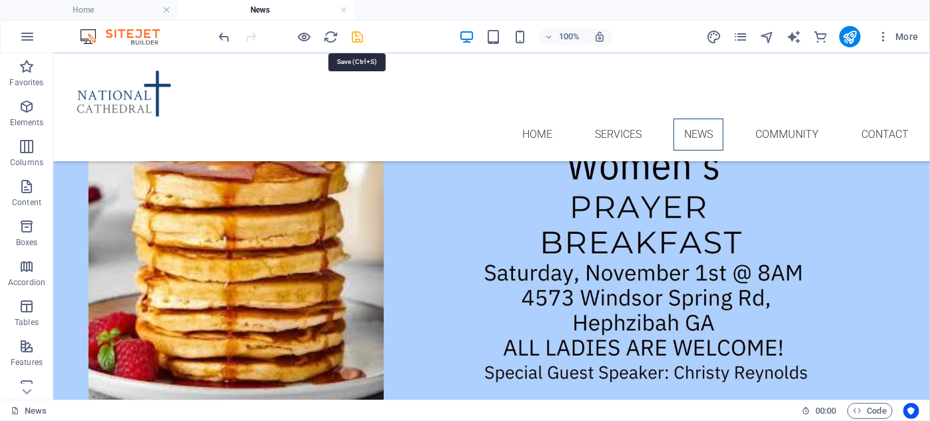
click at [362, 33] on icon "save" at bounding box center [357, 36] width 15 height 15
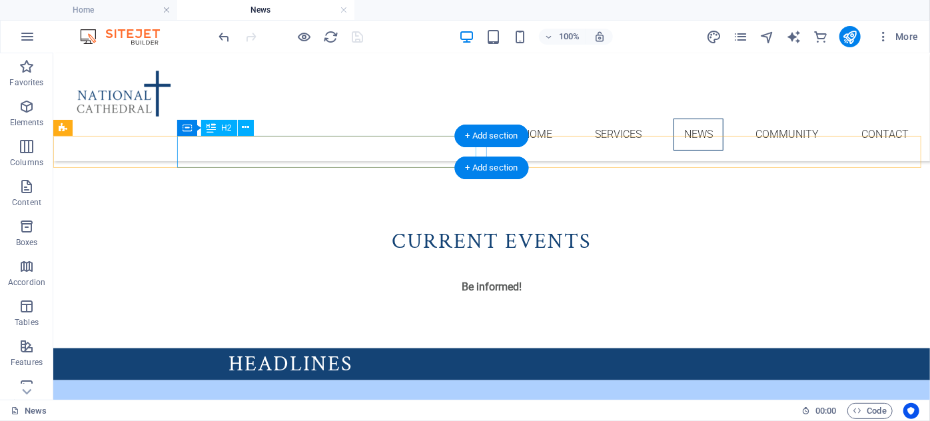
scroll to position [623, 0]
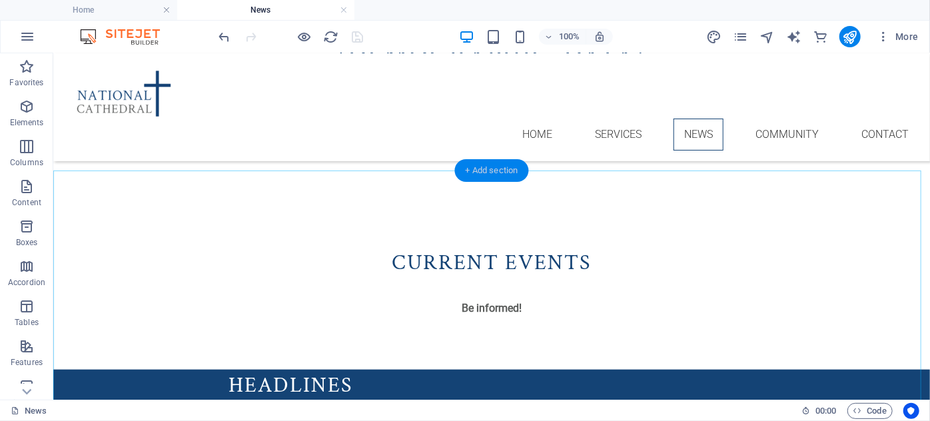
click at [457, 166] on div "+ Add section" at bounding box center [492, 170] width 74 height 23
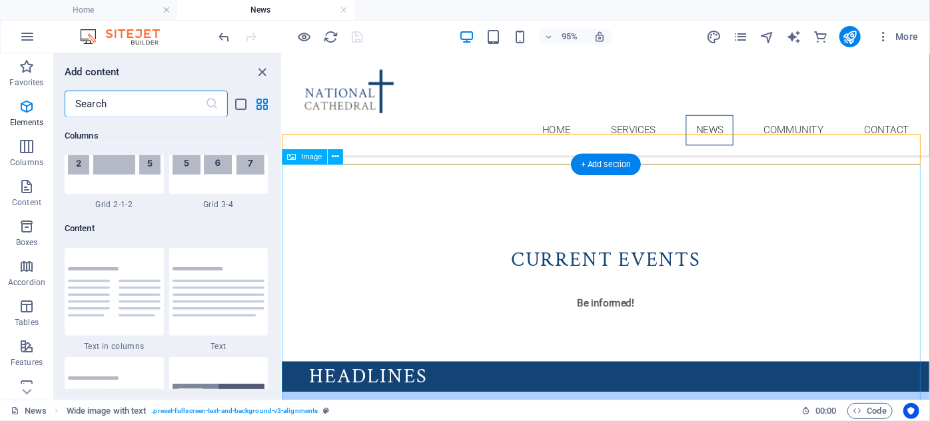
scroll to position [2330, 0]
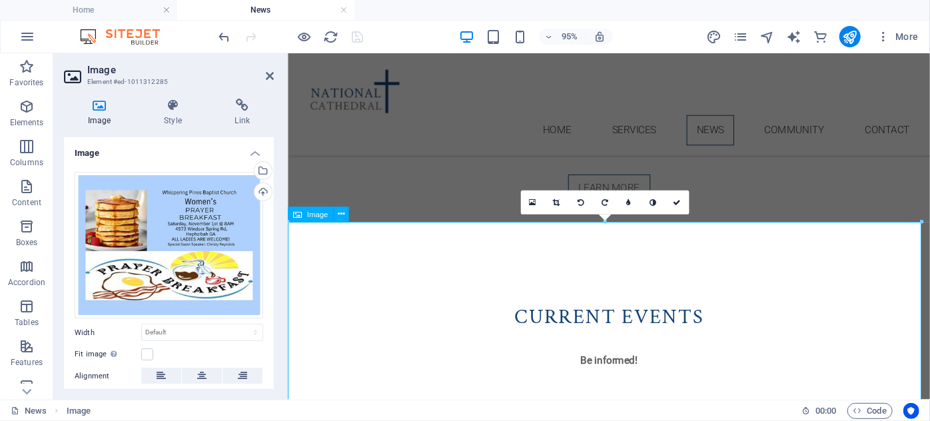
click at [366, 185] on icon at bounding box center [364, 183] width 9 height 15
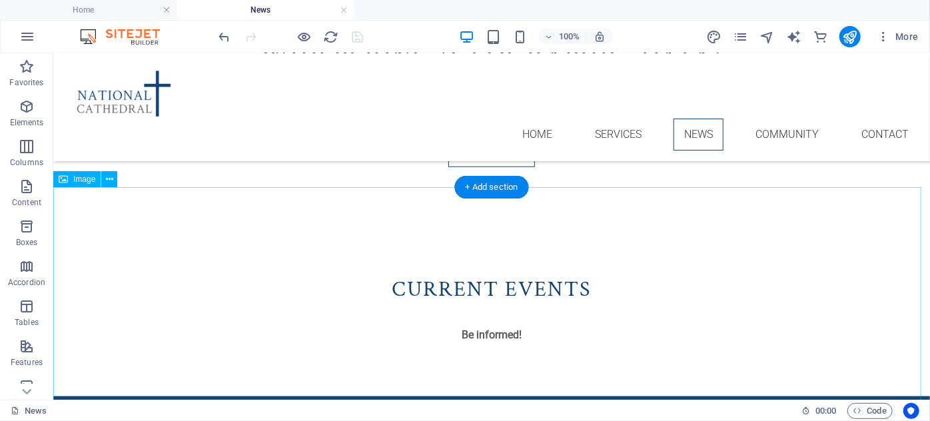
scroll to position [623, 0]
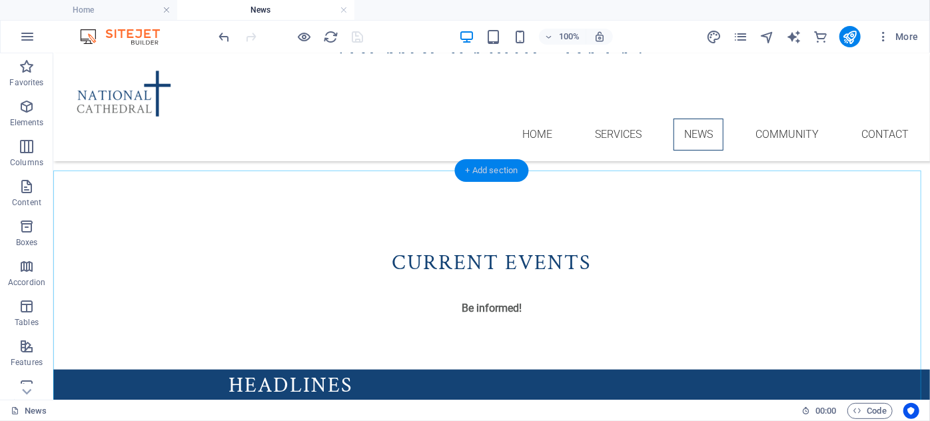
click at [493, 166] on div "+ Add section" at bounding box center [492, 170] width 74 height 23
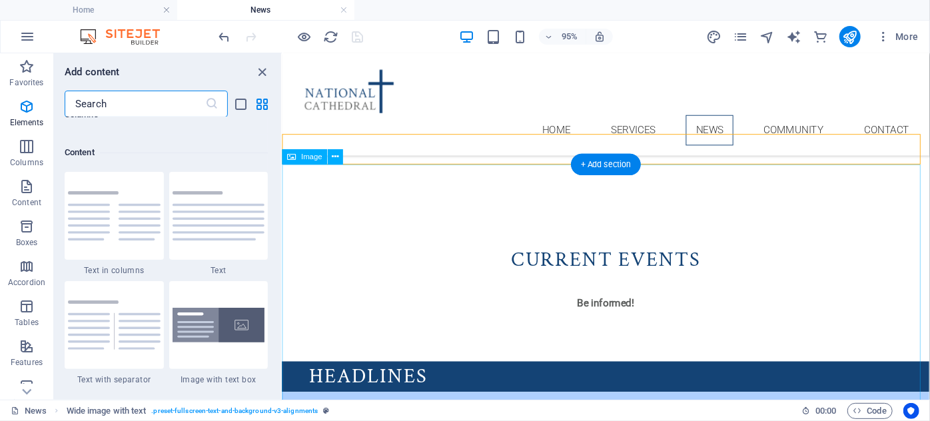
scroll to position [2330, 0]
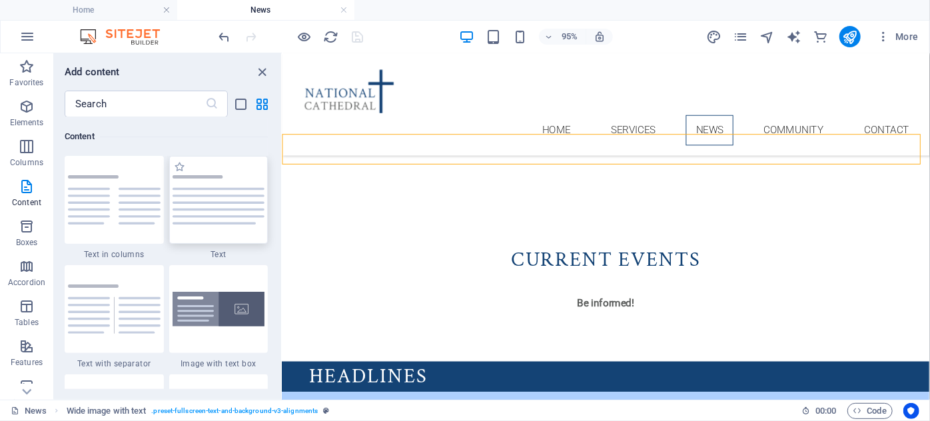
click at [202, 226] on div at bounding box center [218, 200] width 99 height 88
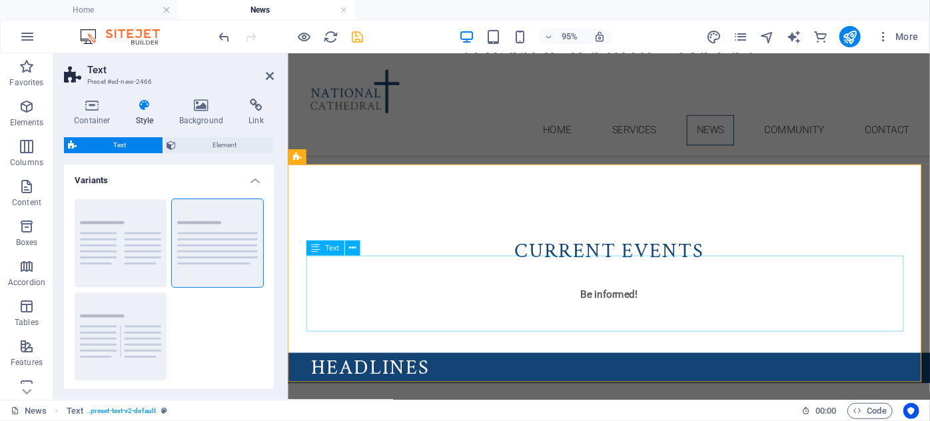
scroll to position [683, 0]
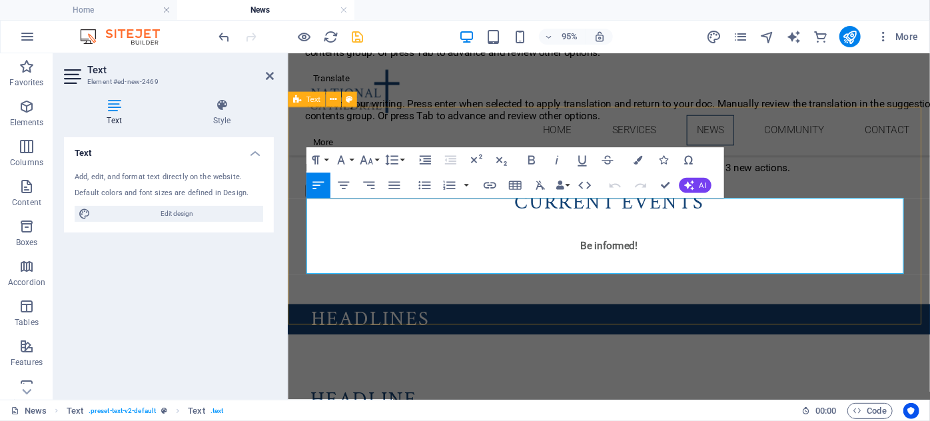
drag, startPoint x: 692, startPoint y: 276, endPoint x: 296, endPoint y: 218, distance: 400.6
click at [678, 410] on div "News Text . preset-text-v2-default Text . text" at bounding box center [401, 411] width 780 height 16
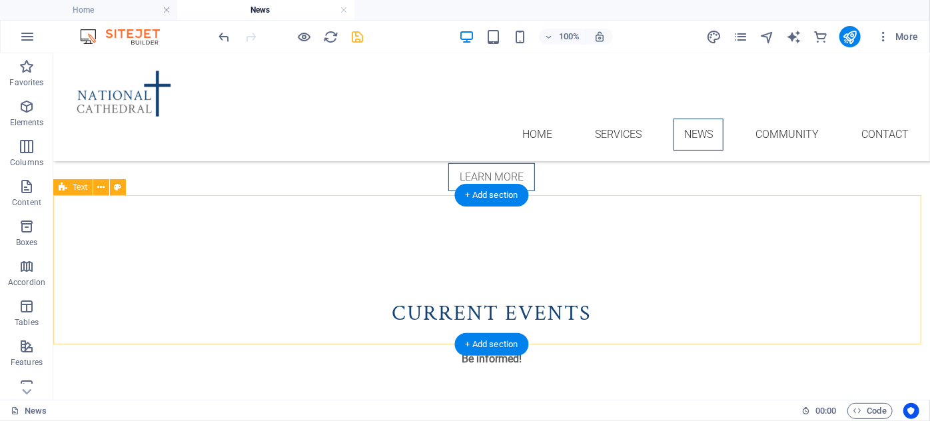
scroll to position [563, 0]
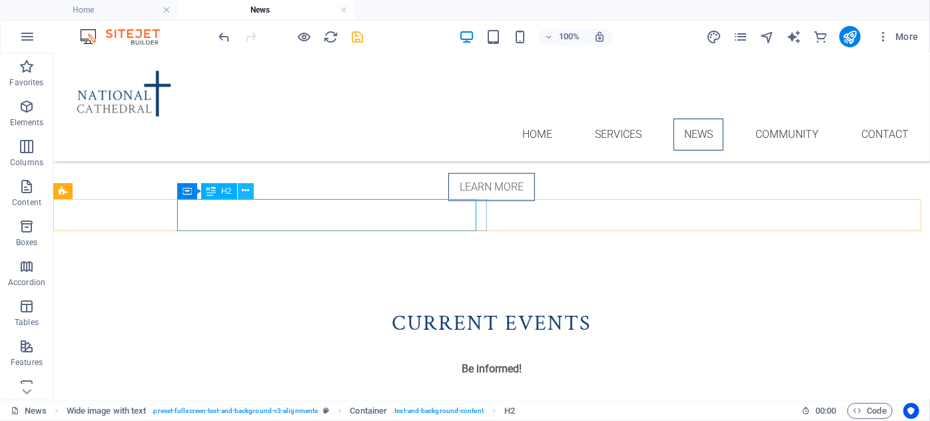
click at [246, 192] on icon at bounding box center [245, 191] width 7 height 14
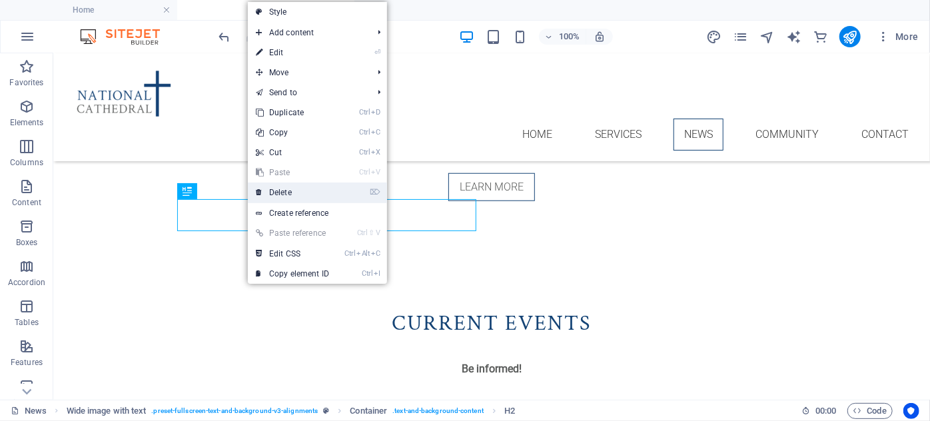
click at [271, 185] on link "⌦ Delete" at bounding box center [292, 192] width 89 height 20
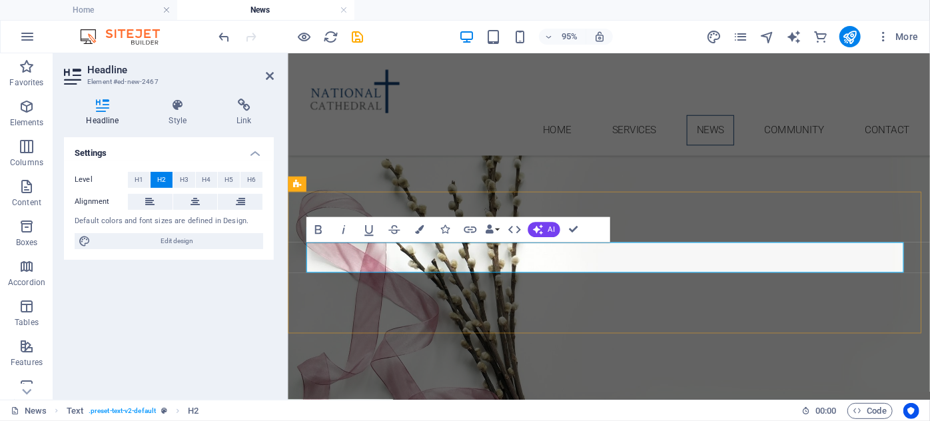
scroll to position [563, 0]
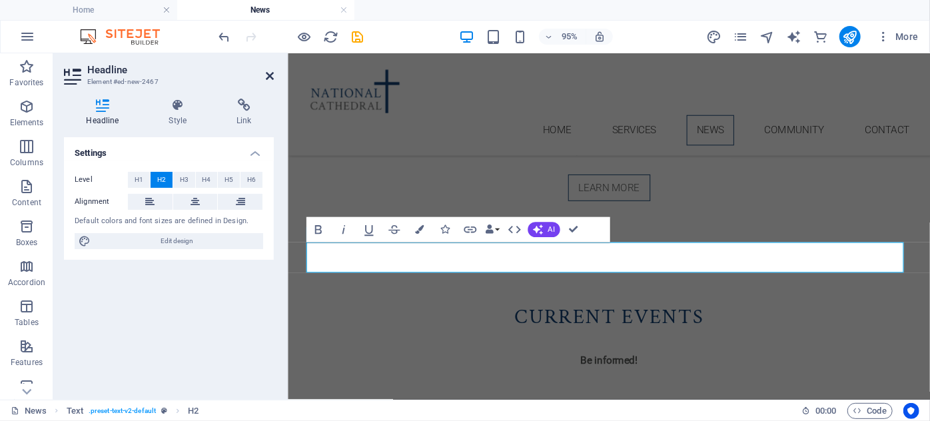
click at [268, 75] on icon at bounding box center [270, 76] width 8 height 11
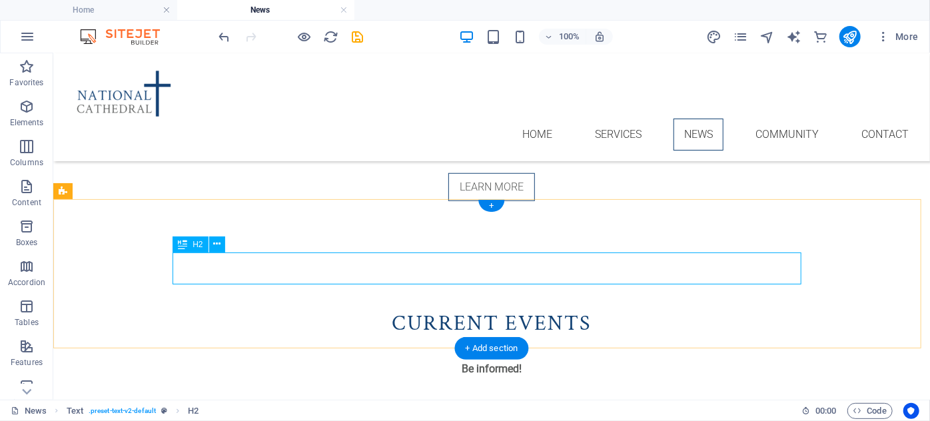
click at [218, 246] on icon at bounding box center [216, 244] width 7 height 14
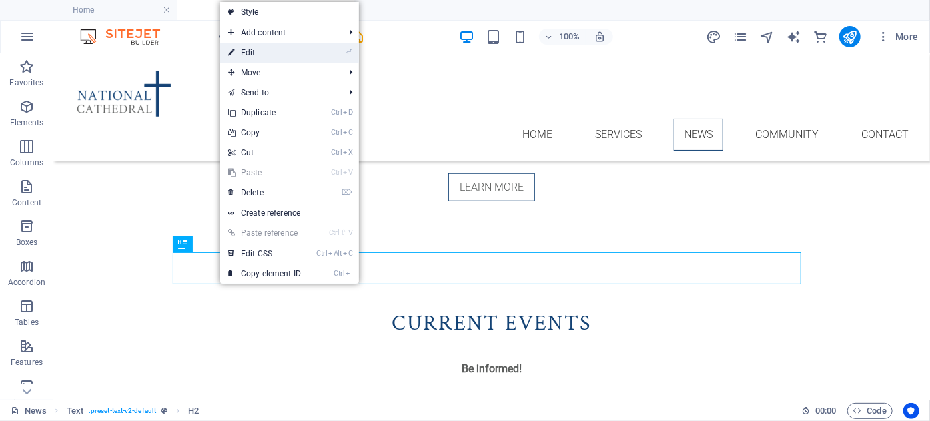
click at [257, 53] on link "⏎ Edit" at bounding box center [264, 53] width 89 height 20
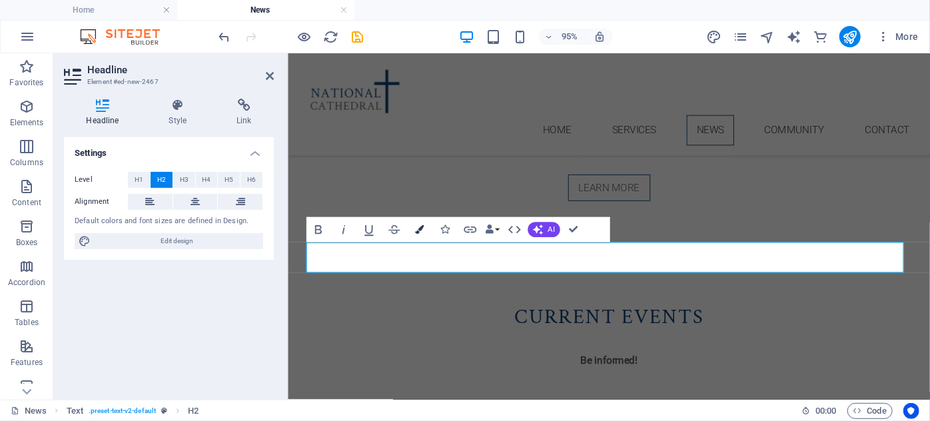
click at [421, 224] on button "Colors" at bounding box center [419, 229] width 24 height 25
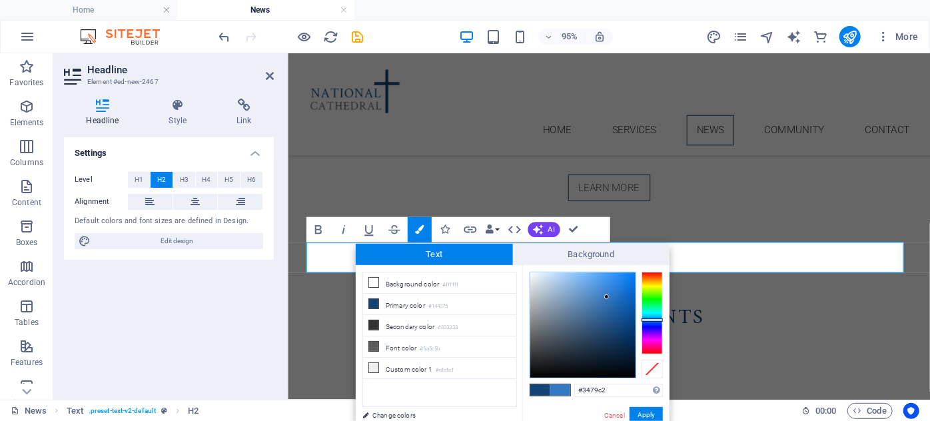
click at [607, 297] on div at bounding box center [582, 324] width 105 height 105
click at [644, 410] on button "Apply" at bounding box center [645, 415] width 33 height 16
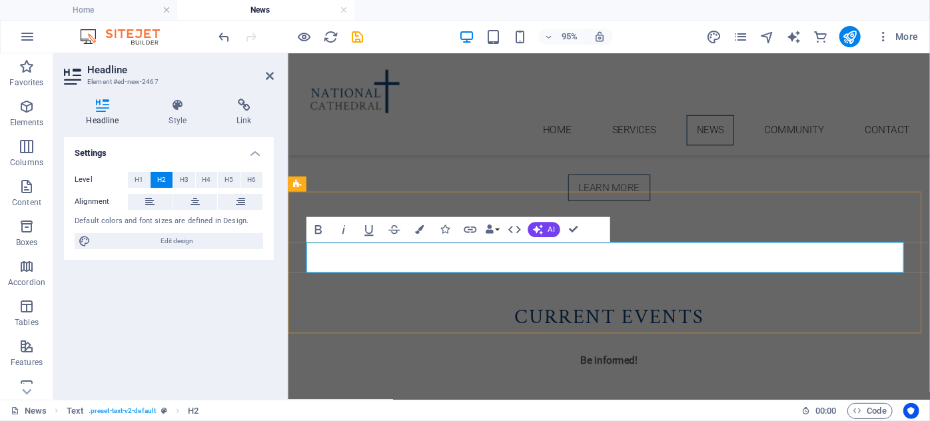
click at [424, 230] on button "Colors" at bounding box center [419, 229] width 24 height 25
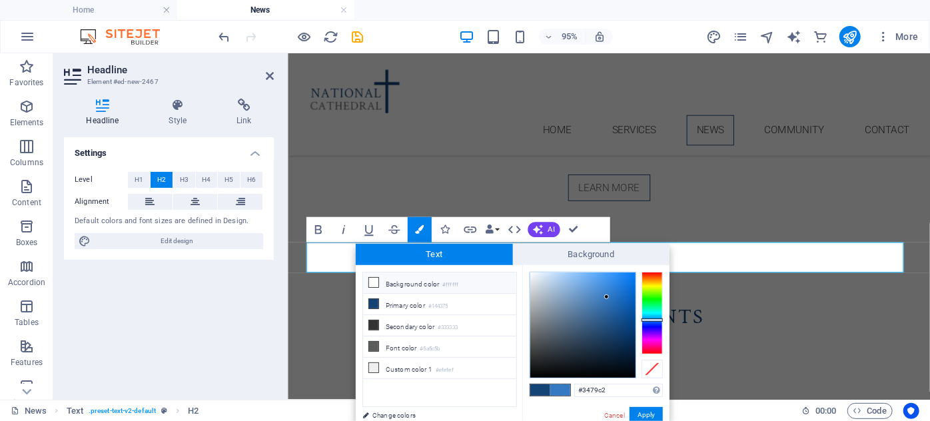
click at [371, 282] on icon at bounding box center [373, 282] width 9 height 9
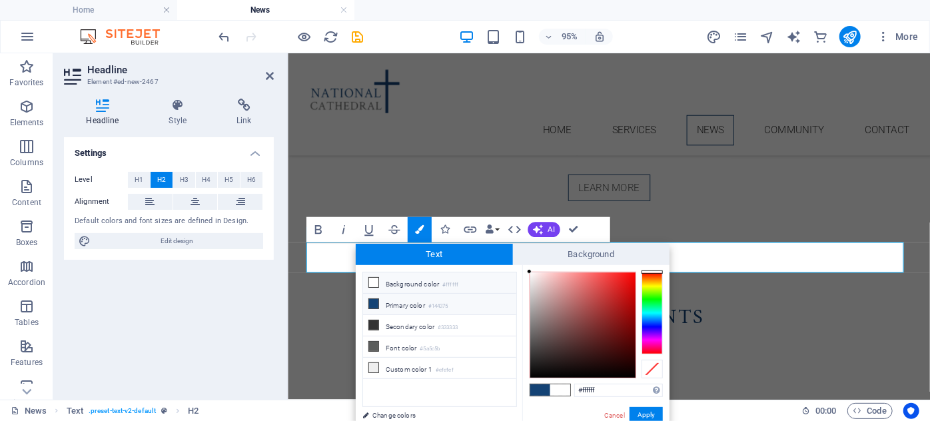
click at [376, 301] on icon at bounding box center [373, 303] width 9 height 9
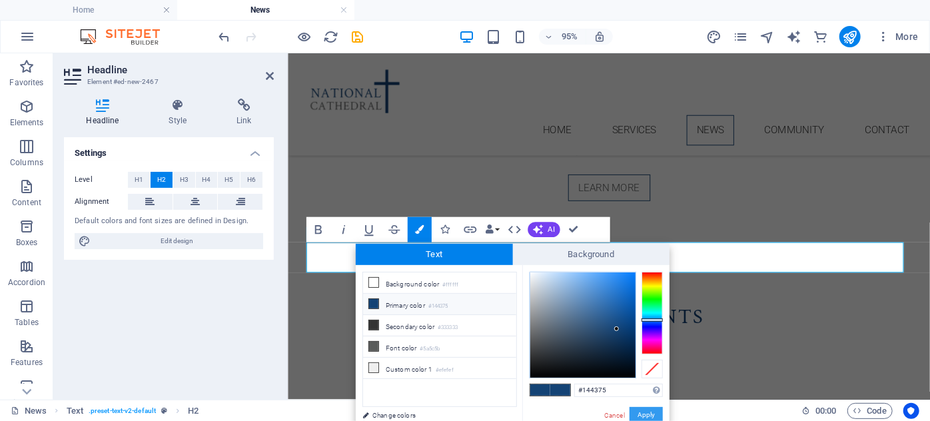
click at [642, 412] on button "Apply" at bounding box center [645, 415] width 33 height 16
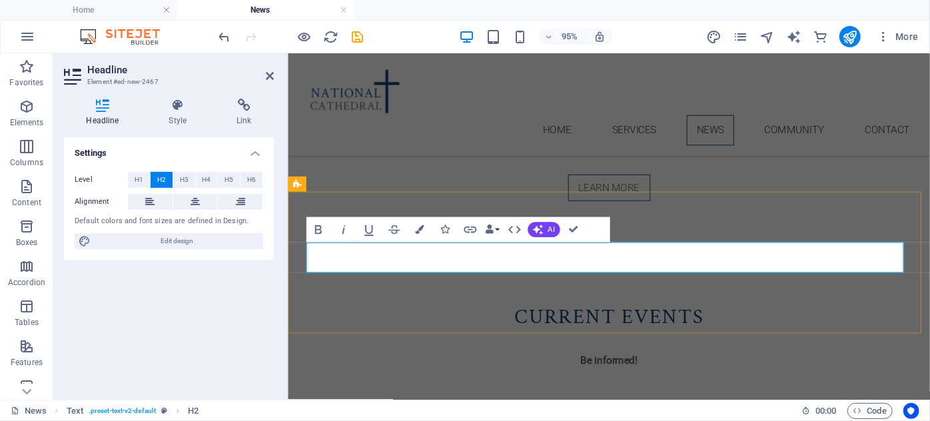
click at [418, 228] on icon "button" at bounding box center [419, 229] width 9 height 9
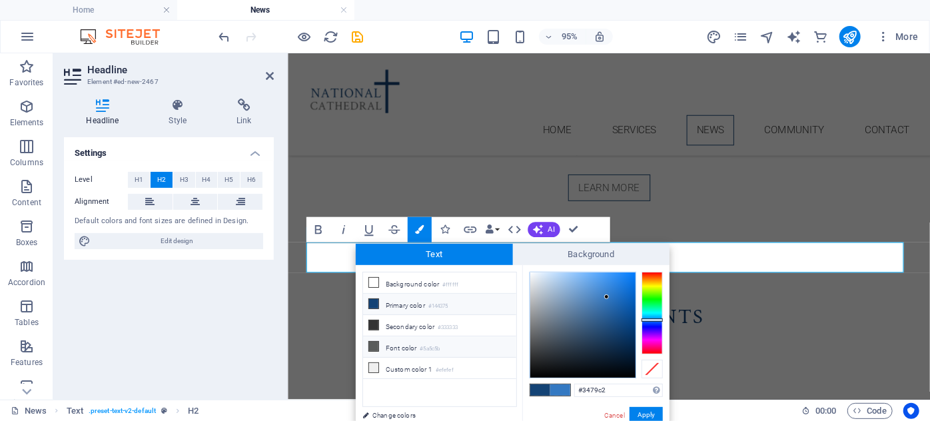
click at [371, 346] on icon at bounding box center [373, 346] width 9 height 9
type input "#5a5c5b"
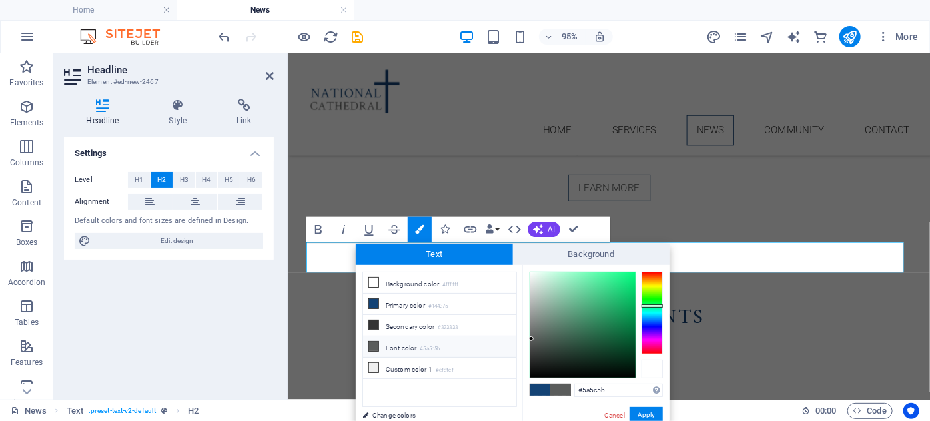
click at [651, 369] on div at bounding box center [651, 369] width 21 height 19
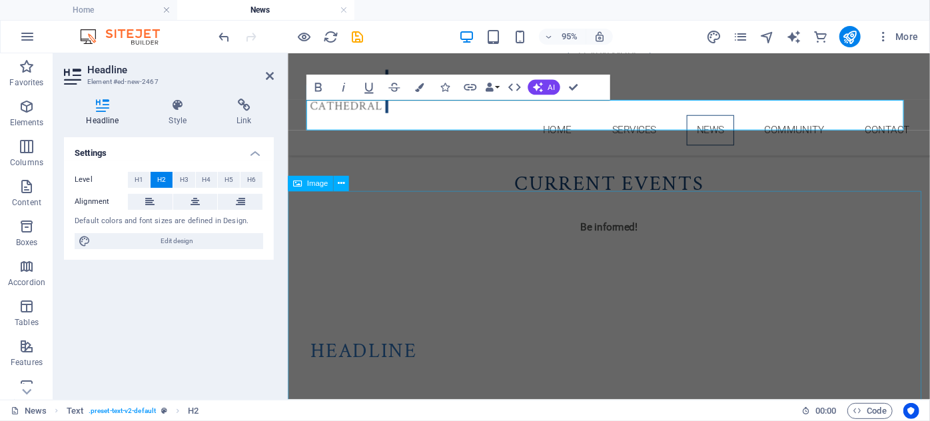
scroll to position [683, 0]
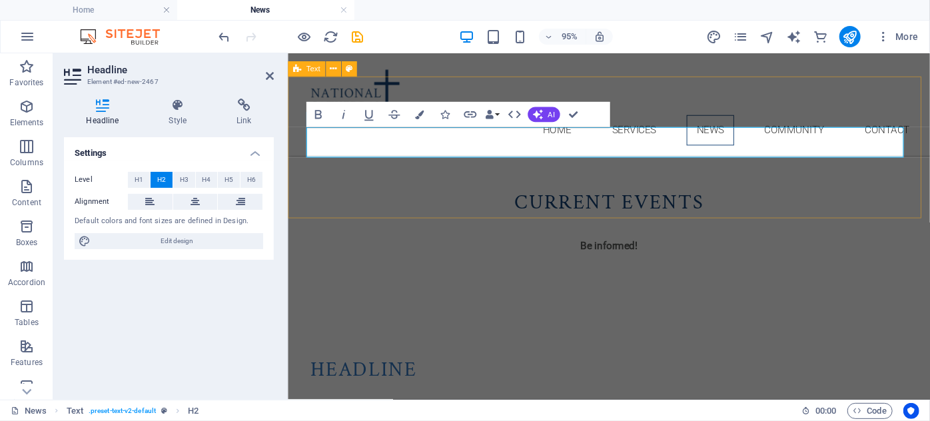
click at [550, 318] on div "Headline ​" at bounding box center [625, 392] width 676 height 149
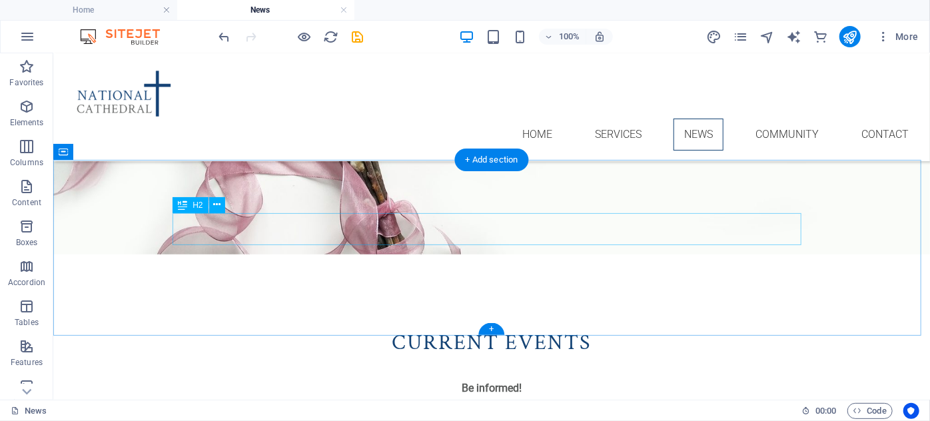
scroll to position [563, 0]
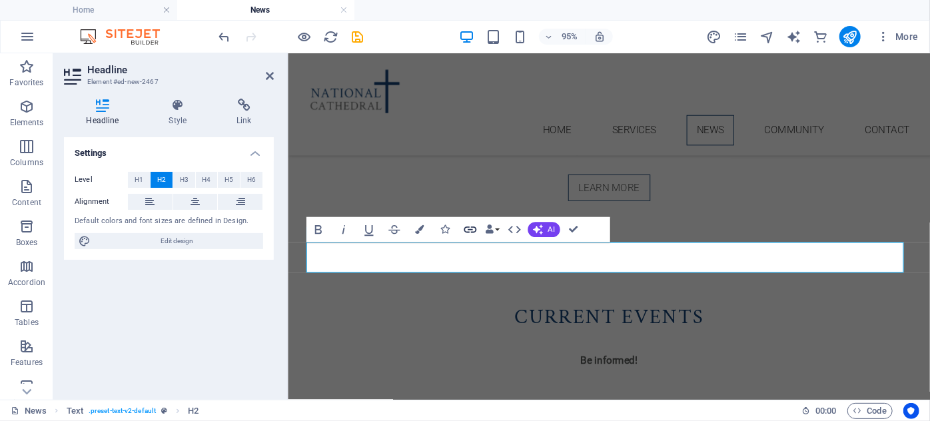
click at [469, 229] on icon "button" at bounding box center [470, 229] width 13 height 7
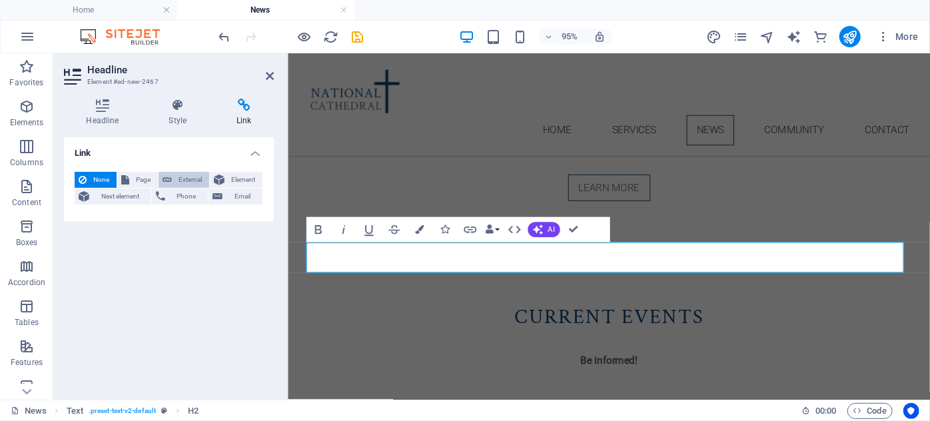
click at [187, 177] on span "External" at bounding box center [190, 180] width 29 height 16
select select "blank"
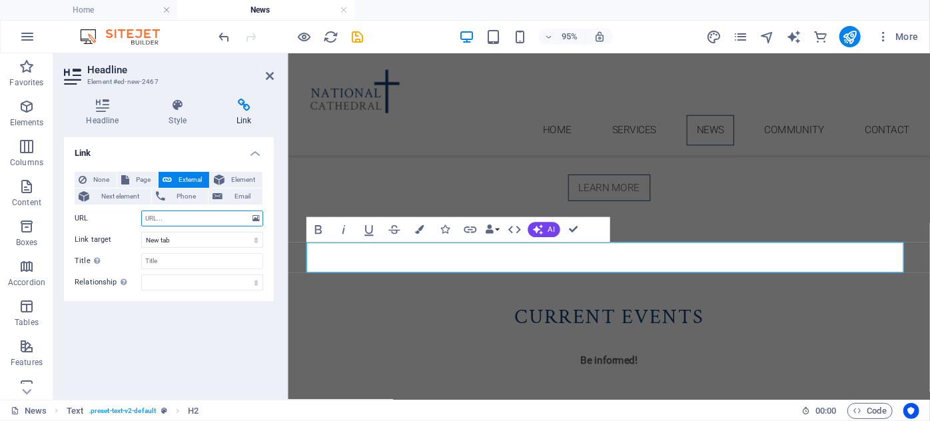
paste input "[URL][DOMAIN_NAME]"
type input "[URL][DOMAIN_NAME]"
click at [188, 266] on input "Title Additional link description, should not be the same as the link text. The…" at bounding box center [202, 261] width 122 height 16
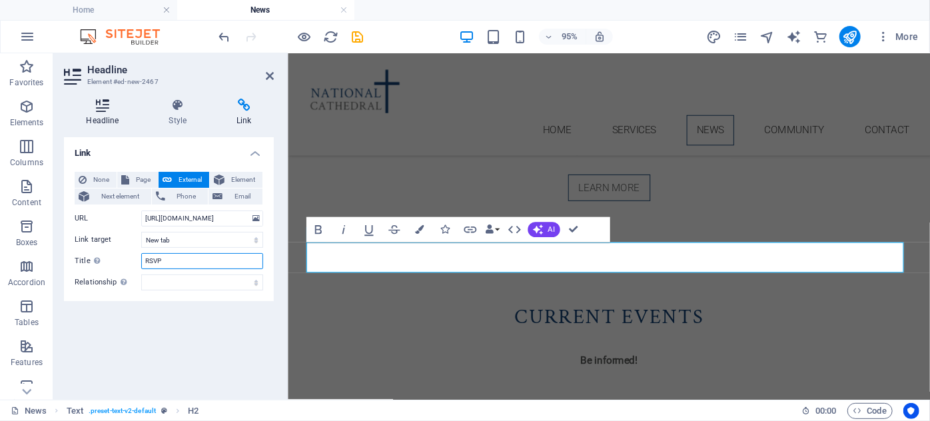
type input "RSVP"
click at [103, 104] on icon at bounding box center [102, 105] width 77 height 13
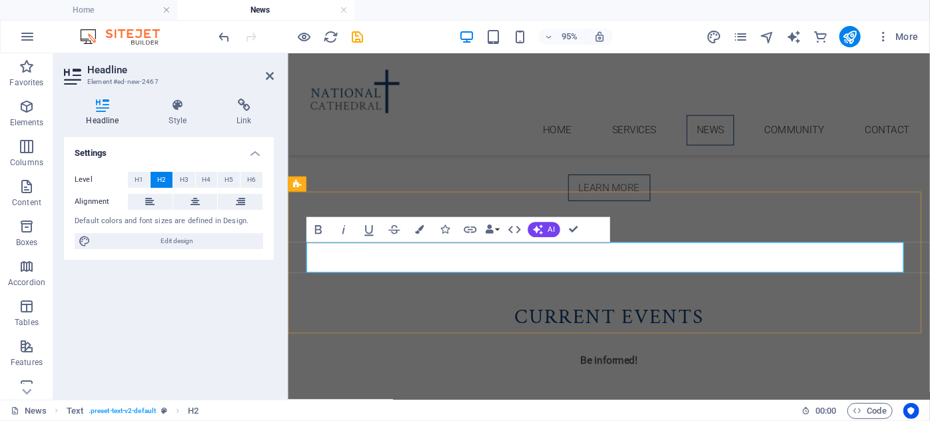
click at [465, 229] on icon "button" at bounding box center [469, 229] width 15 height 15
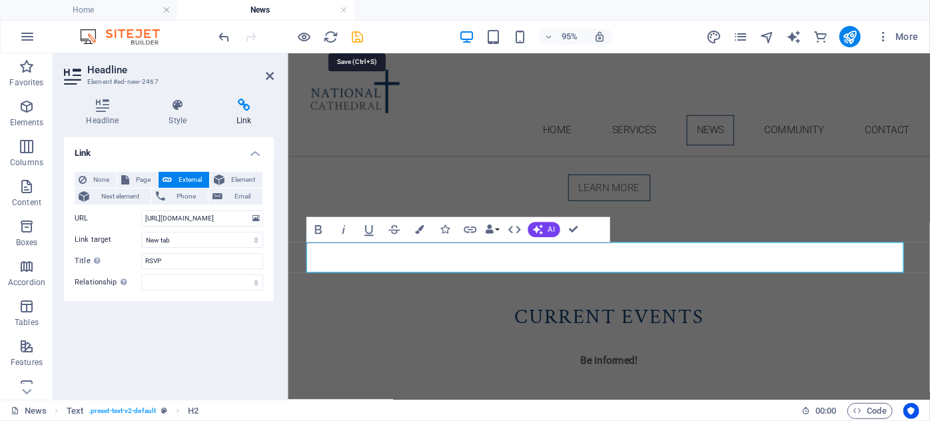
click at [358, 33] on icon "save" at bounding box center [357, 36] width 15 height 15
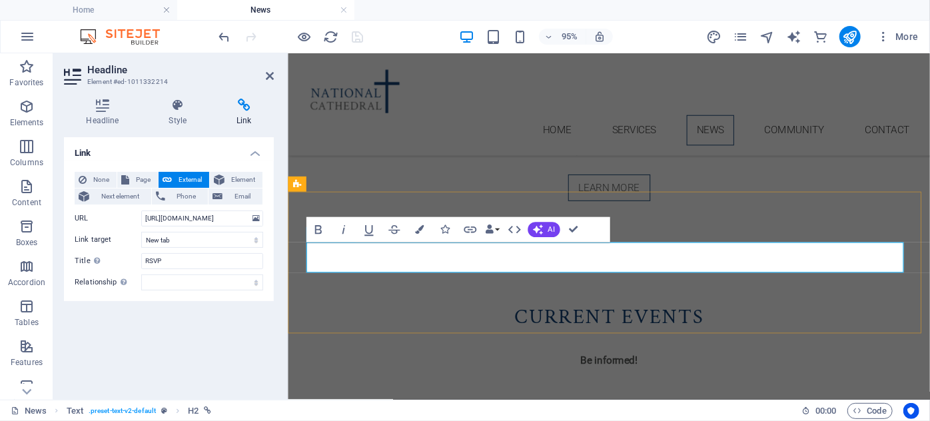
click at [242, 175] on span "Element" at bounding box center [243, 180] width 30 height 16
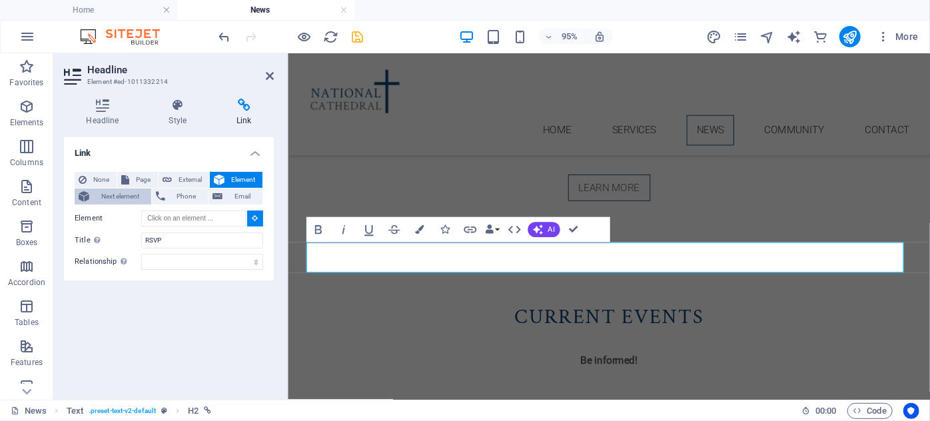
click at [113, 198] on span "Next element" at bounding box center [120, 196] width 54 height 16
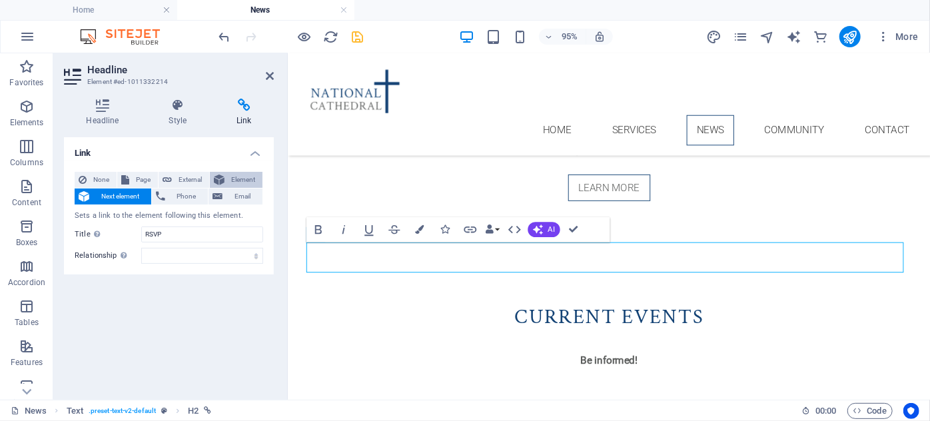
click at [242, 178] on span "Element" at bounding box center [243, 180] width 30 height 16
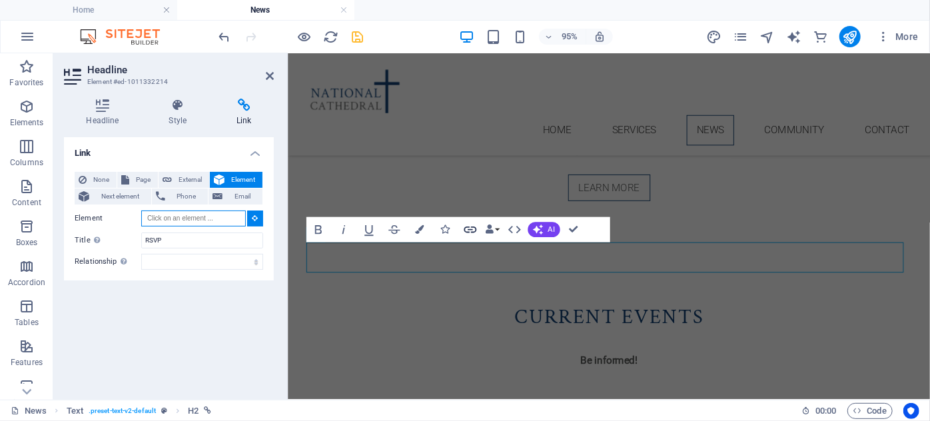
click at [471, 230] on icon "button" at bounding box center [469, 229] width 15 height 15
click at [181, 181] on span "External" at bounding box center [190, 180] width 29 height 16
select select "blank"
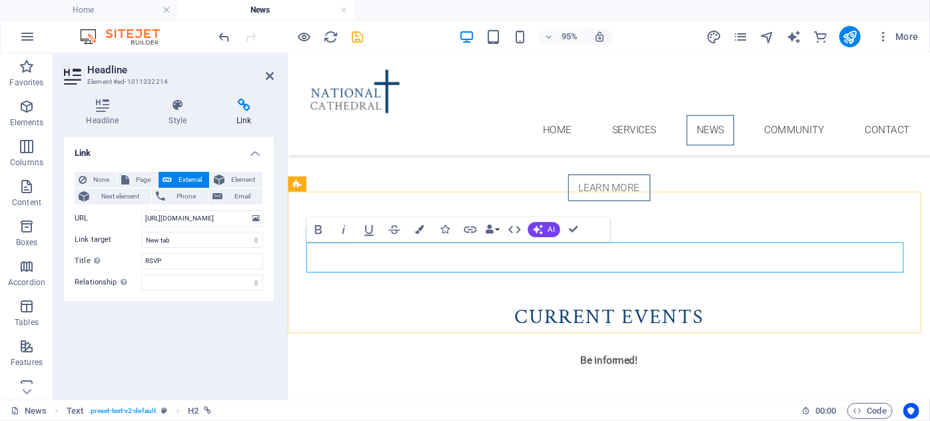
drag, startPoint x: 527, startPoint y: 274, endPoint x: 537, endPoint y: 271, distance: 10.3
drag, startPoint x: 485, startPoint y: 260, endPoint x: 437, endPoint y: 263, distance: 48.7
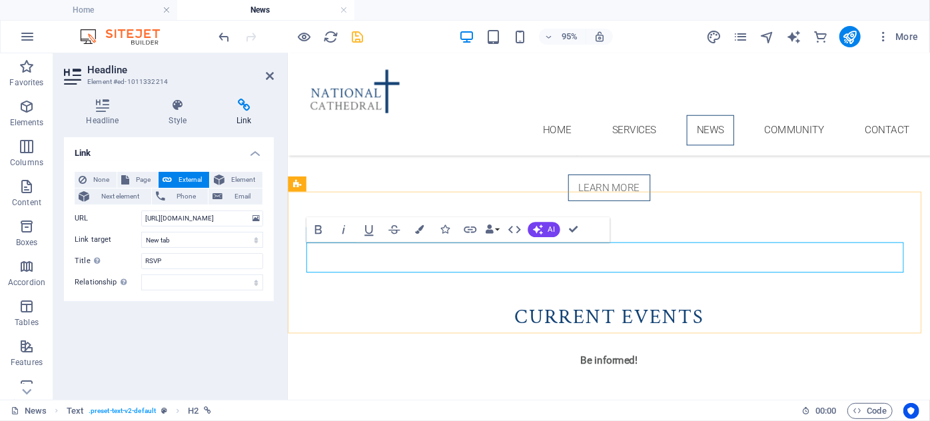
drag, startPoint x: 595, startPoint y: 266, endPoint x: 525, endPoint y: 270, distance: 69.4
drag, startPoint x: 533, startPoint y: 262, endPoint x: 595, endPoint y: 266, distance: 62.0
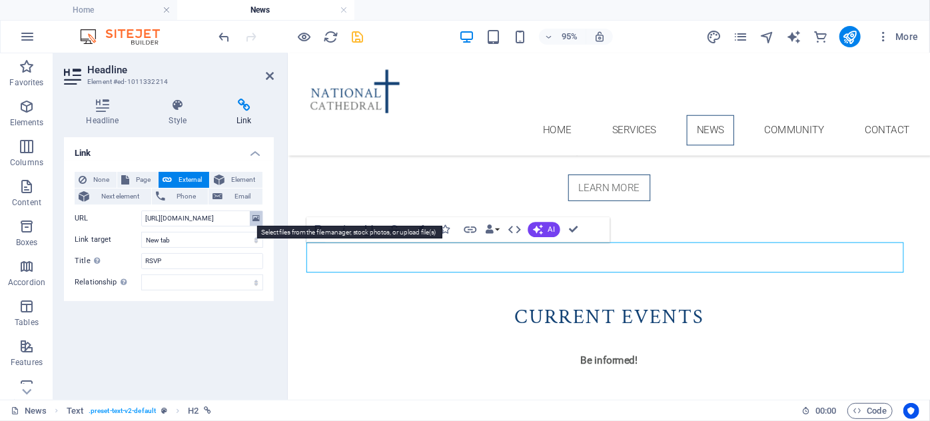
click at [261, 215] on button at bounding box center [256, 218] width 13 height 15
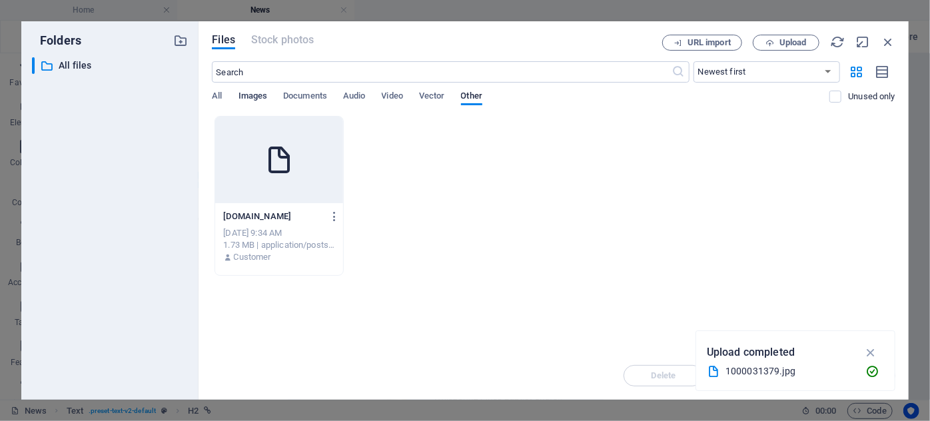
click at [258, 99] on span "Images" at bounding box center [252, 97] width 29 height 19
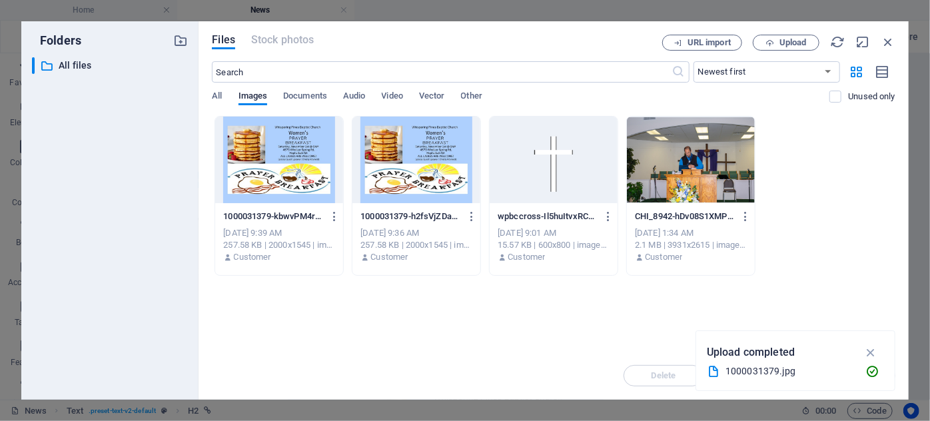
click at [424, 164] on div at bounding box center [416, 160] width 128 height 87
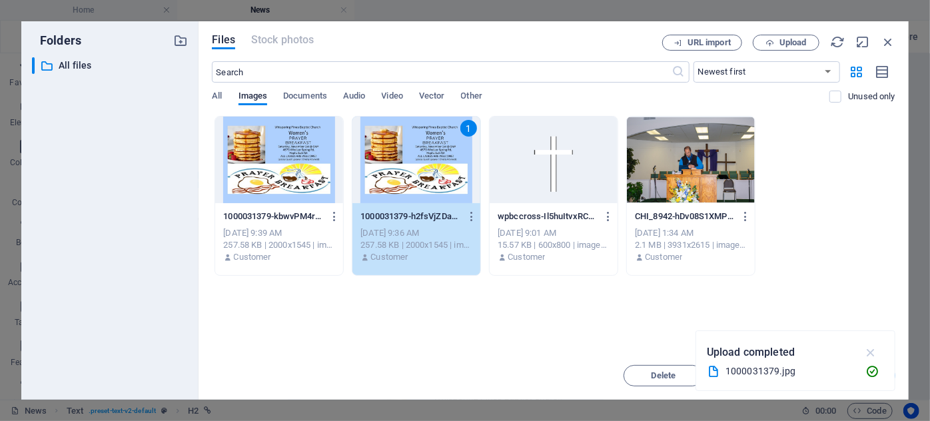
click at [871, 353] on icon "button" at bounding box center [870, 352] width 15 height 15
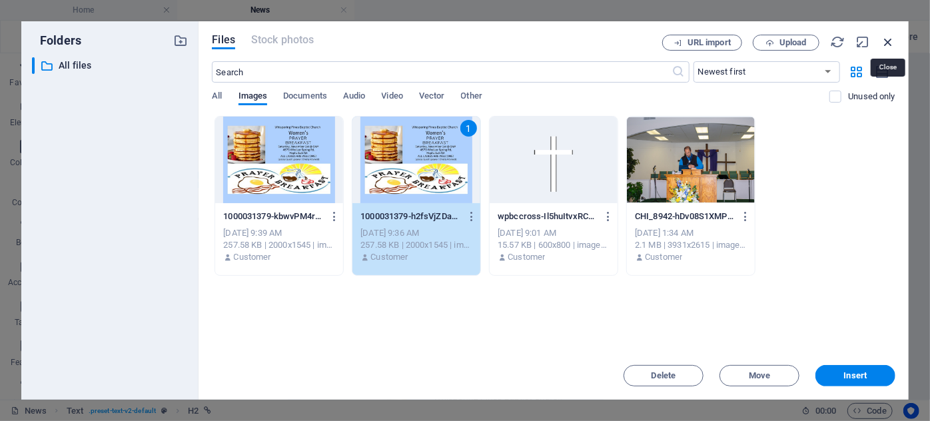
click at [886, 44] on icon "button" at bounding box center [887, 42] width 15 height 15
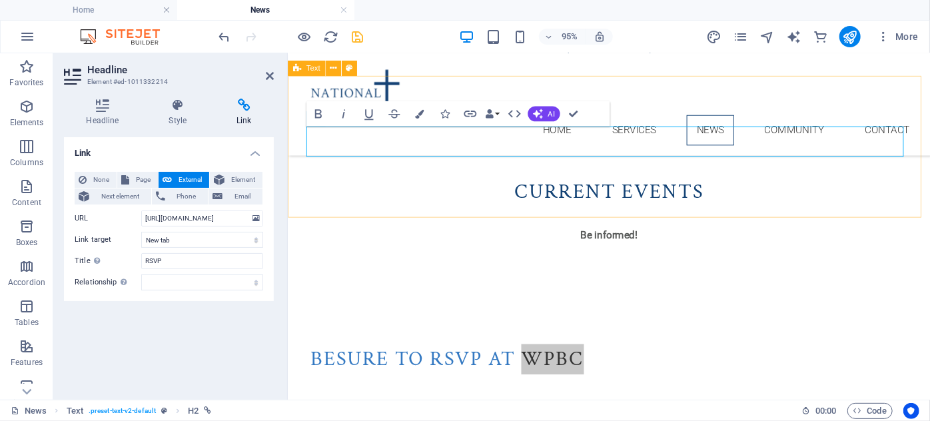
scroll to position [683, 0]
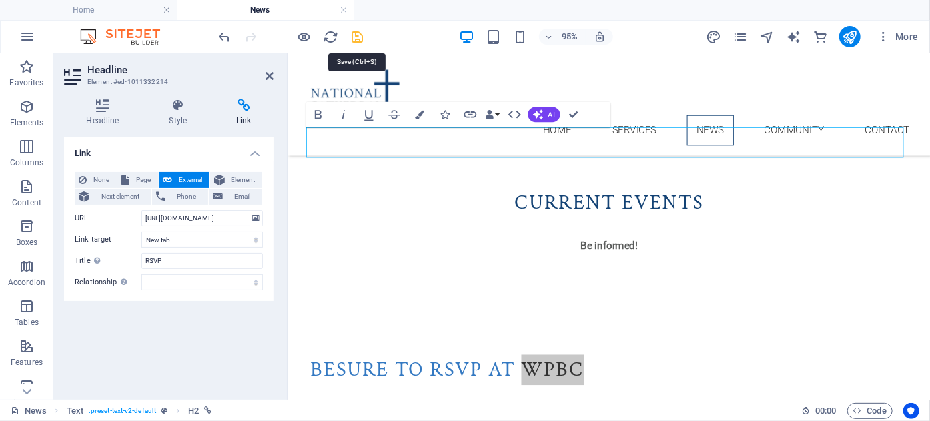
click at [357, 39] on icon "save" at bounding box center [357, 36] width 15 height 15
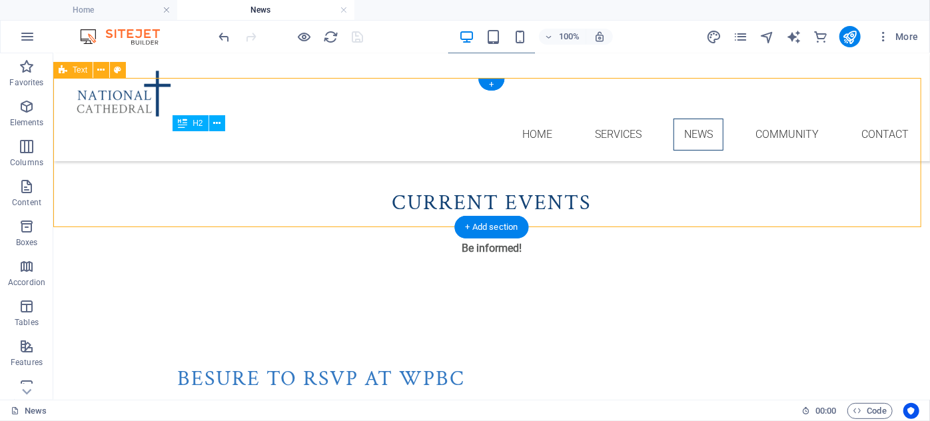
click at [442, 362] on div "Besure to RSVP at WPBC" at bounding box center [490, 378] width 629 height 32
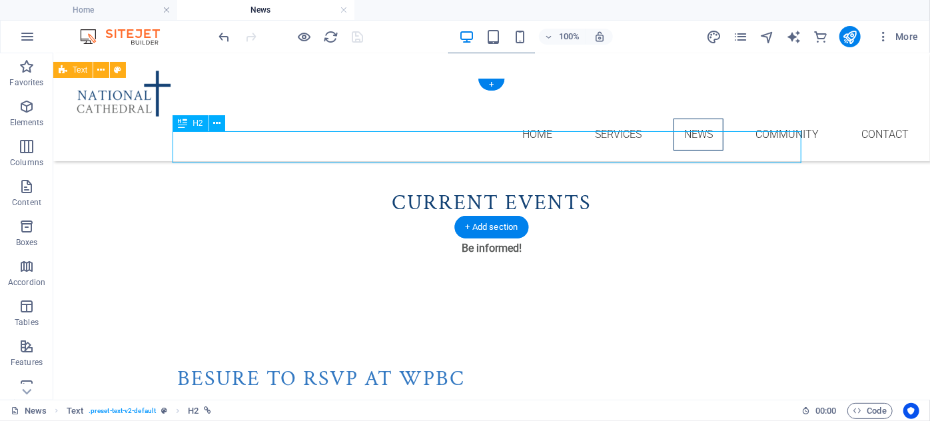
click at [442, 362] on div "Besure to RSVP at WPBC" at bounding box center [490, 378] width 629 height 32
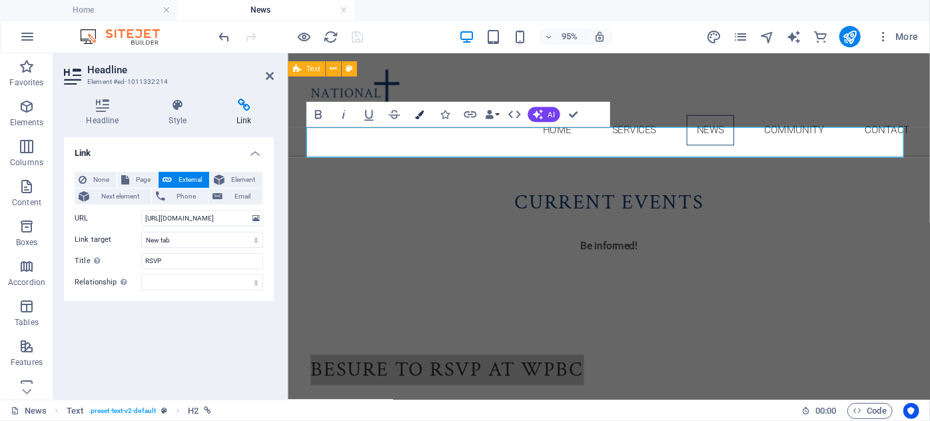
click at [420, 114] on icon "button" at bounding box center [419, 115] width 9 height 9
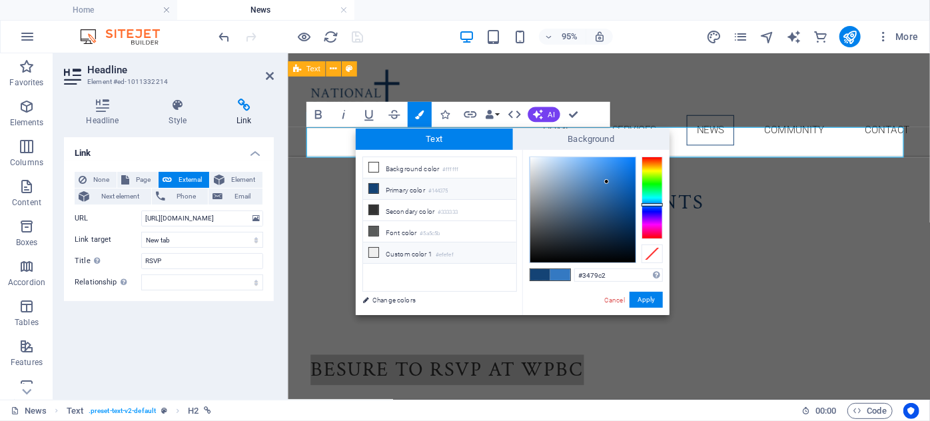
click at [371, 250] on icon at bounding box center [373, 252] width 9 height 9
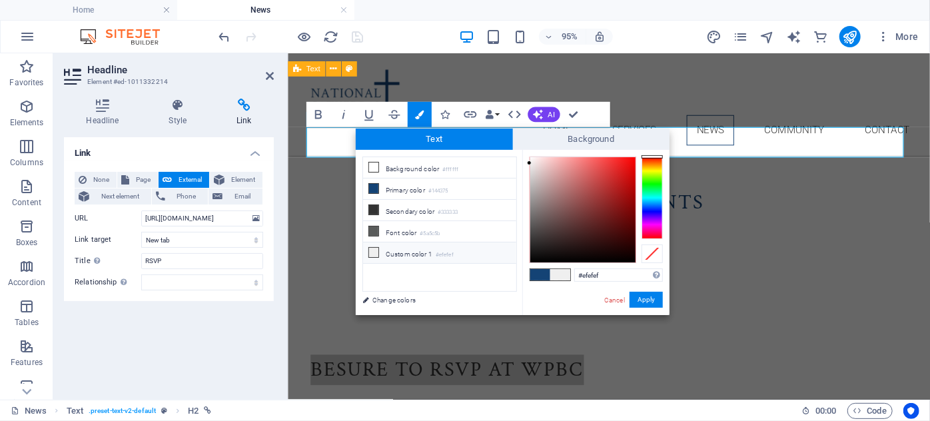
type input "#190707"
click at [606, 252] on div at bounding box center [582, 209] width 105 height 105
click at [648, 300] on button "Apply" at bounding box center [645, 300] width 33 height 16
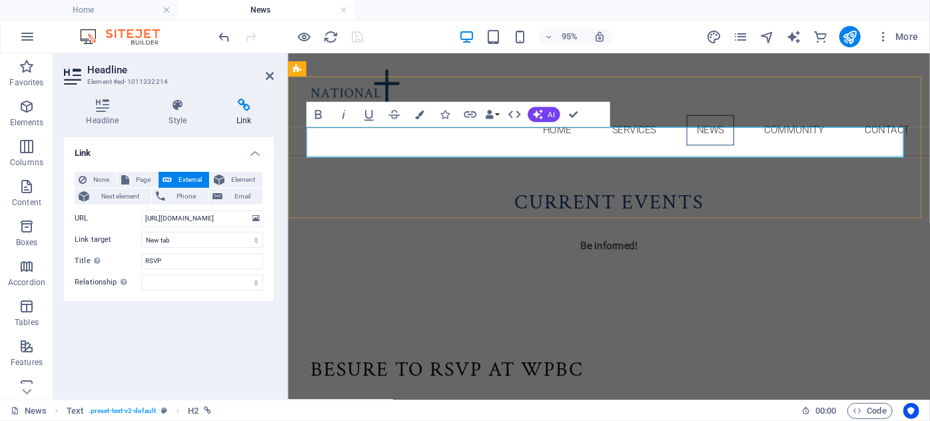
click at [685, 371] on h2 "Besure to RSVP at WPBC" at bounding box center [625, 387] width 629 height 32
drag, startPoint x: 599, startPoint y: 137, endPoint x: 540, endPoint y: 133, distance: 59.4
click at [540, 371] on h2 "Besure to RSVP at WPBC" at bounding box center [625, 387] width 629 height 32
drag, startPoint x: 535, startPoint y: 147, endPoint x: 590, endPoint y: 146, distance: 55.3
click at [590, 373] on span "Besure to RSVP at WPBC" at bounding box center [455, 386] width 288 height 27
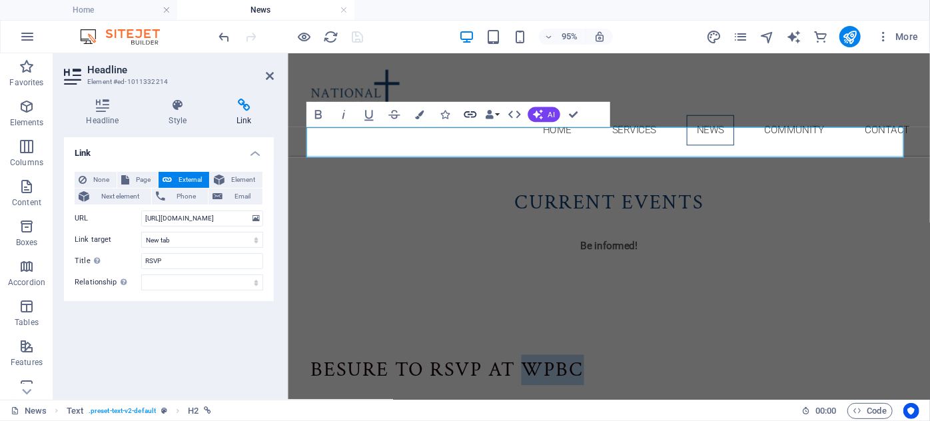
click at [466, 108] on icon "button" at bounding box center [469, 114] width 15 height 15
click at [183, 276] on select "alternate author bookmark external help license next nofollow noreferrer noopen…" at bounding box center [202, 282] width 122 height 16
select select "external"
click at [141, 274] on select "alternate author bookmark external help license next nofollow noreferrer noopen…" at bounding box center [202, 282] width 122 height 16
click at [360, 37] on icon "save" at bounding box center [357, 36] width 15 height 15
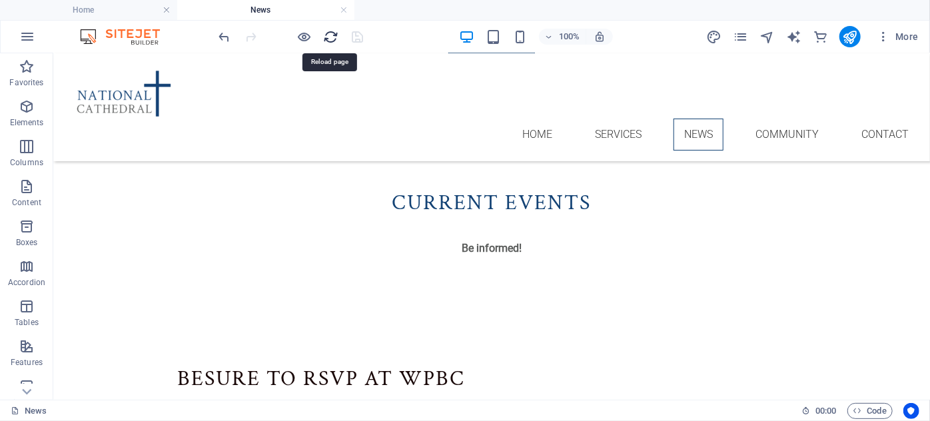
click at [327, 39] on icon "reload" at bounding box center [331, 36] width 15 height 15
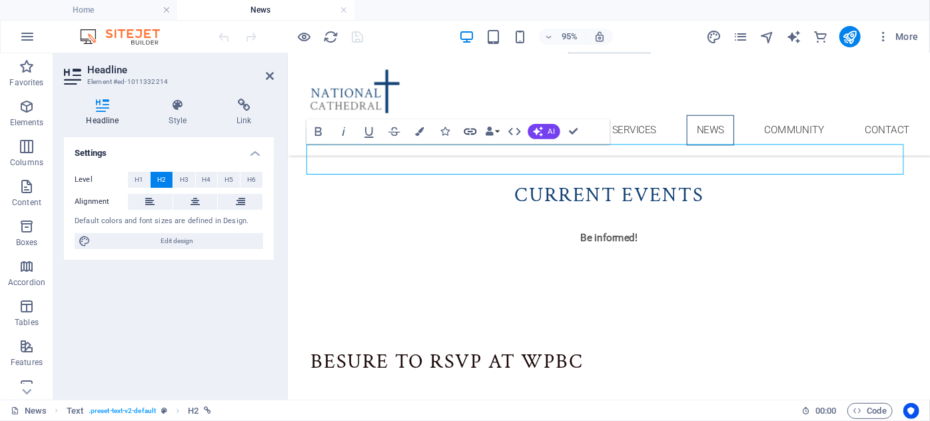
click at [466, 125] on icon "button" at bounding box center [469, 131] width 15 height 15
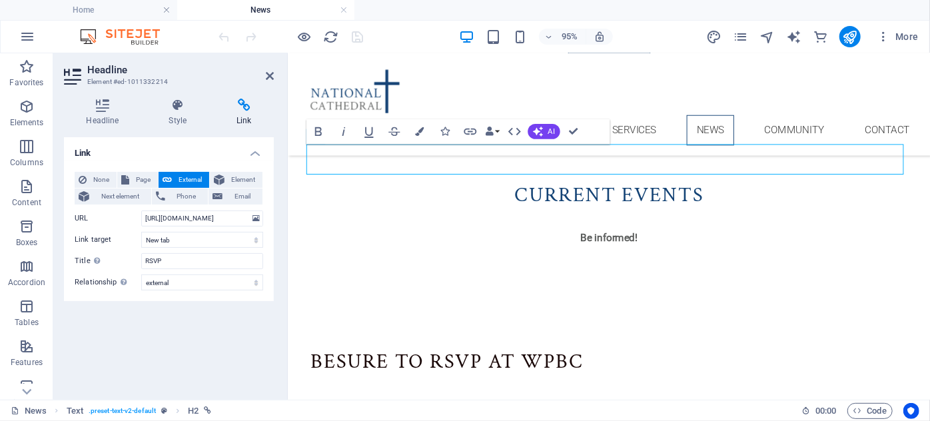
click at [257, 153] on h4 "Link" at bounding box center [169, 149] width 210 height 24
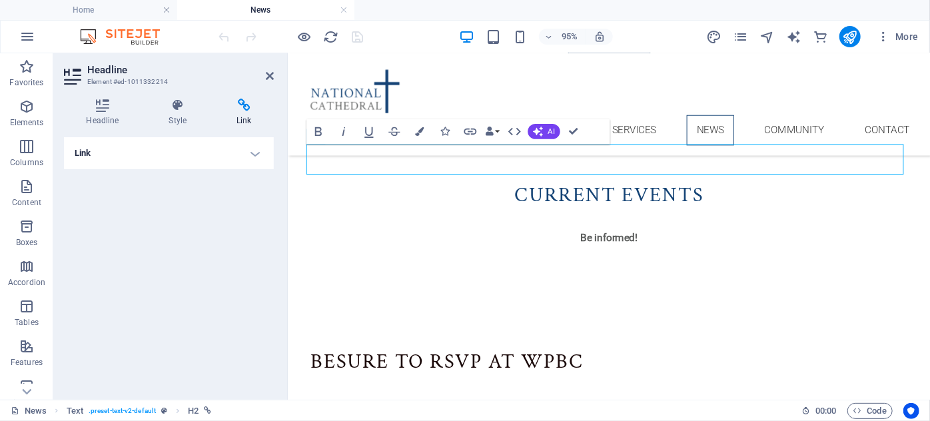
click at [257, 153] on h4 "Link" at bounding box center [169, 153] width 210 height 32
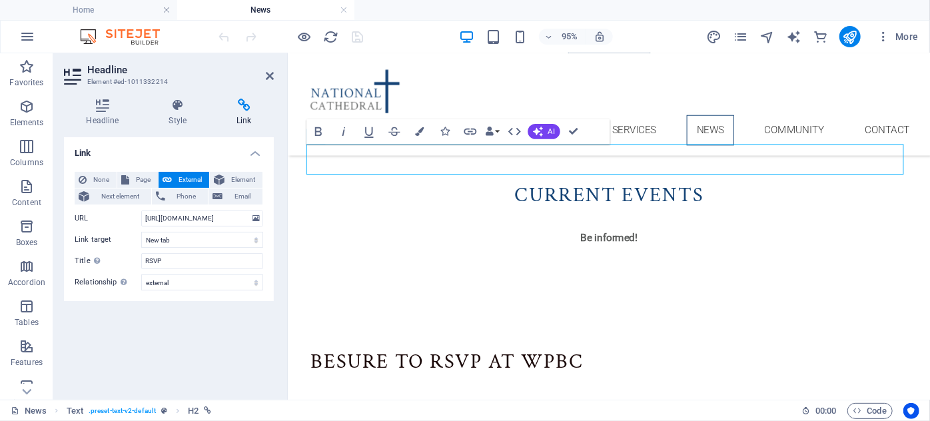
click at [112, 76] on h3 "Element #ed-1011332214" at bounding box center [167, 82] width 160 height 12
click at [269, 74] on icon at bounding box center [270, 76] width 8 height 11
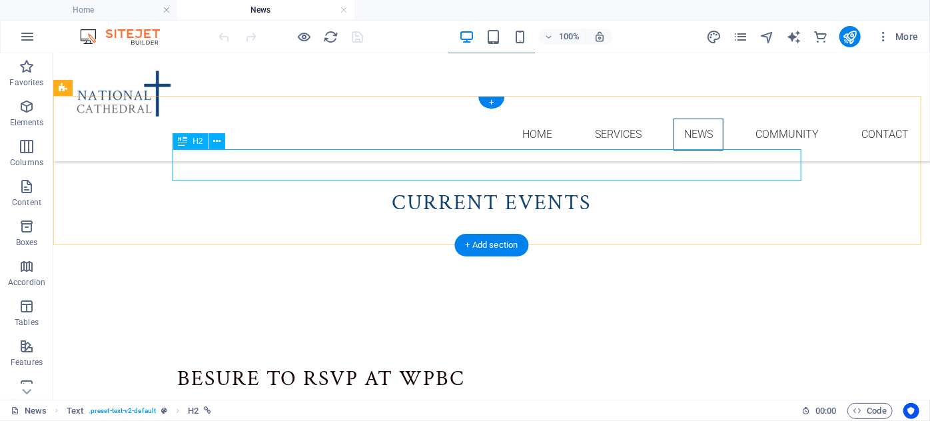
select select "external"
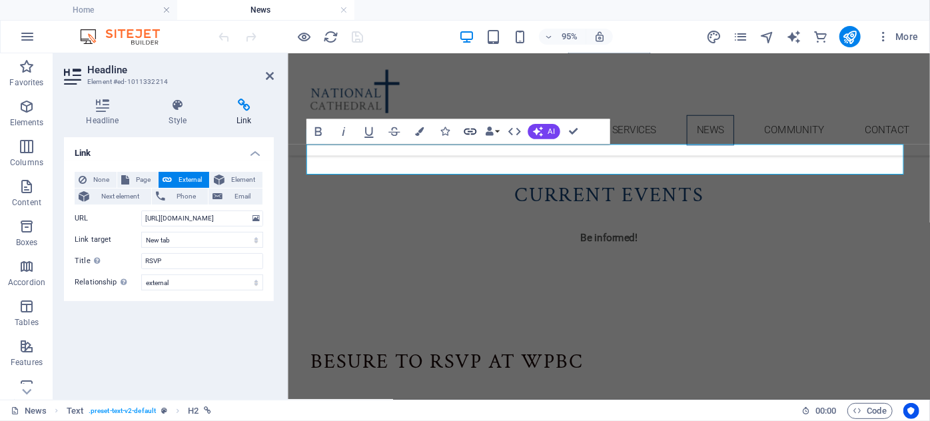
click at [468, 129] on icon "button" at bounding box center [470, 132] width 13 height 7
click at [246, 186] on span "Element" at bounding box center [243, 180] width 30 height 16
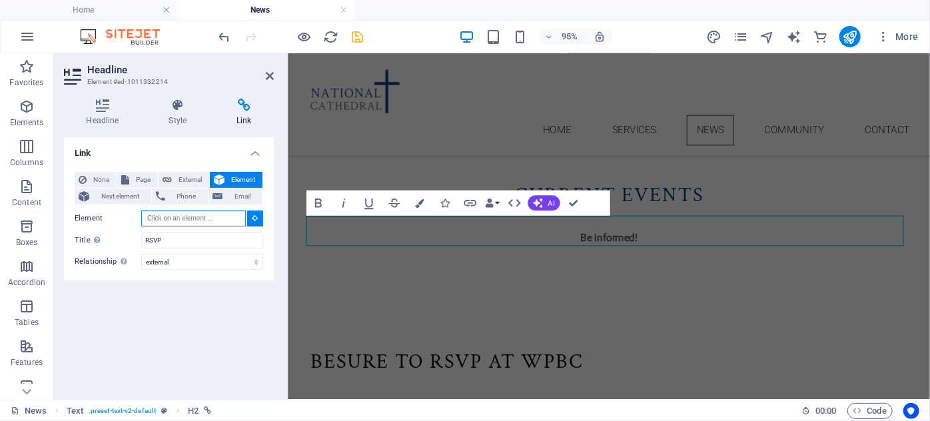
click at [233, 221] on input "Element" at bounding box center [193, 218] width 105 height 16
click at [469, 199] on icon "button" at bounding box center [469, 203] width 15 height 15
click at [184, 178] on span "External" at bounding box center [190, 180] width 29 height 16
select select "blank"
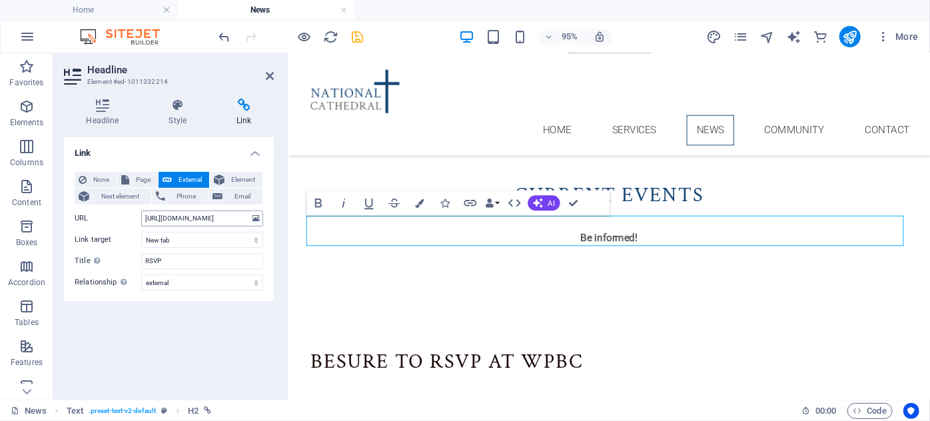
scroll to position [0, 0]
click at [364, 34] on icon "save" at bounding box center [357, 36] width 15 height 15
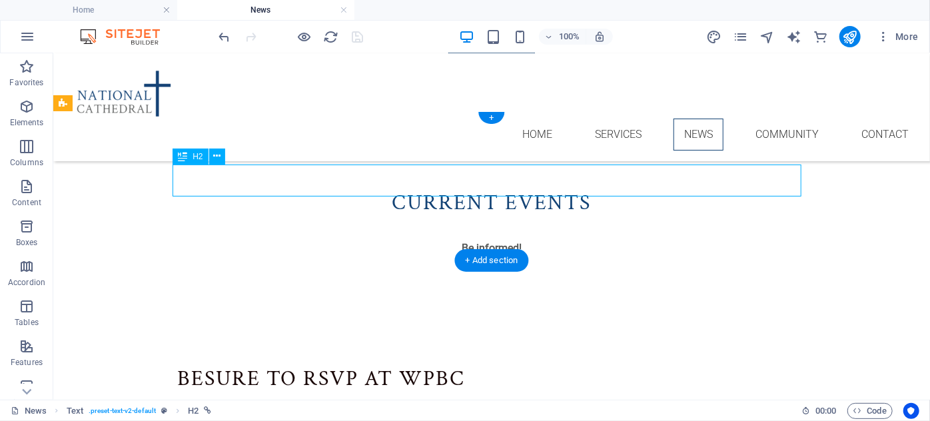
select select "external"
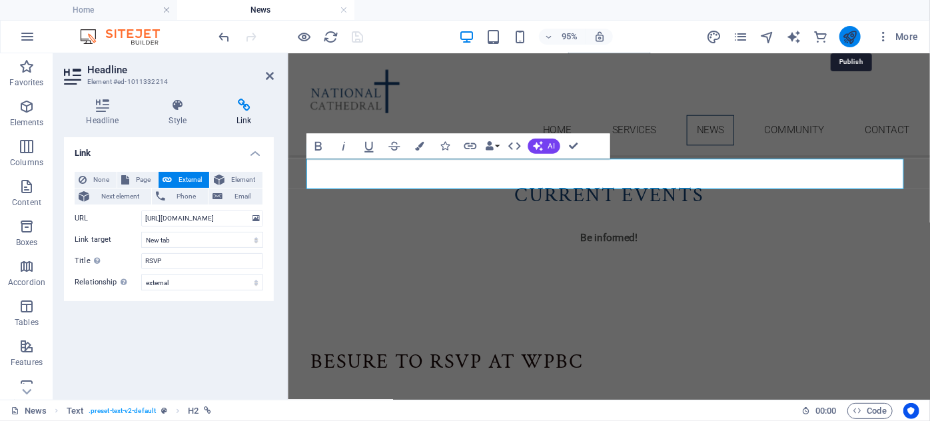
click at [852, 34] on icon "publish" at bounding box center [849, 36] width 15 height 15
